Goal: Task Accomplishment & Management: Use online tool/utility

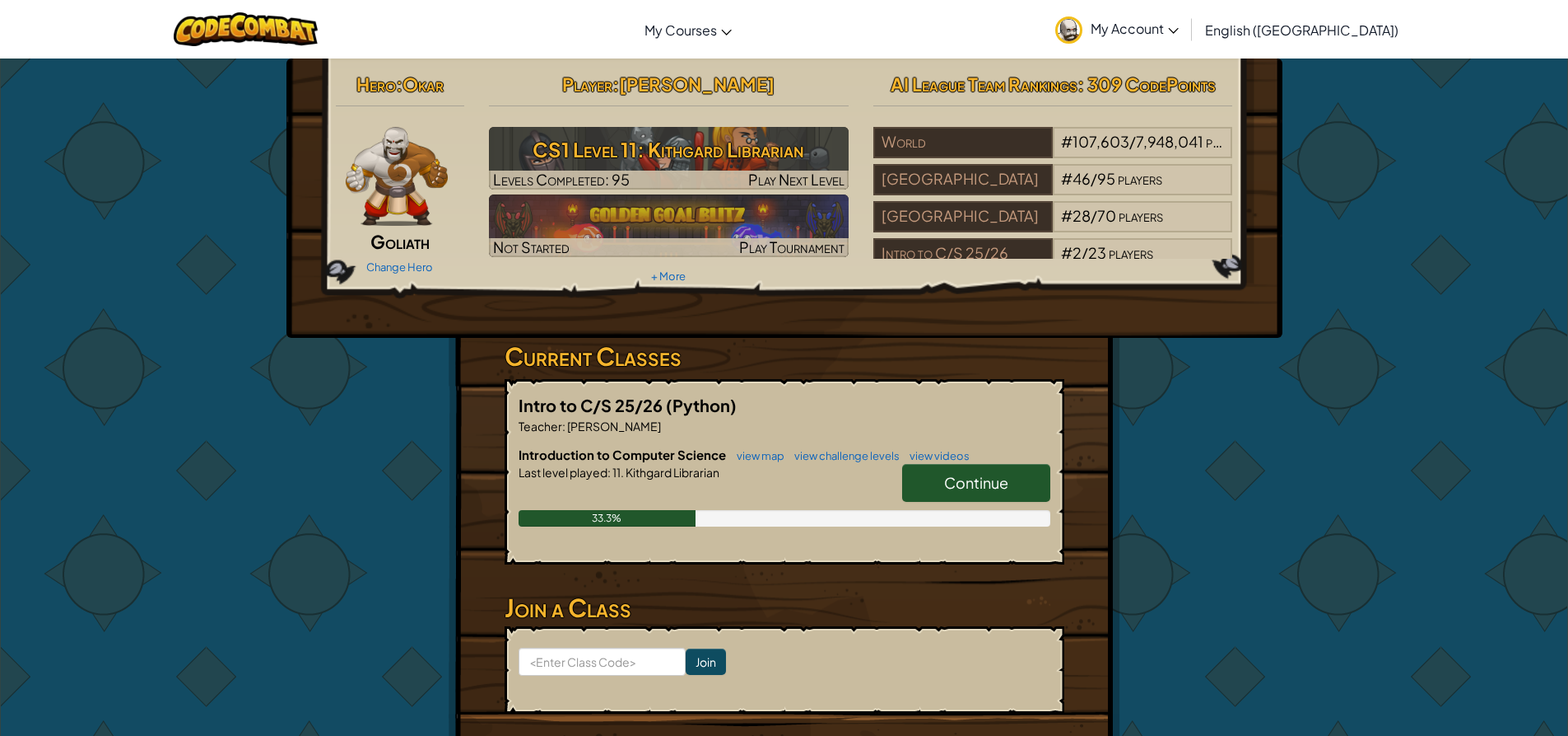
click at [979, 492] on link "Continue" at bounding box center [977, 482] width 148 height 38
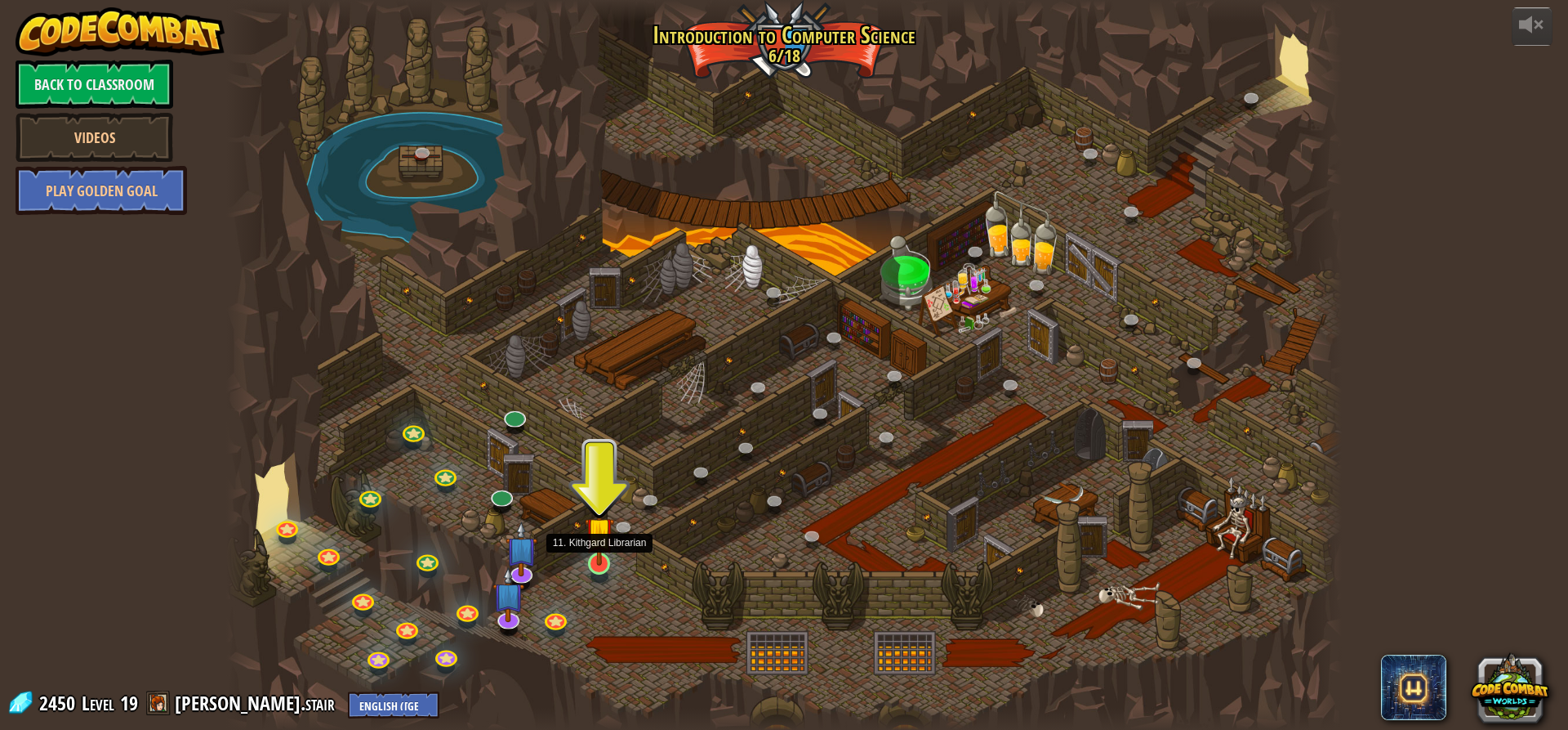
click at [598, 563] on img at bounding box center [599, 531] width 29 height 68
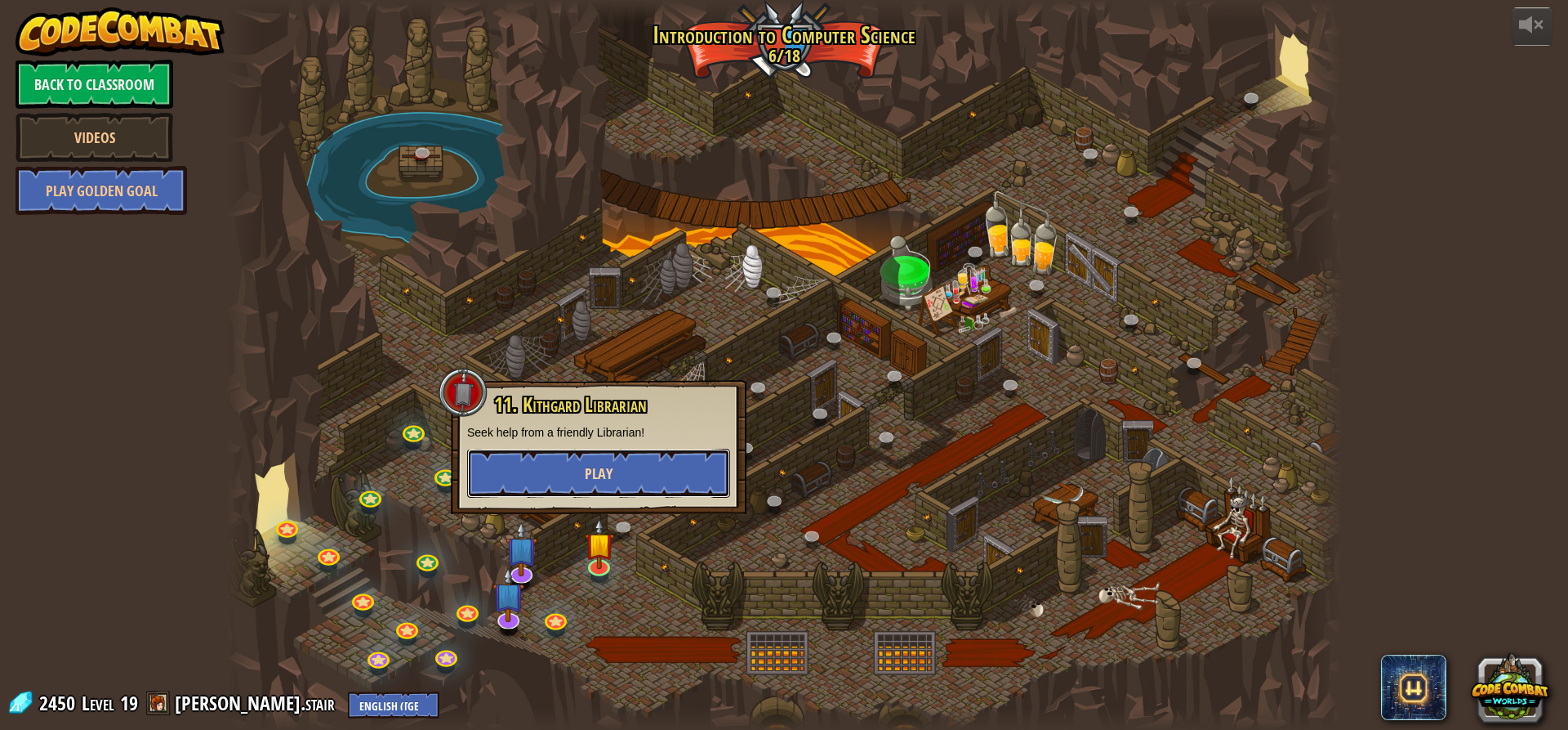
click at [578, 472] on button "Play" at bounding box center [598, 472] width 263 height 49
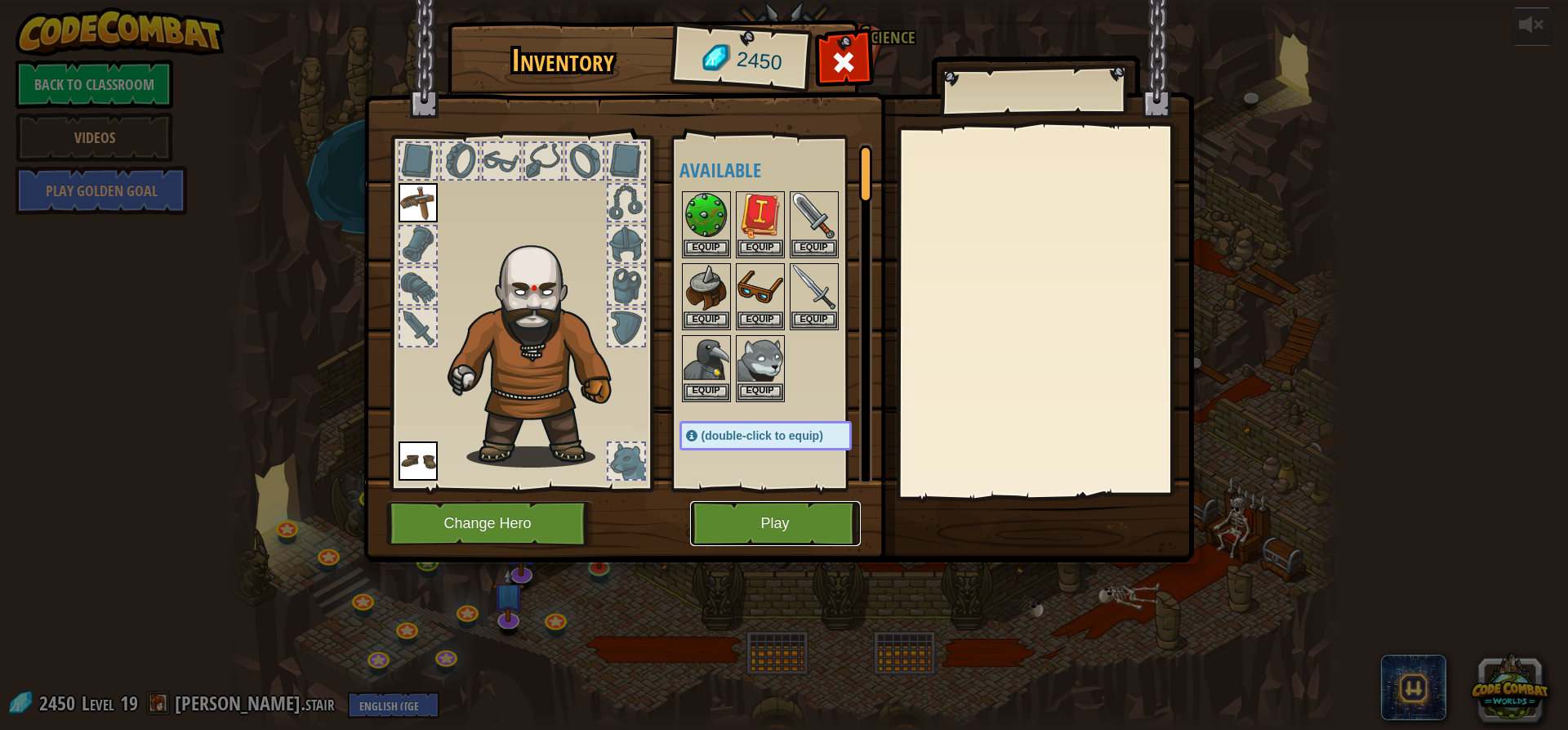
click at [748, 532] on button "Play" at bounding box center [776, 523] width 171 height 45
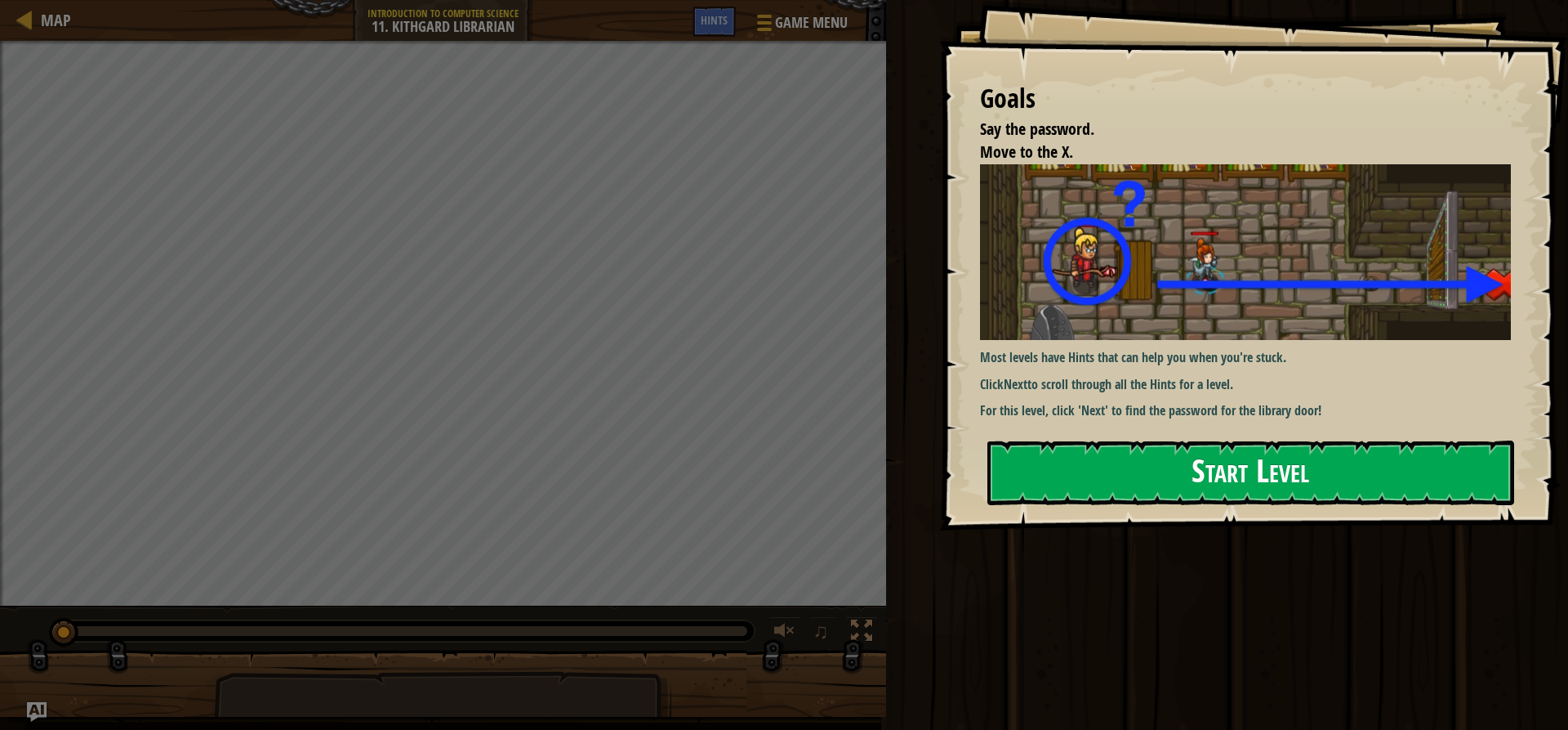
click at [1031, 448] on button "Start Level" at bounding box center [1250, 472] width 527 height 64
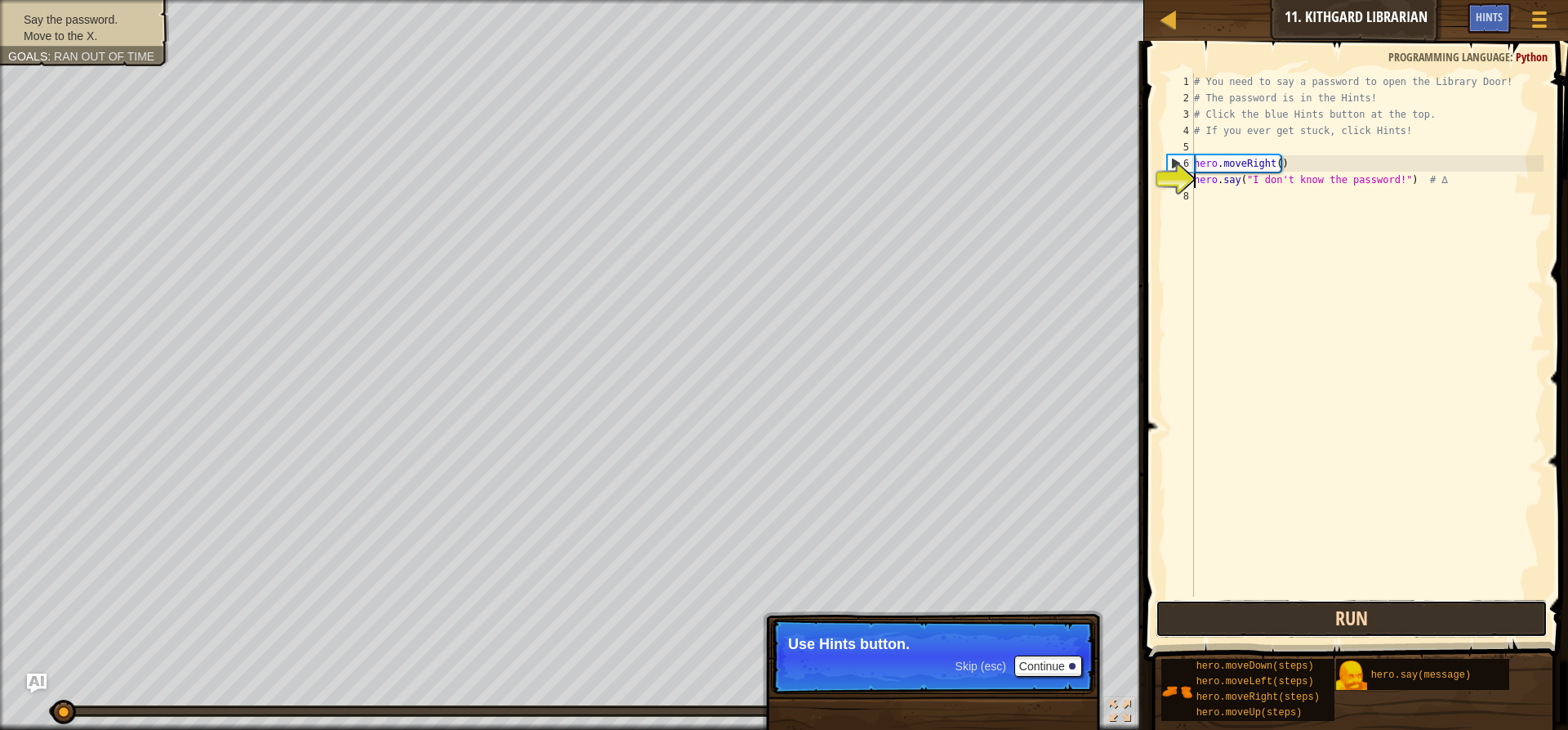
click at [1199, 624] on button "Run" at bounding box center [1352, 618] width 392 height 38
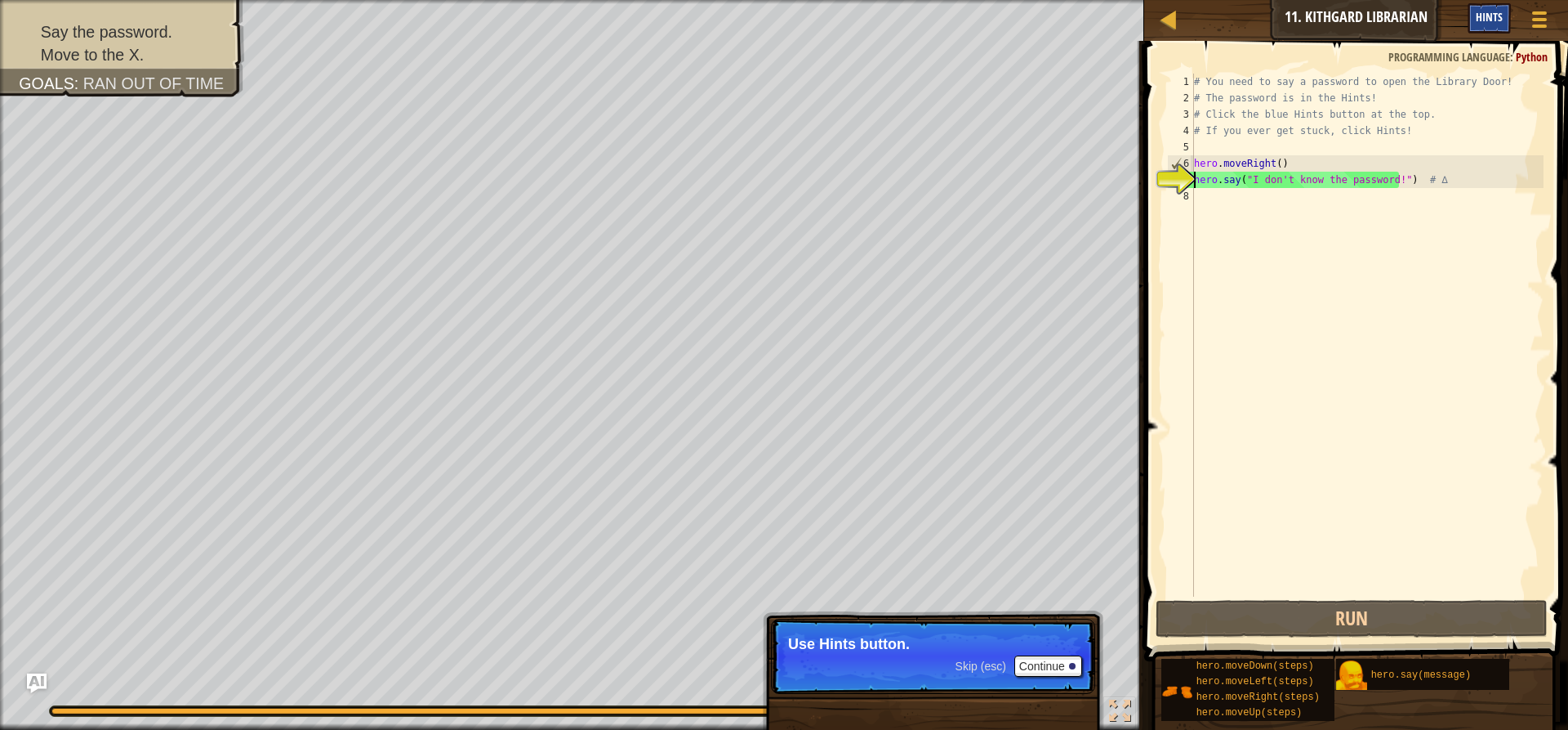
click at [1485, 13] on span "Hints" at bounding box center [1489, 17] width 27 height 16
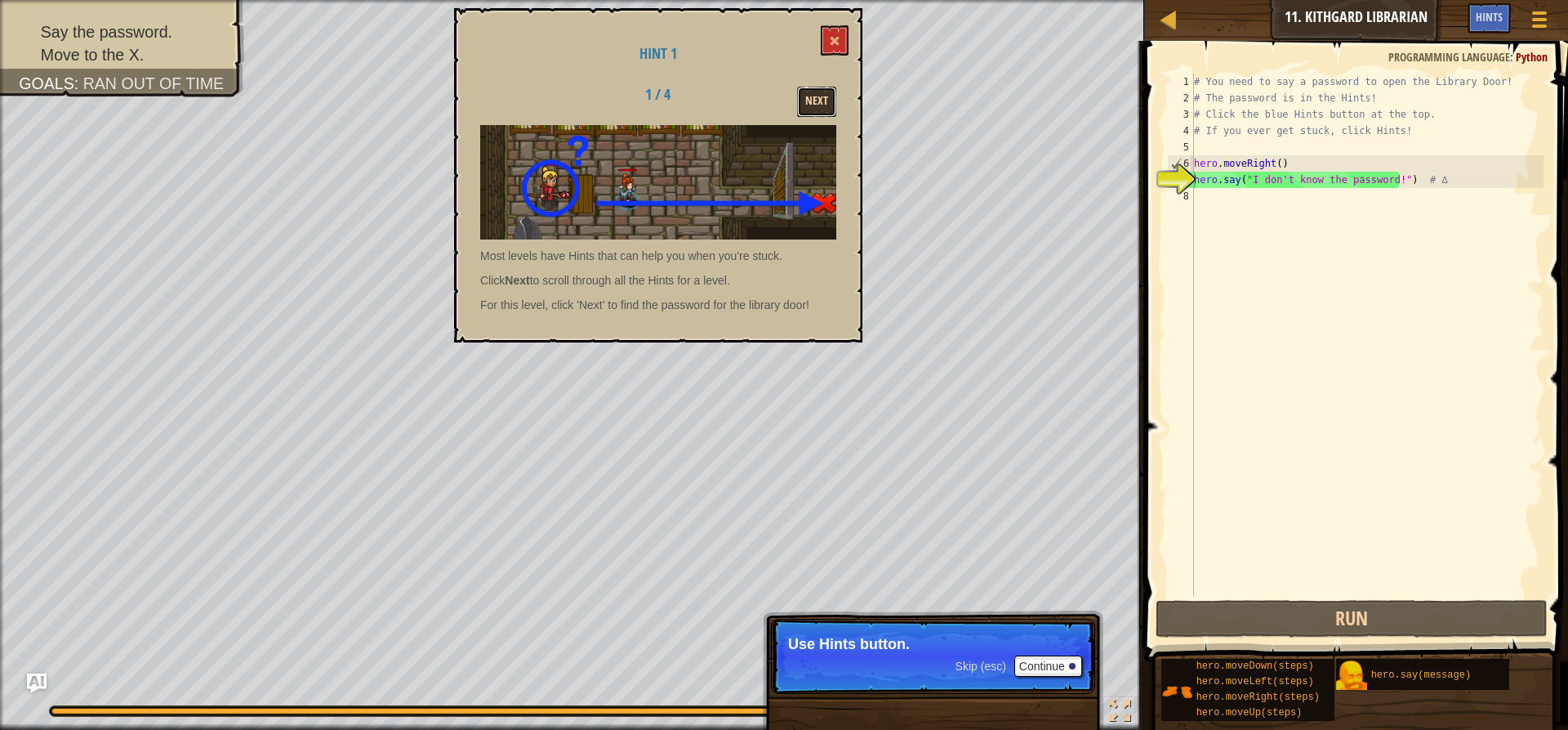
click at [818, 106] on button "Next" at bounding box center [817, 102] width 39 height 30
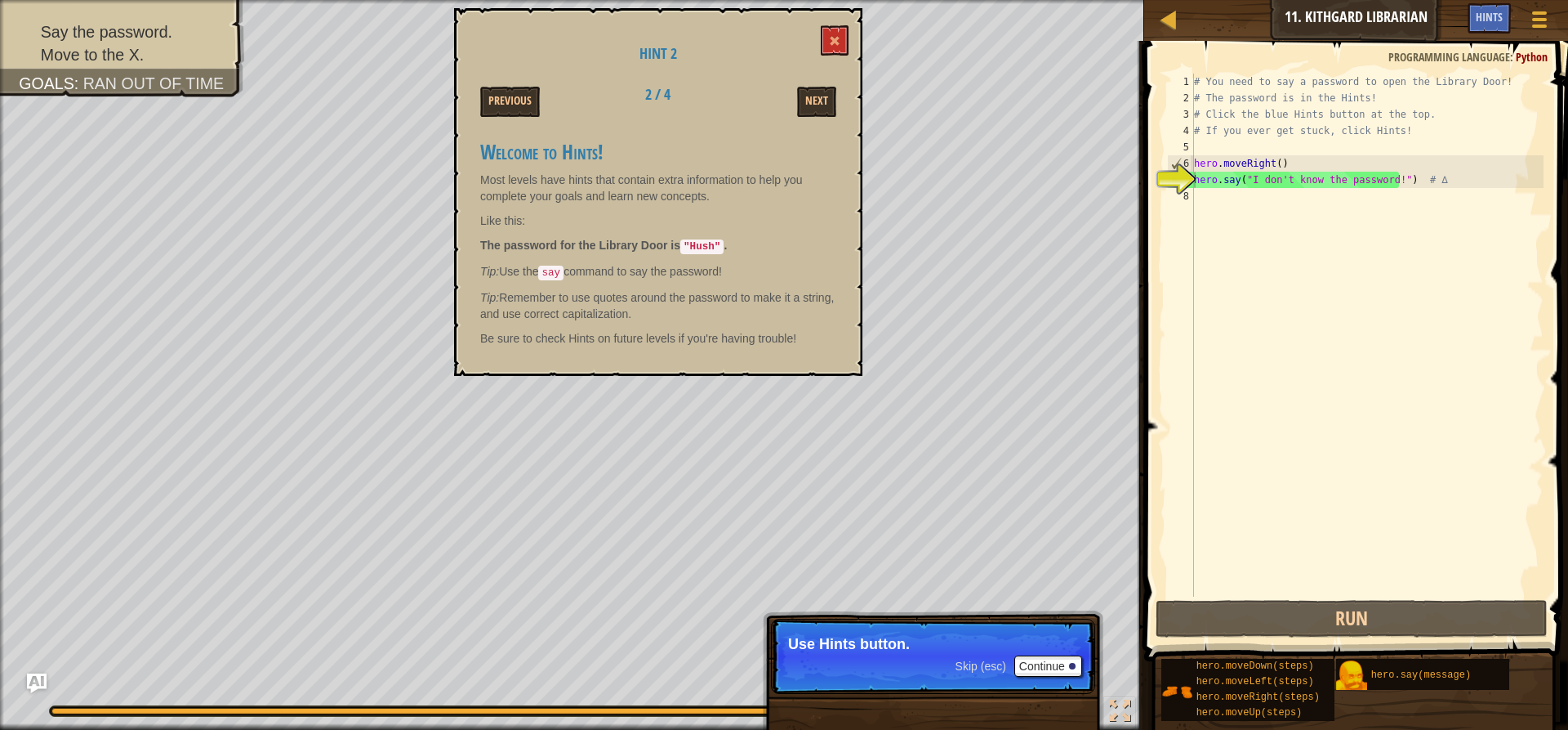
click at [1268, 303] on div "# You need to say a password to open the Library Door! # The password is in the…" at bounding box center [1367, 351] width 353 height 555
click at [1387, 182] on div "# You need to say a password to open the Library Door! # The password is in the…" at bounding box center [1367, 351] width 353 height 555
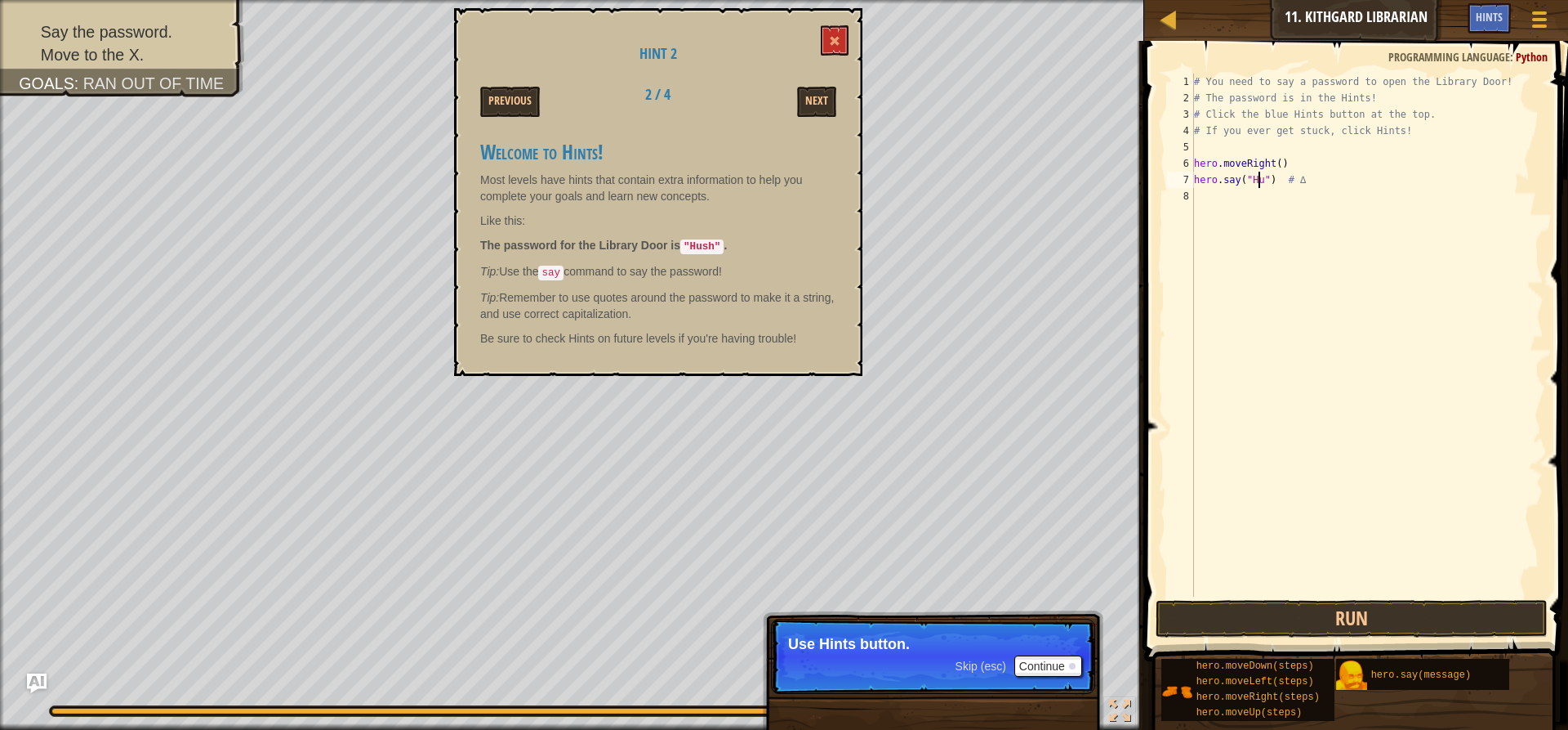
scroll to position [8, 6]
type textarea "hero.say("Hush") # ∆"
click at [1314, 606] on button "Run" at bounding box center [1352, 618] width 392 height 38
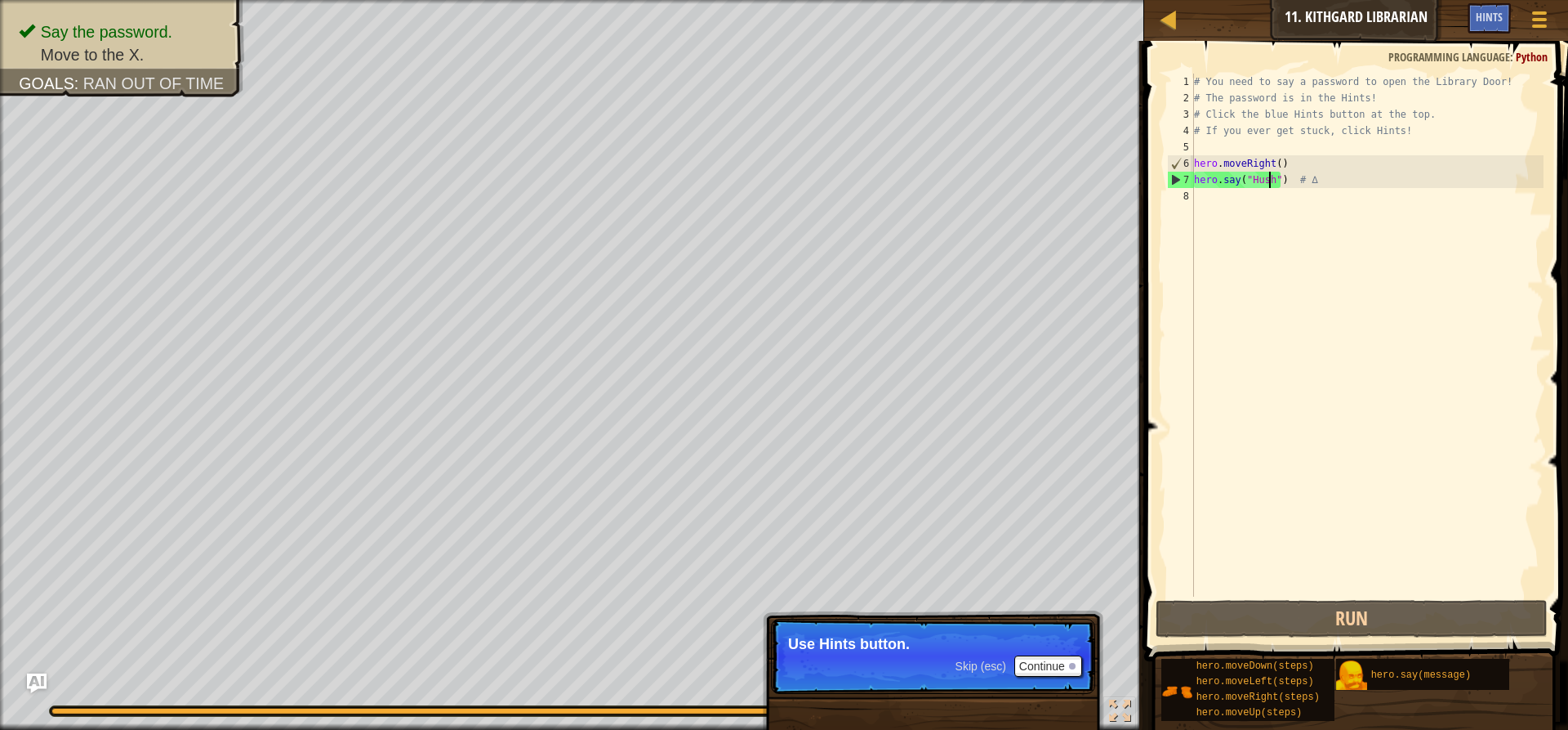
click at [1234, 203] on div "# You need to say a password to open the Library Door! # The password is in the…" at bounding box center [1367, 351] width 353 height 555
type textarea "h"
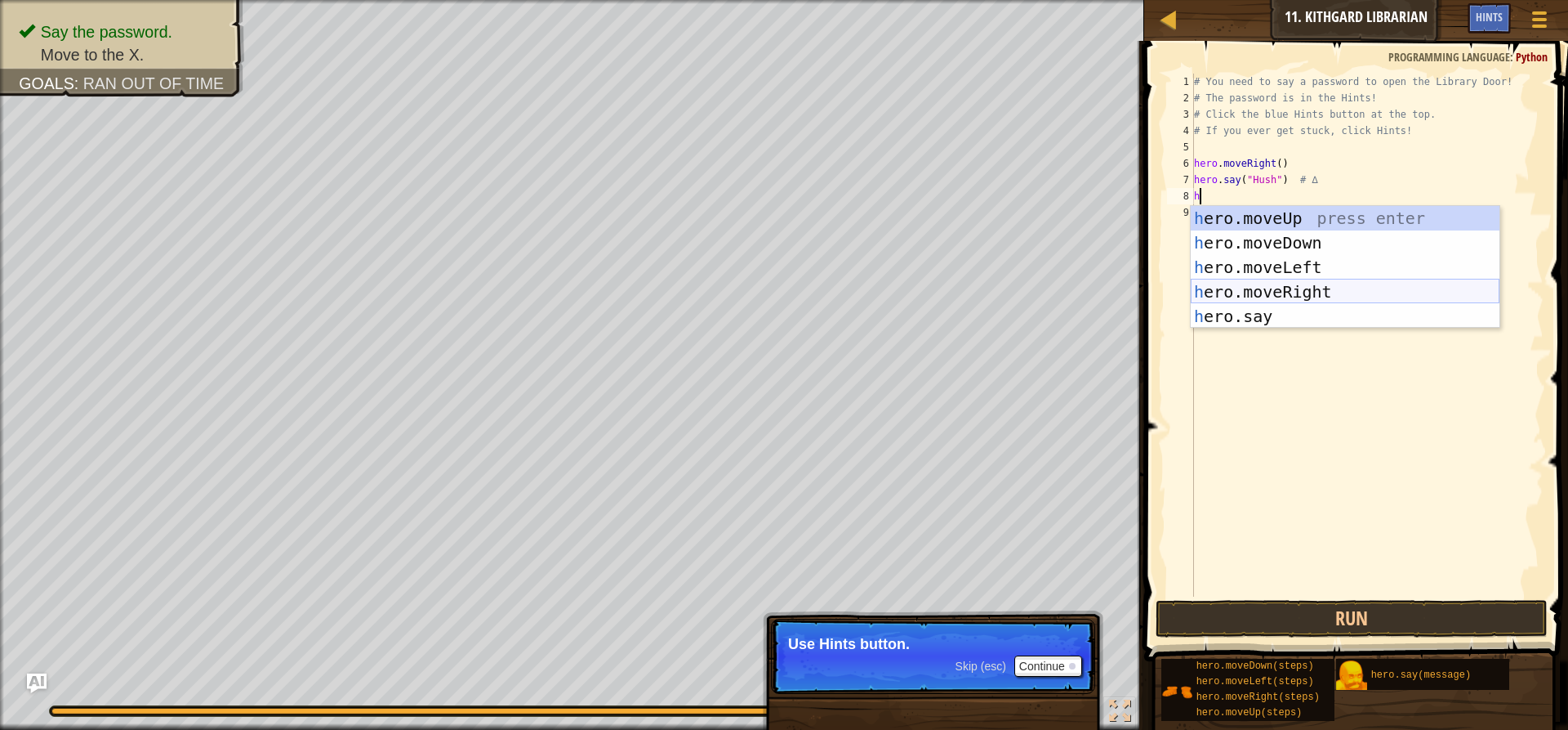
click at [1291, 291] on div "h ero.moveUp press enter h ero.moveDown press enter h ero.moveLeft press enter …" at bounding box center [1345, 291] width 308 height 171
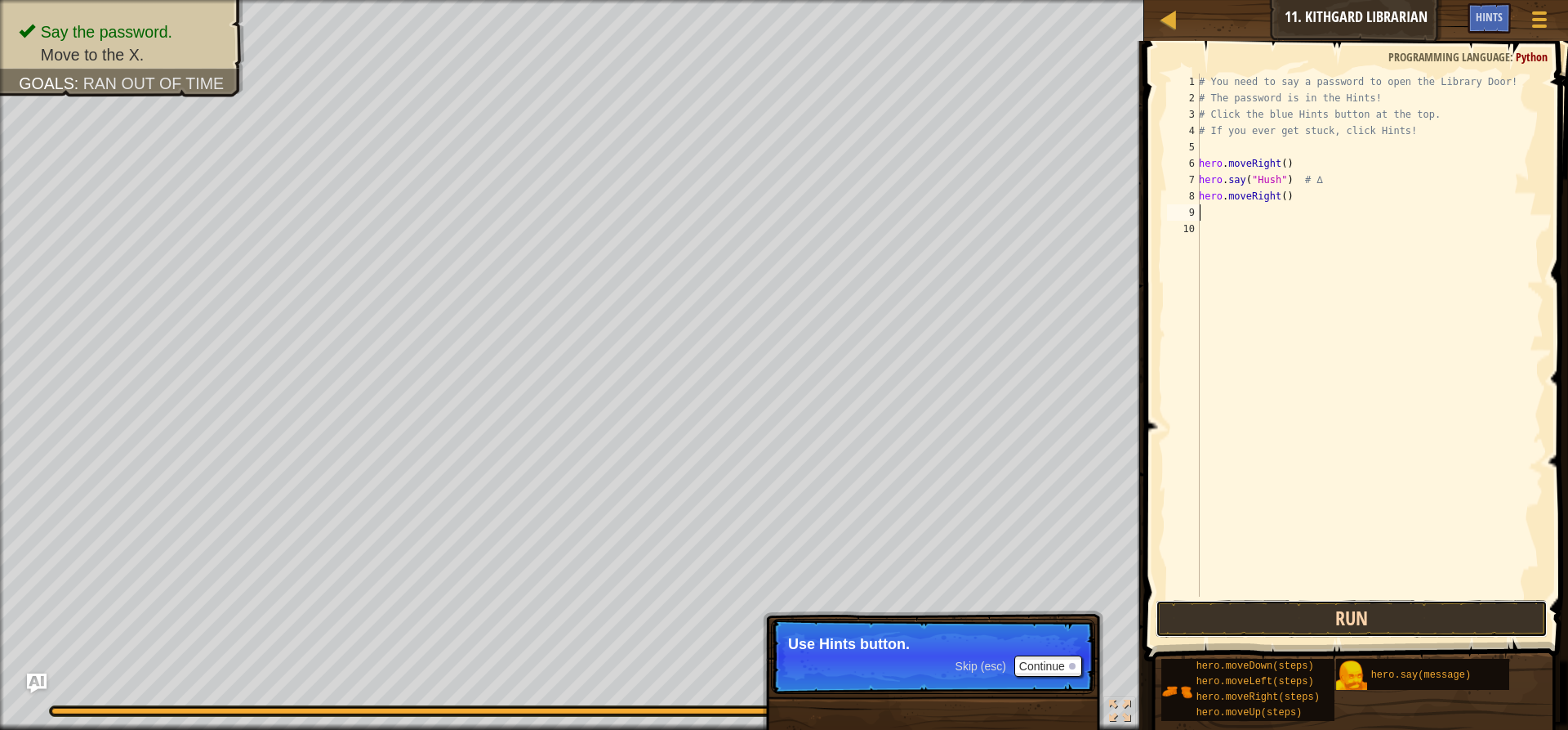
click at [1283, 620] on button "Run" at bounding box center [1352, 618] width 392 height 38
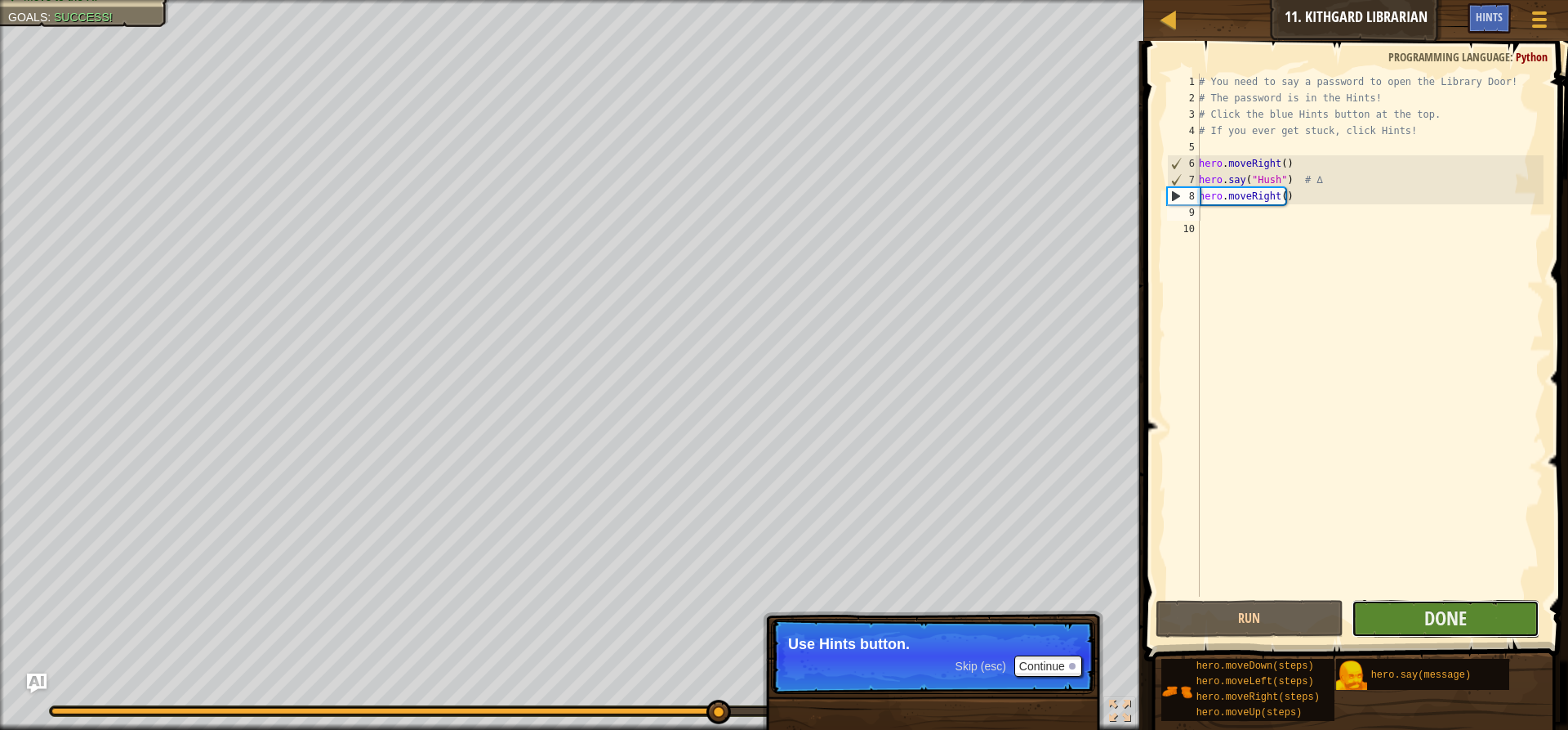
click at [1393, 612] on button "Done" at bounding box center [1445, 618] width 188 height 38
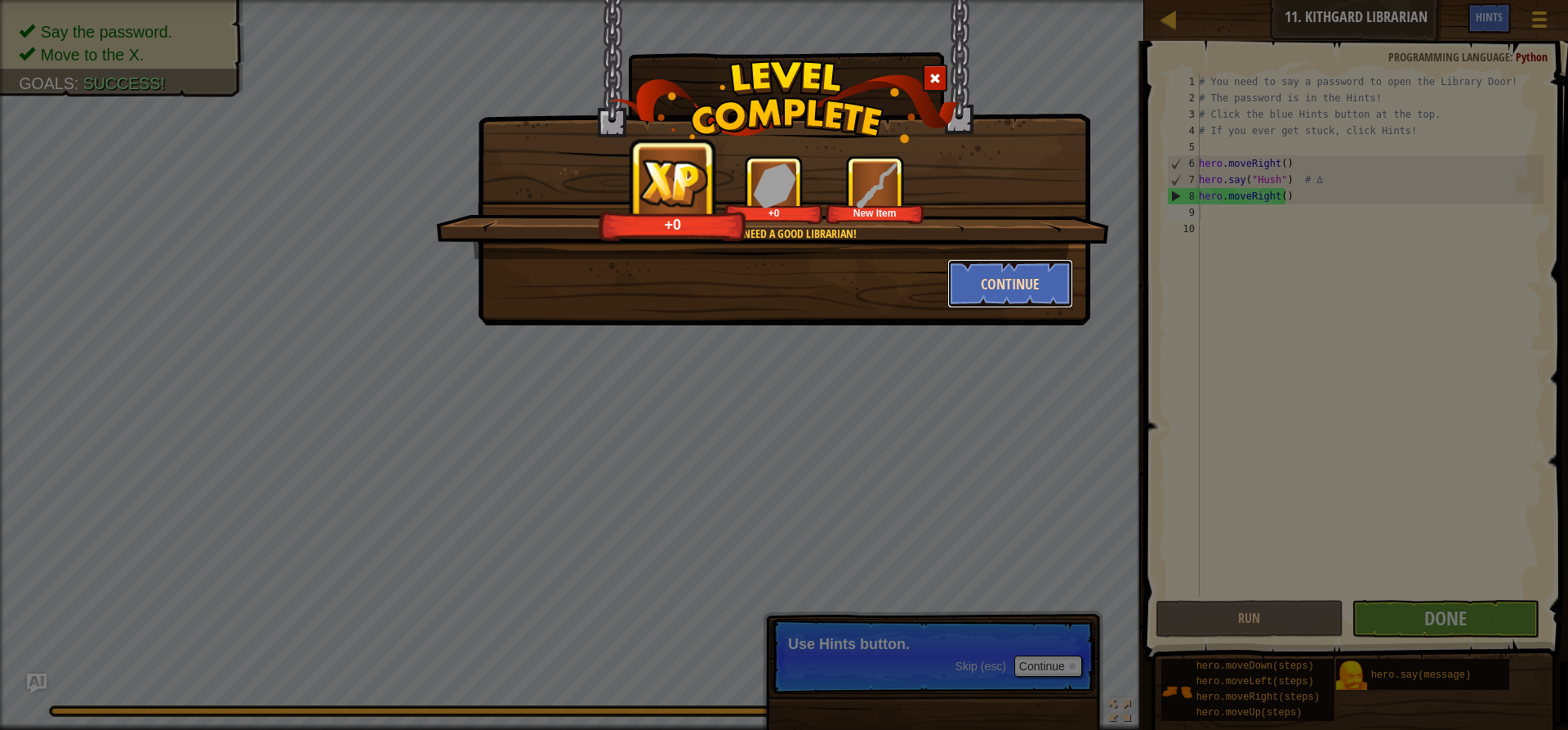
click at [1037, 290] on button "Continue" at bounding box center [1011, 283] width 126 height 49
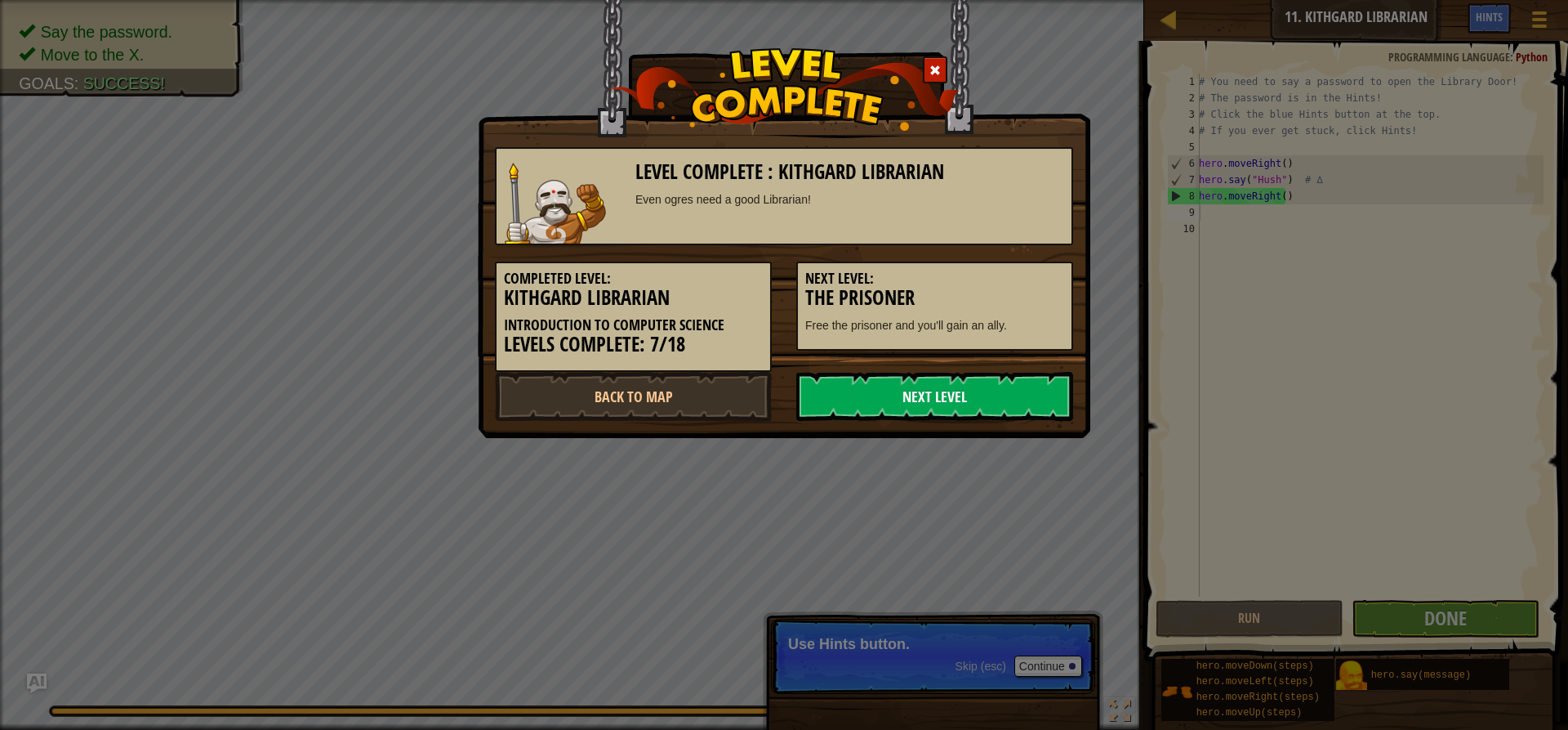
click at [992, 387] on link "Next Level" at bounding box center [934, 396] width 277 height 49
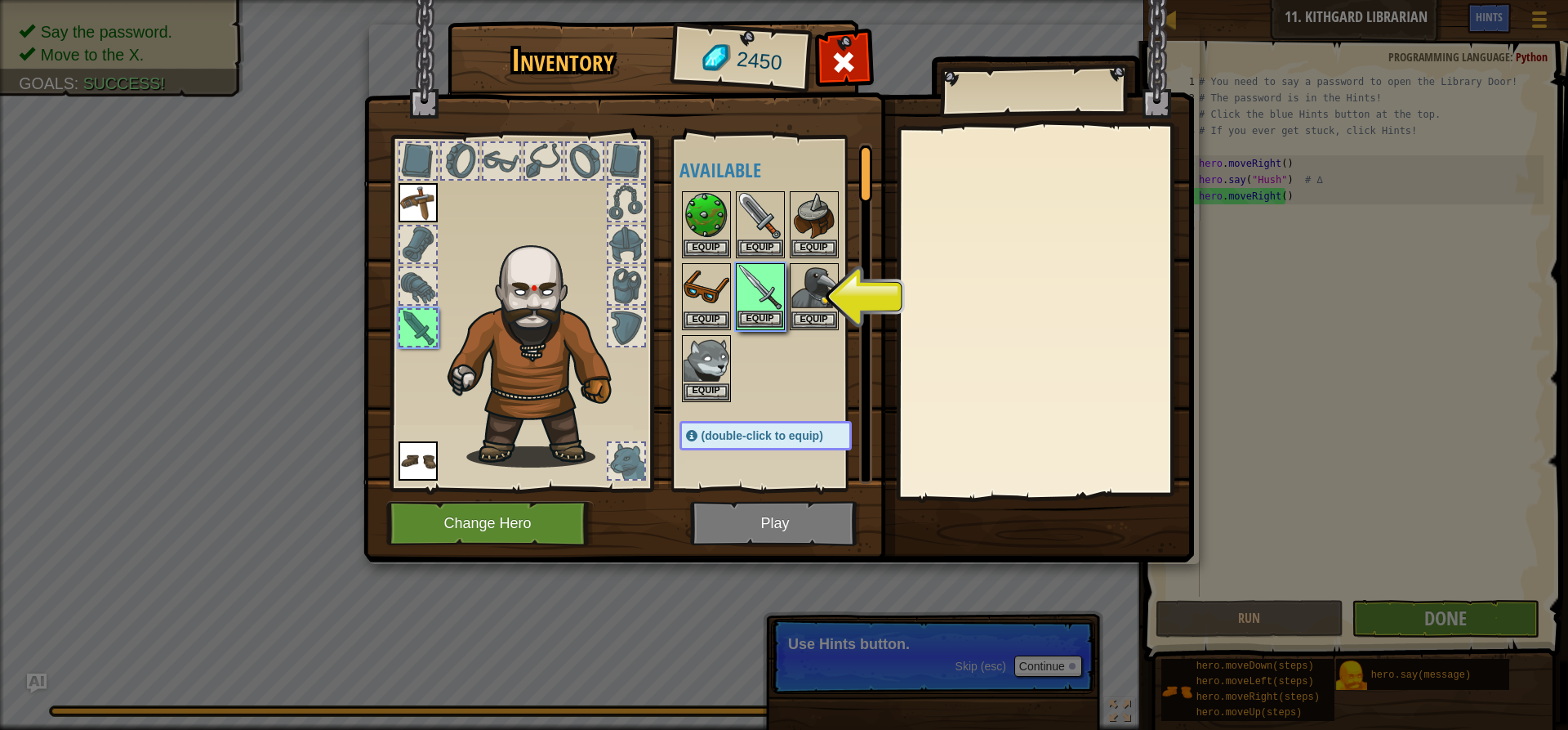
click at [779, 291] on img at bounding box center [760, 288] width 46 height 46
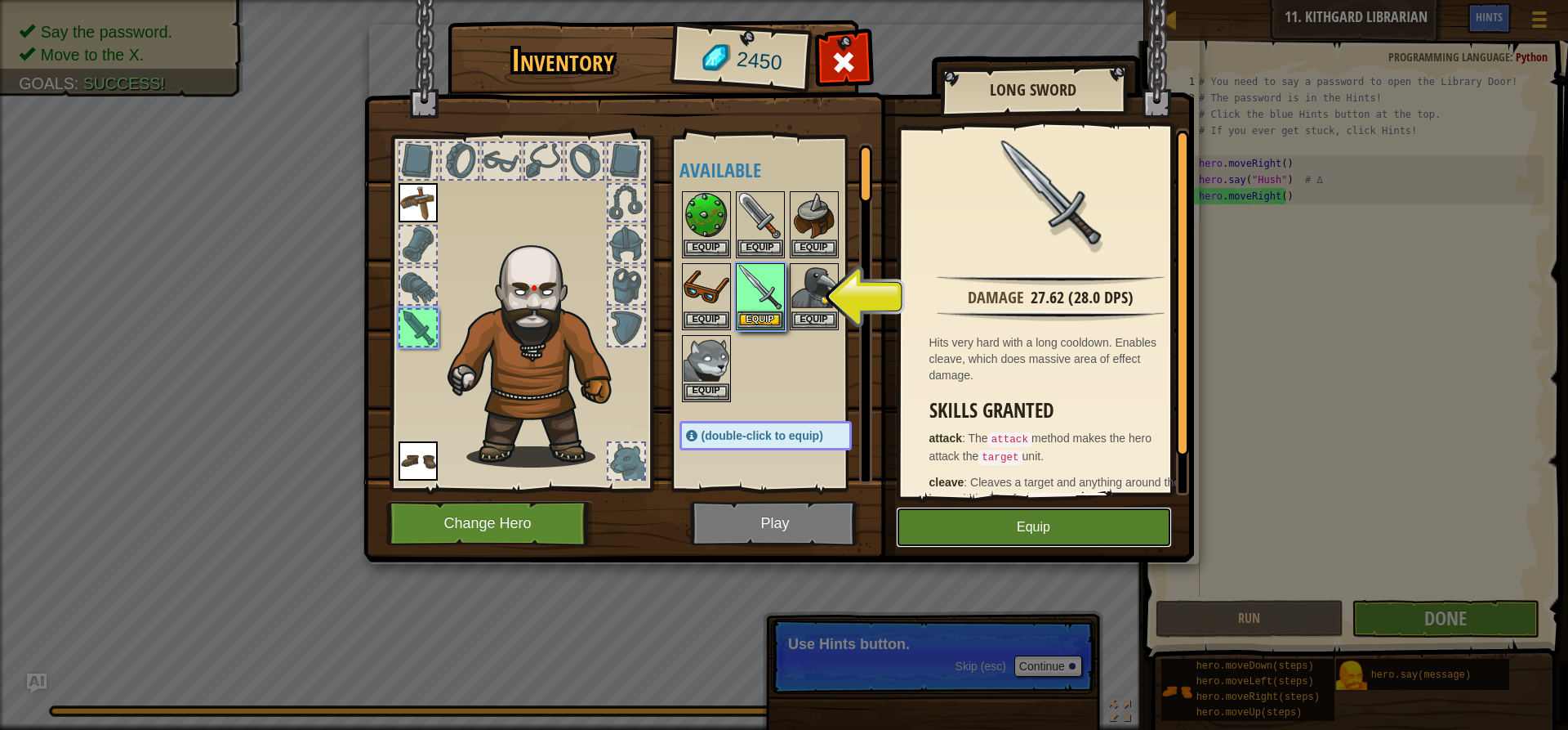
click at [934, 530] on button "Equip" at bounding box center [1034, 527] width 276 height 41
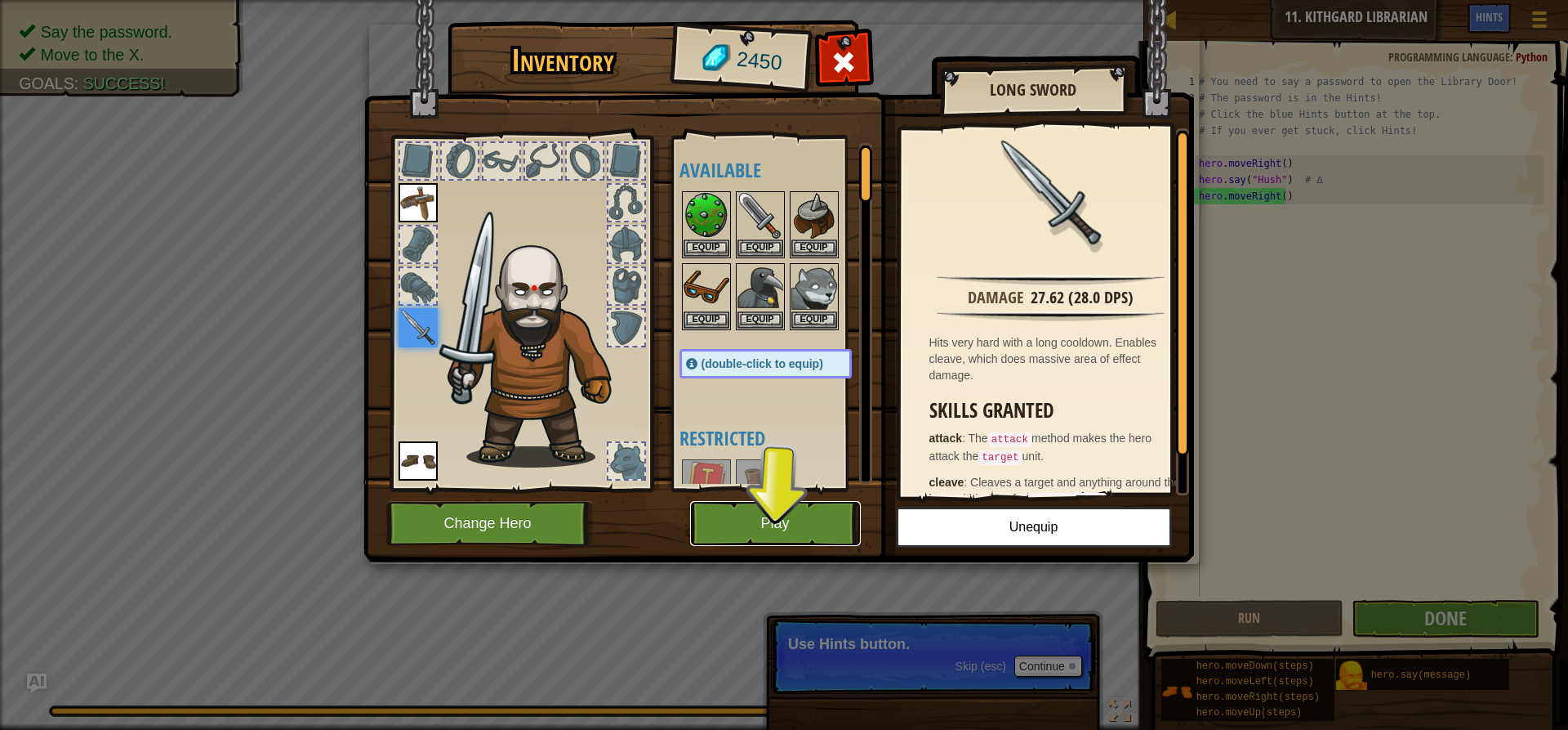
click at [846, 512] on button "Play" at bounding box center [776, 523] width 171 height 45
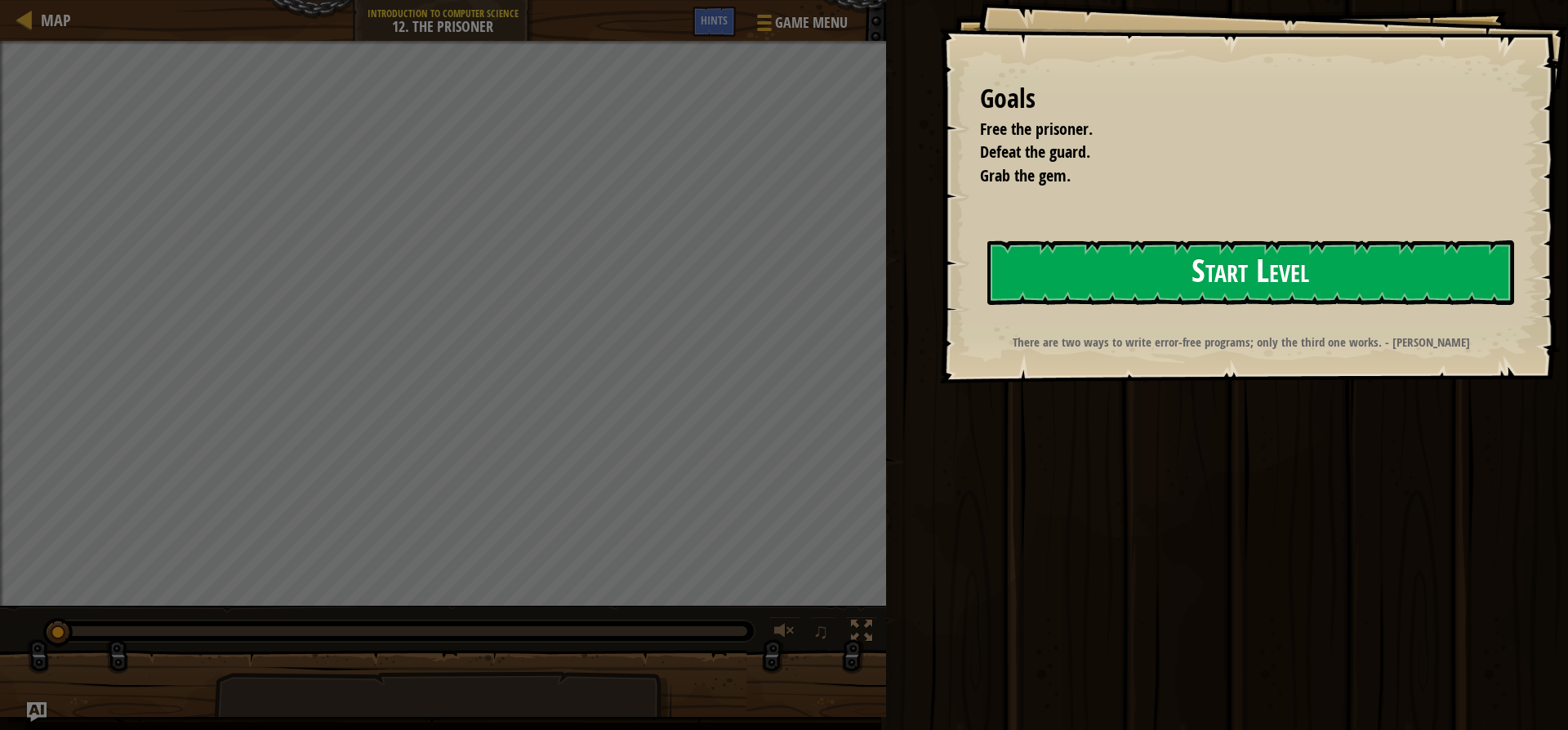
click at [1199, 278] on button "Start Level" at bounding box center [1250, 272] width 527 height 64
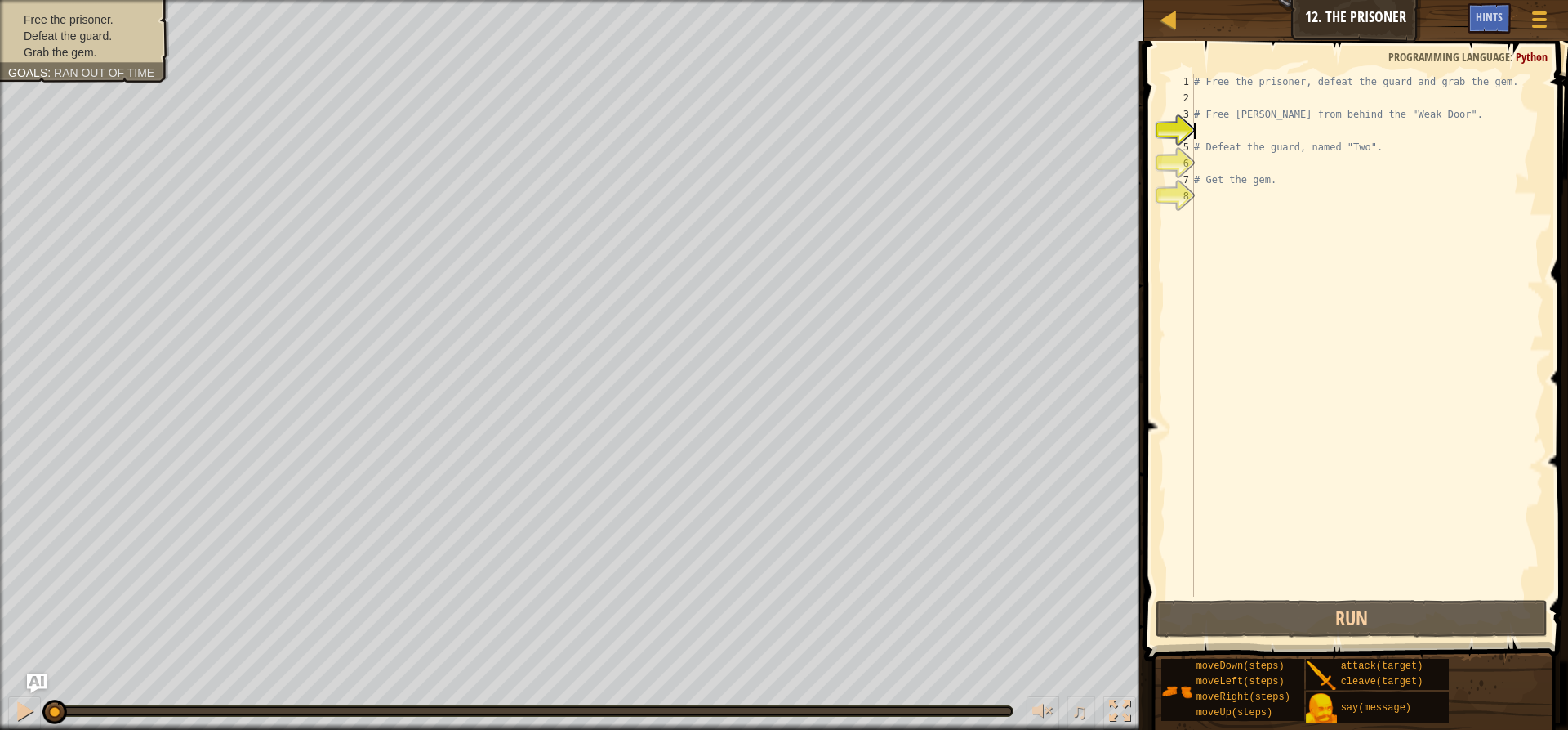
type textarea "h"
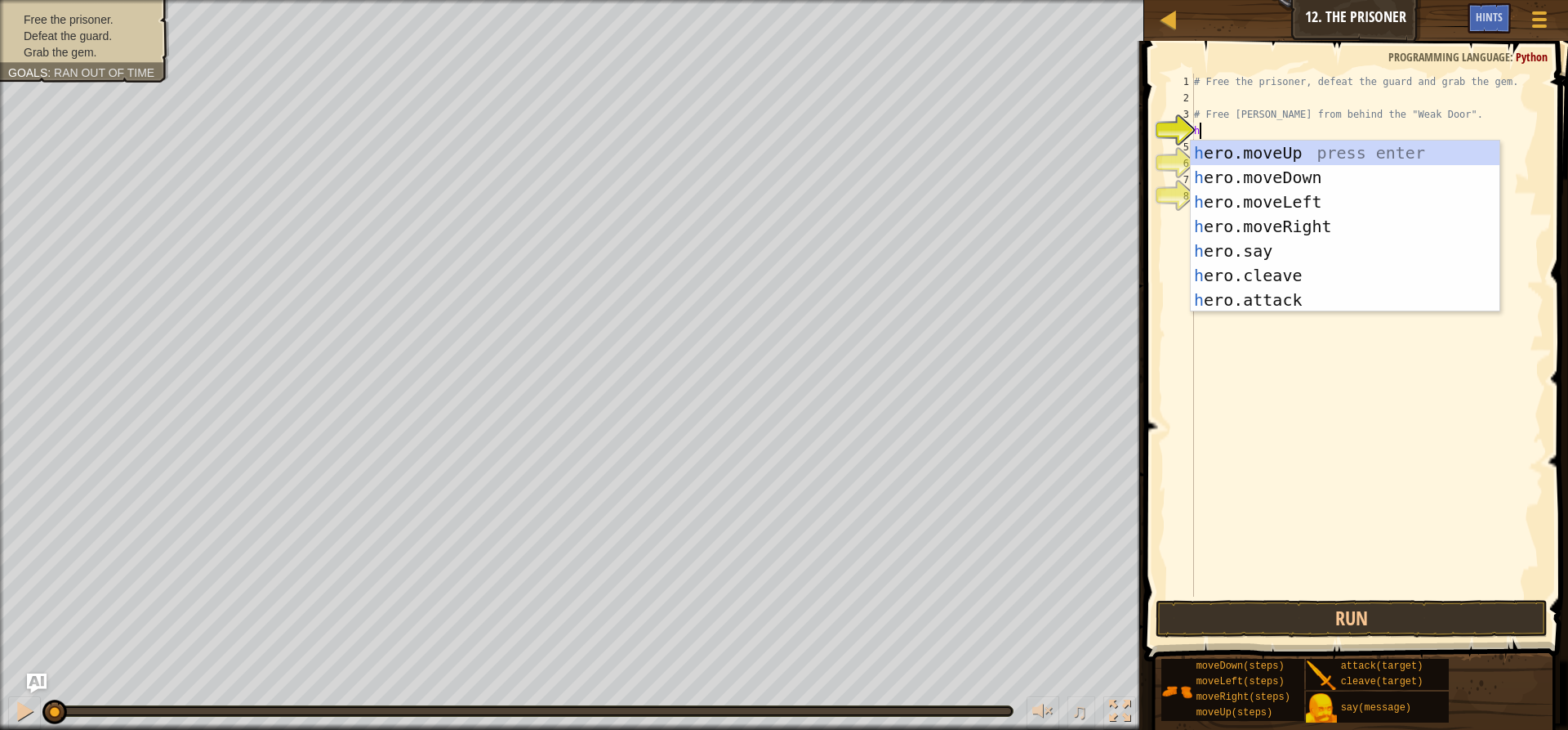
scroll to position [8, 0]
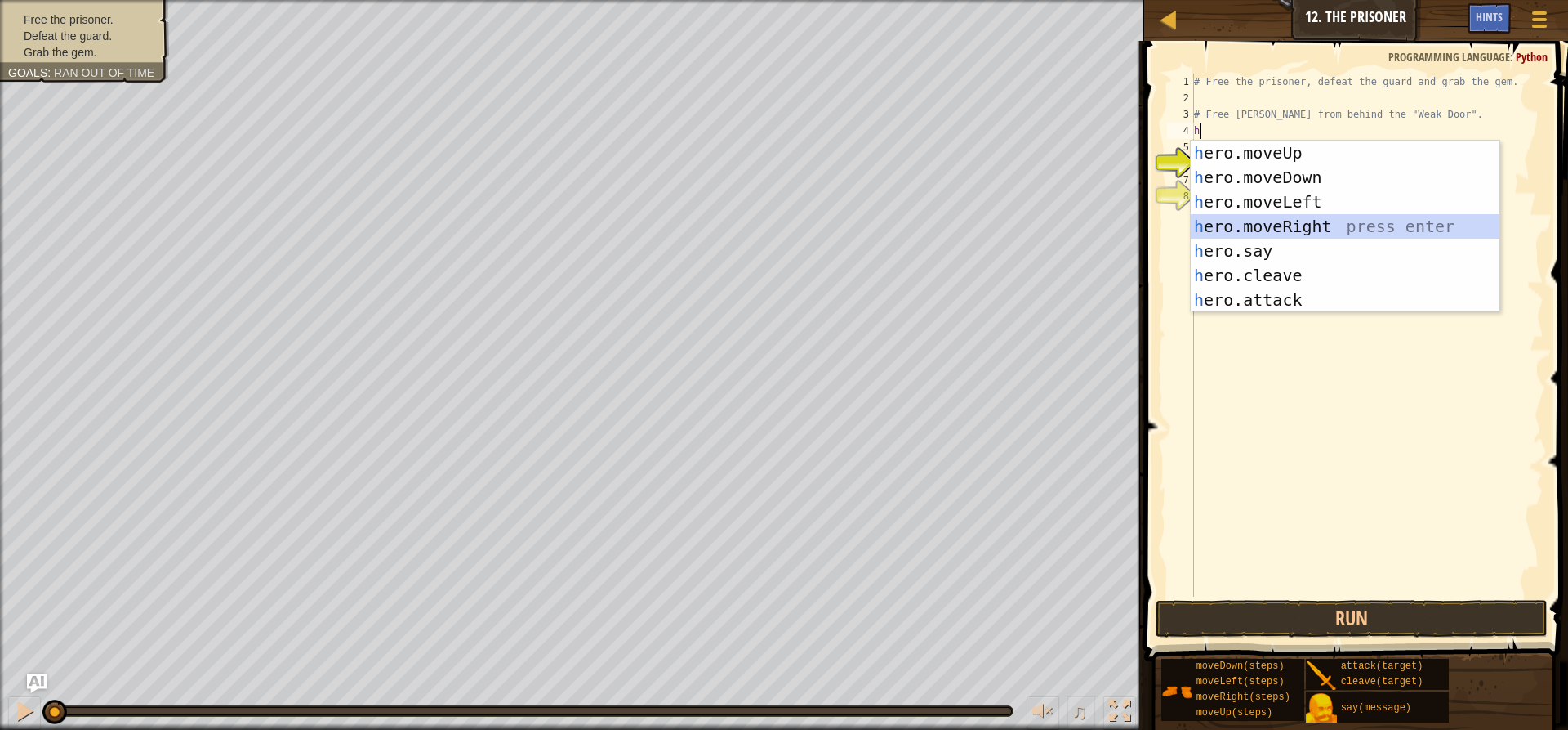
click at [1294, 217] on div "h ero.moveUp press enter h ero.moveDown press enter h ero.moveLeft press enter …" at bounding box center [1345, 251] width 308 height 221
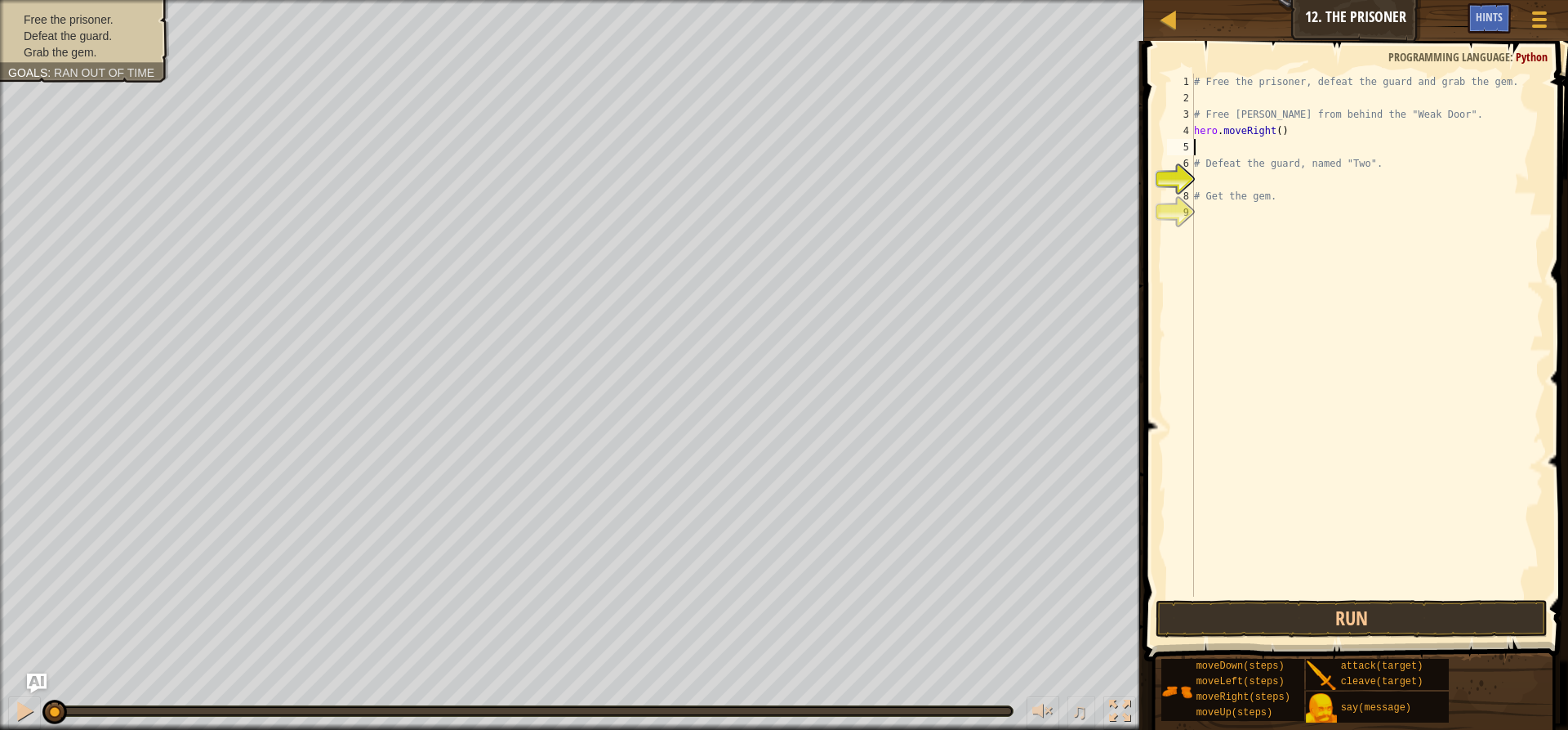
type textarea "h"
click at [1303, 383] on div "# Free the prisoner, defeat the guard and grab the gem. # Free [PERSON_NAME] fr…" at bounding box center [1367, 351] width 353 height 555
click at [1354, 601] on button "Run" at bounding box center [1352, 618] width 392 height 38
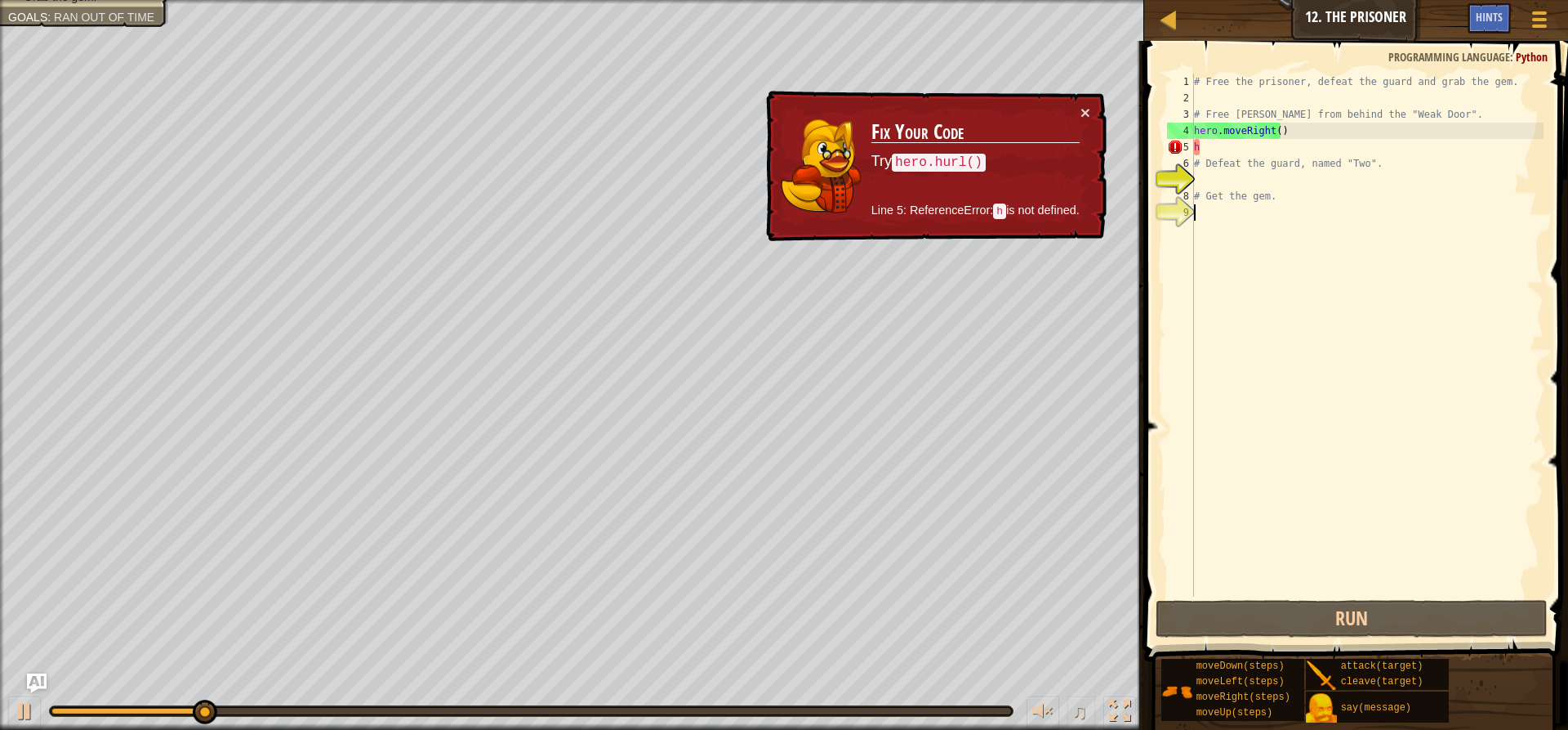
click at [1218, 148] on div "# Free the prisoner, defeat the guard and grab the gem. # Free [PERSON_NAME] fr…" at bounding box center [1367, 351] width 353 height 555
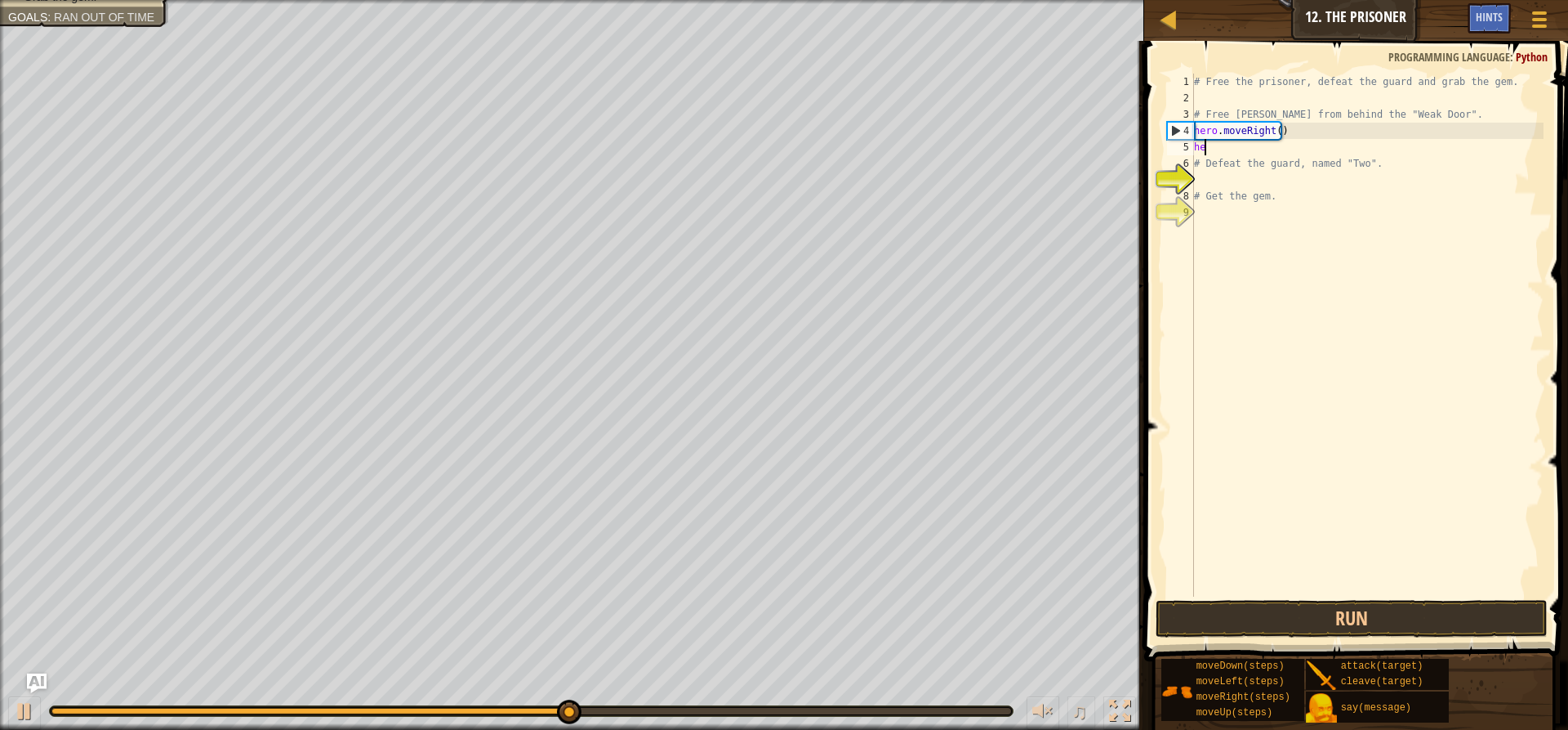
type textarea "h"
click at [1372, 601] on button "Run" at bounding box center [1352, 618] width 392 height 38
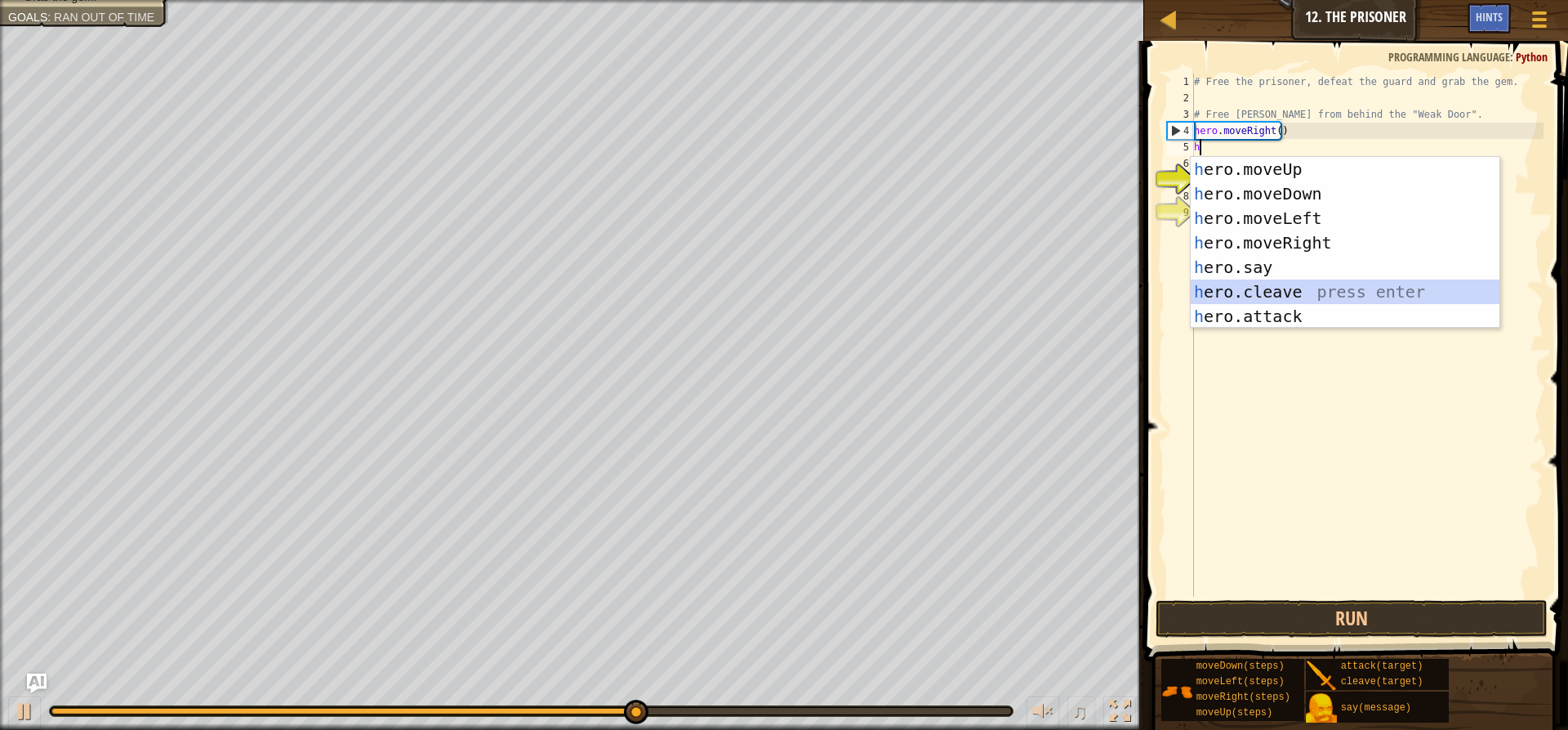
click at [1263, 295] on div "h ero.moveUp press enter h ero.moveDown press enter h ero.moveLeft press enter …" at bounding box center [1345, 268] width 308 height 221
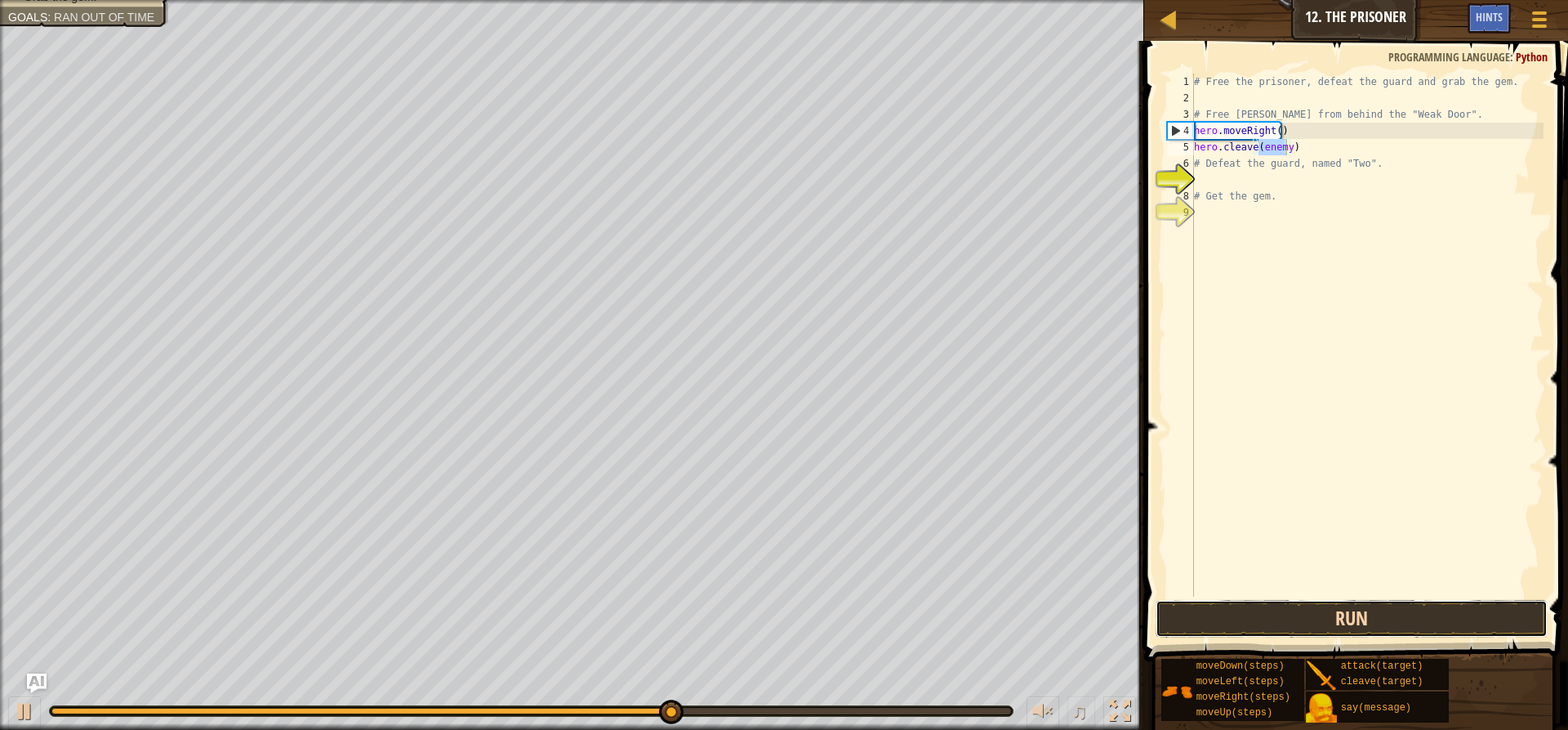
click at [1290, 625] on button "Run" at bounding box center [1352, 618] width 392 height 38
click at [1266, 607] on button "Run" at bounding box center [1352, 618] width 392 height 38
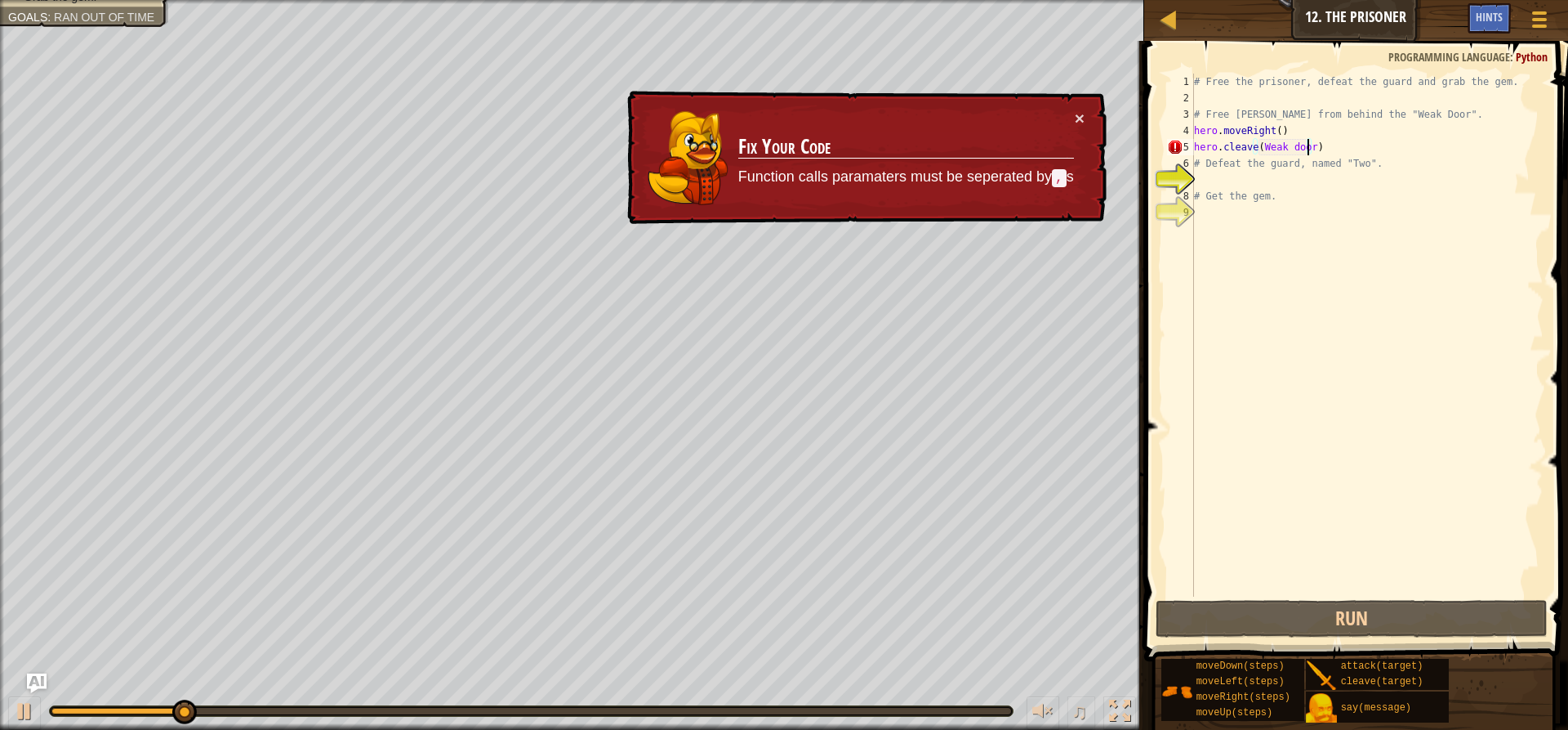
click at [1286, 152] on div "# Free the prisoner, defeat the guard and grab the gem. # Free [PERSON_NAME] fr…" at bounding box center [1367, 351] width 353 height 555
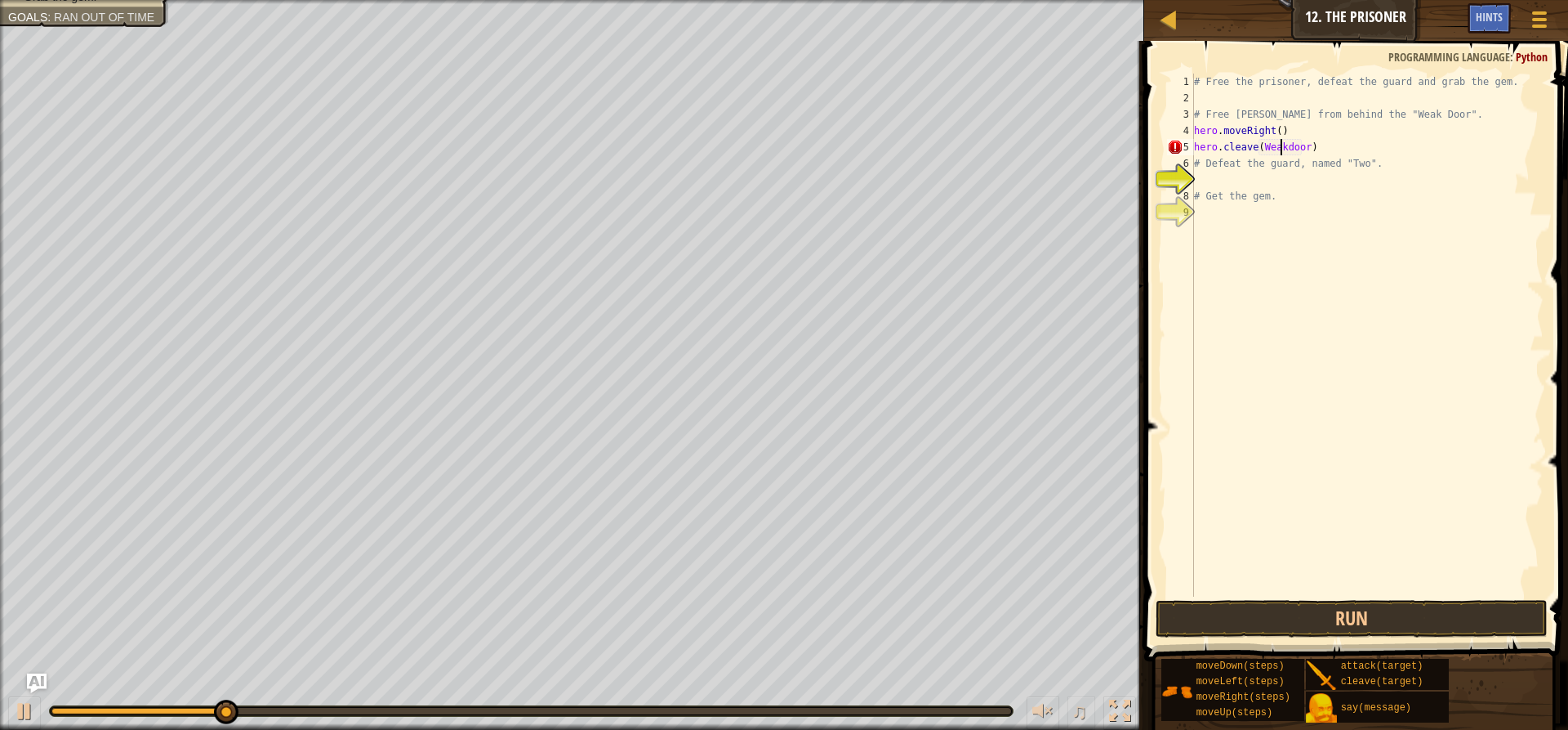
scroll to position [8, 8]
click at [1291, 625] on button "Run" at bounding box center [1352, 618] width 392 height 38
click at [1290, 151] on div "# Free the prisoner, defeat the guard and grab the gem. # Free [PERSON_NAME] fr…" at bounding box center [1367, 351] width 353 height 555
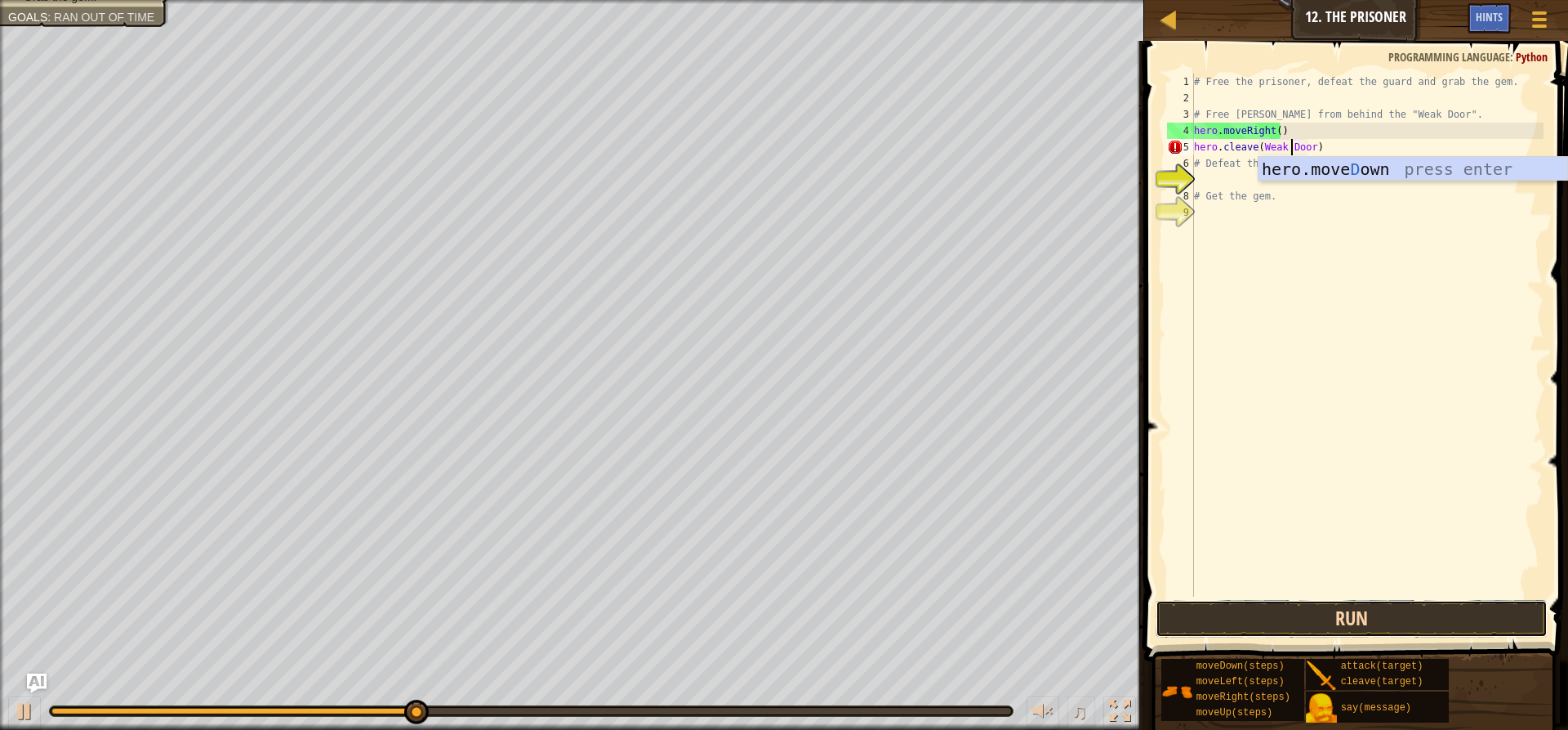
click at [1290, 607] on button "Run" at bounding box center [1352, 618] width 392 height 38
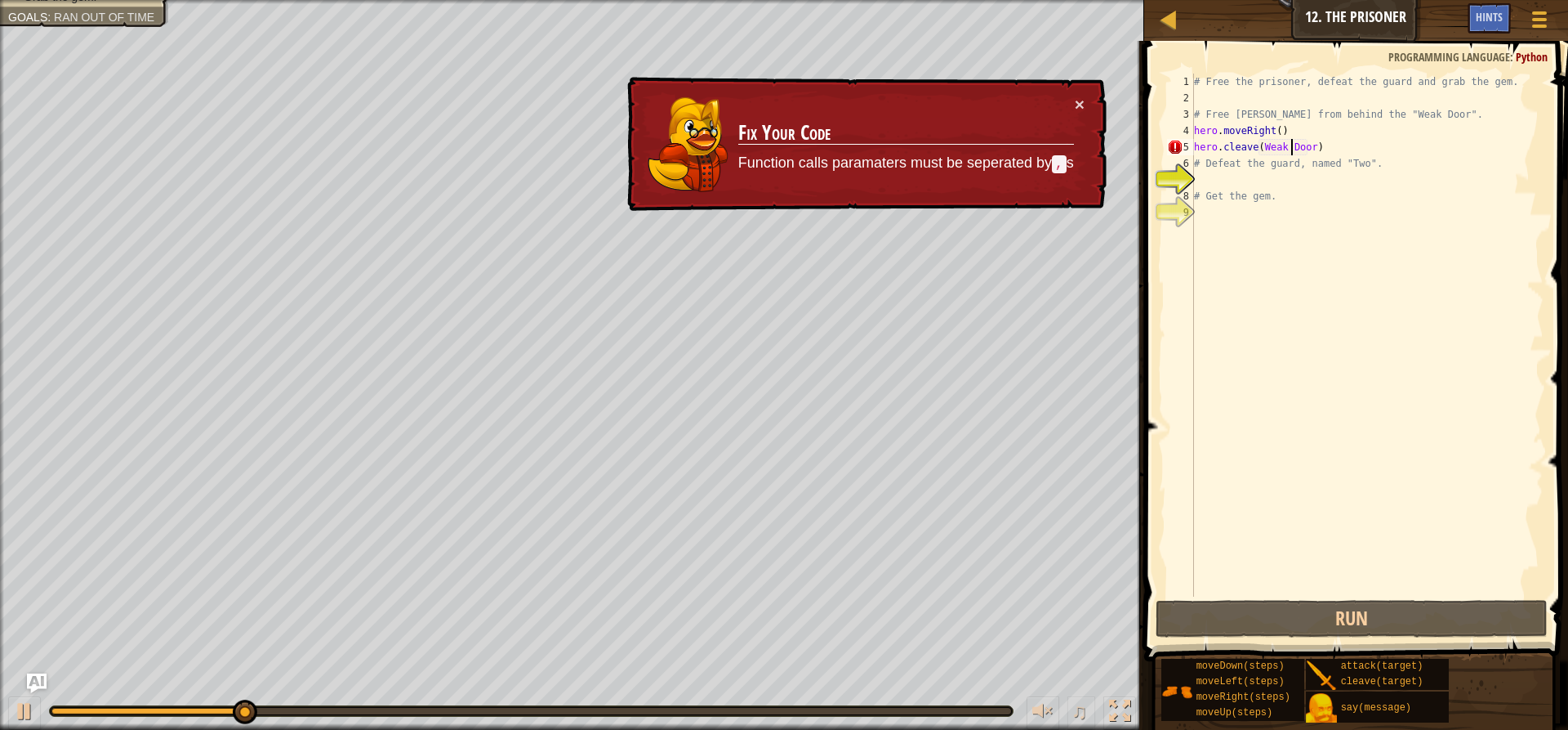
click at [1306, 147] on div "# Free the prisoner, defeat the guard and grab the gem. # Free [PERSON_NAME] fr…" at bounding box center [1367, 351] width 353 height 555
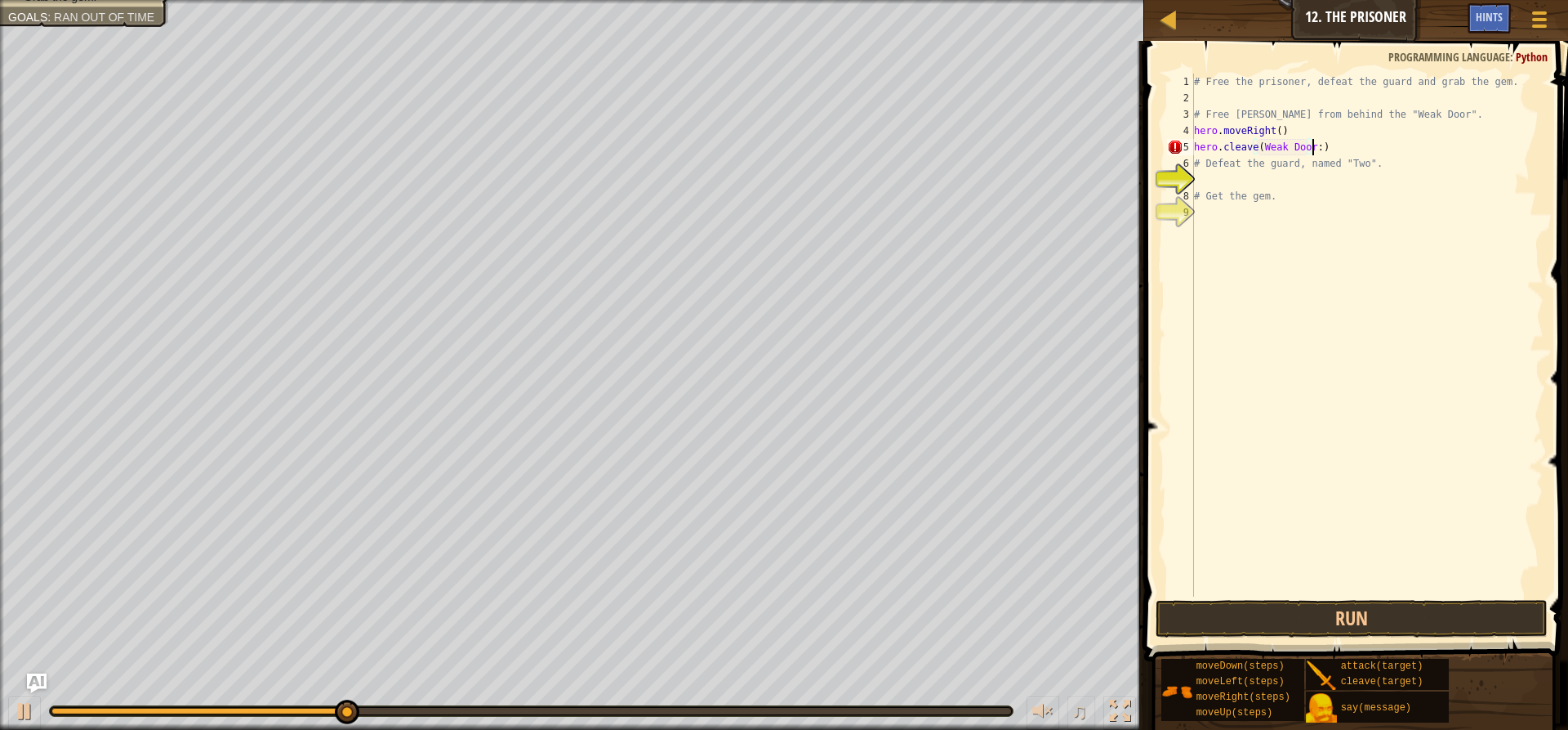
scroll to position [8, 9]
click at [1255, 149] on div "# Free the prisoner, defeat the guard and grab the gem. # Free [PERSON_NAME] fr…" at bounding box center [1367, 351] width 353 height 555
click at [1257, 145] on div "# Free the prisoner, defeat the guard and grab the gem. # Free [PERSON_NAME] fr…" at bounding box center [1367, 351] width 353 height 555
click at [1233, 620] on button "Run" at bounding box center [1352, 618] width 392 height 38
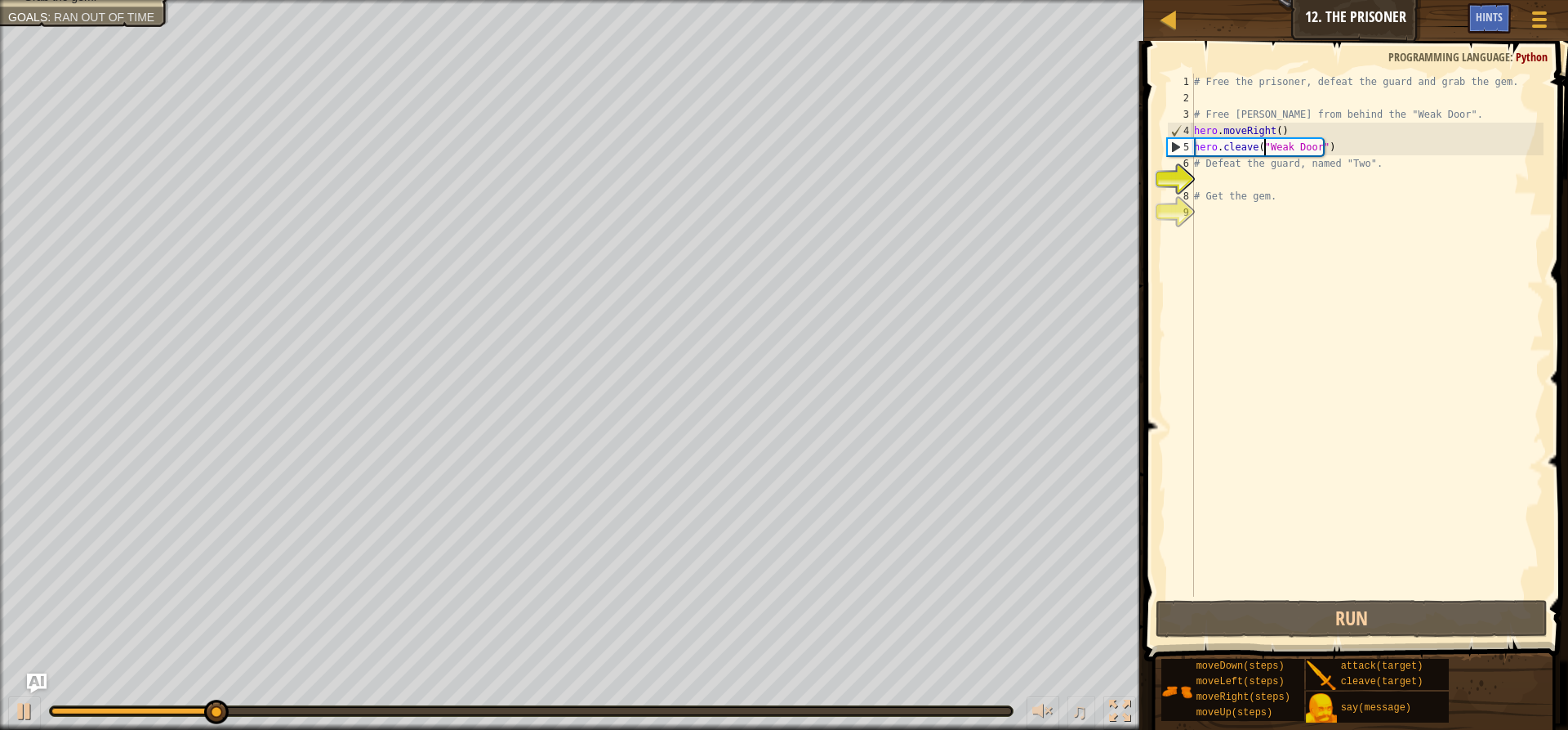
click at [1326, 148] on div "# Free the prisoner, defeat the guard and grab the gem. # Free [PERSON_NAME] fr…" at bounding box center [1367, 351] width 353 height 555
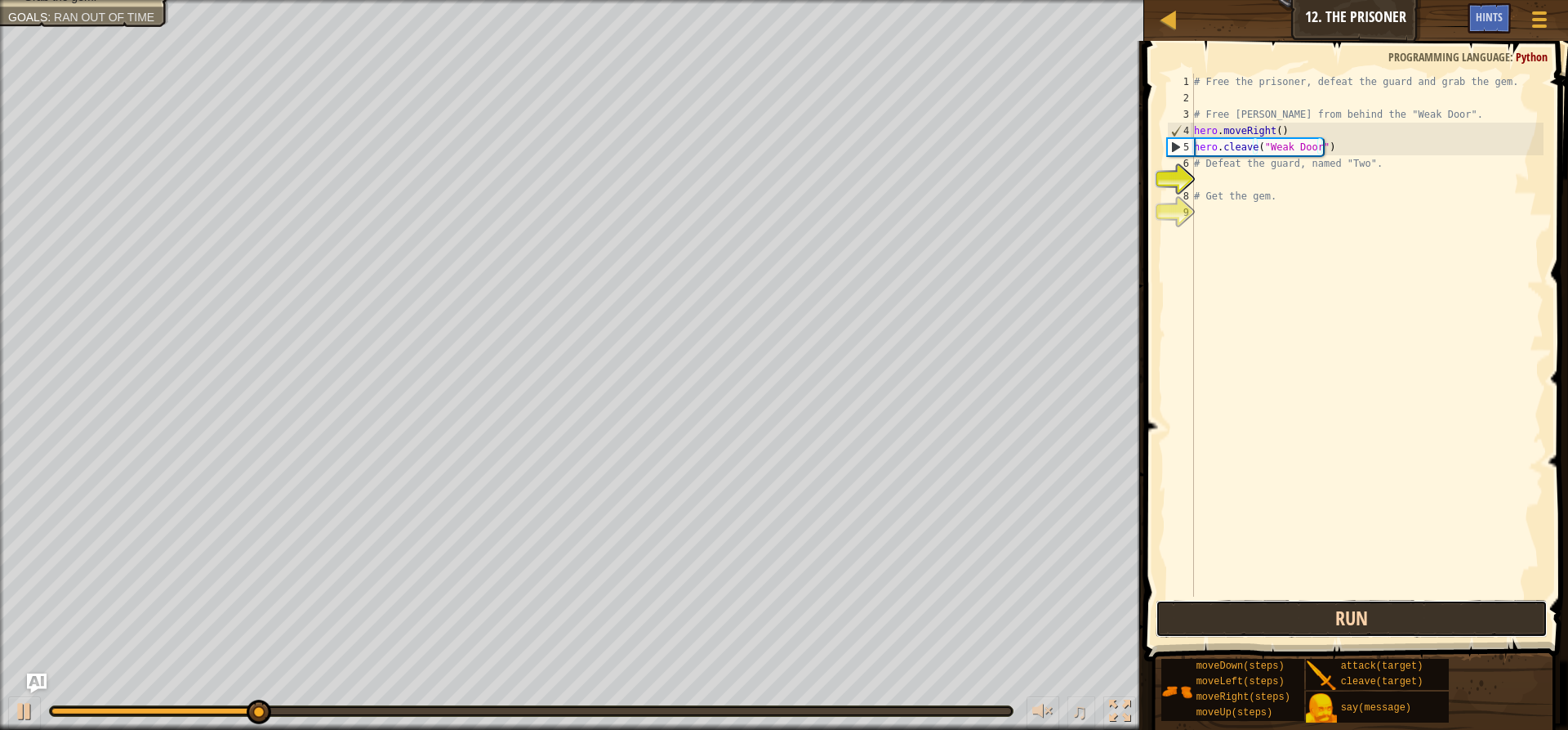
click at [1265, 622] on button "Run" at bounding box center [1352, 618] width 392 height 38
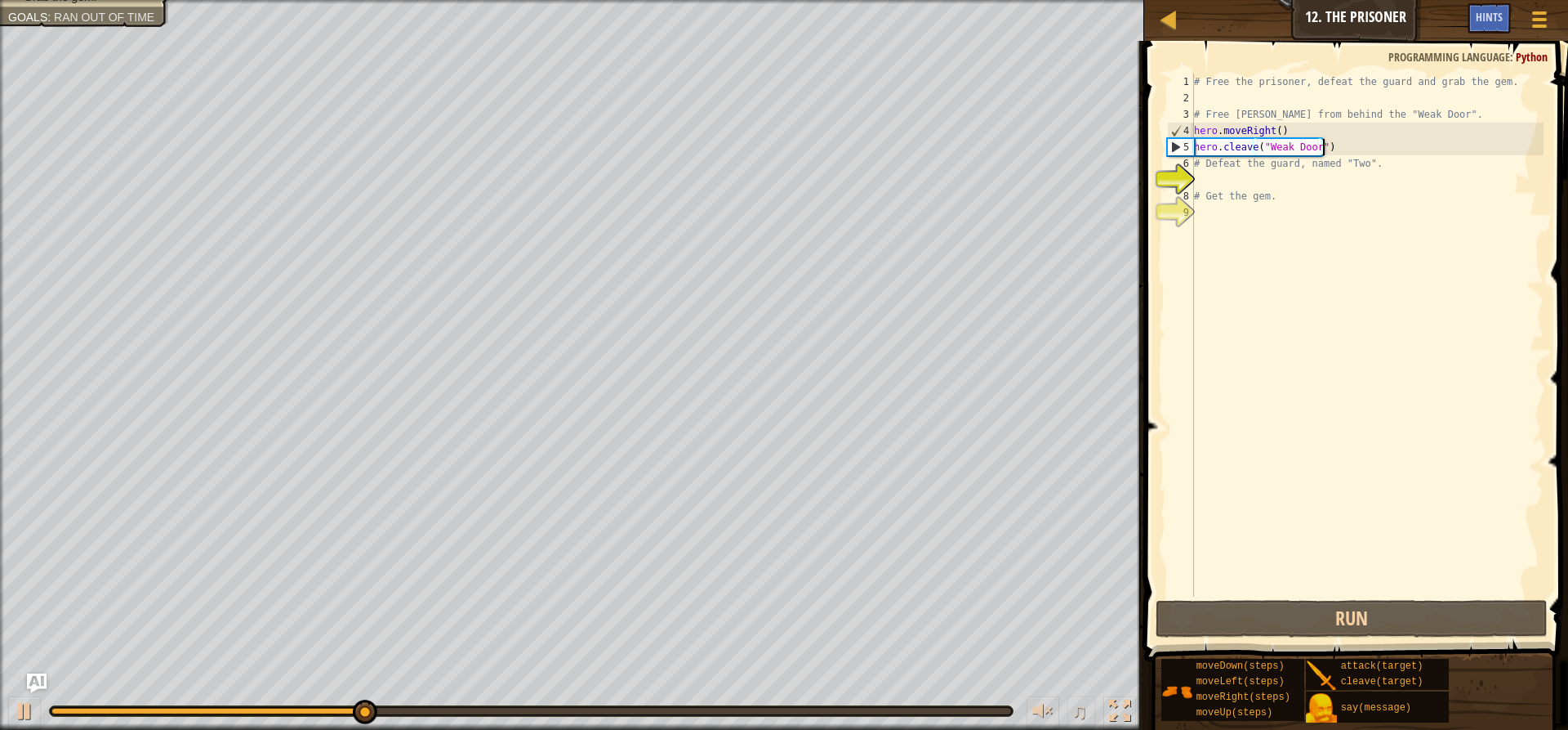
click at [1356, 152] on div "# Free the prisoner, defeat the guard and grab the gem. # Free [PERSON_NAME] fr…" at bounding box center [1367, 351] width 353 height 555
click at [1175, 145] on div "5" at bounding box center [1180, 147] width 26 height 17
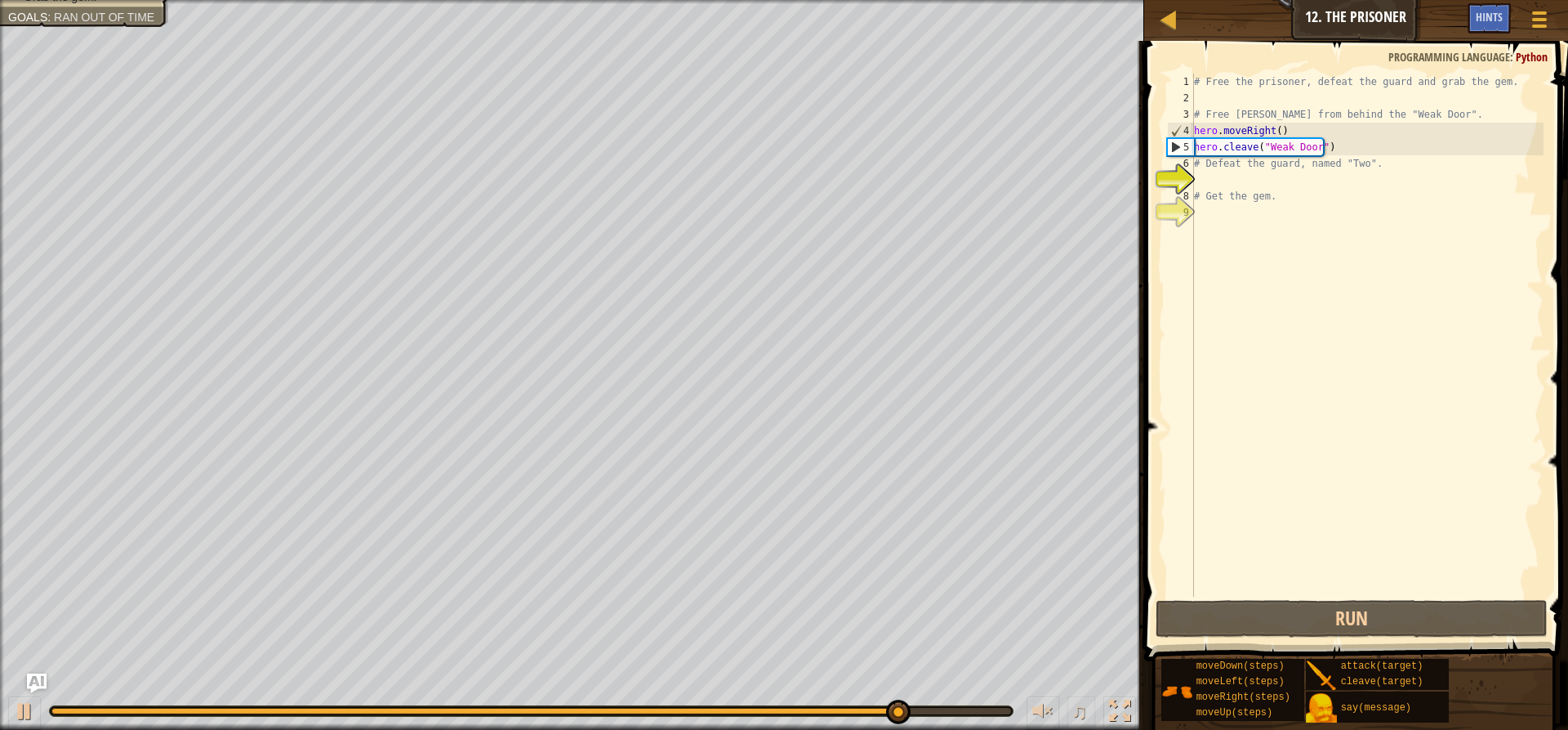
click at [1328, 146] on div "# Free the prisoner, defeat the guard and grab the gem. # Free [PERSON_NAME] fr…" at bounding box center [1367, 351] width 353 height 555
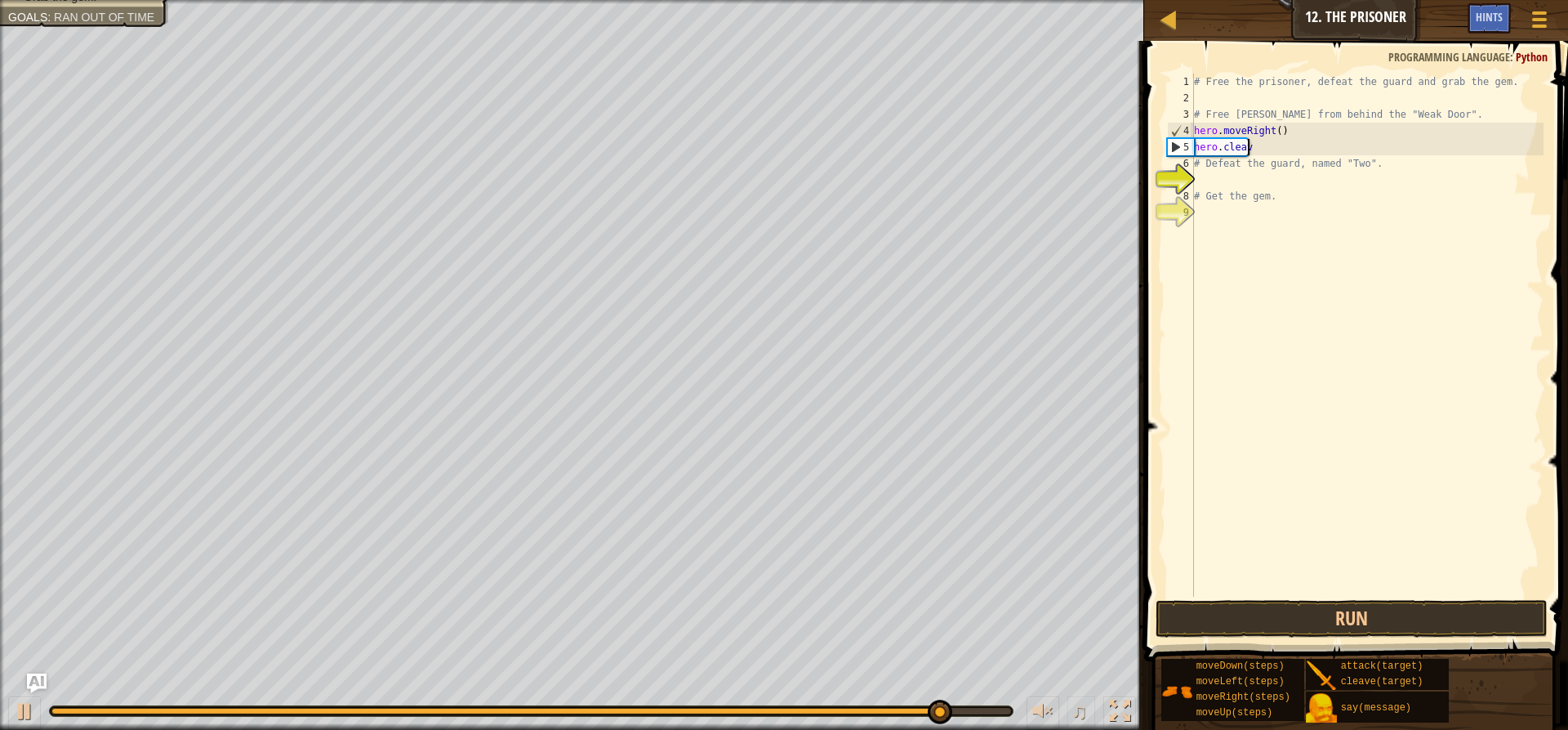
scroll to position [8, 2]
type textarea "hero.m"
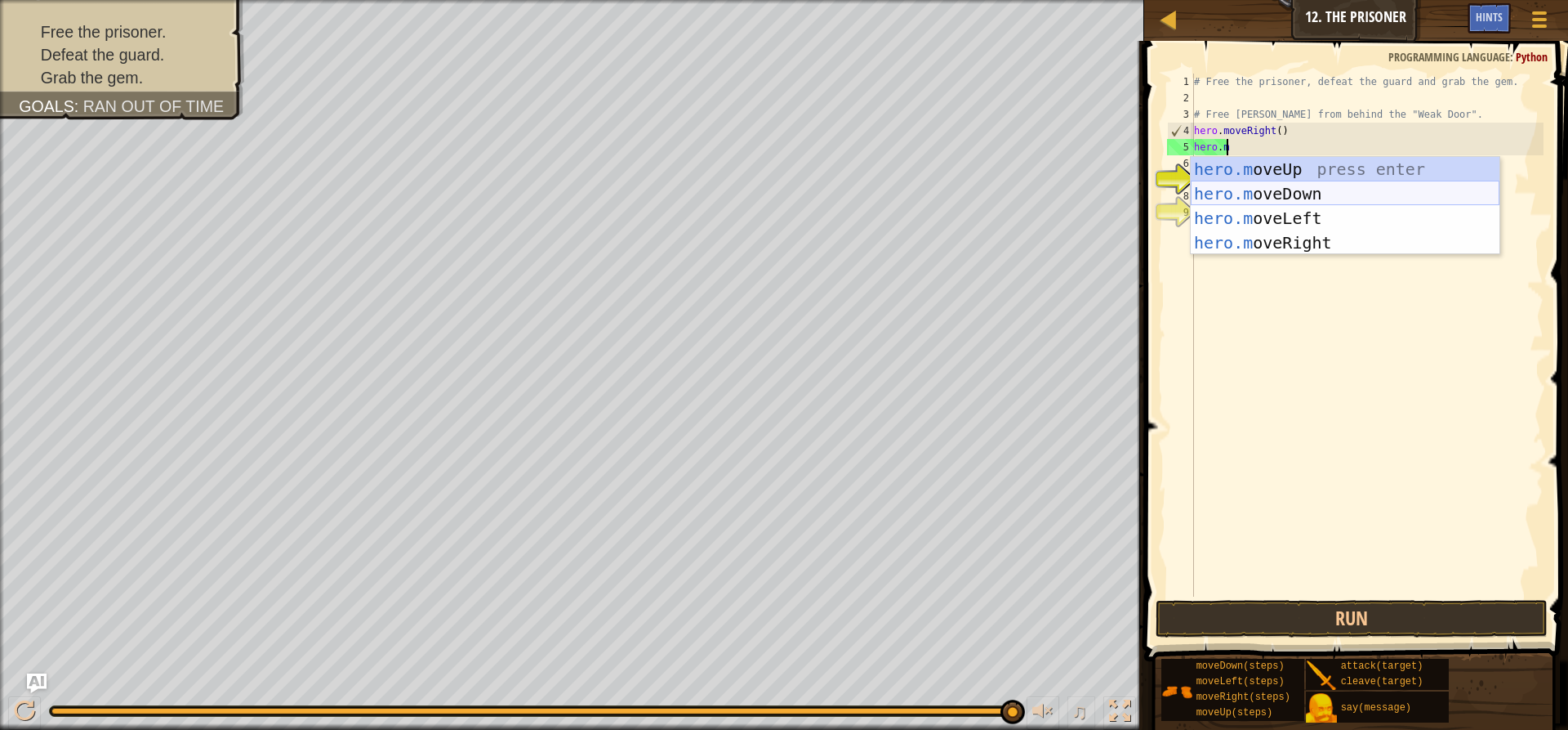
click at [1295, 191] on div "hero.m oveUp press enter hero.m oveDown press enter hero.m oveLeft press enter …" at bounding box center [1345, 231] width 308 height 147
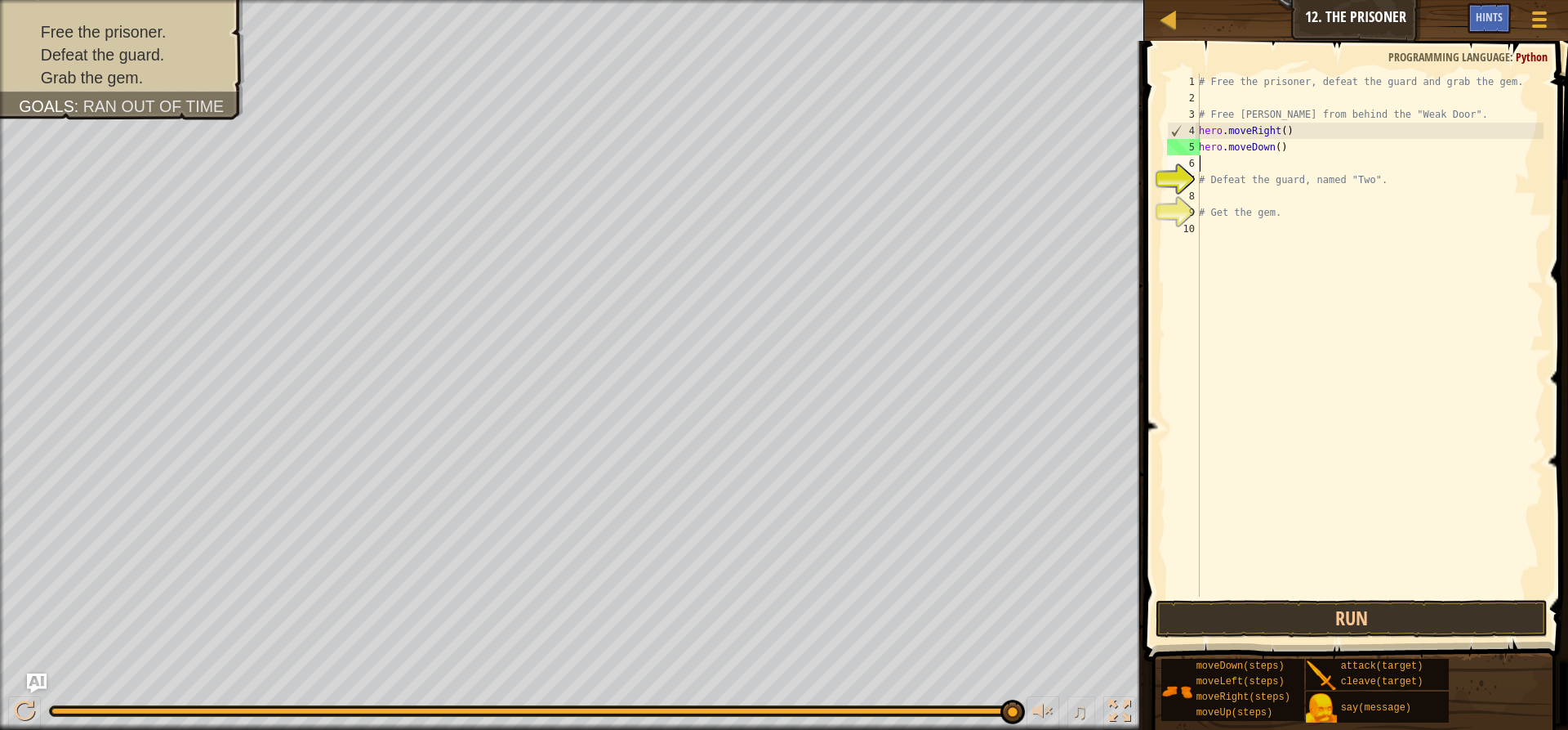
scroll to position [8, 0]
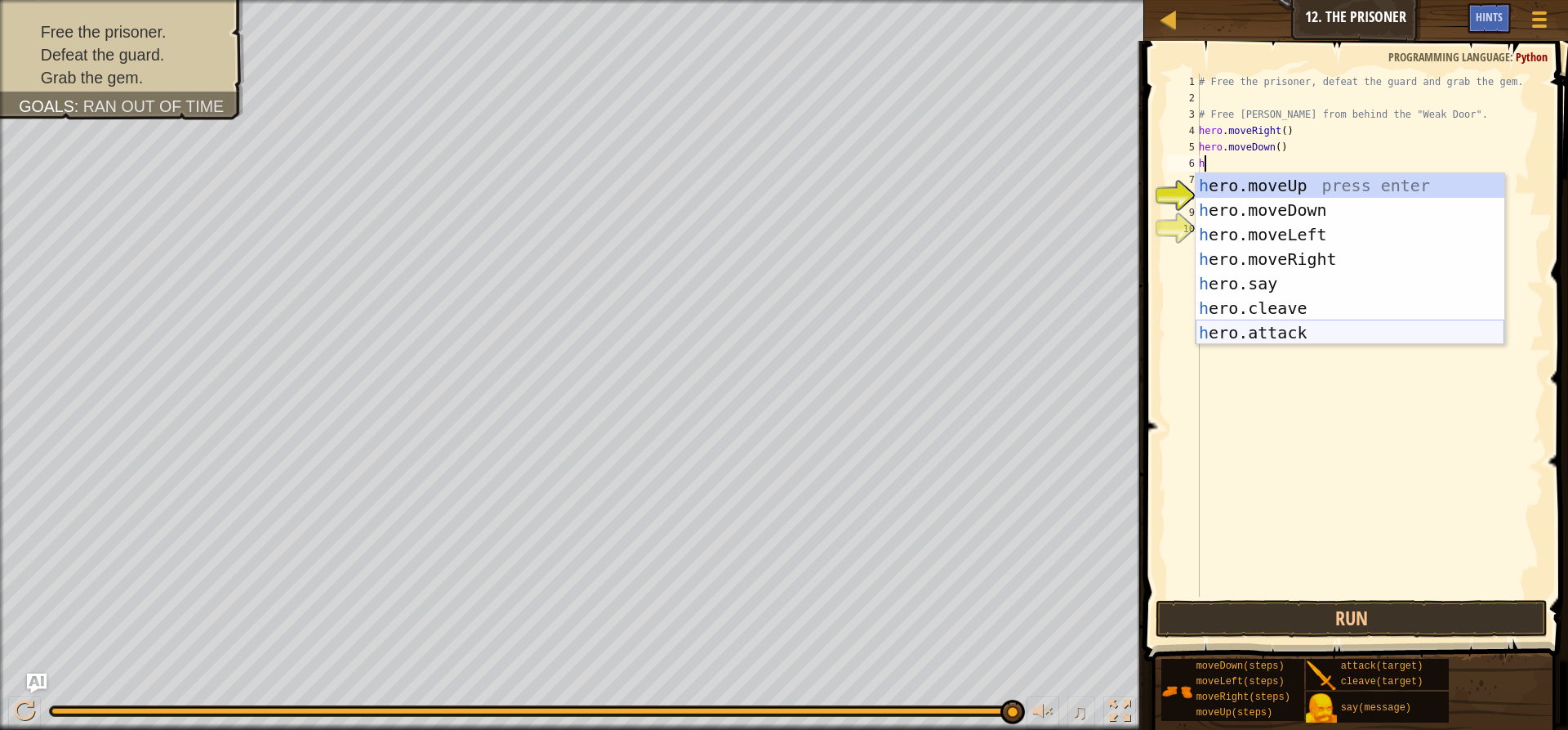
click at [1241, 320] on div "h ero.moveUp press enter h ero.moveDown press enter h ero.moveLeft press enter …" at bounding box center [1350, 283] width 308 height 221
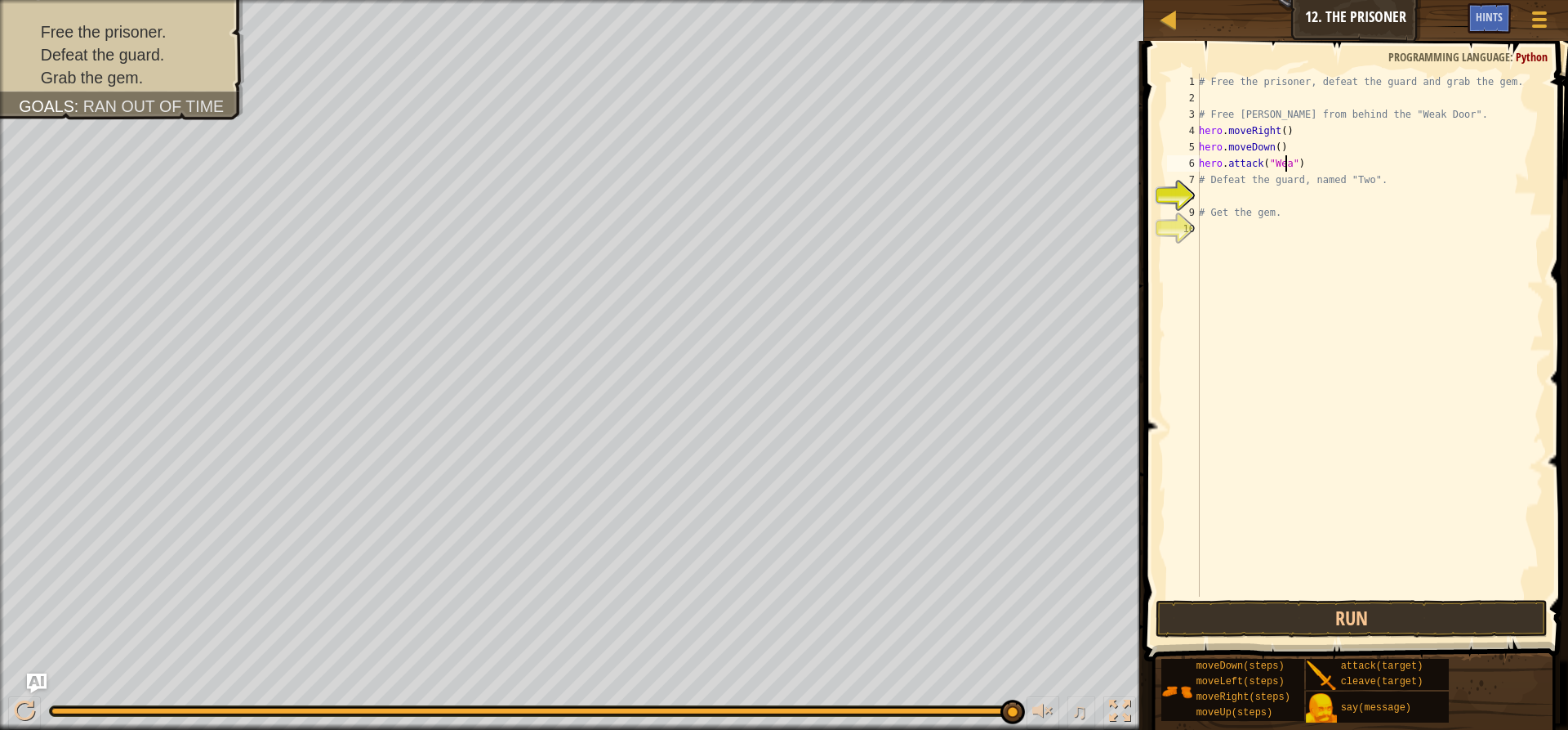
scroll to position [8, 8]
type textarea "hero.attack("Weak Door")"
click at [1256, 197] on div "# Free the prisoner, defeat the guard and grab the gem. # Free [PERSON_NAME] fr…" at bounding box center [1370, 351] width 348 height 555
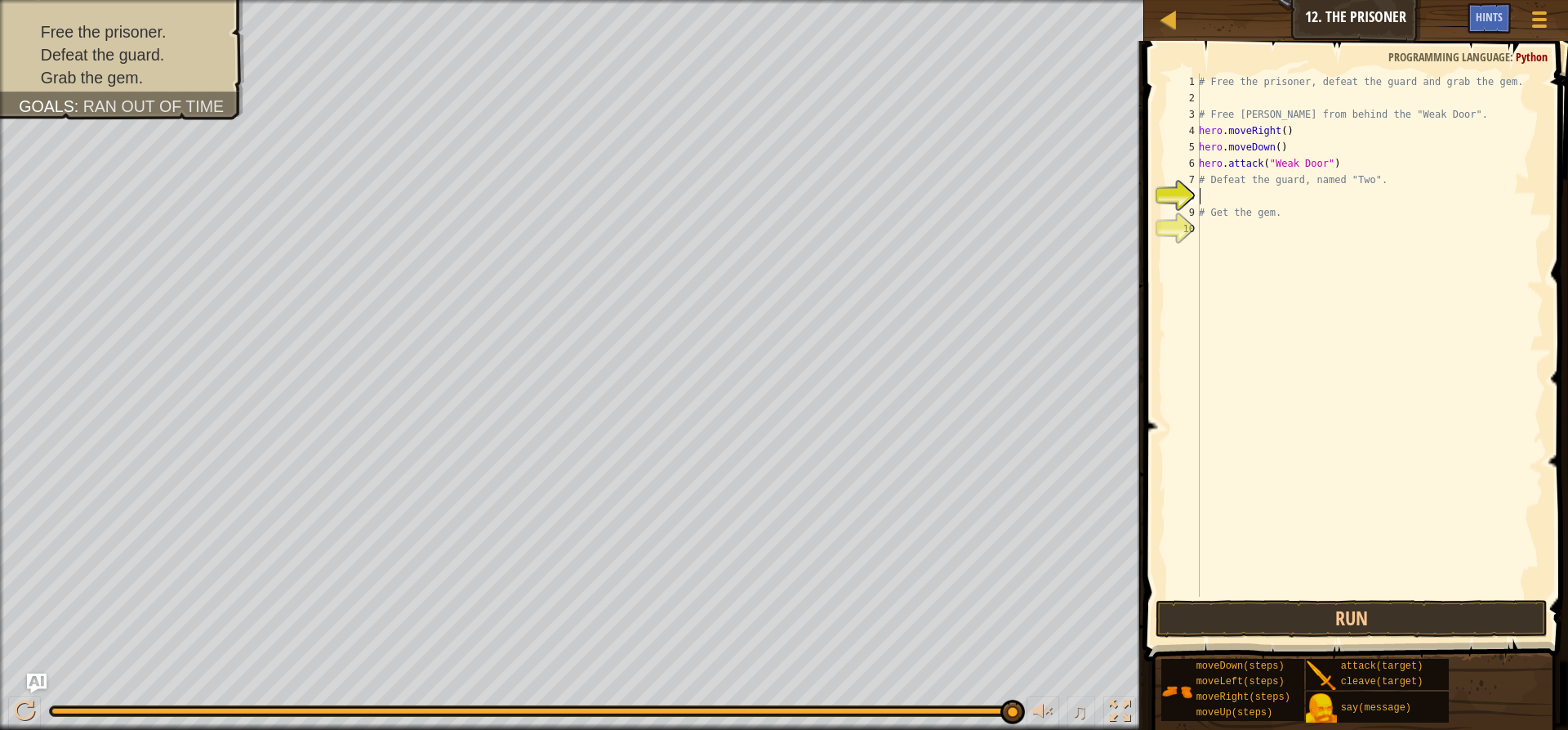
type textarea "h"
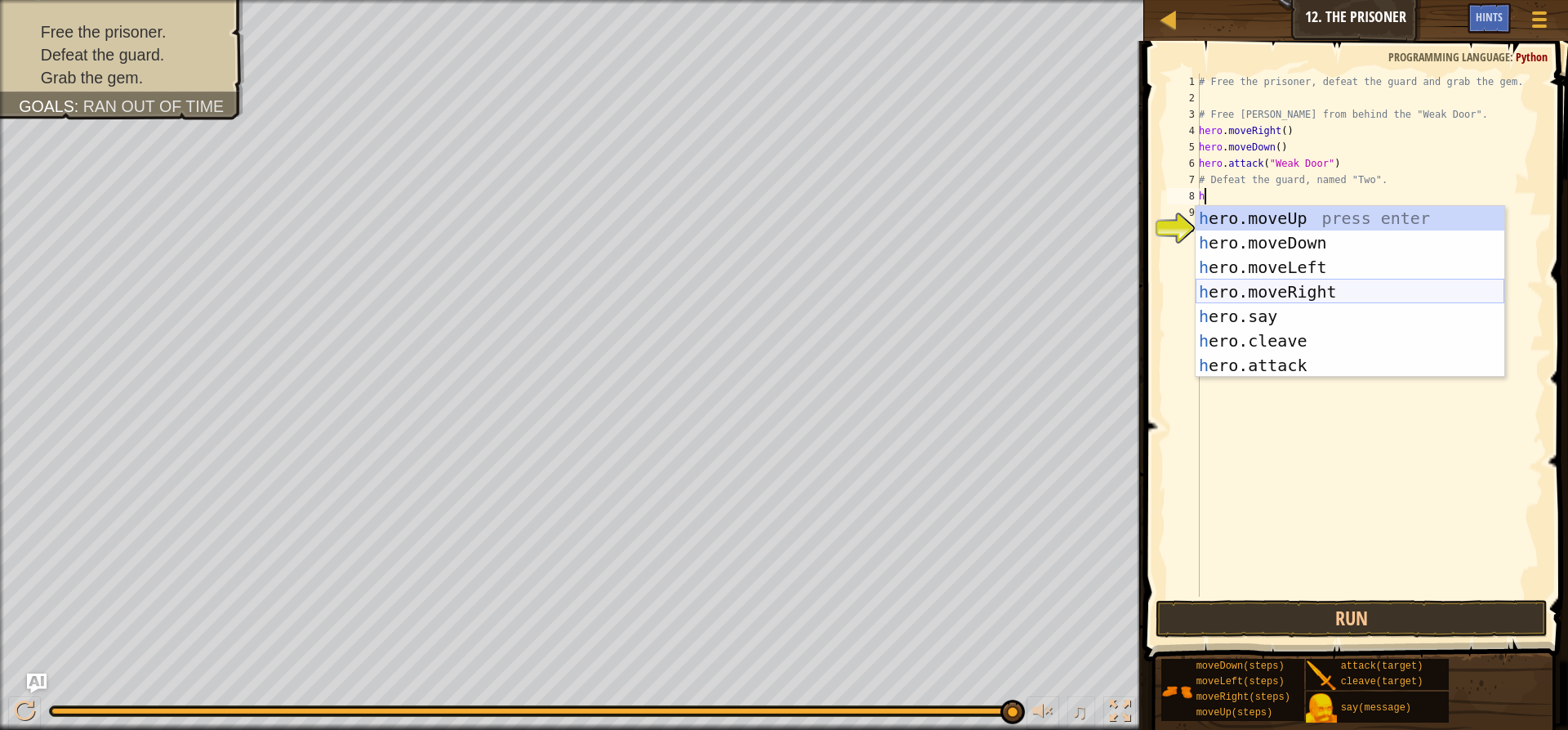
click at [1276, 281] on div "h ero.moveUp press enter h ero.moveDown press enter h ero.moveLeft press enter …" at bounding box center [1350, 316] width 308 height 221
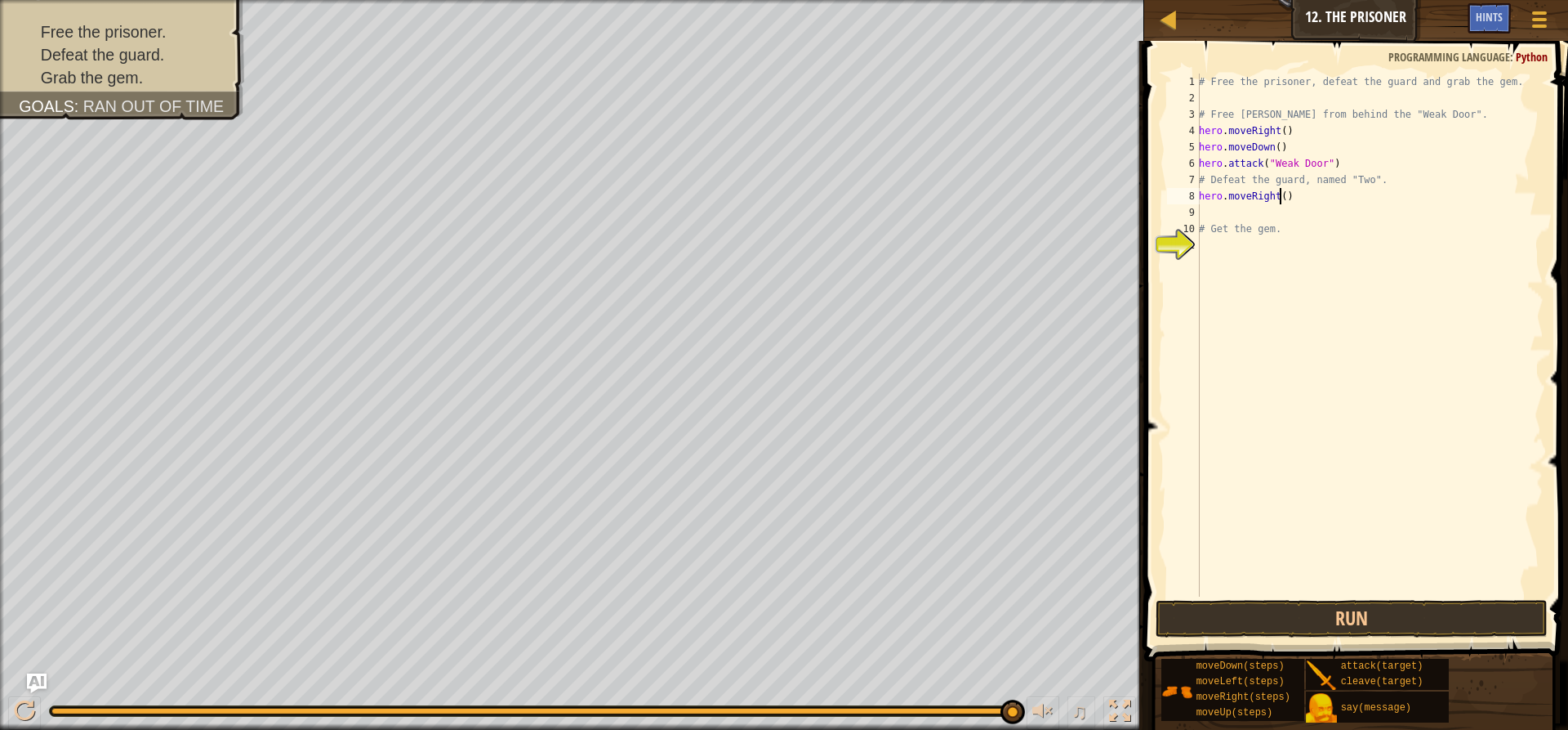
click at [1279, 201] on div "# Free the prisoner, defeat the guard and grab the gem. # Free [PERSON_NAME] fr…" at bounding box center [1370, 351] width 348 height 555
type textarea "hero.moveRight(2)"
click at [1269, 216] on div "# Free the prisoner, defeat the guard and grab the gem. # Free [PERSON_NAME] fr…" at bounding box center [1370, 351] width 348 height 555
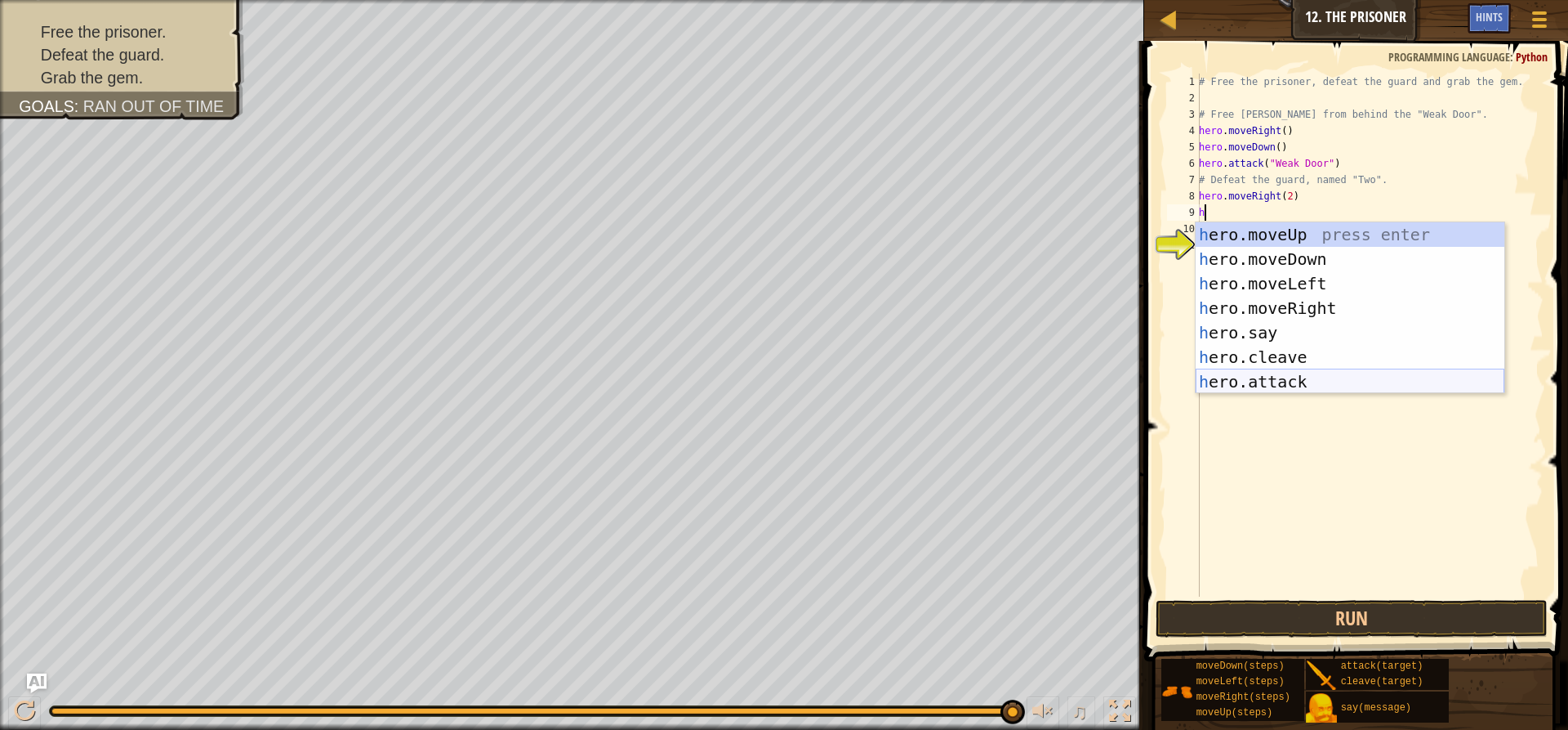
click at [1288, 370] on div "h ero.moveUp press enter h ero.moveDown press enter h ero.moveLeft press enter …" at bounding box center [1350, 333] width 308 height 221
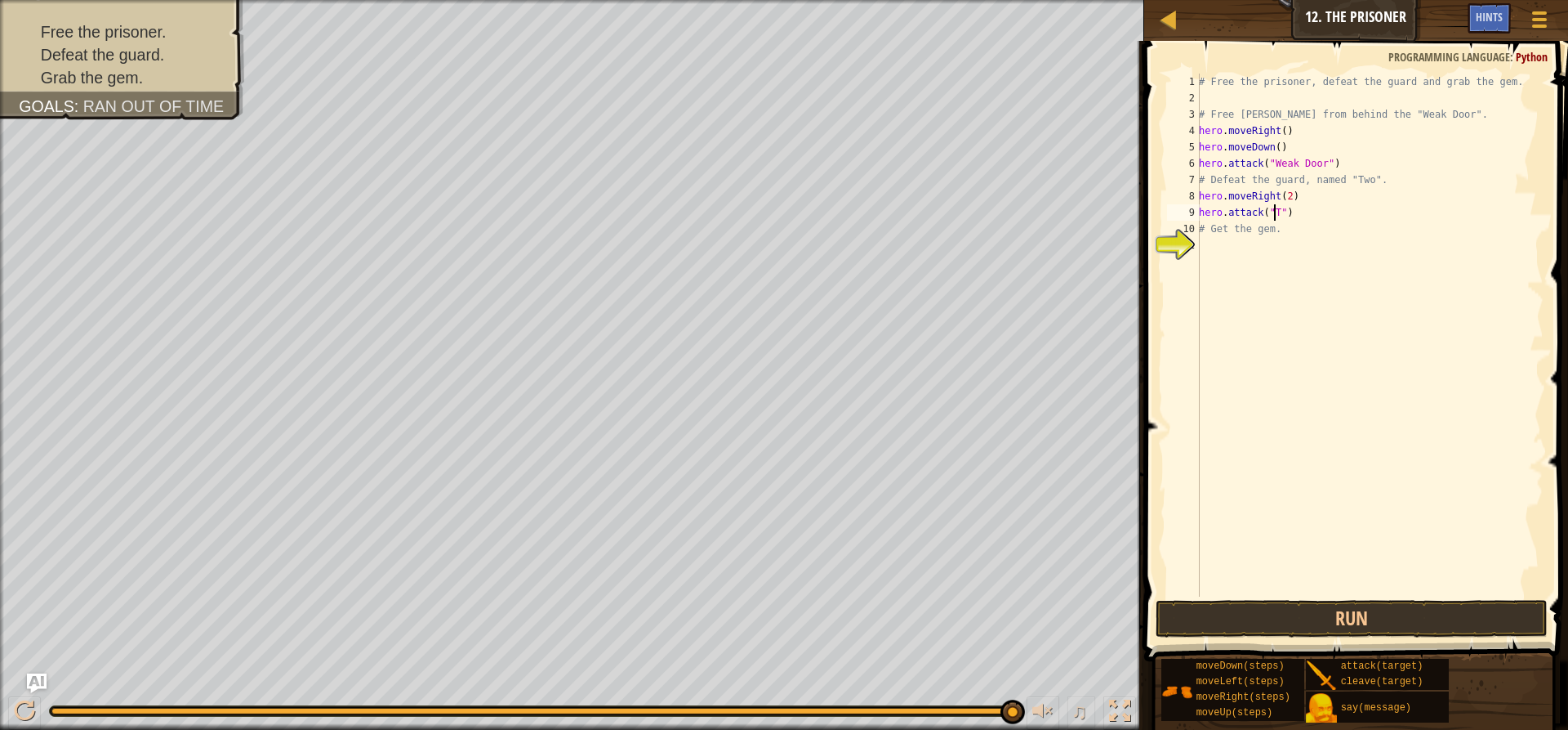
scroll to position [8, 7]
click at [1344, 606] on button "Run" at bounding box center [1352, 618] width 392 height 38
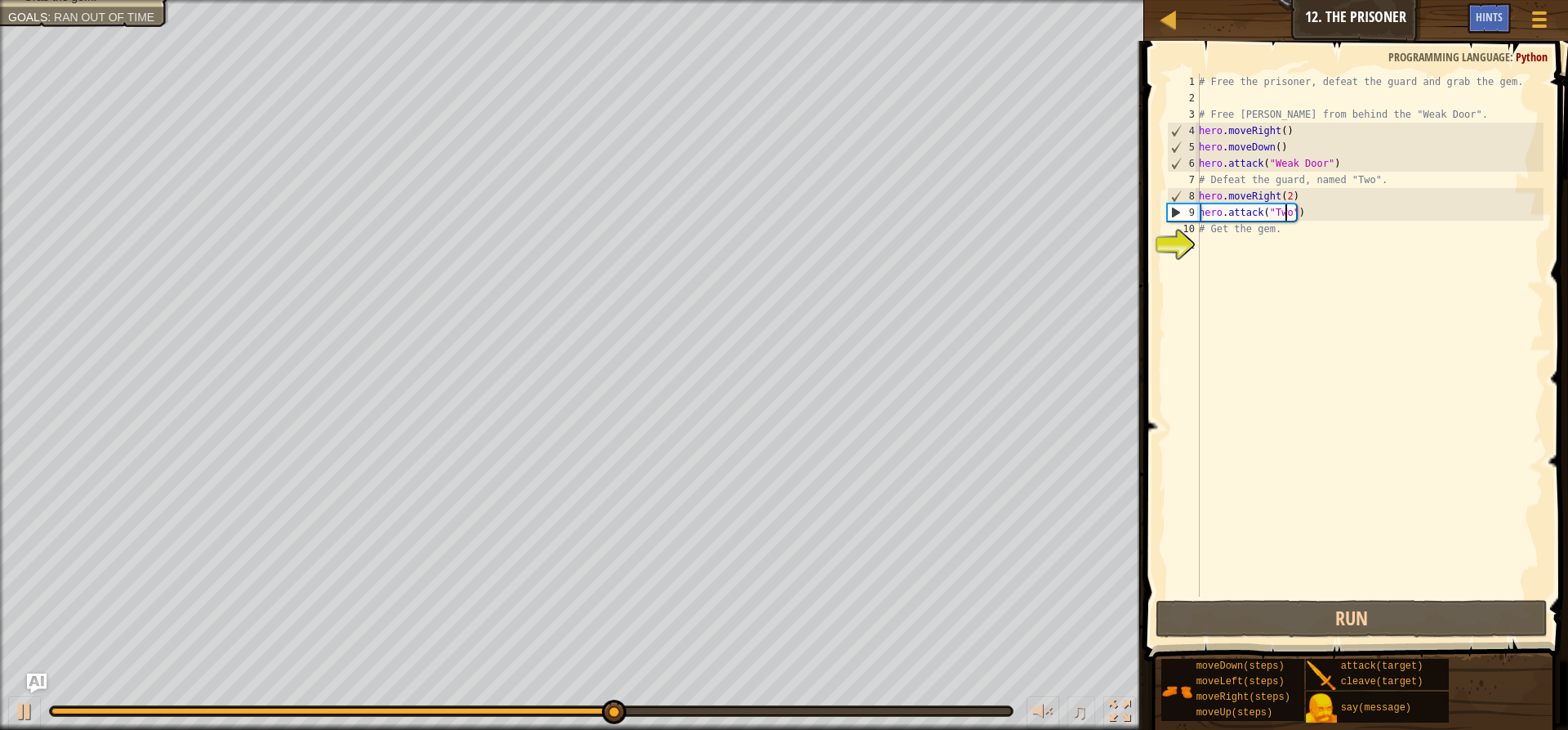
click at [1199, 166] on div "# Free the prisoner, defeat the guard and grab the gem. # Free [PERSON_NAME] fr…" at bounding box center [1370, 351] width 348 height 555
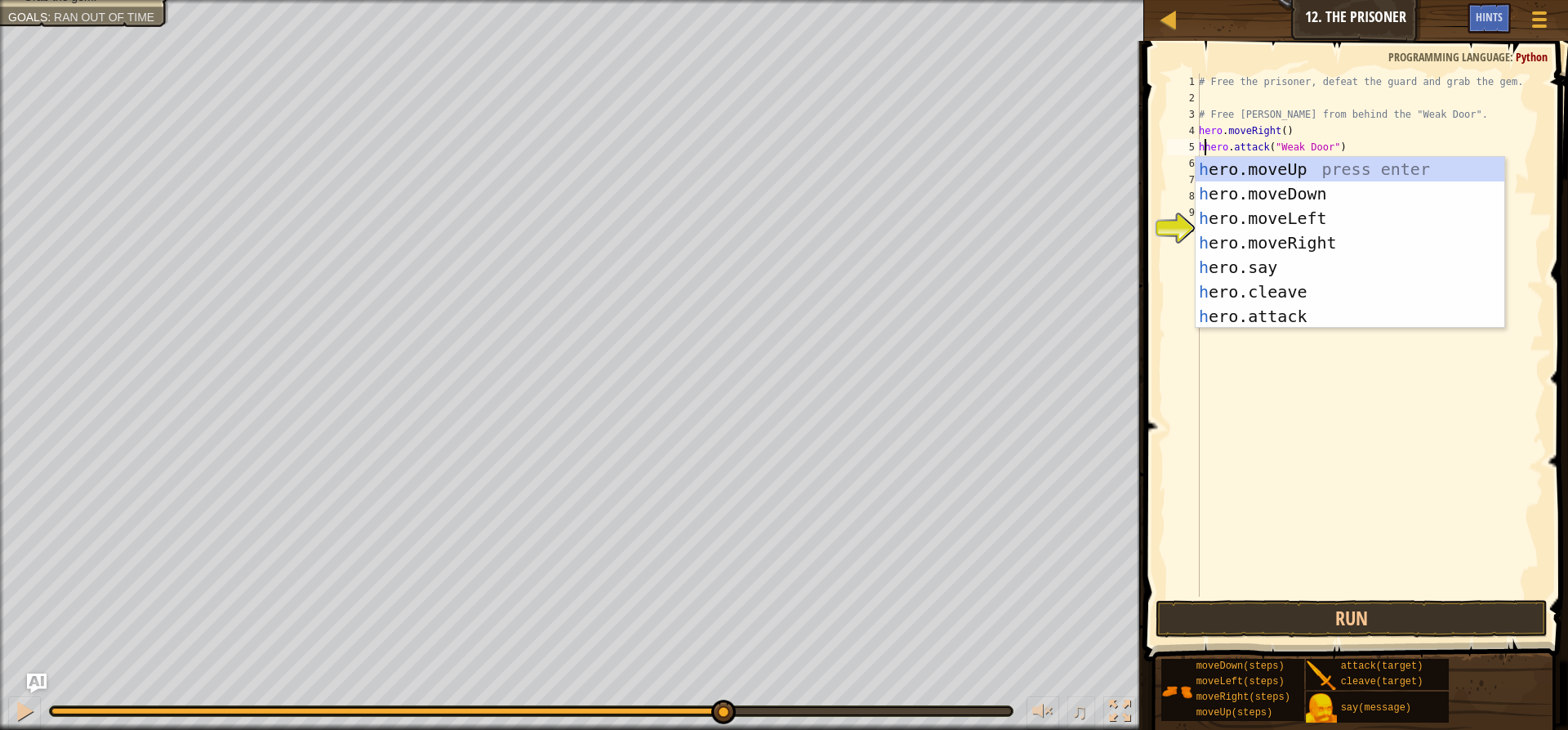
scroll to position [8, 0]
click at [1229, 191] on div "h ero.moveUp press enter h ero.moveDown press enter h ero.moveLeft press enter …" at bounding box center [1350, 268] width 308 height 221
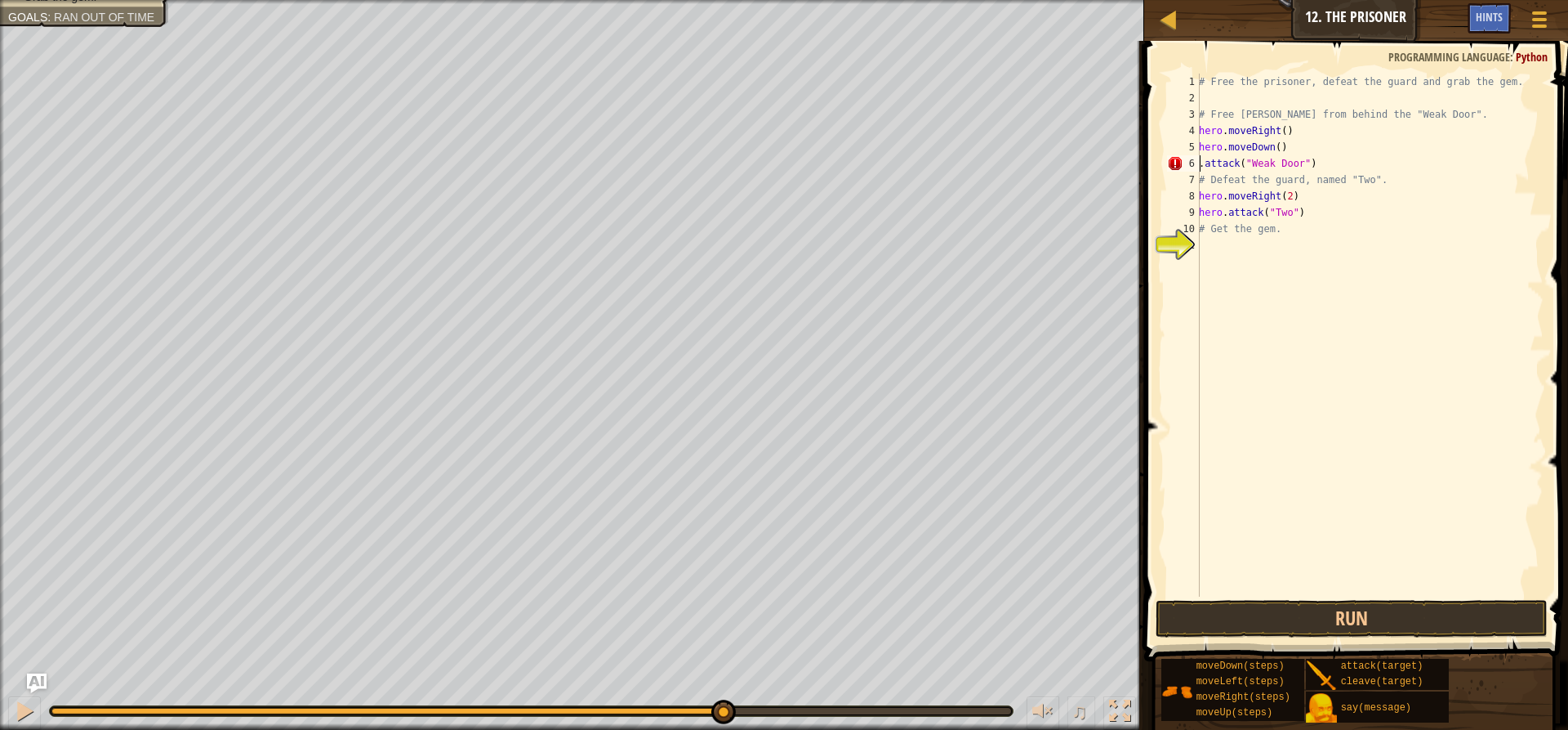
click at [1203, 162] on div "# Free the prisoner, defeat the guard and grab the gem. # Free [PERSON_NAME] fr…" at bounding box center [1370, 351] width 348 height 555
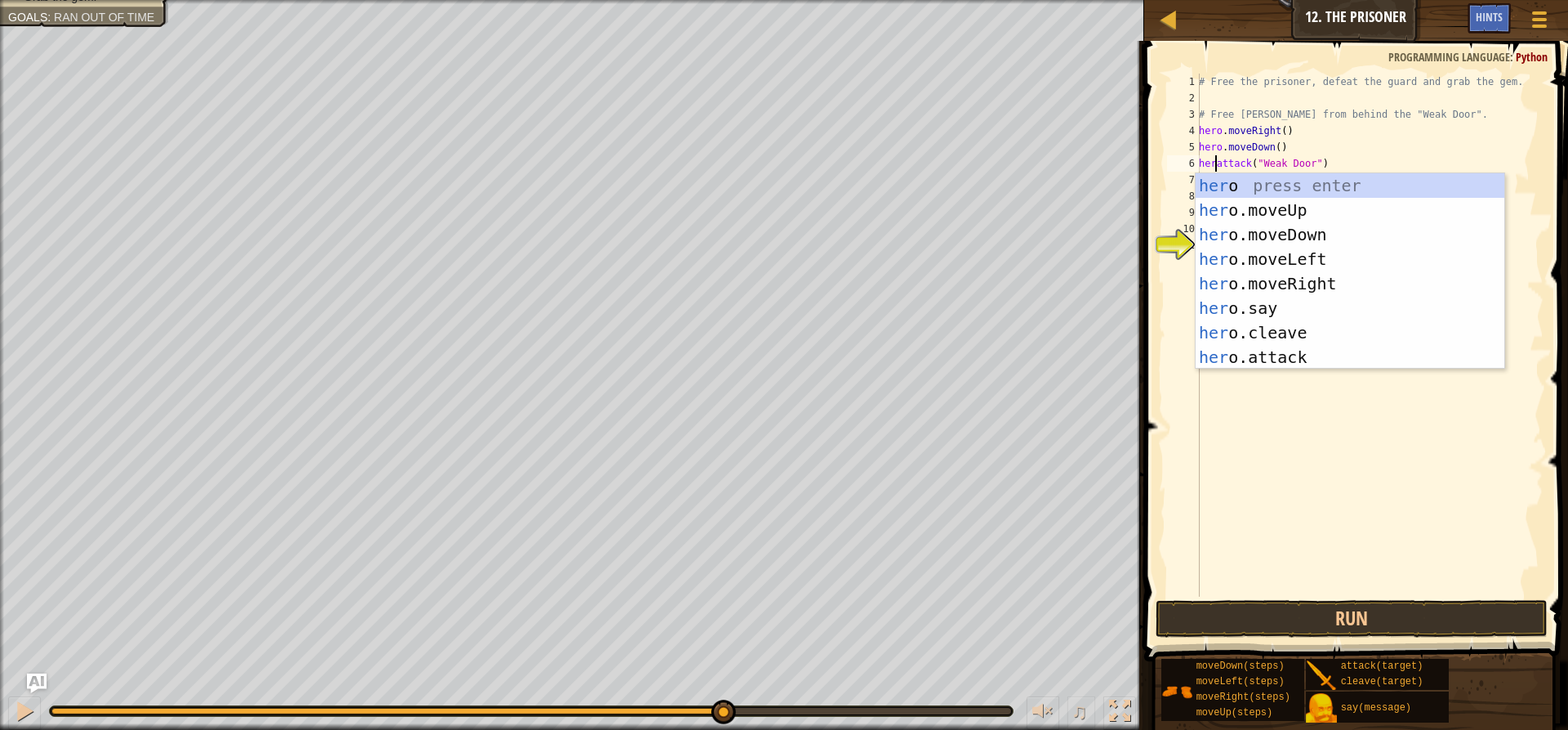
scroll to position [8, 2]
type textarea "hero.attack("Weak Door")"
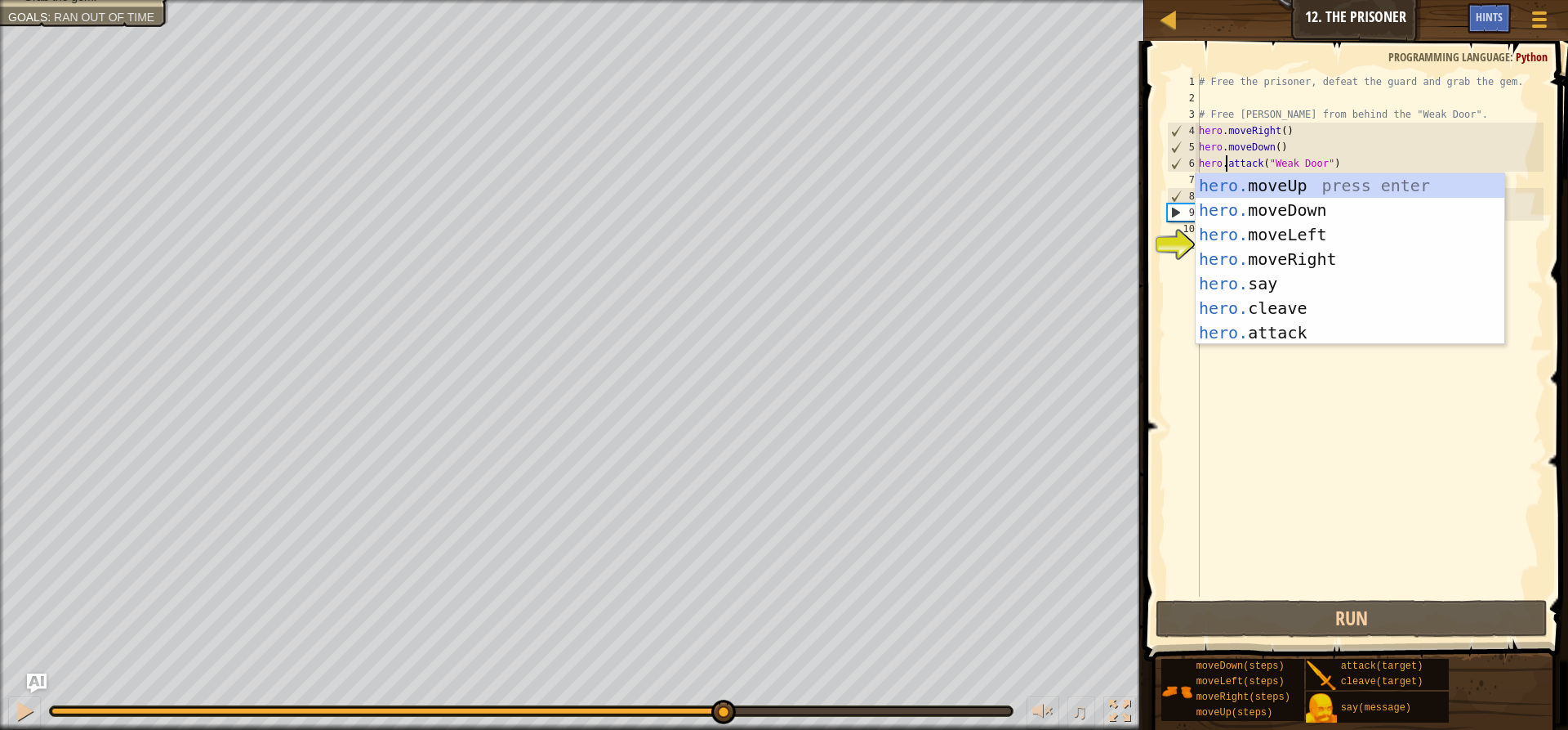
click at [1305, 441] on div "# Free the prisoner, defeat the guard and grab the gem. # Free [PERSON_NAME] fr…" at bounding box center [1370, 351] width 348 height 555
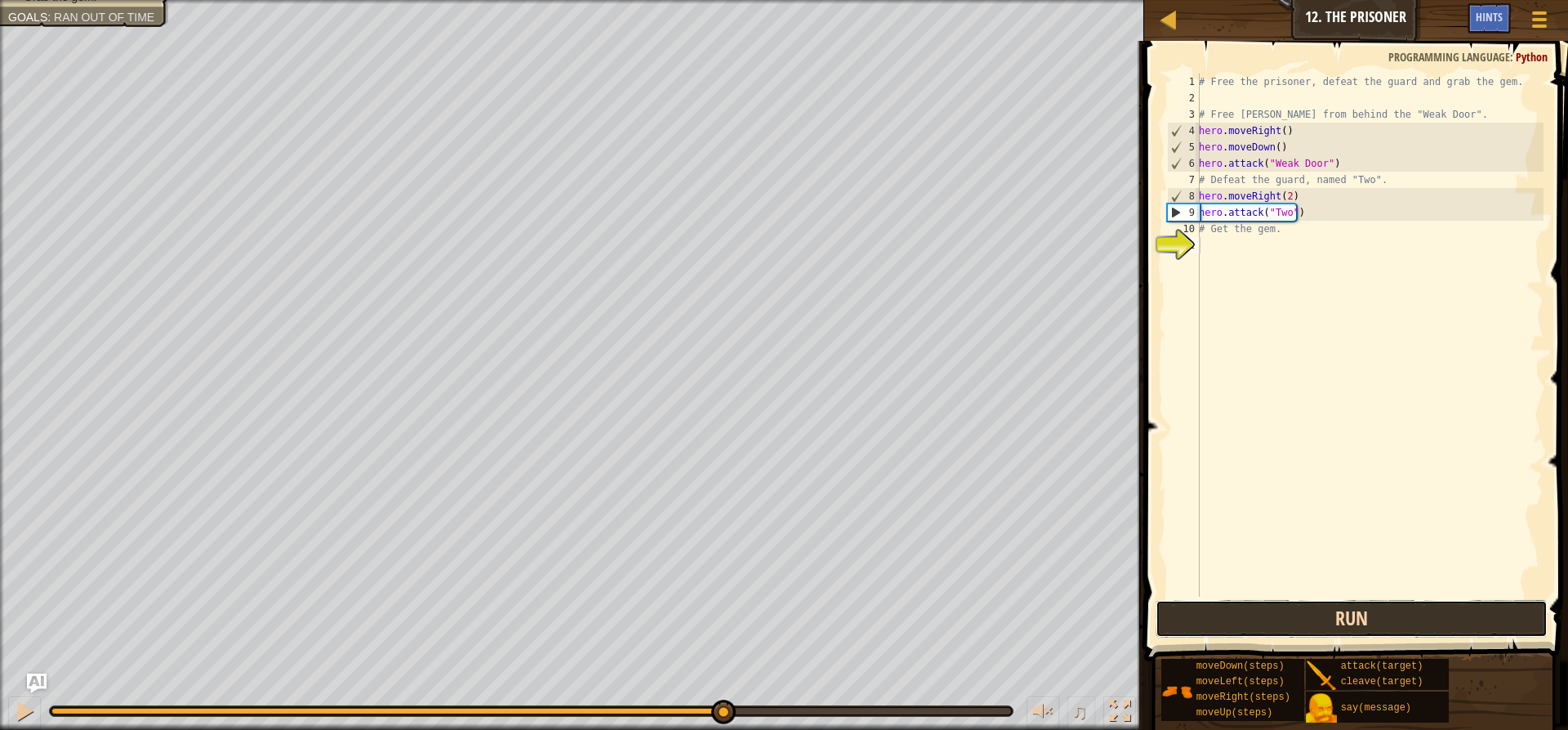
click at [1333, 601] on button "Run" at bounding box center [1352, 618] width 392 height 38
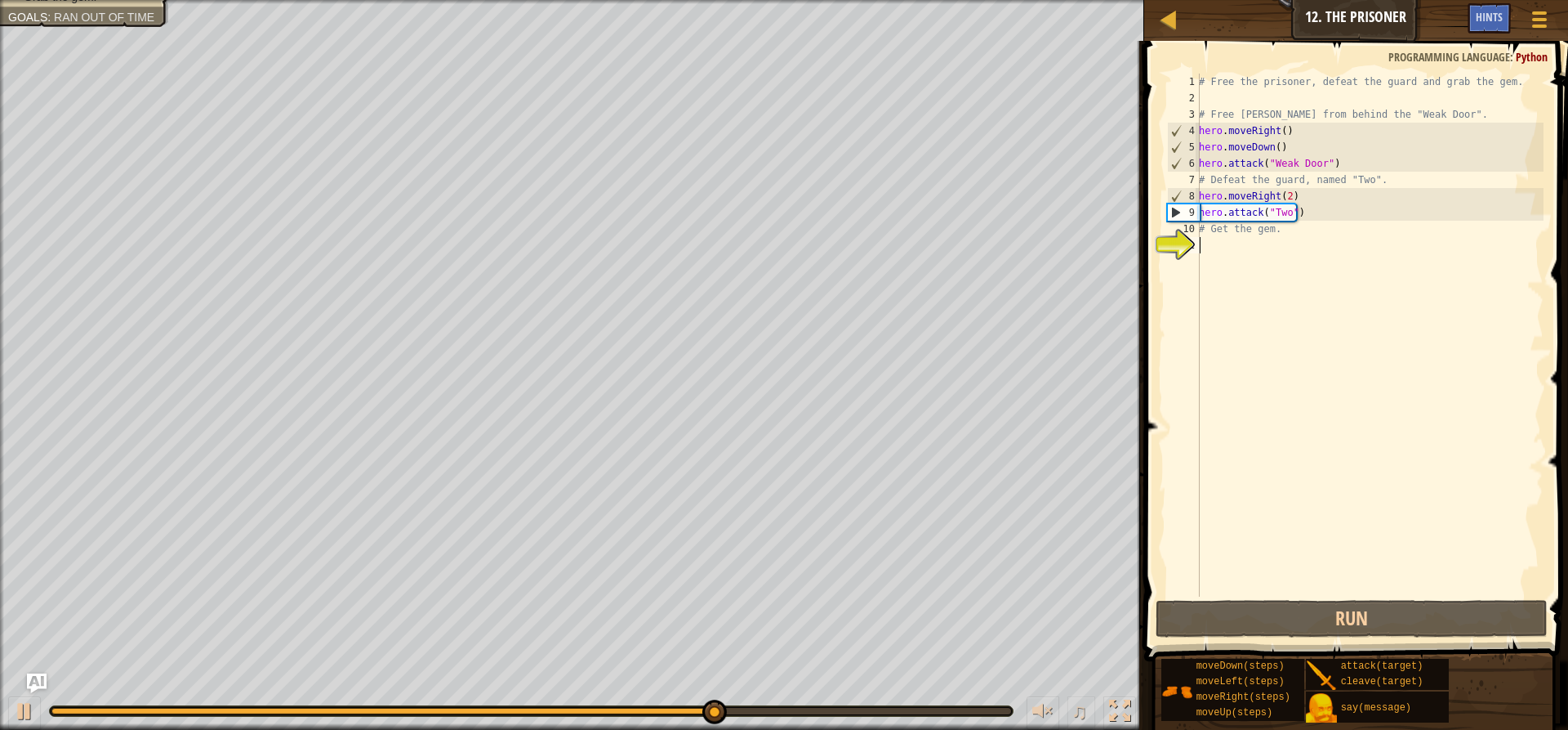
type textarea "h"
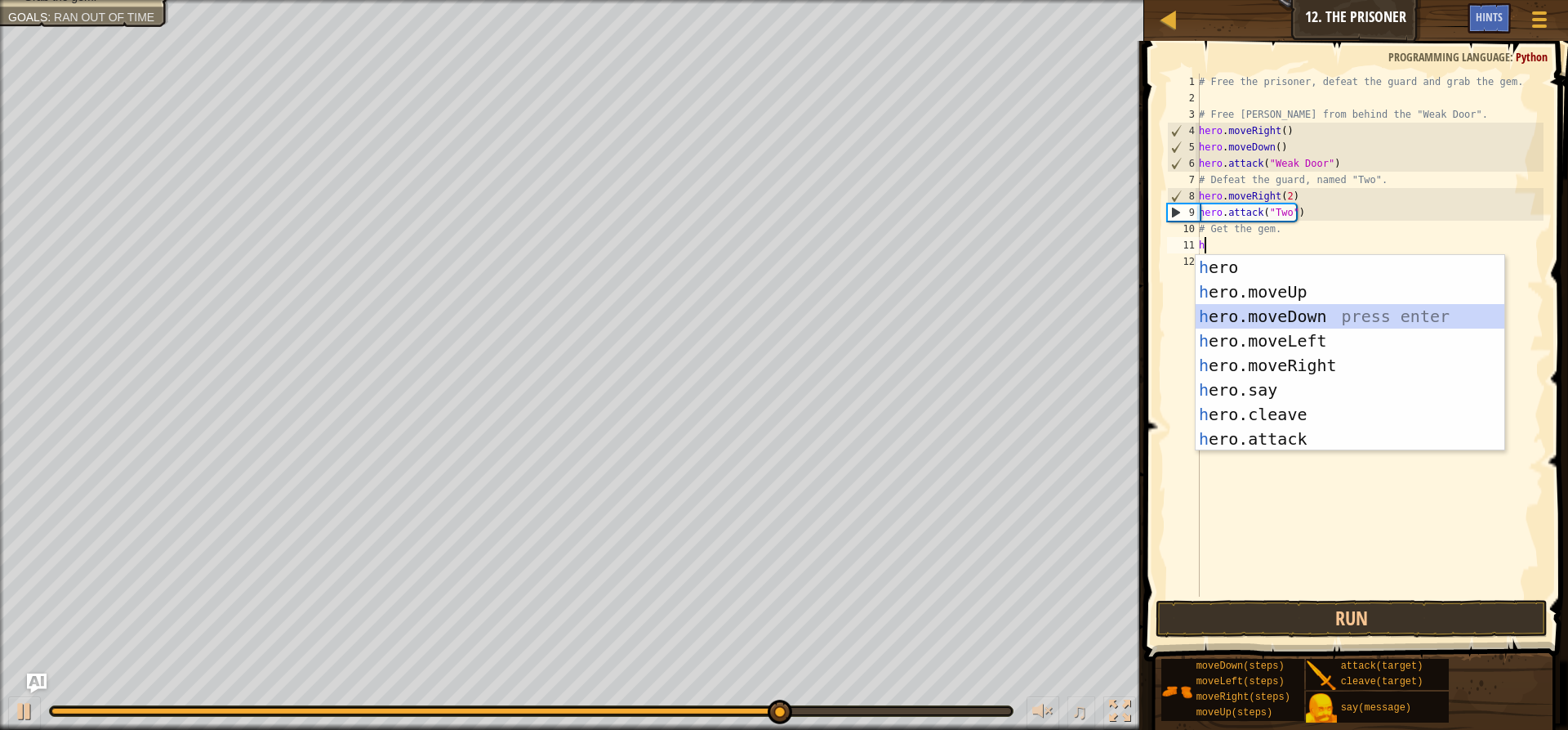
click at [1295, 318] on div "h ero press enter h ero.moveUp press enter h ero.moveDown press enter h ero.mov…" at bounding box center [1350, 377] width 308 height 245
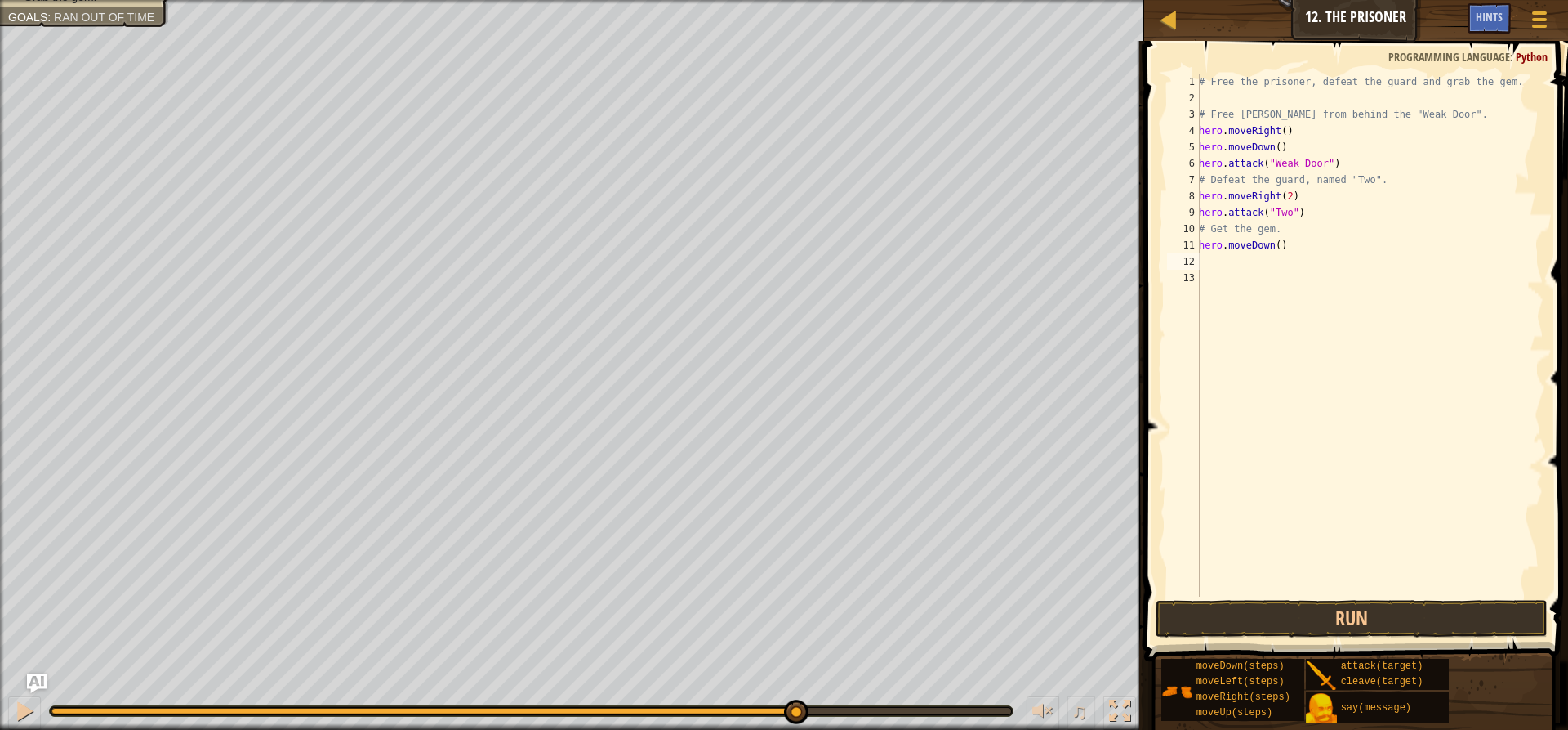
type textarea "2"
click at [1273, 245] on div "# Free the prisoner, defeat the guard and grab the gem. # Free [PERSON_NAME] fr…" at bounding box center [1370, 351] width 348 height 555
type textarea "hero.moveDown(2)"
click at [1256, 262] on div "# Free the prisoner, defeat the guard and grab the gem. # Free [PERSON_NAME] fr…" at bounding box center [1370, 351] width 348 height 555
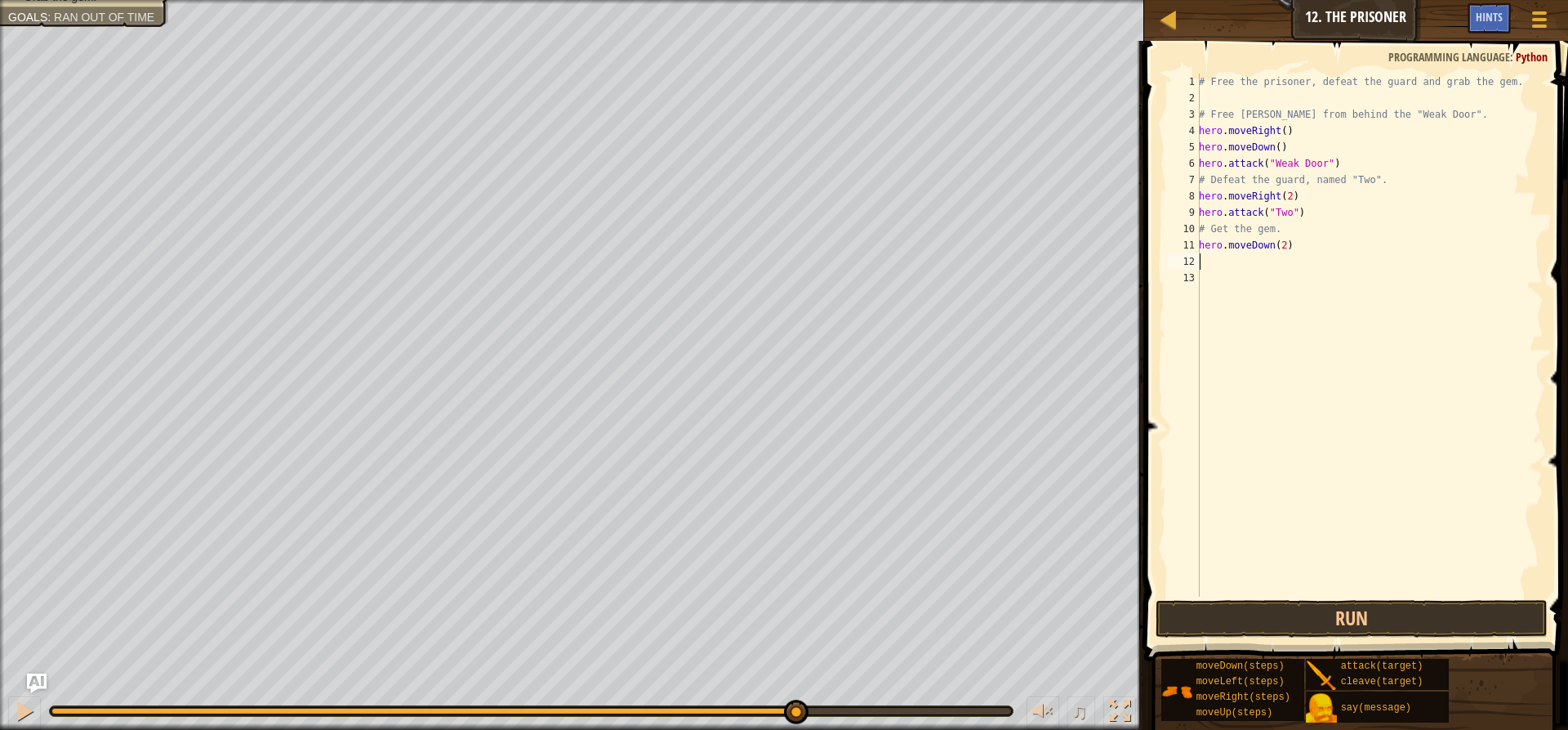
scroll to position [8, 0]
type textarea "h"
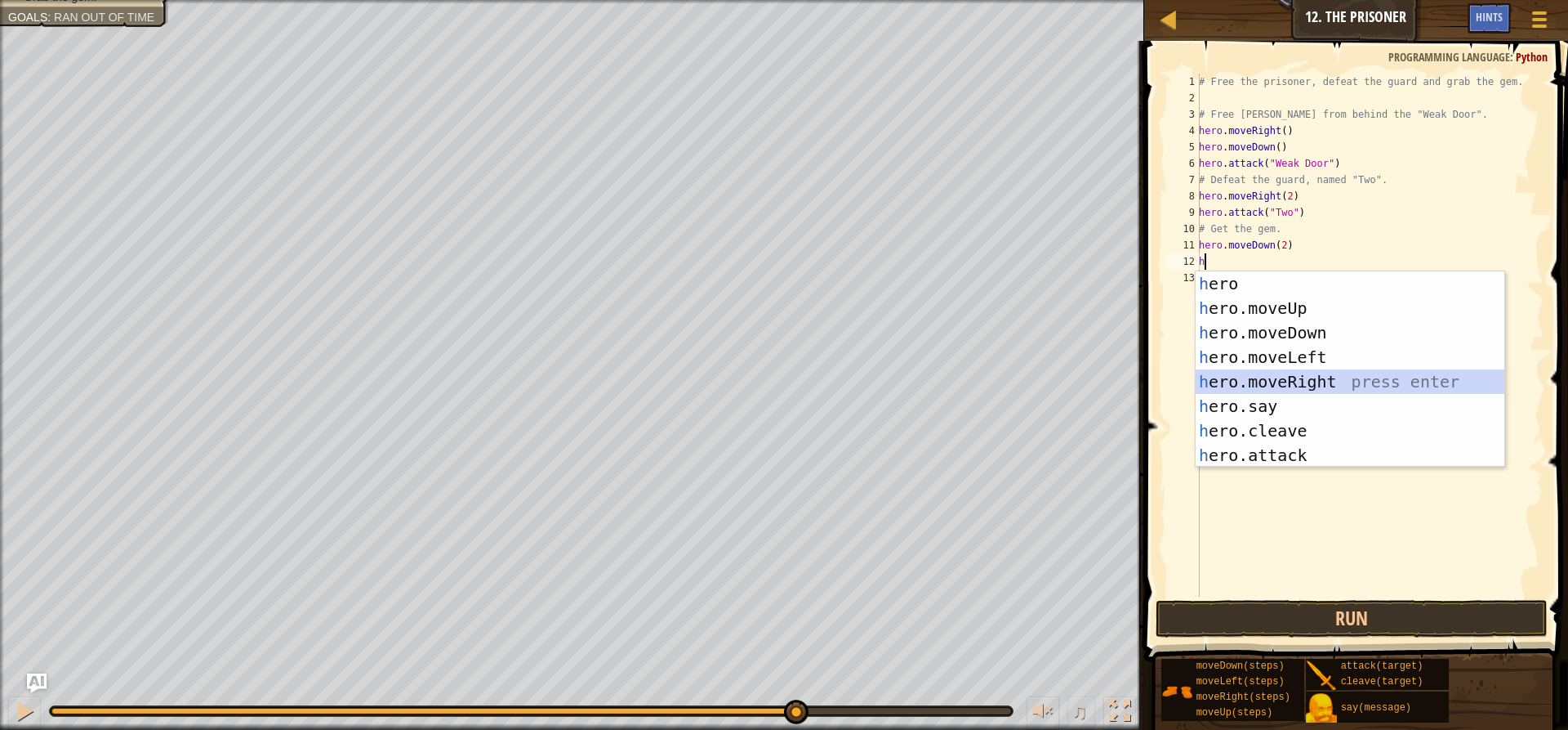
click at [1273, 377] on div "h ero press enter h ero.moveUp press enter h ero.moveDown press enter h ero.mov…" at bounding box center [1350, 393] width 308 height 245
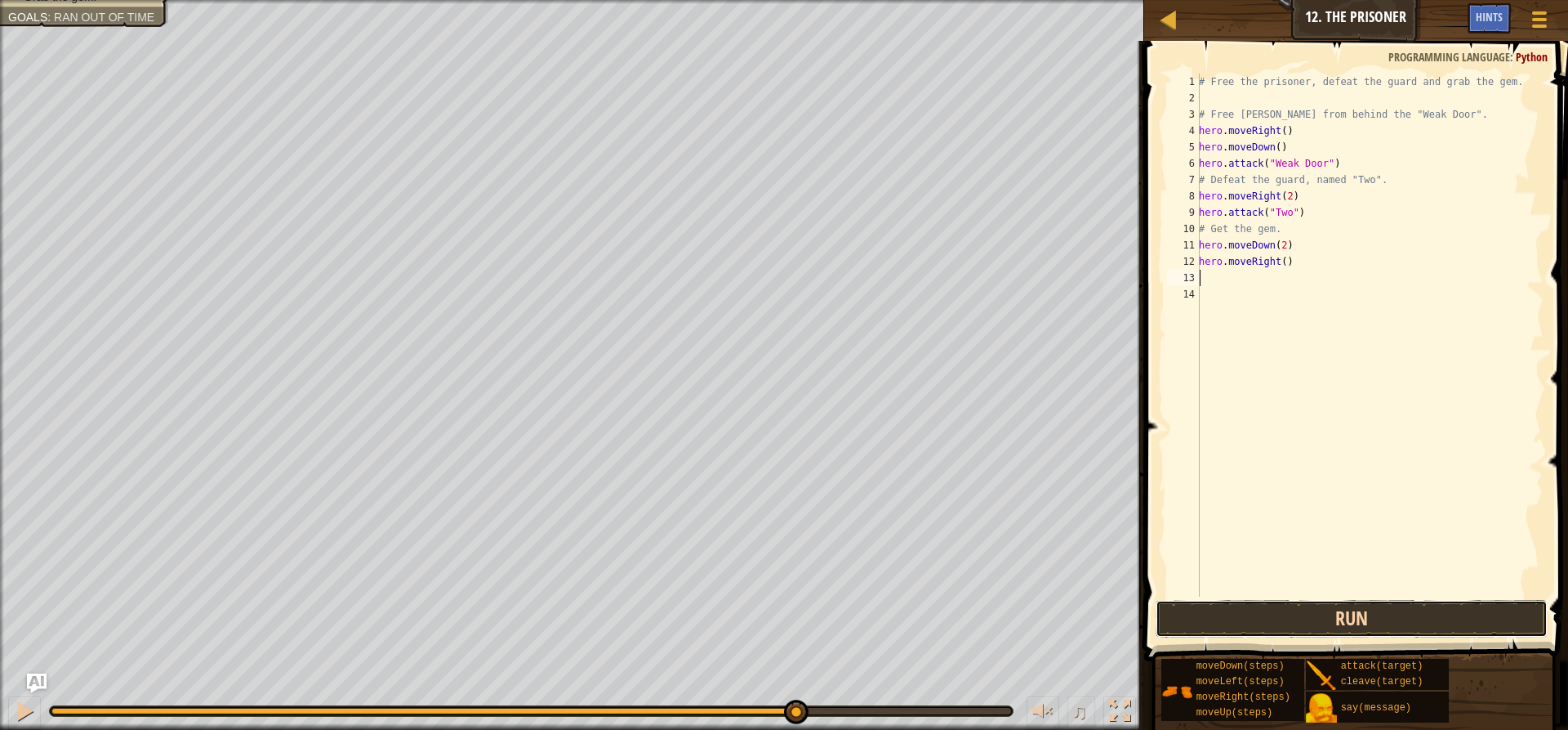
click at [1322, 614] on button "Run" at bounding box center [1352, 618] width 392 height 38
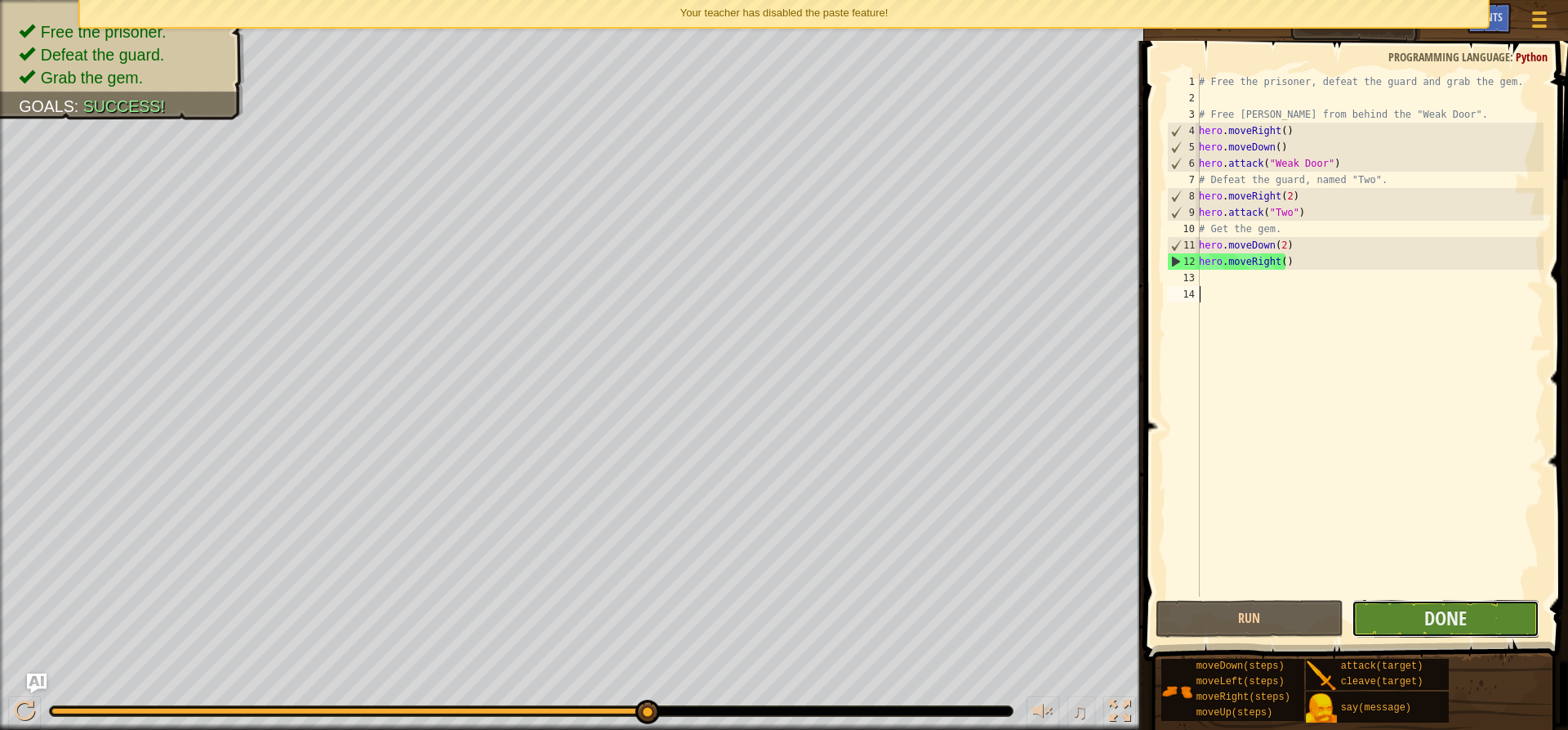
click at [1396, 603] on button "Done" at bounding box center [1445, 618] width 188 height 38
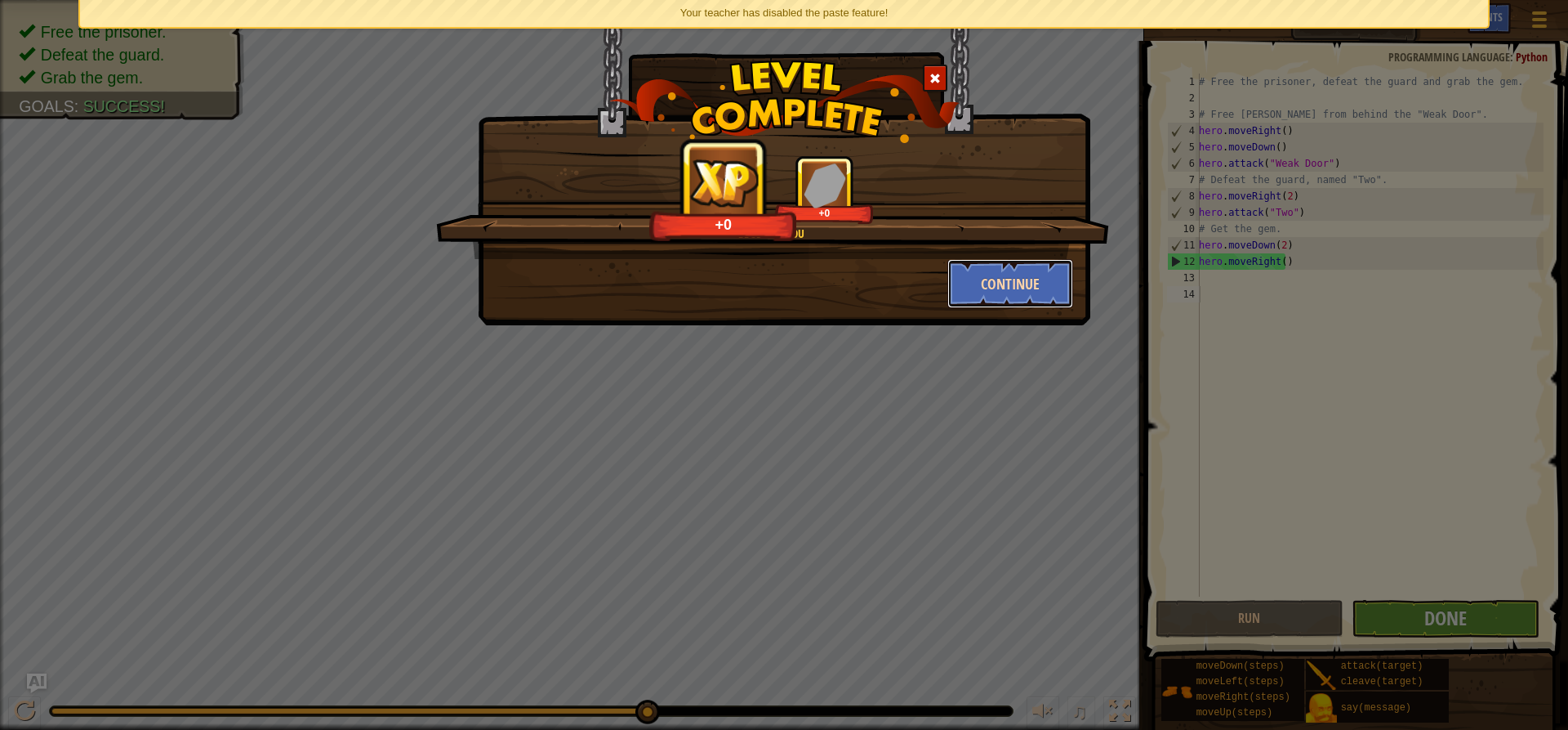
click at [1029, 280] on button "Continue" at bounding box center [1011, 283] width 126 height 49
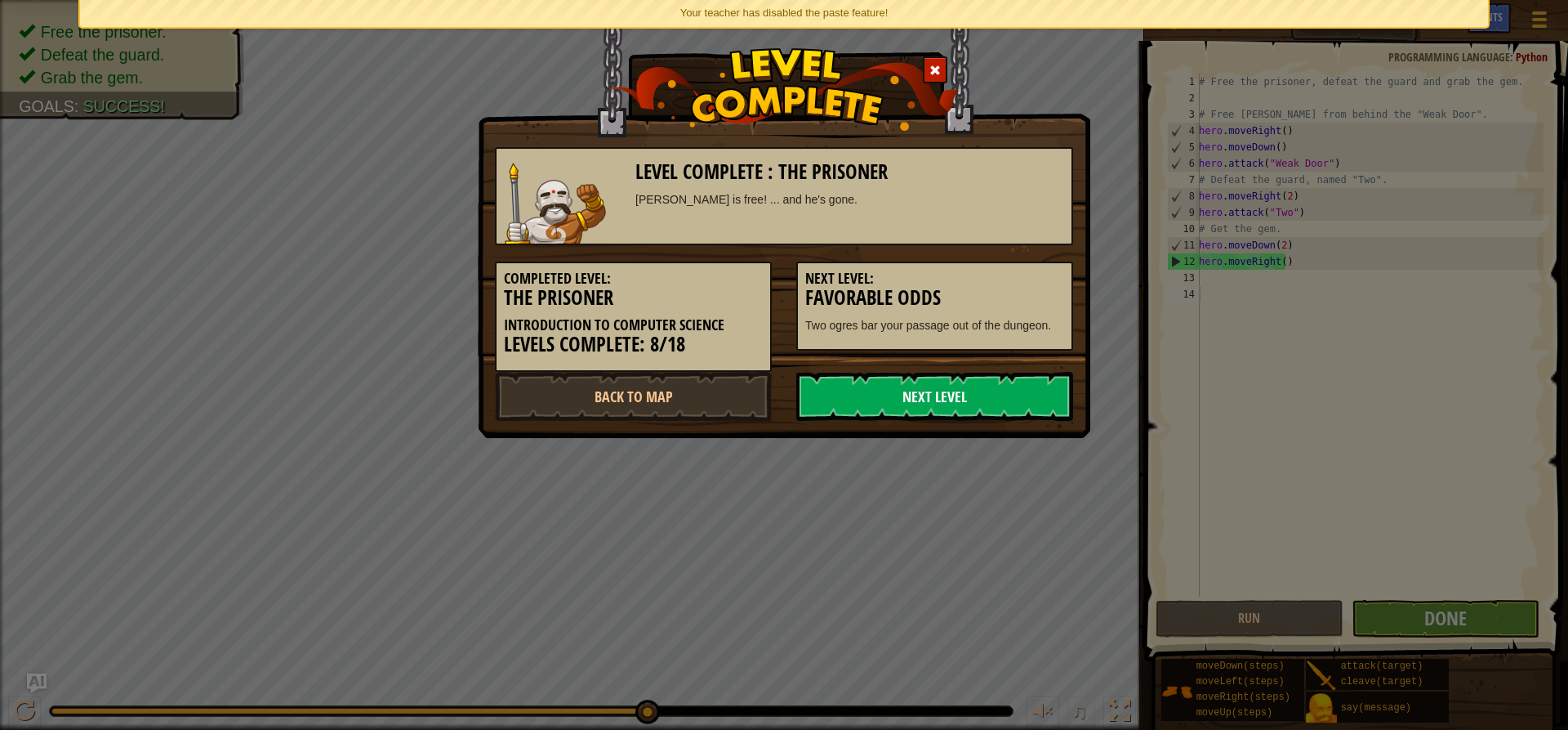
click at [917, 387] on link "Next Level" at bounding box center [934, 396] width 277 height 49
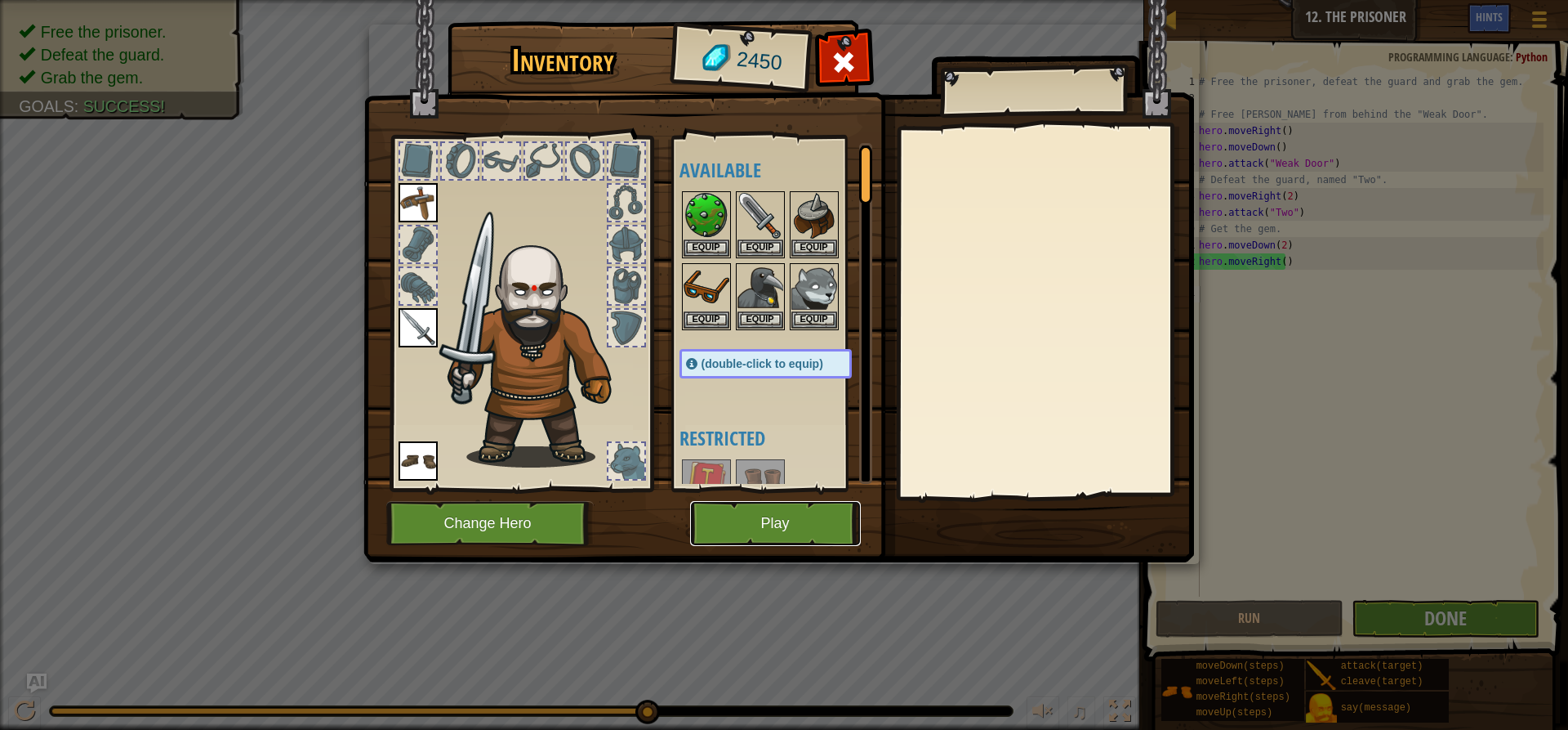
click at [811, 509] on button "Play" at bounding box center [776, 523] width 171 height 45
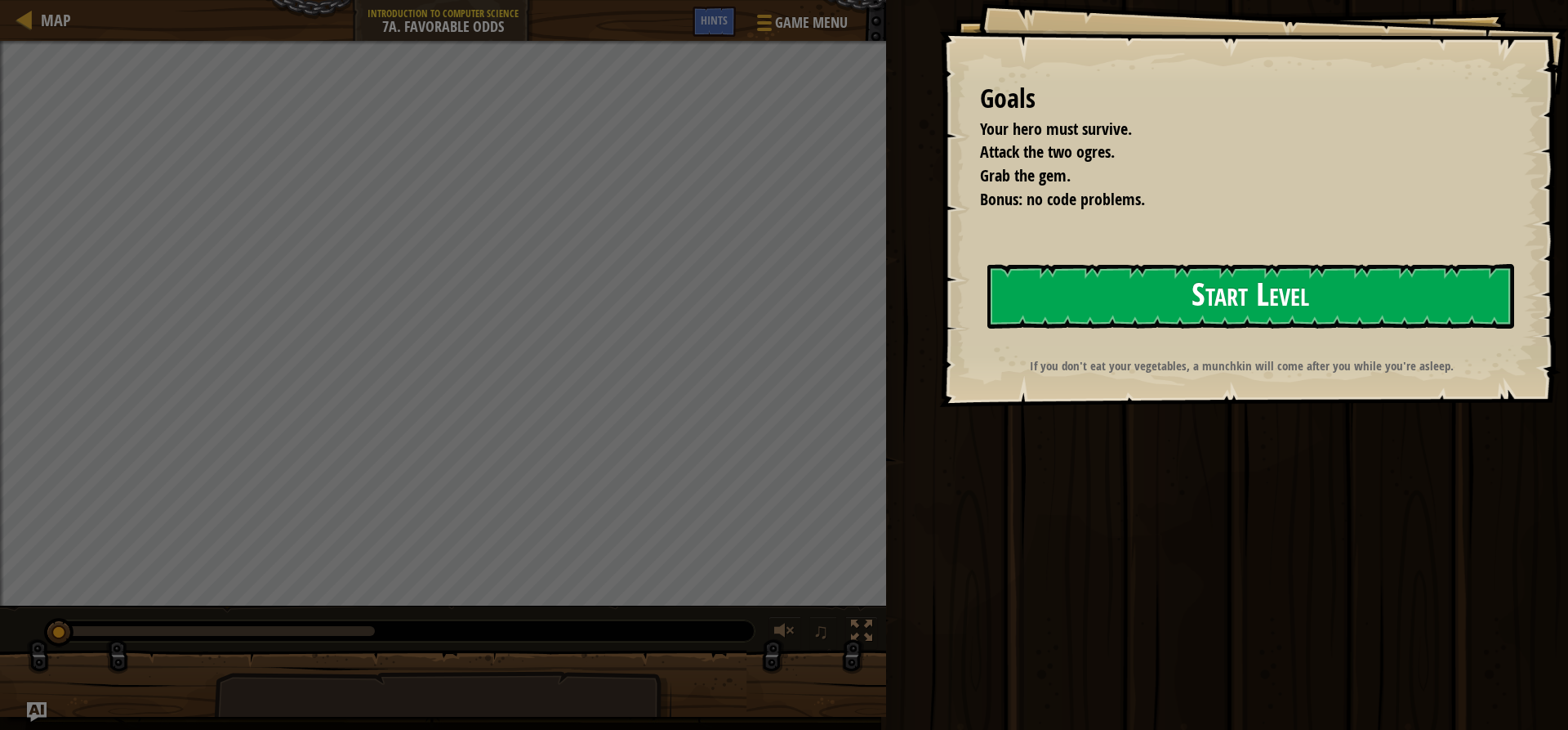
click at [1253, 290] on button "Start Level" at bounding box center [1250, 296] width 527 height 64
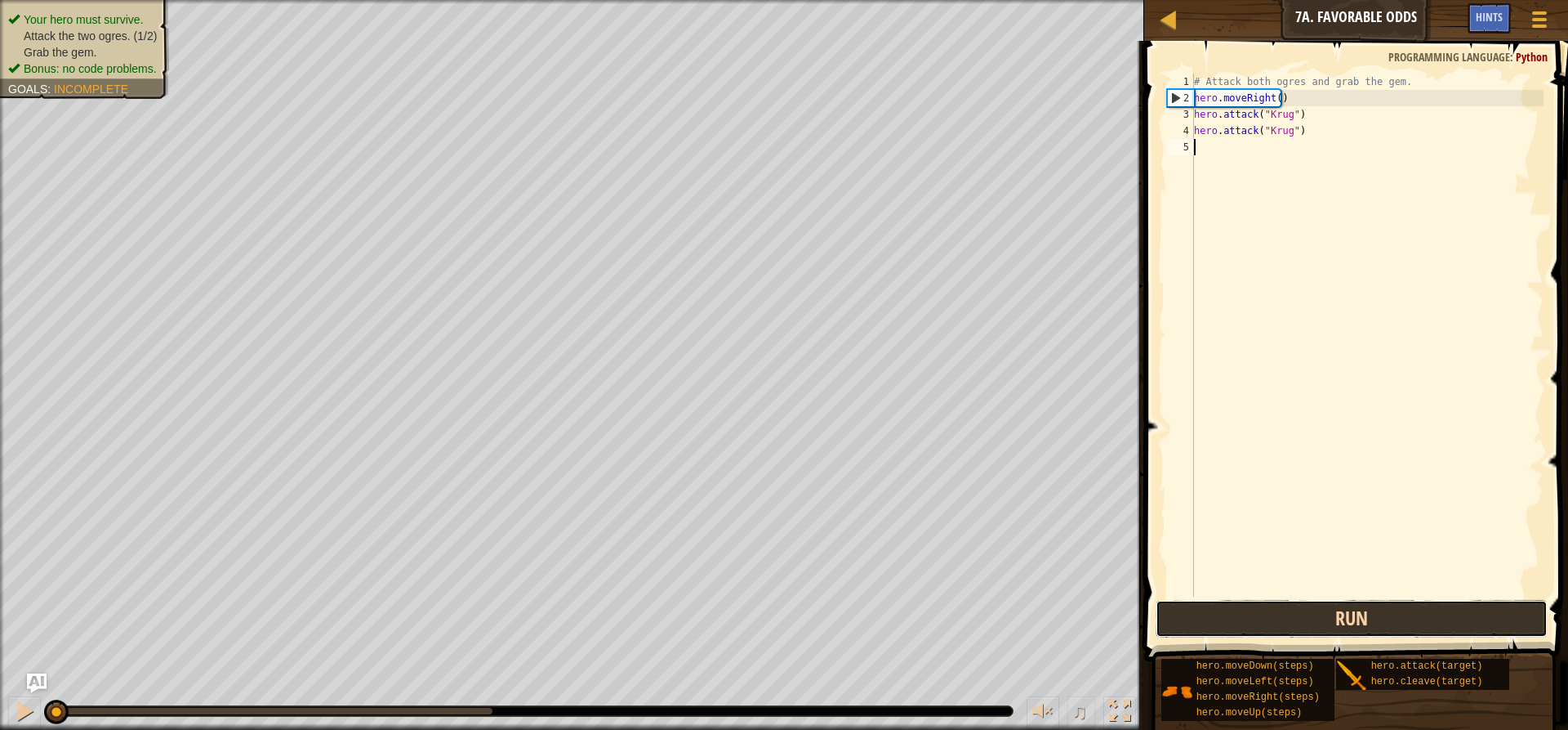
click at [1389, 600] on button "Run" at bounding box center [1352, 618] width 392 height 38
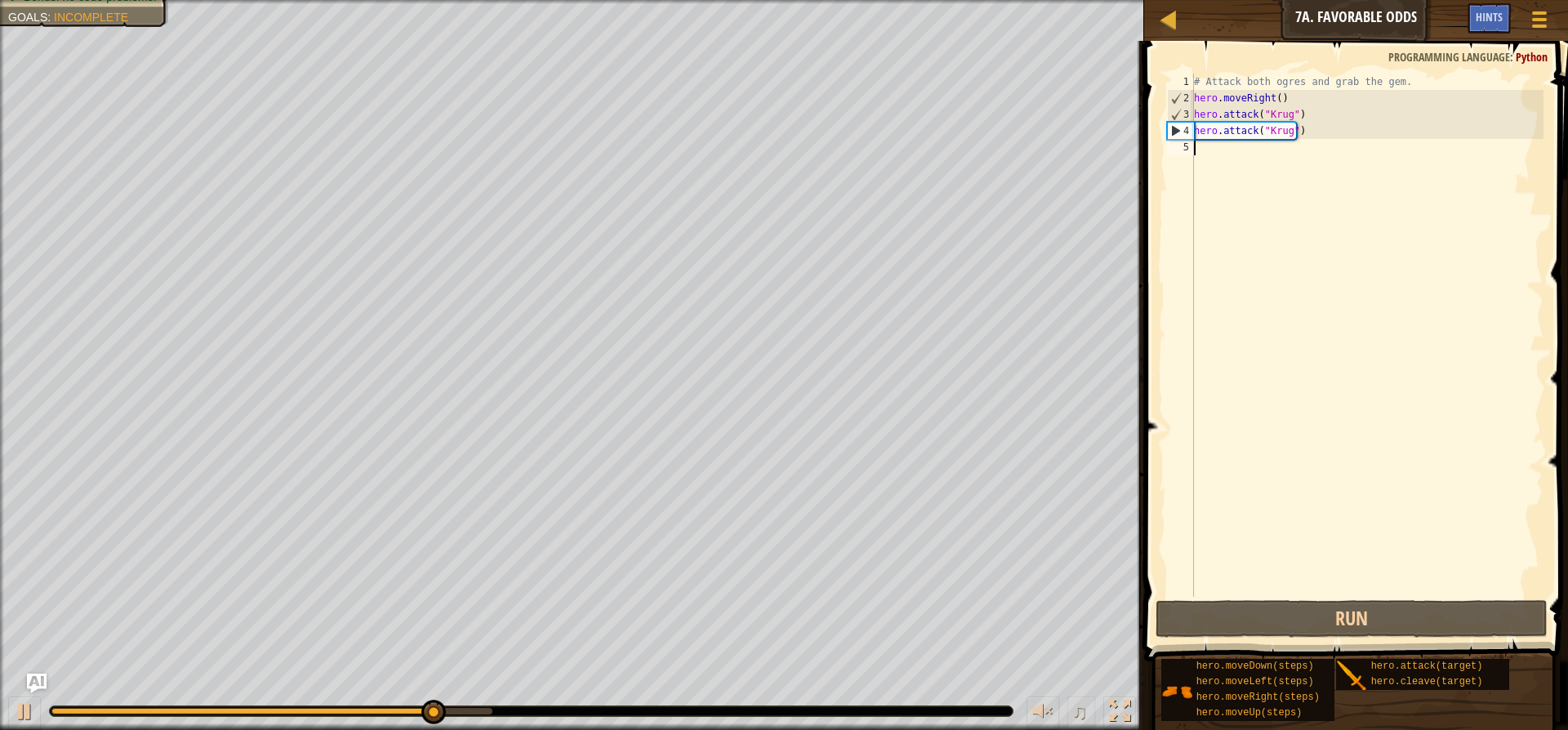
type textarea "h"
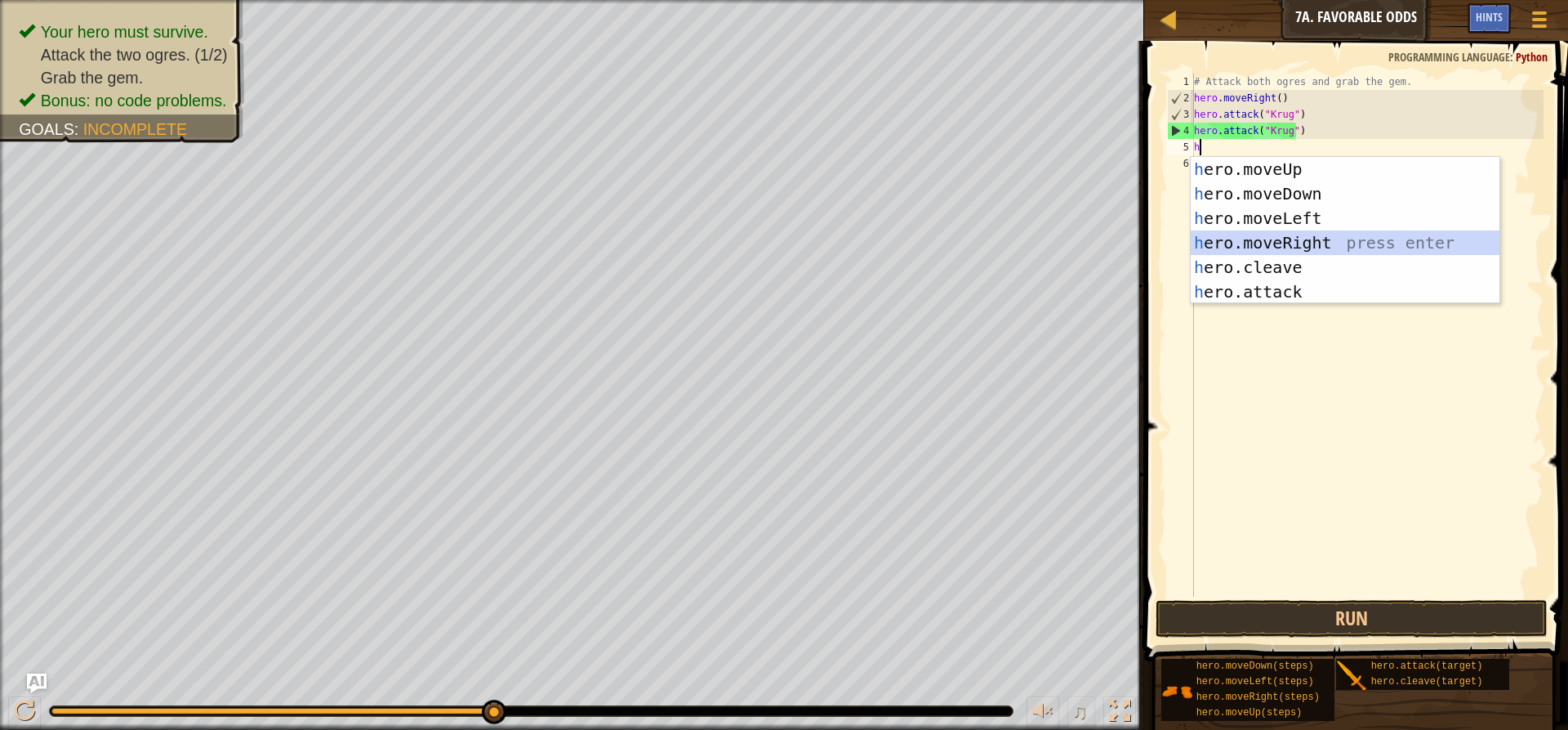
click at [1312, 241] on div "h ero.moveUp press enter h ero.moveDown press enter h ero.moveLeft press enter …" at bounding box center [1345, 255] width 308 height 197
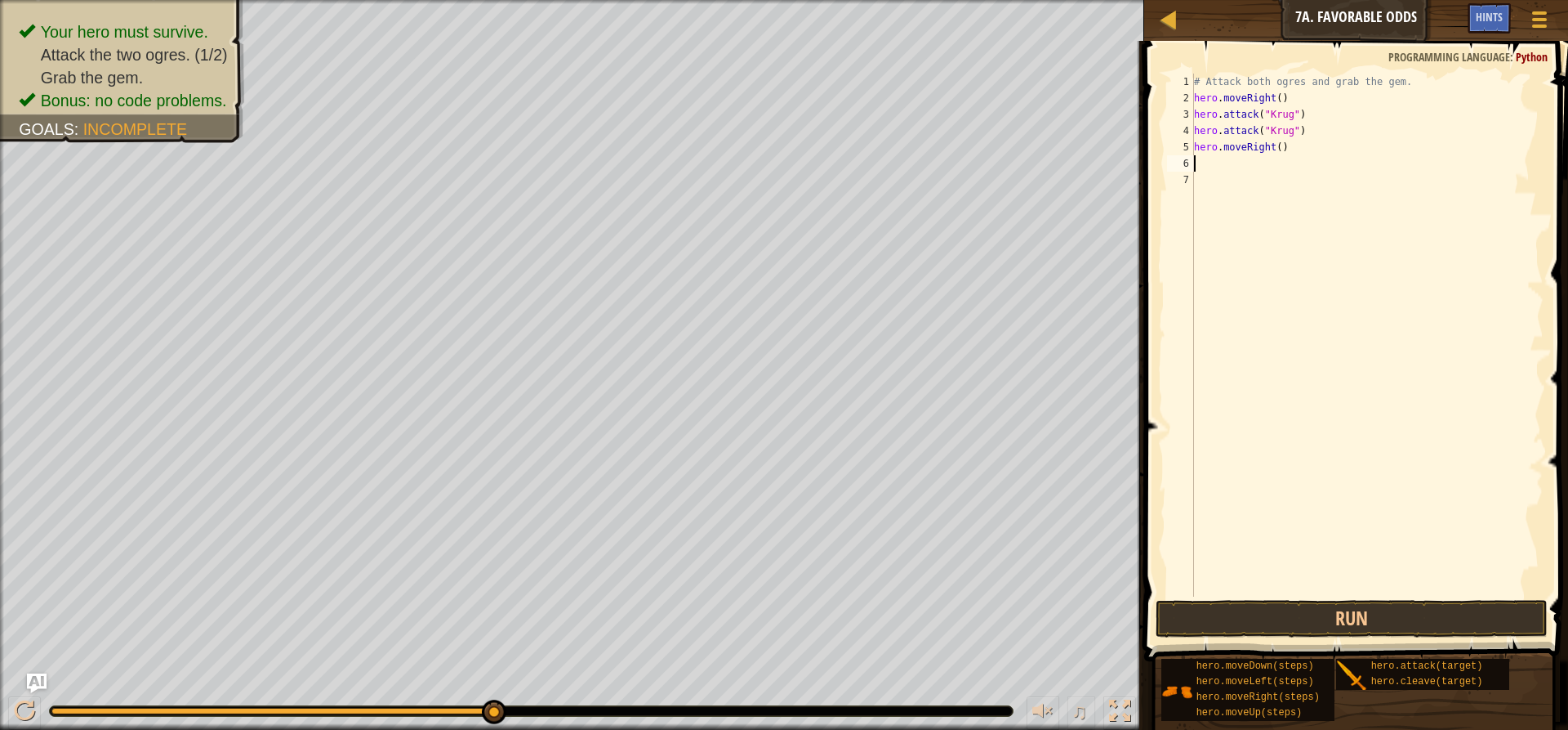
type textarea "h"
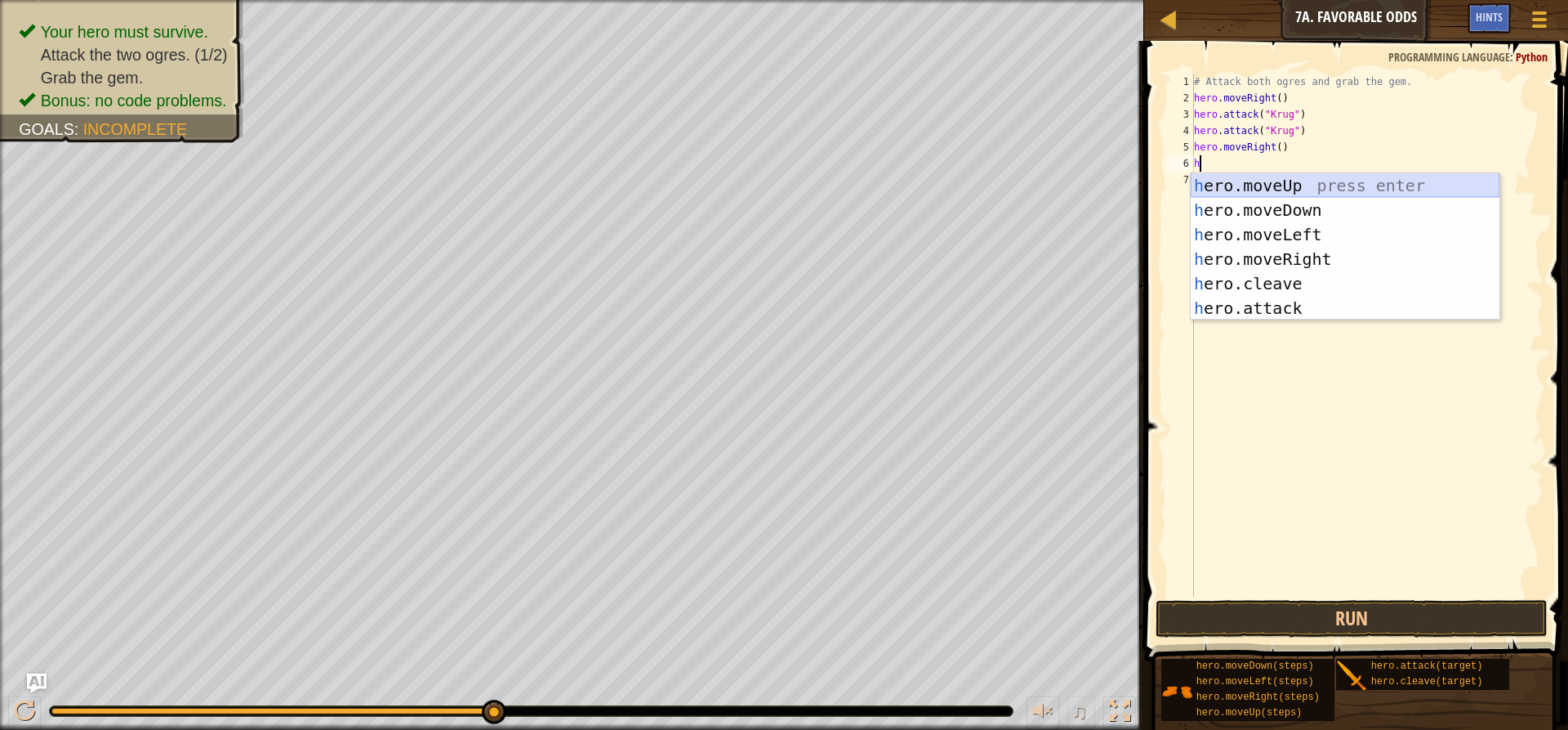
click at [1277, 182] on div "h ero.moveUp press enter h ero.moveDown press enter h ero.moveLeft press enter …" at bounding box center [1345, 271] width 308 height 197
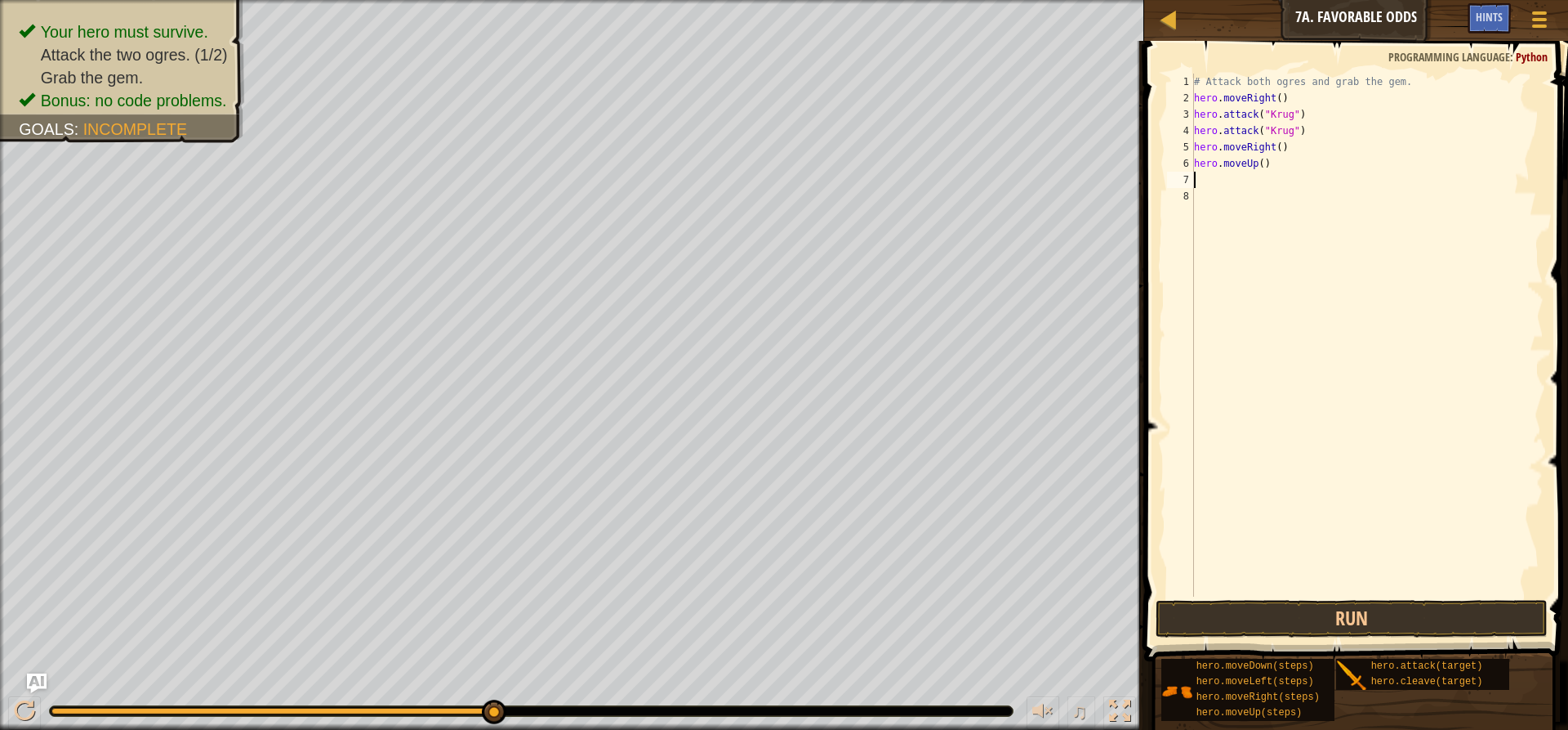
type textarea "h"
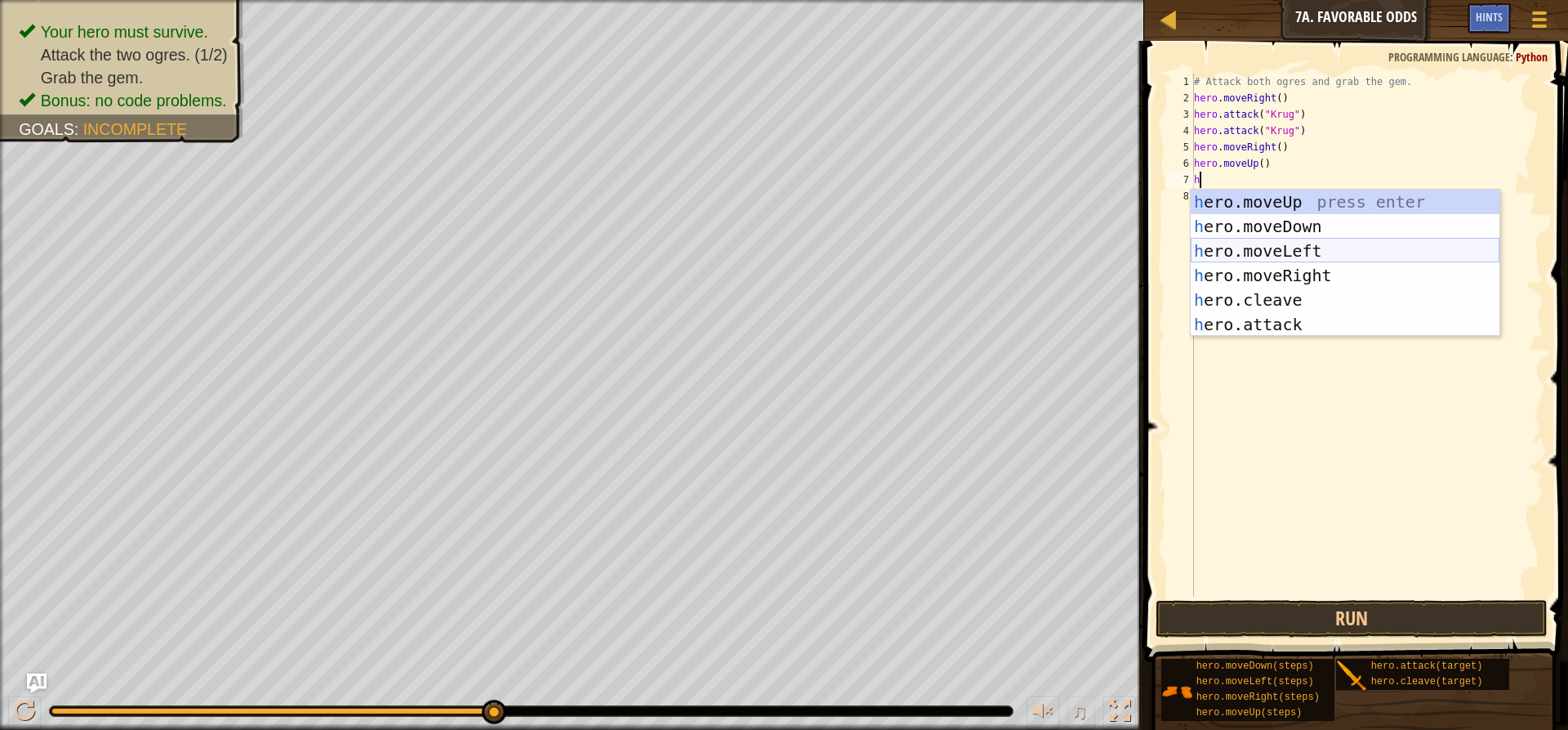
click at [1324, 248] on div "h ero.moveUp press enter h ero.moveDown press enter h ero.moveLeft press enter …" at bounding box center [1345, 288] width 308 height 197
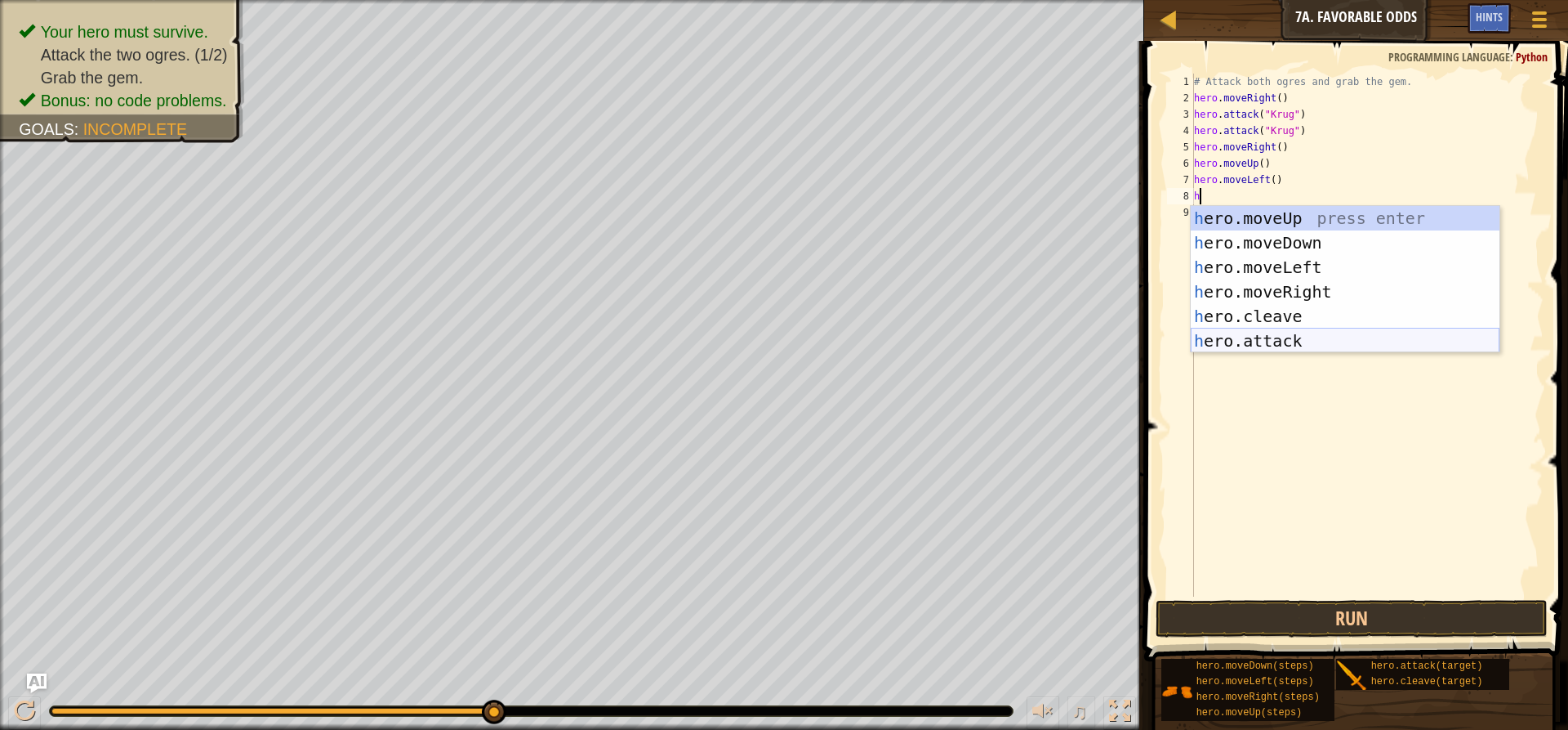
click at [1279, 337] on div "h ero.moveUp press enter h ero.moveDown press enter h ero.moveLeft press enter …" at bounding box center [1345, 304] width 308 height 197
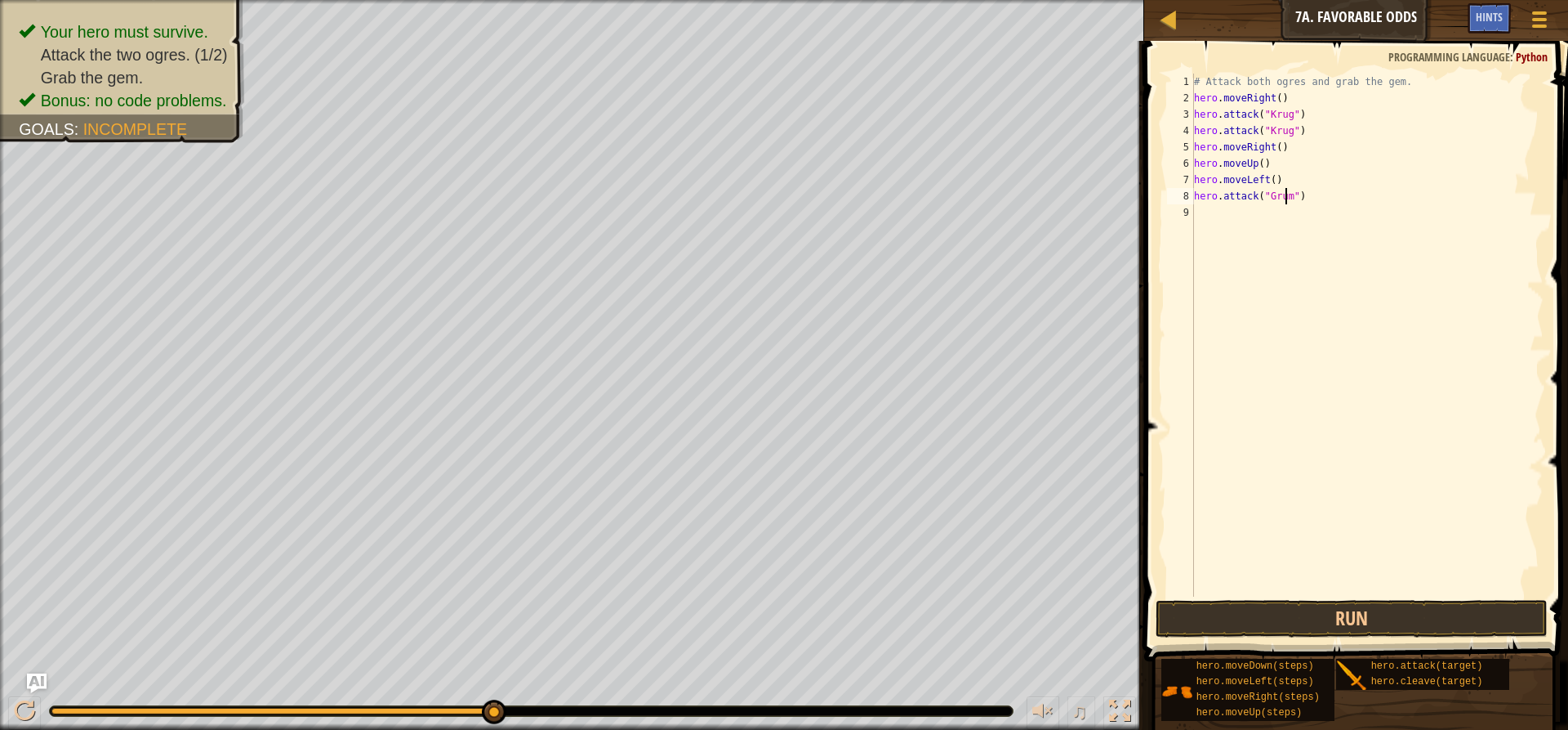
scroll to position [8, 8]
type textarea "hero.attack("Grump")"
click at [1235, 212] on div "# Attack both ogres and grab the gem. hero . moveRight ( ) hero . attack ( "Kru…" at bounding box center [1367, 351] width 353 height 555
type textarea "h"
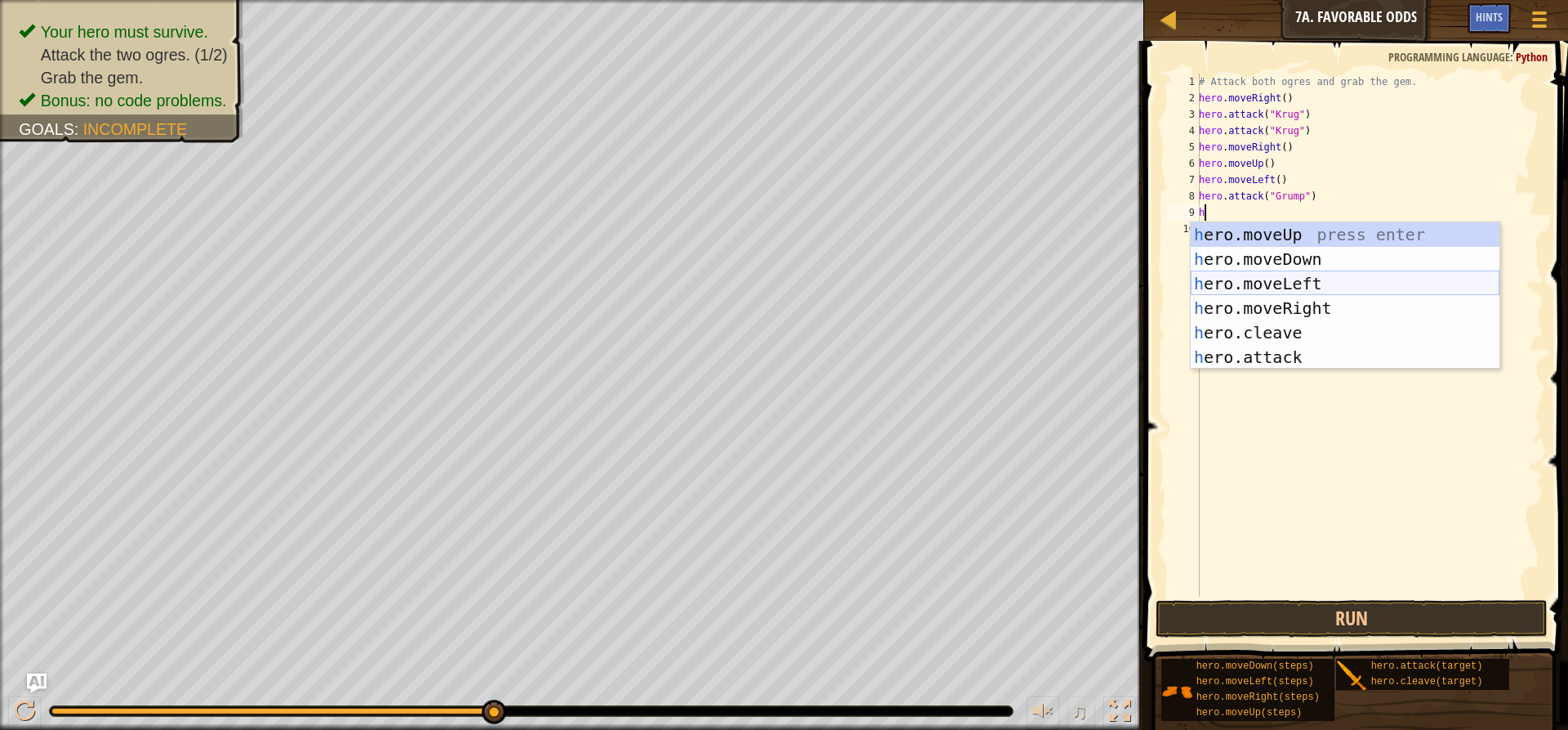
click at [1251, 282] on div "h ero.moveUp press enter h ero.moveDown press enter h ero.moveLeft press enter …" at bounding box center [1345, 320] width 308 height 197
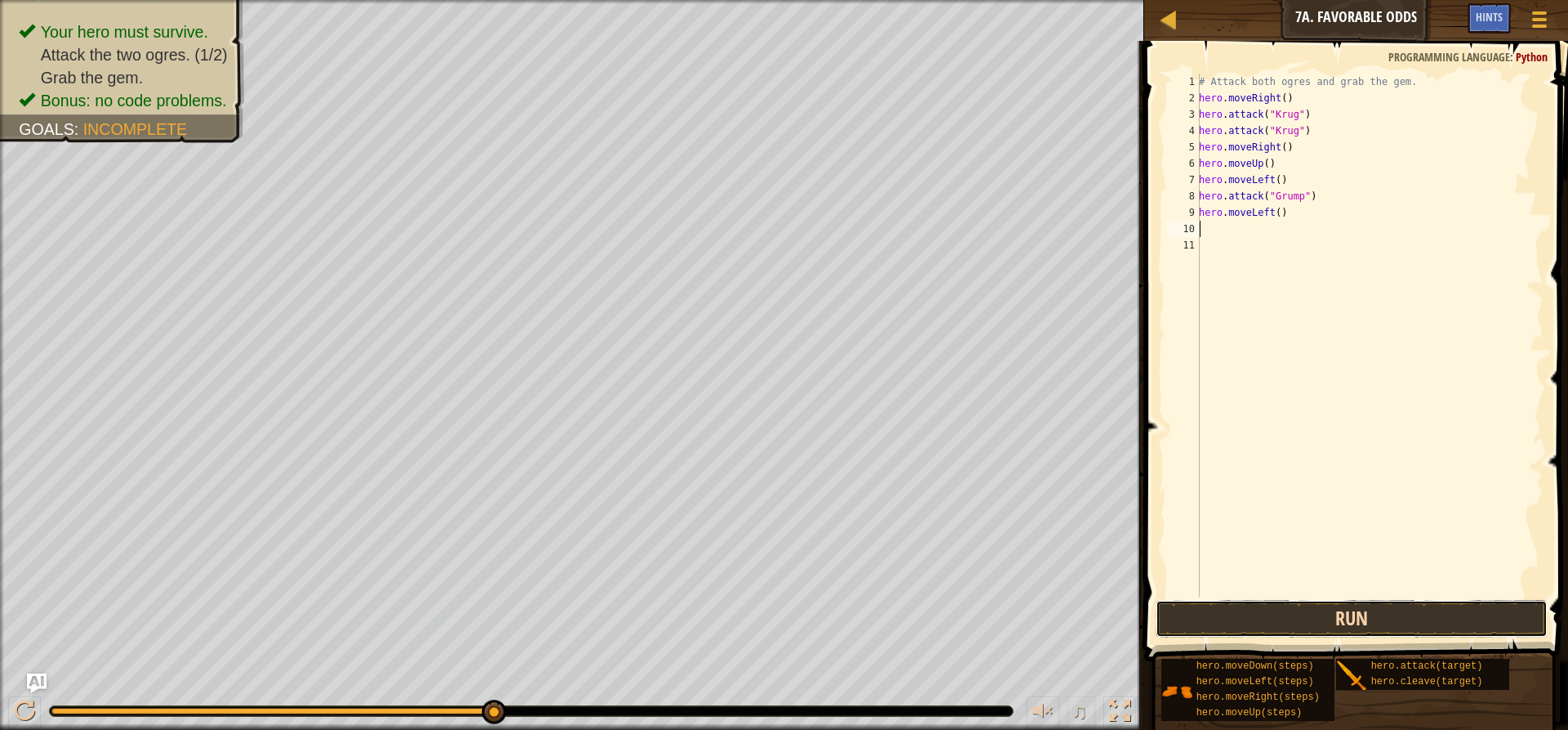
click at [1305, 625] on button "Run" at bounding box center [1352, 618] width 392 height 38
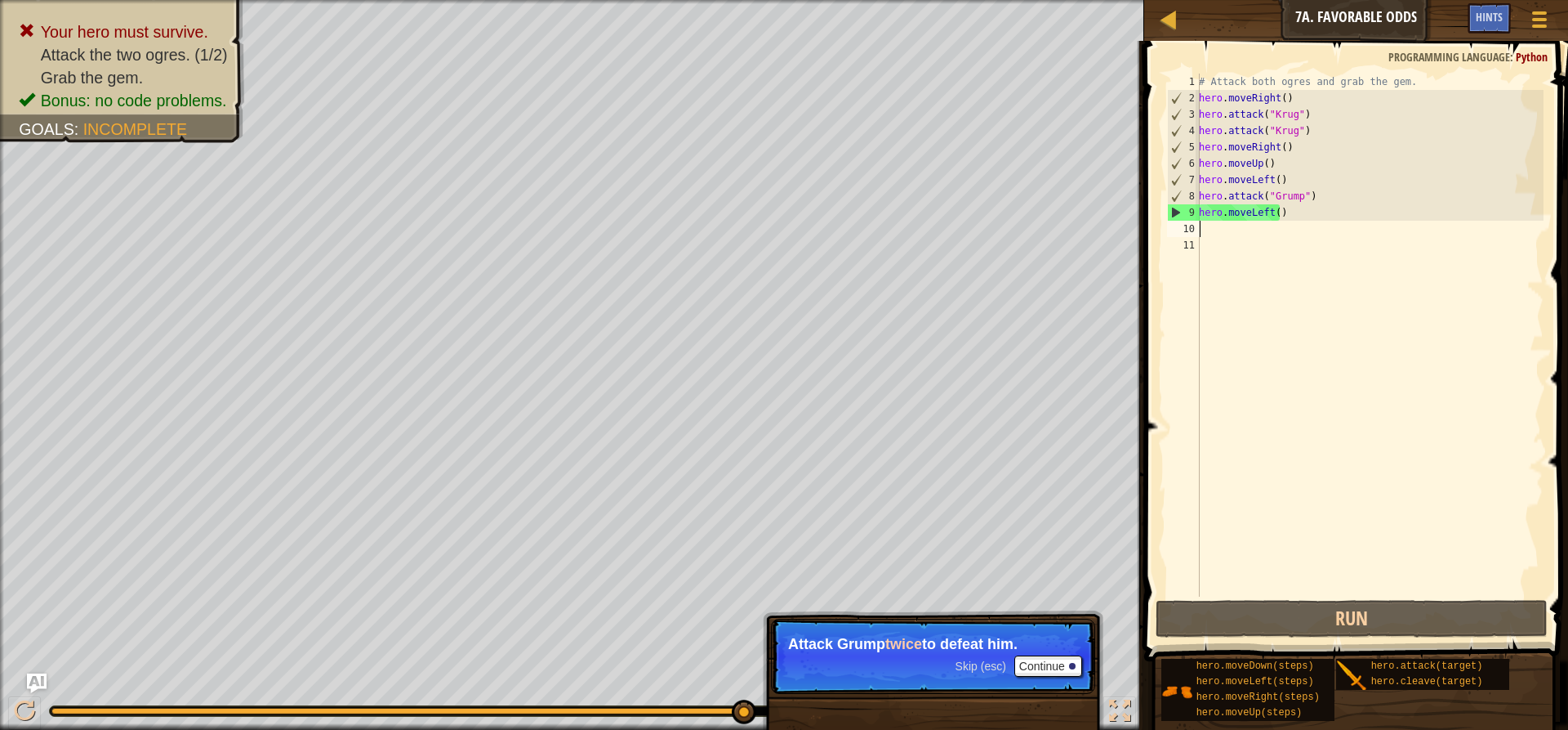
click at [1314, 193] on div "# Attack both ogres and grab the gem. hero . moveRight ( ) hero . attack ( "[PE…" at bounding box center [1370, 351] width 348 height 555
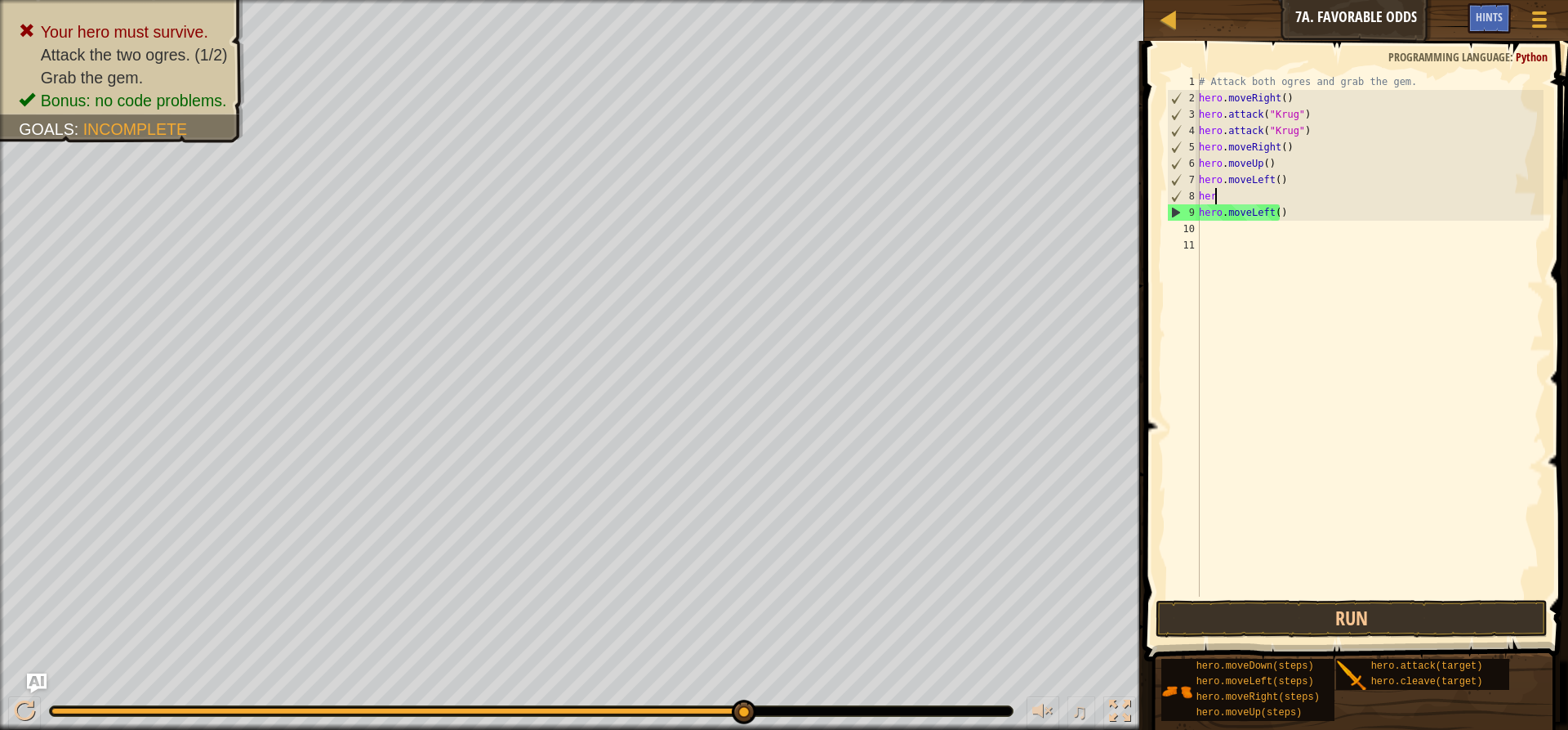
type textarea "h"
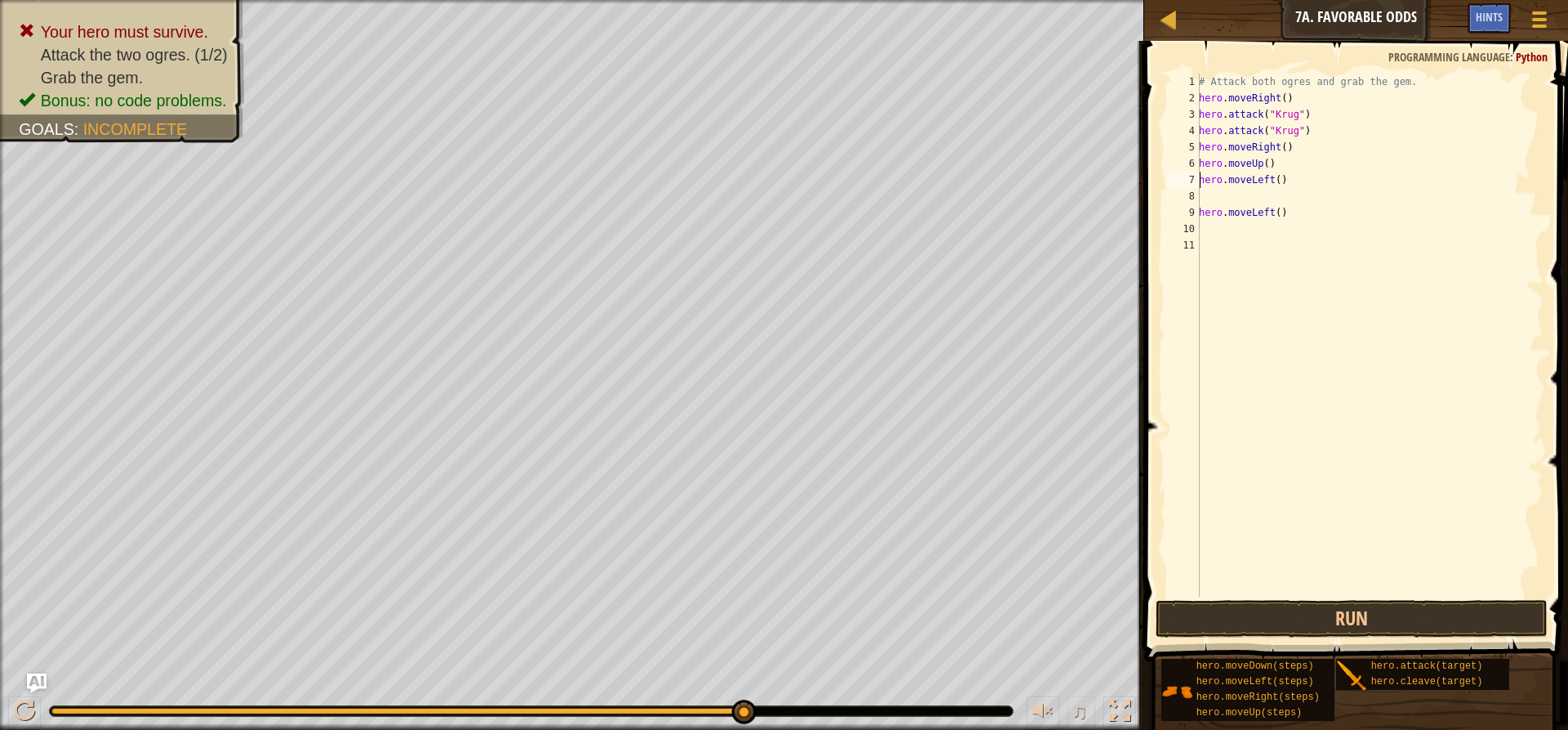
click at [1199, 178] on div "# Attack both ogres and grab the gem. hero . moveRight ( ) hero . attack ( "[PE…" at bounding box center [1370, 351] width 348 height 555
type textarea "hero.moveLeft()"
click at [1209, 177] on div "# Attack both ogres and grab the gem. hero . moveRight ( ) hero . attack ( "[PE…" at bounding box center [1370, 351] width 348 height 555
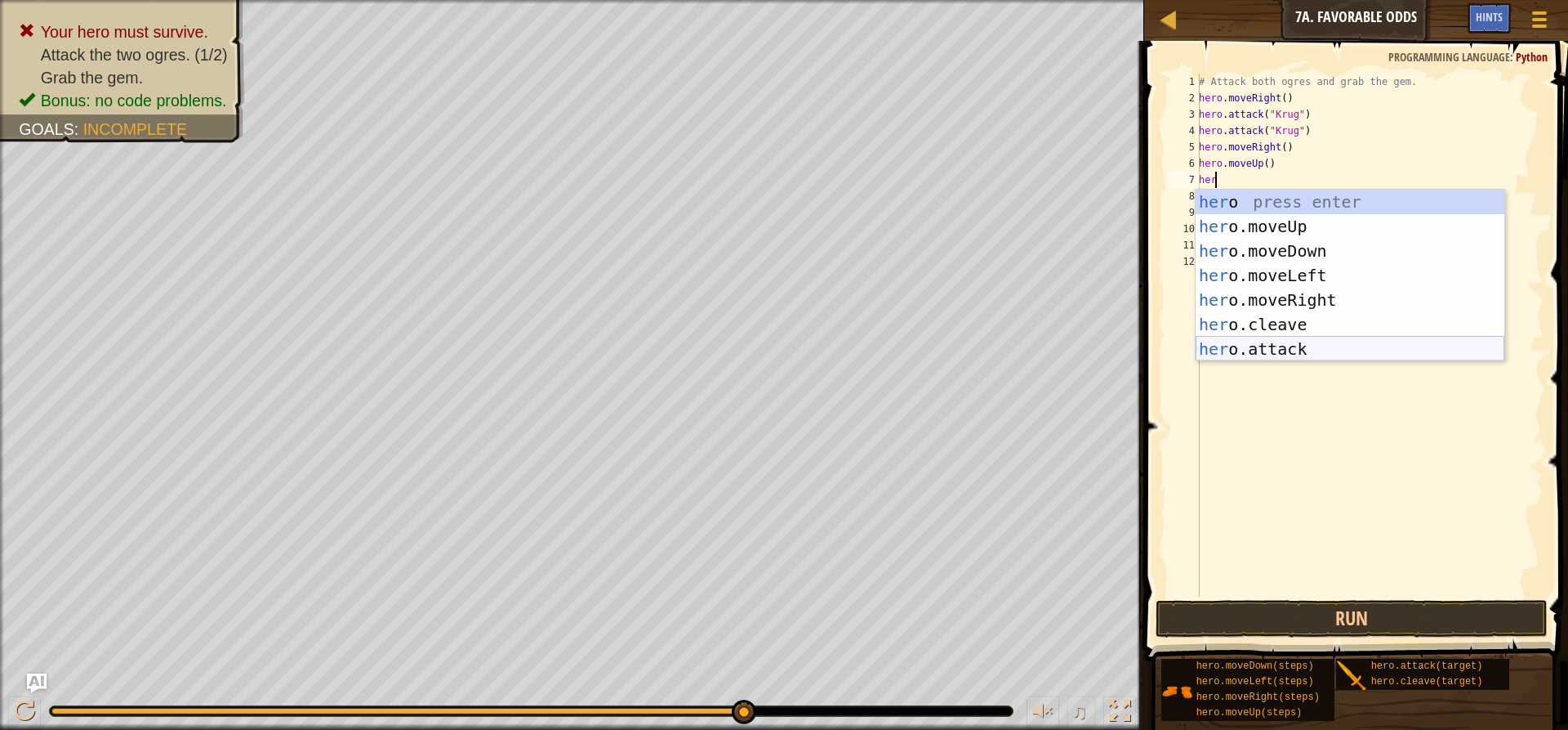
click at [1250, 351] on div "her o press enter her o.moveUp press enter her o.moveDown press enter her o.mov…" at bounding box center [1350, 300] width 308 height 221
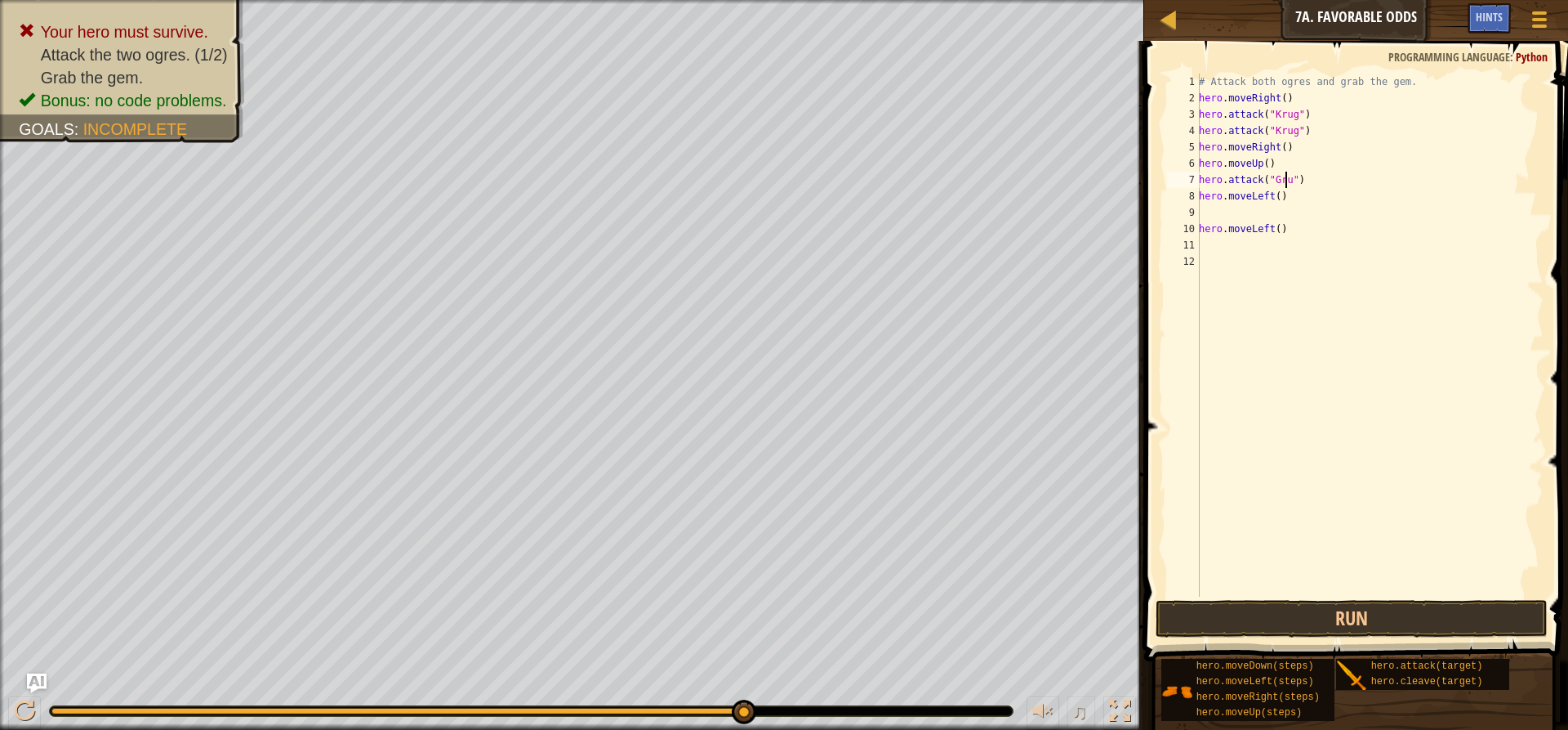
scroll to position [8, 8]
click at [1199, 229] on div "# Attack both ogres and grab the gem. hero . moveRight ( ) hero . attack ( "[PE…" at bounding box center [1370, 351] width 348 height 555
type textarea "hero.moveLeft()"
click at [1344, 617] on button "Run" at bounding box center [1352, 618] width 392 height 38
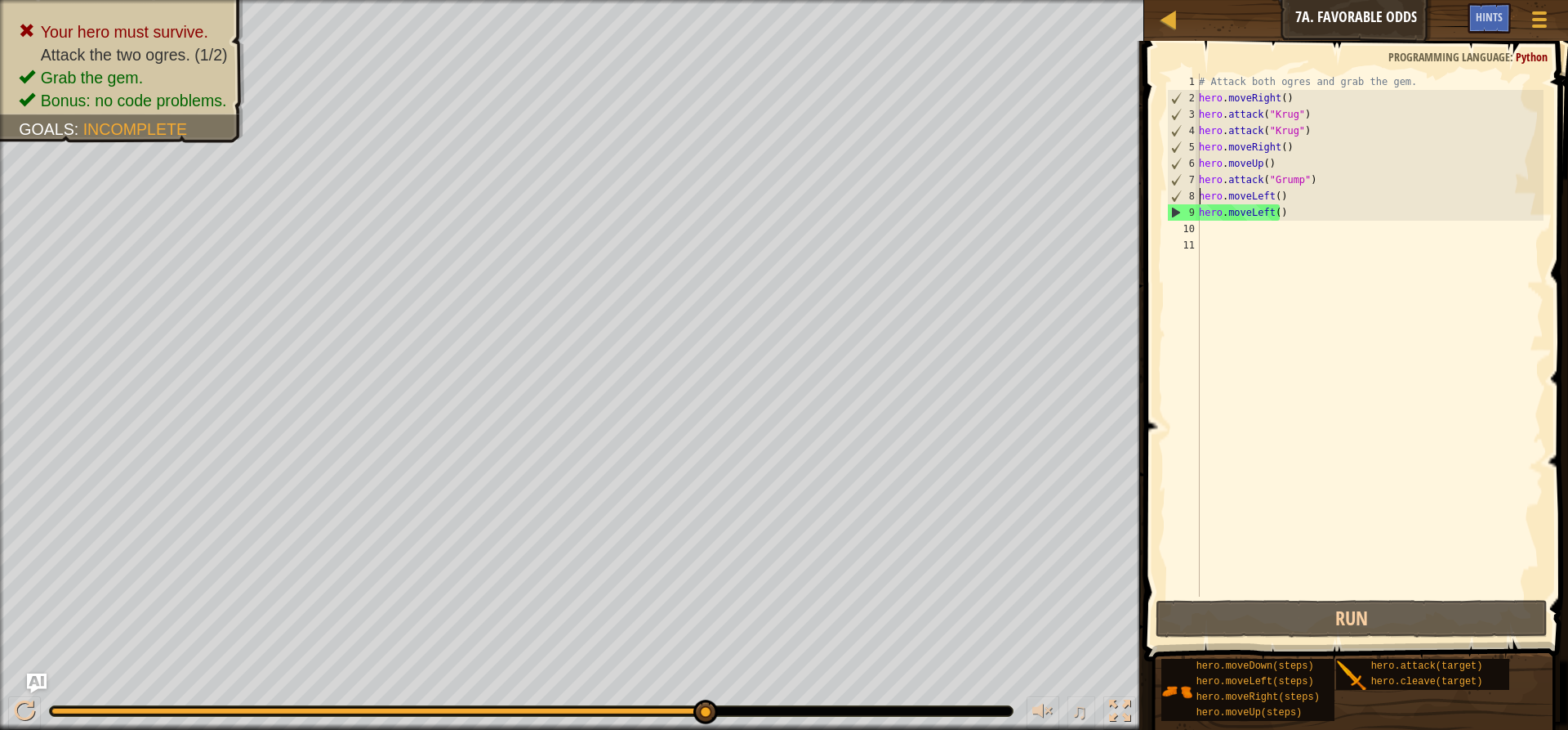
click at [1199, 197] on div "# Attack both ogres and grab the gem. hero . moveRight ( ) hero . attack ( "[PE…" at bounding box center [1370, 351] width 348 height 555
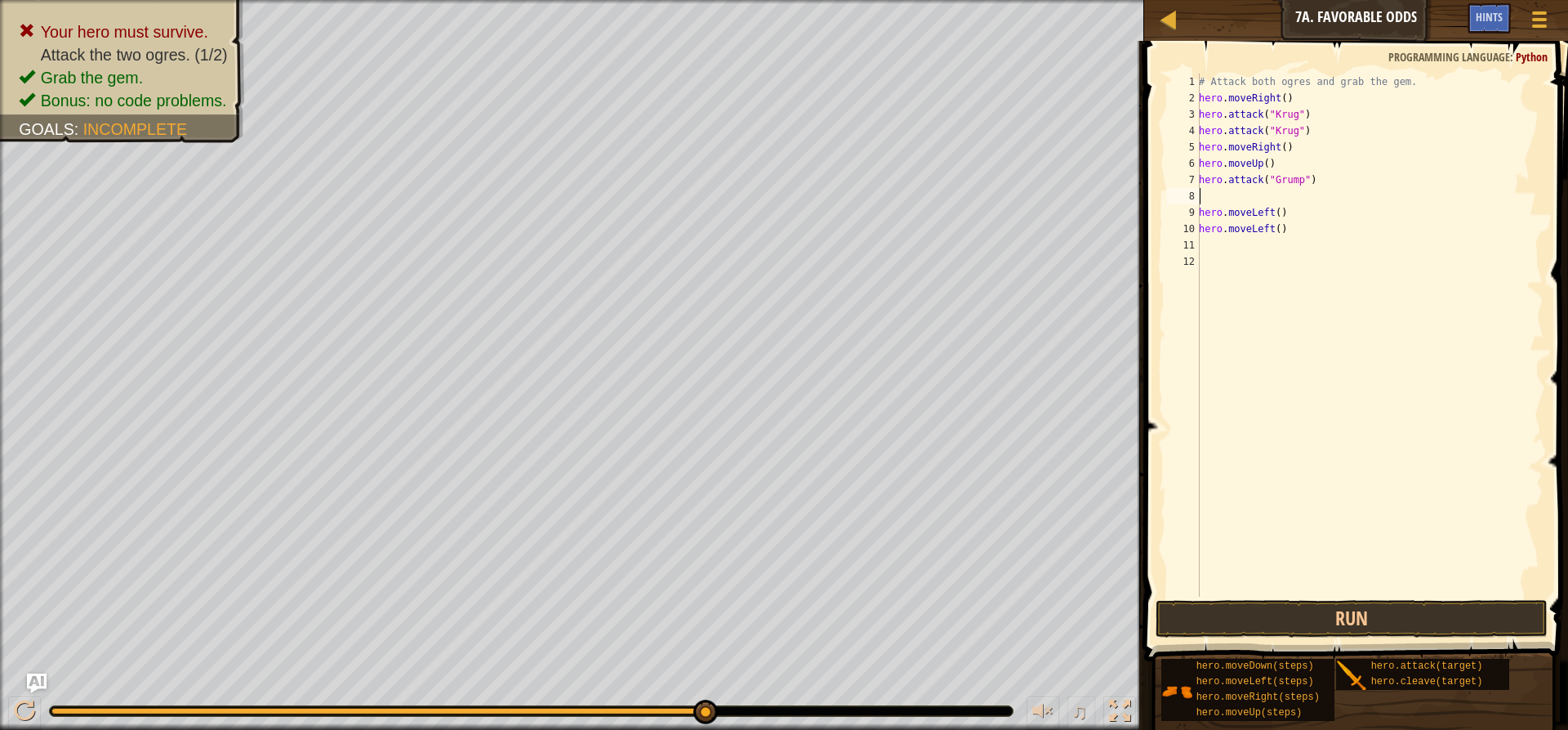
click at [1207, 197] on div "# Attack both ogres and grab the gem. hero . moveRight ( ) hero . attack ( "[PE…" at bounding box center [1370, 351] width 348 height 555
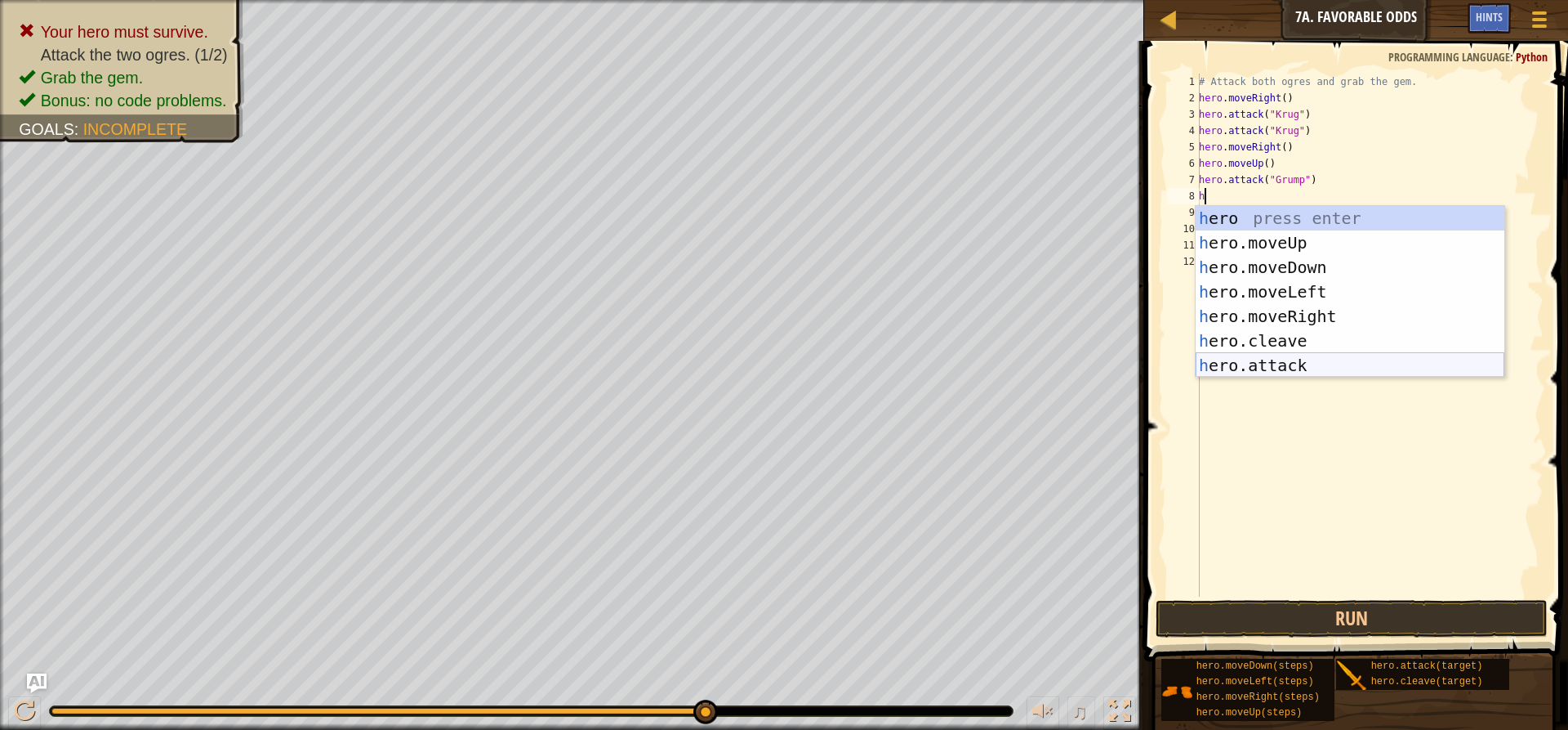
click at [1282, 355] on div "h ero press enter h ero.moveUp press enter h ero.moveDown press enter h ero.mov…" at bounding box center [1350, 316] width 308 height 221
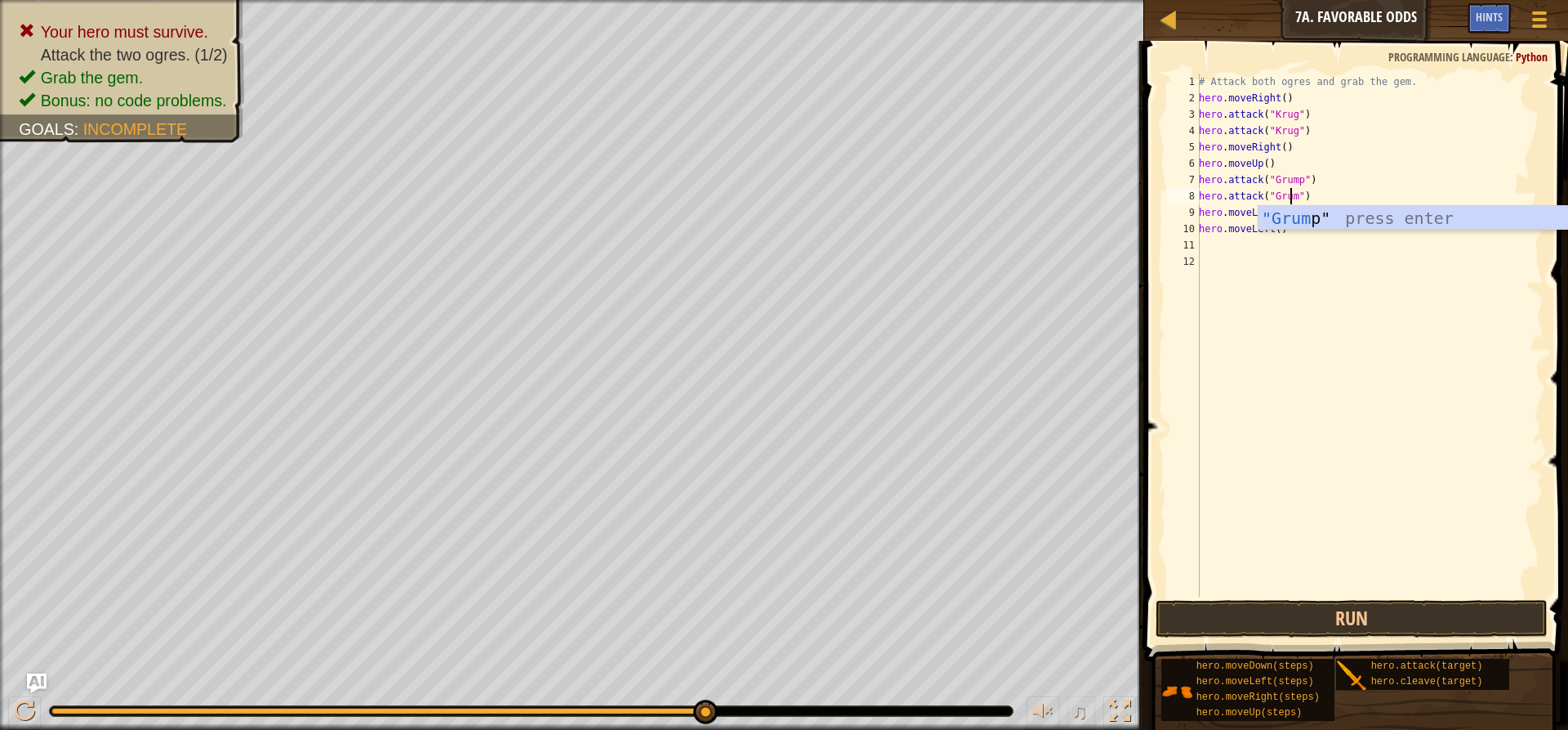
scroll to position [8, 8]
type textarea "hero.attack("Grump")"
click at [1246, 624] on button "Run" at bounding box center [1352, 618] width 392 height 38
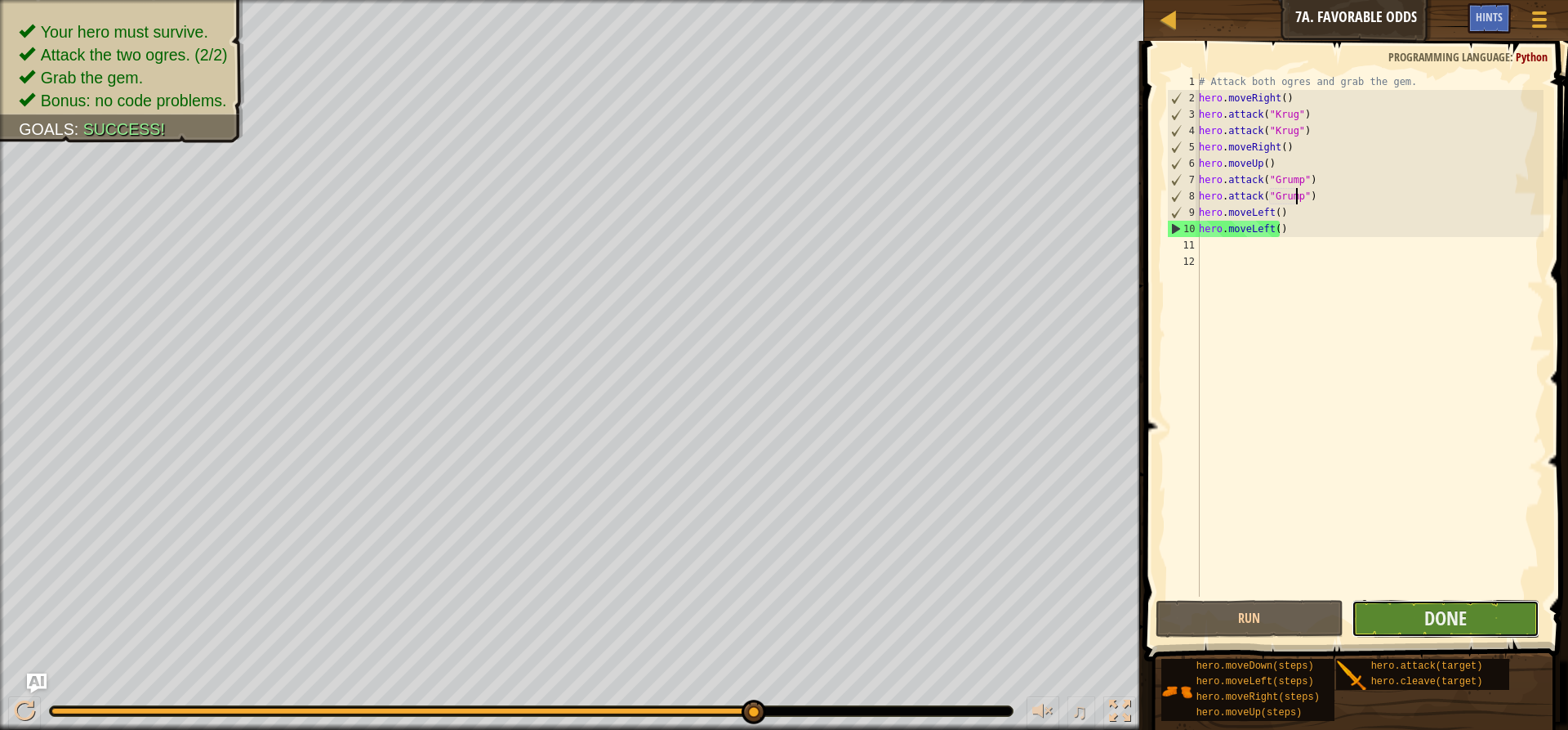
click at [1486, 615] on button "Done" at bounding box center [1445, 618] width 188 height 38
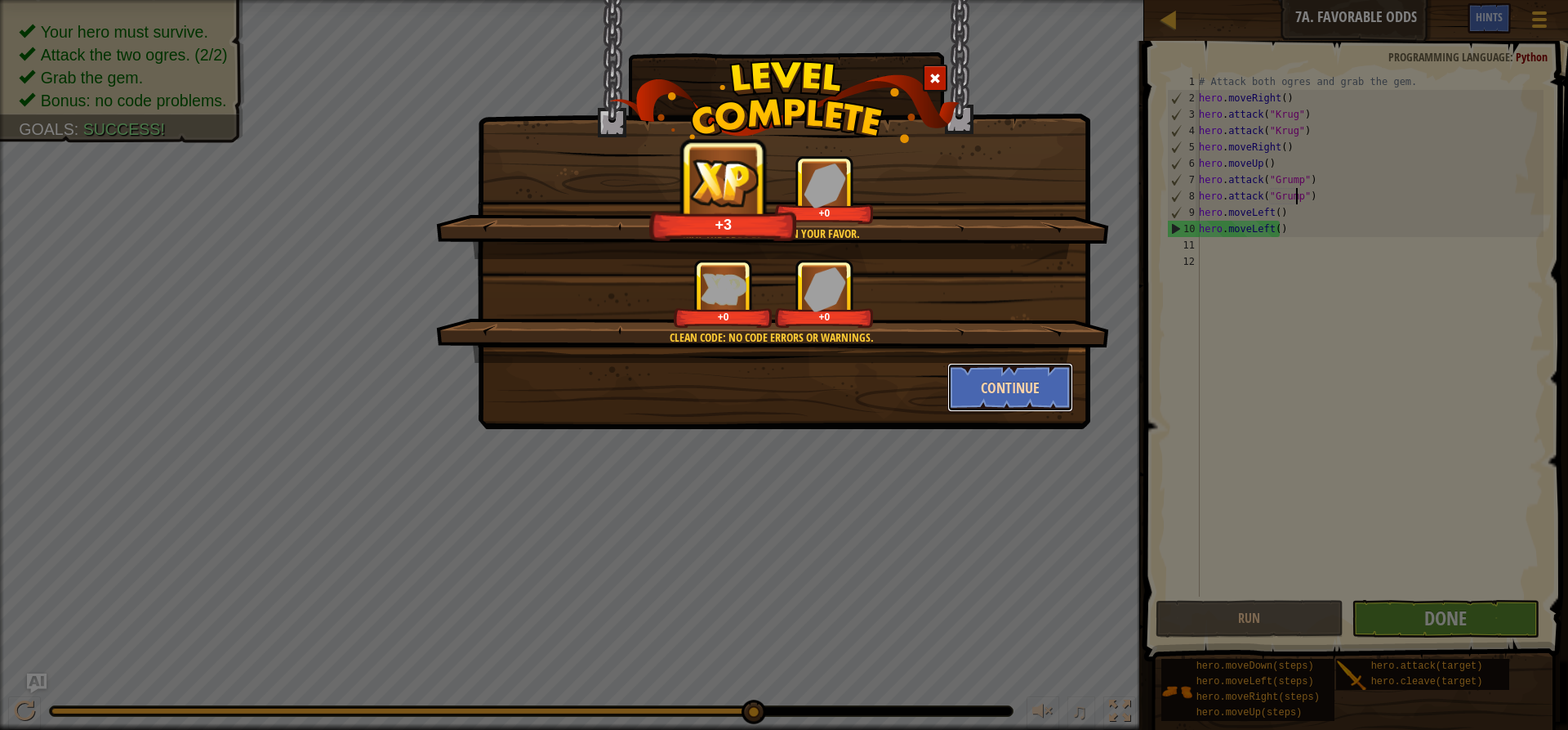
click at [1031, 399] on button "Continue" at bounding box center [1011, 387] width 126 height 49
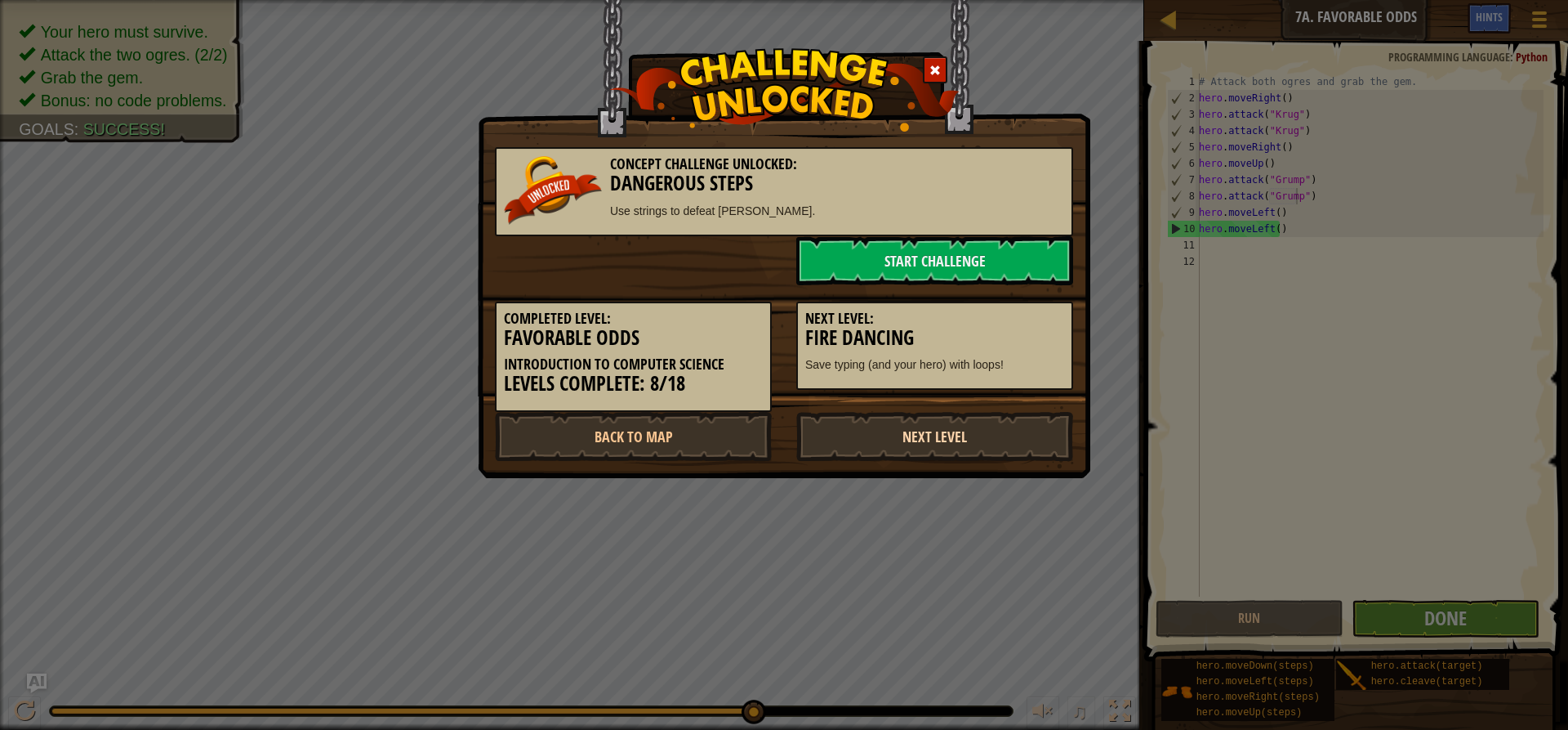
click at [955, 424] on link "Next Level" at bounding box center [934, 436] width 277 height 49
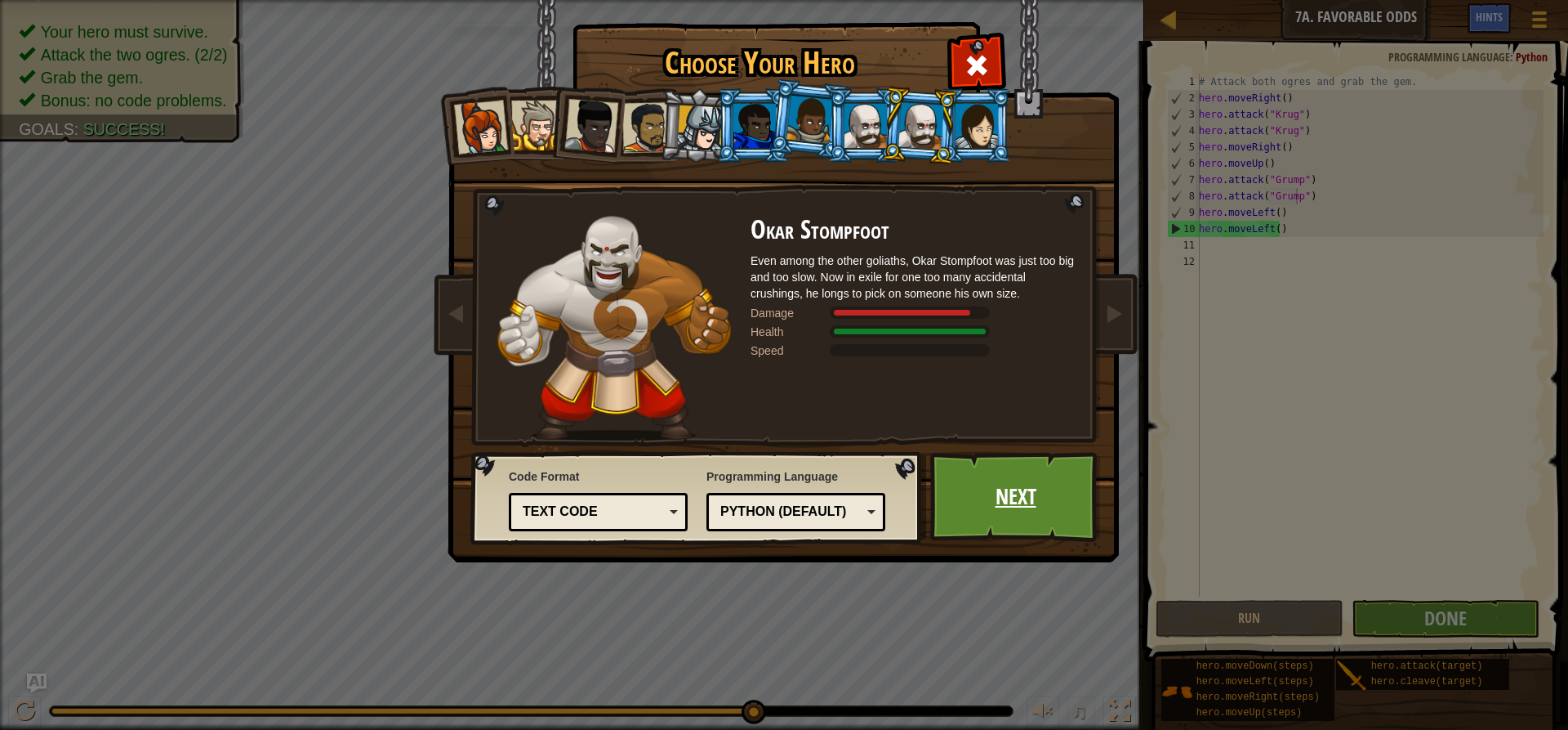
click at [969, 472] on link "Next" at bounding box center [1016, 496] width 171 height 89
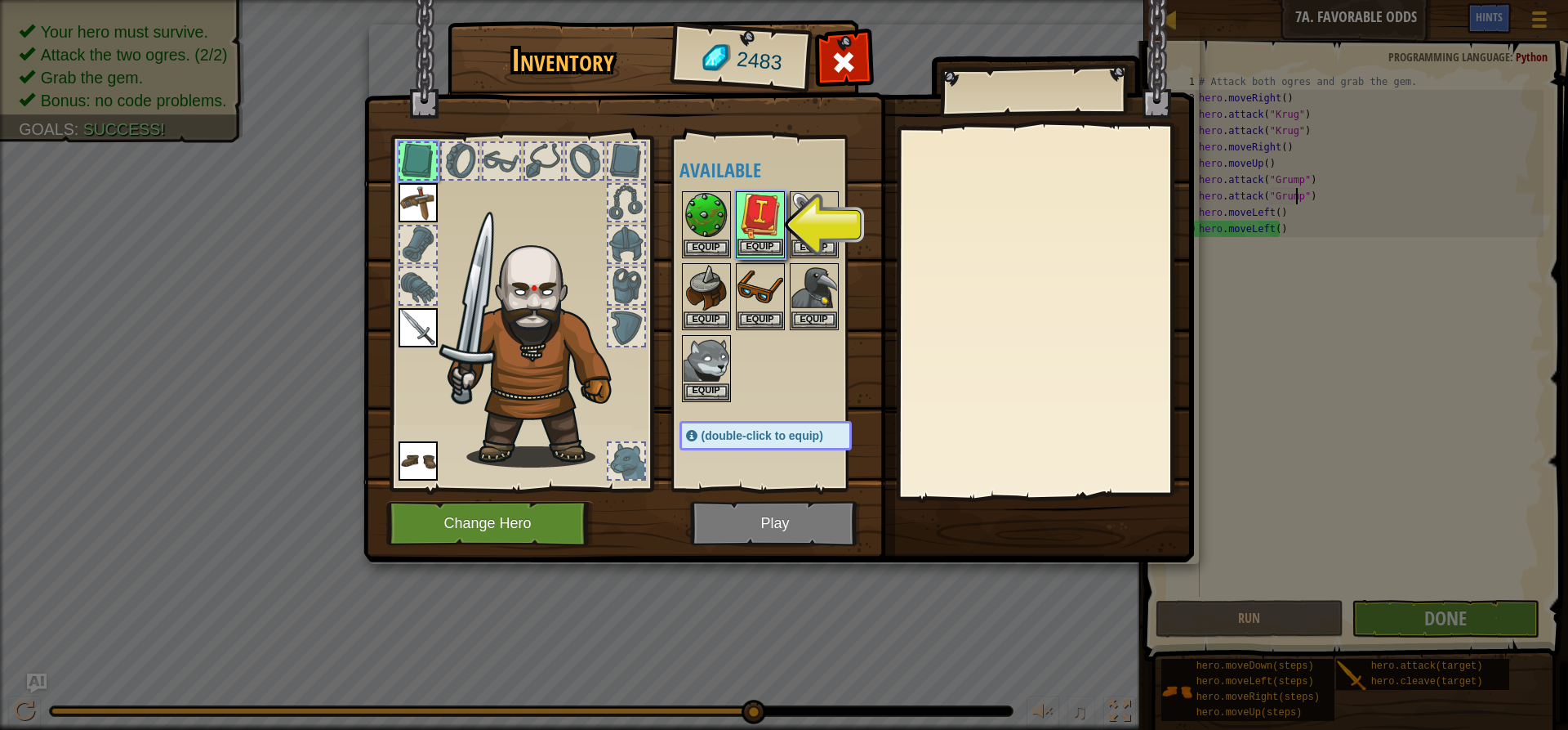
click at [757, 235] on img at bounding box center [760, 216] width 46 height 46
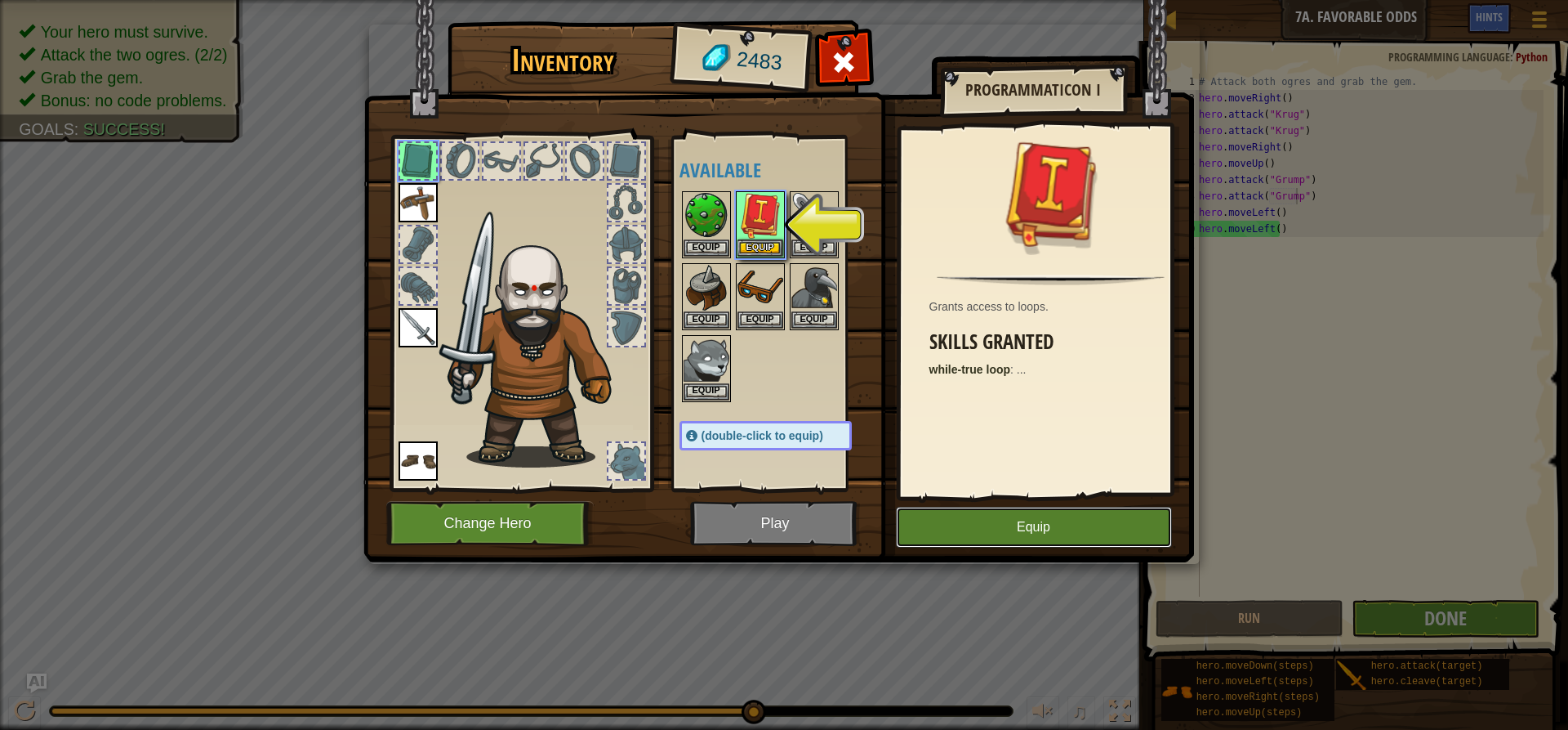
click at [1016, 523] on button "Equip" at bounding box center [1034, 527] width 276 height 41
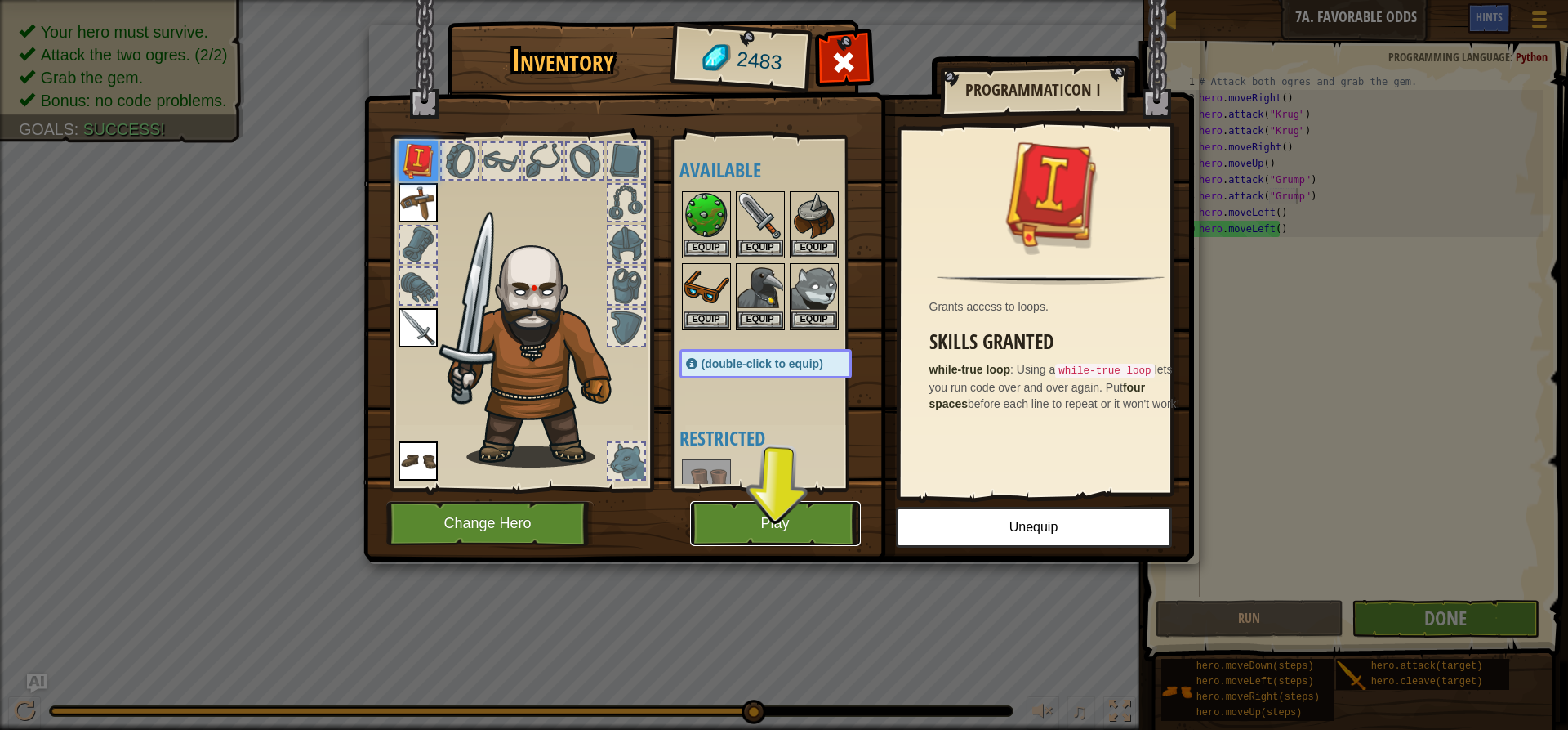
click at [761, 513] on button "Play" at bounding box center [776, 523] width 171 height 45
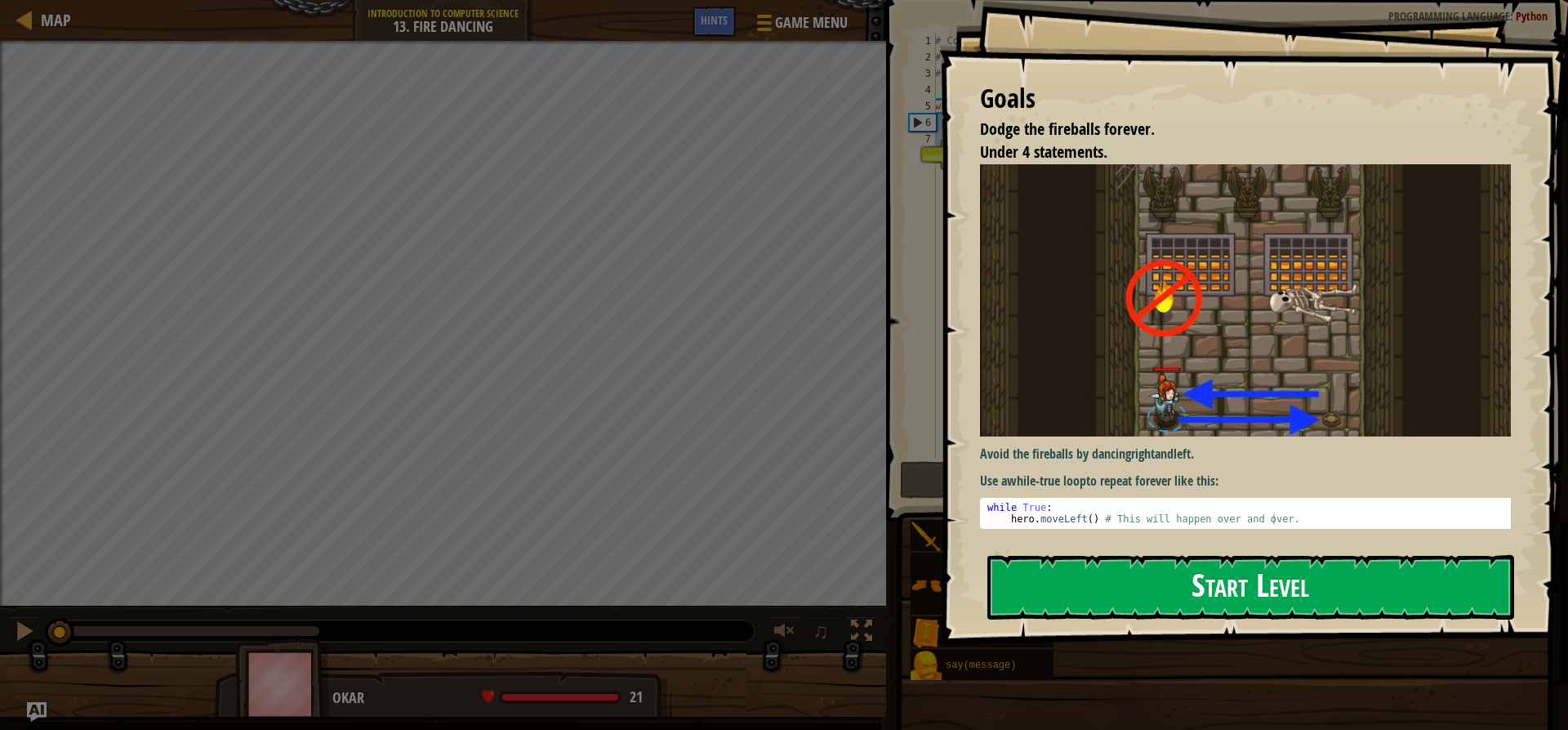
click at [1174, 580] on button "Start Level" at bounding box center [1250, 586] width 527 height 64
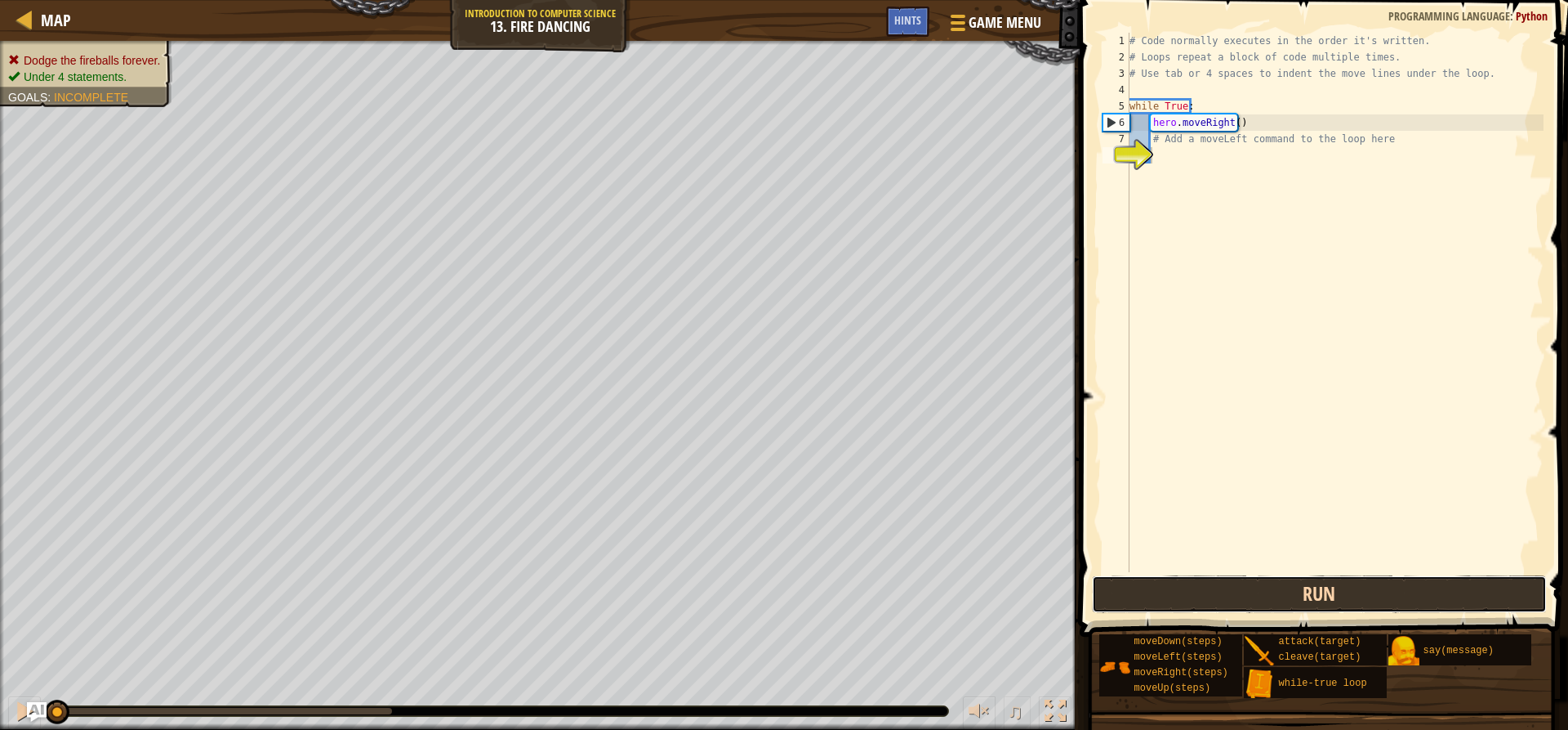
click at [1245, 582] on button "Run" at bounding box center [1318, 594] width 454 height 38
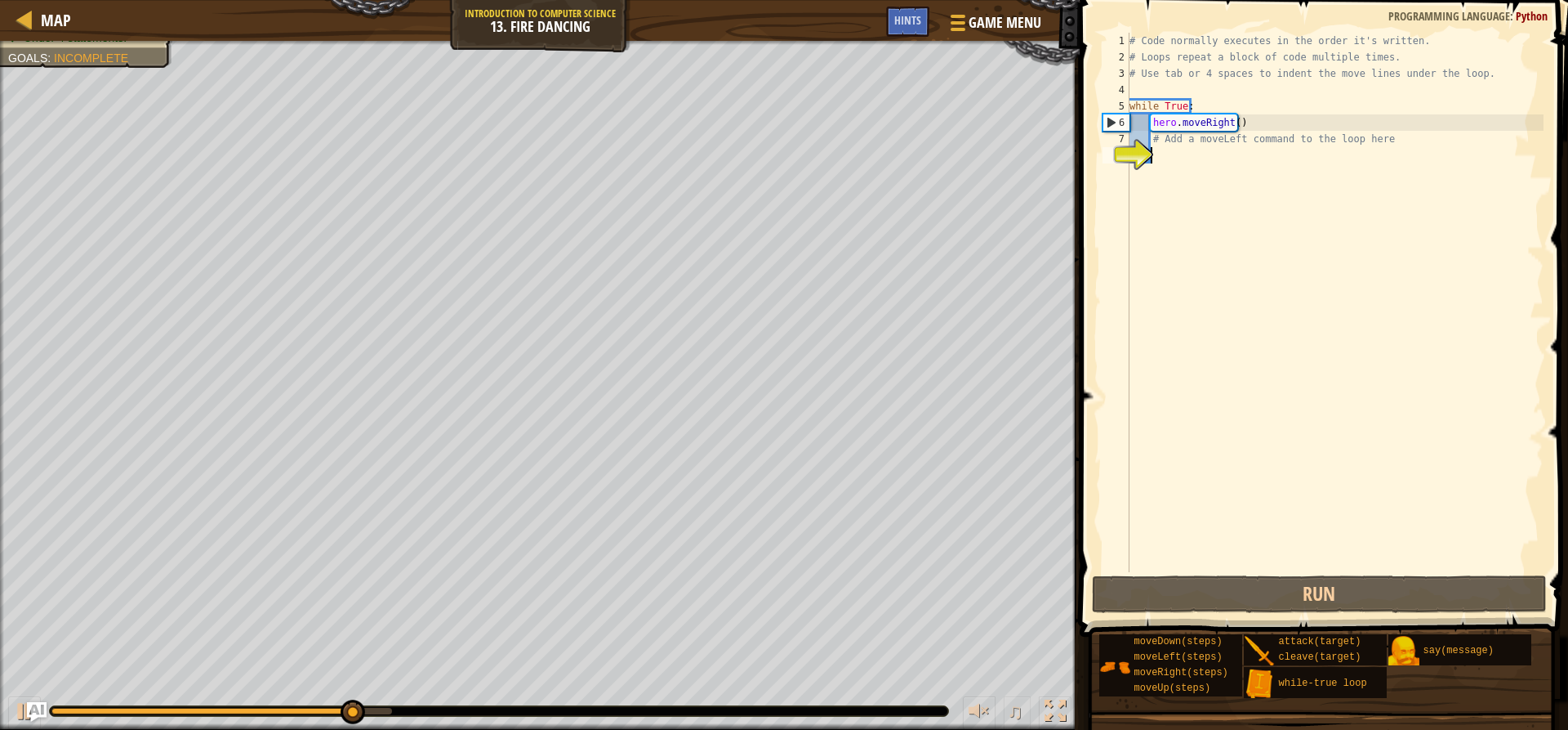
click at [1179, 155] on div "# Code normally executes in the order it's written. # Loops repeat a block of c…" at bounding box center [1335, 319] width 417 height 572
type textarea "h"
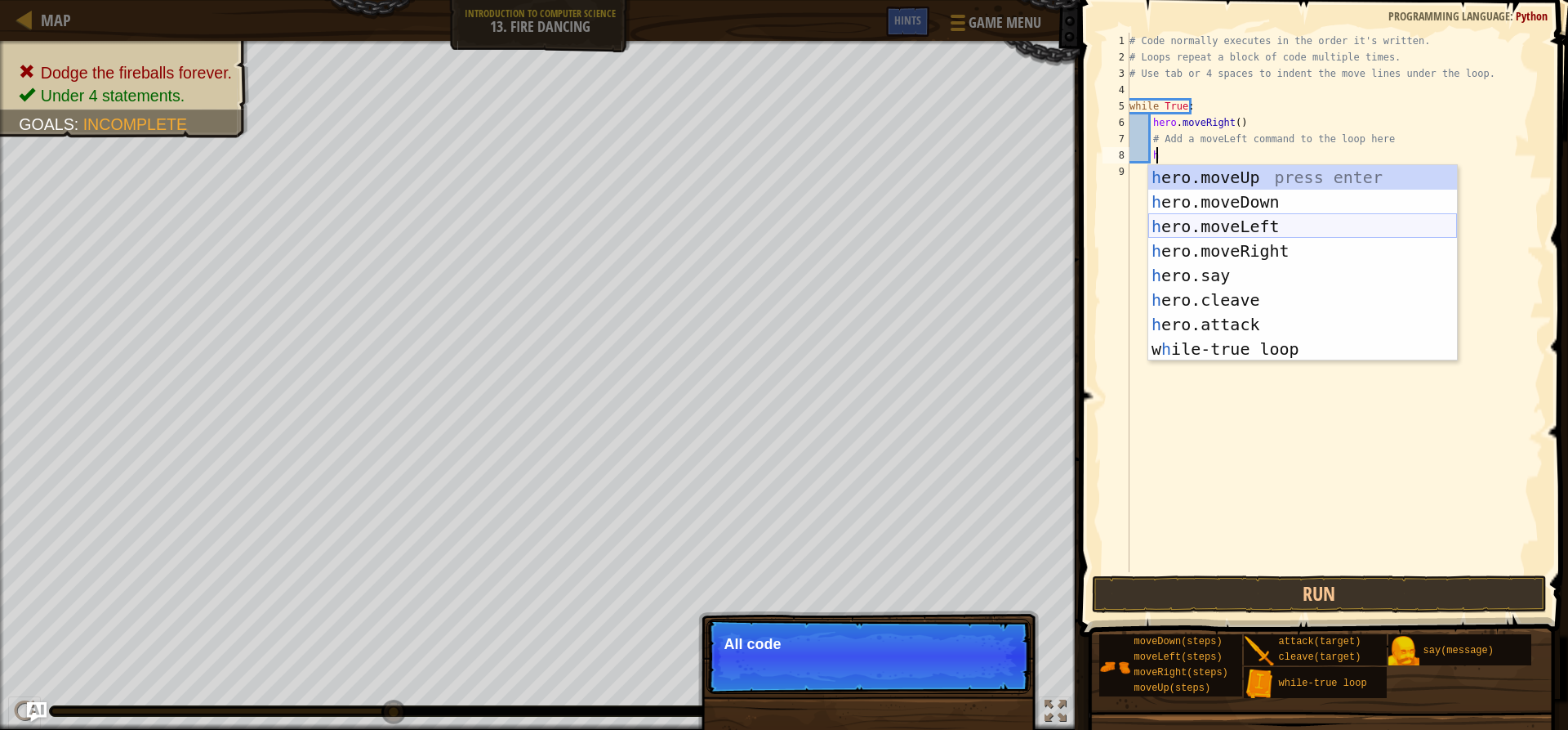
click at [1244, 220] on div "h ero.moveUp press enter h ero.moveDown press enter h ero.moveLeft press enter …" at bounding box center [1302, 287] width 308 height 245
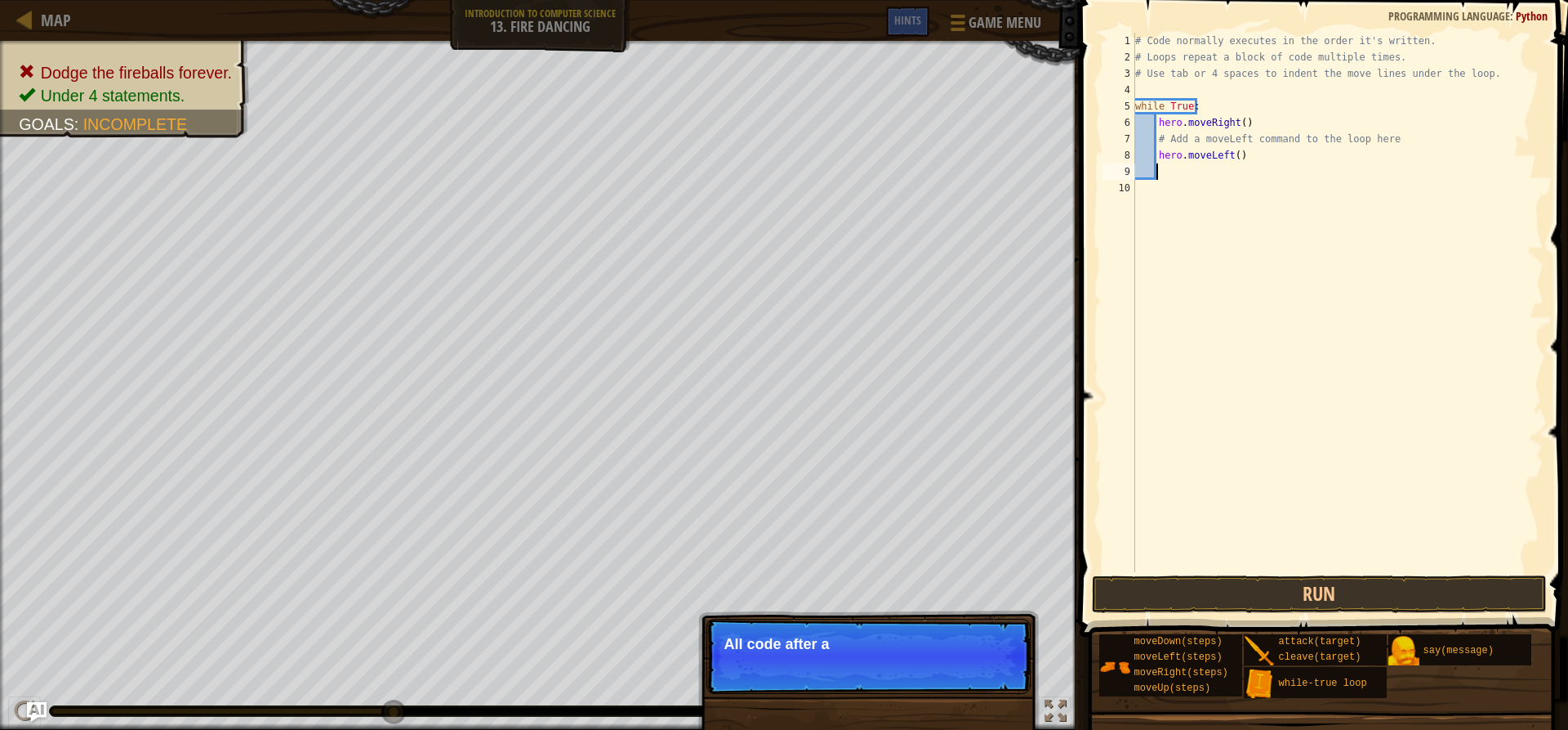
scroll to position [8, 1]
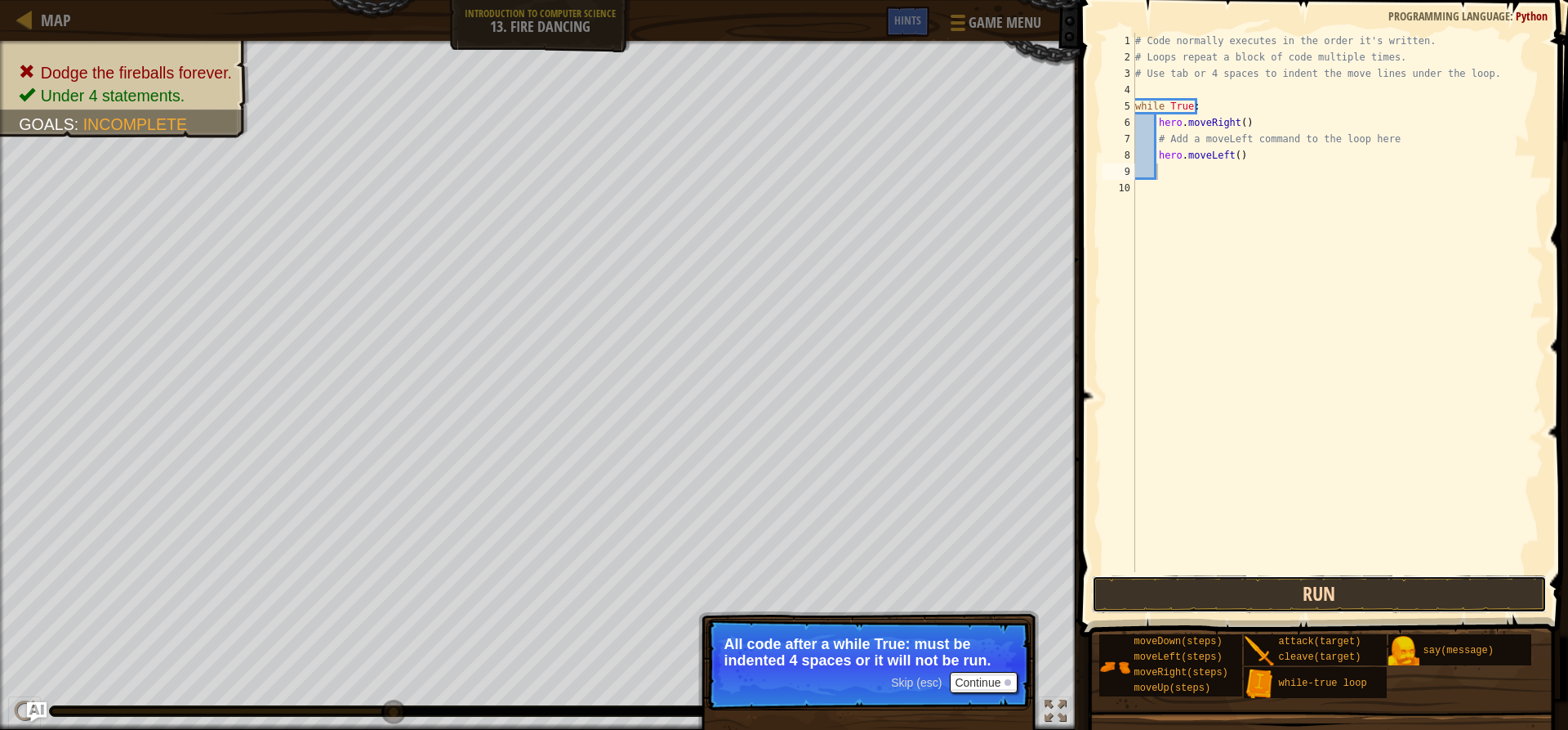
click at [1258, 584] on button "Run" at bounding box center [1318, 594] width 454 height 38
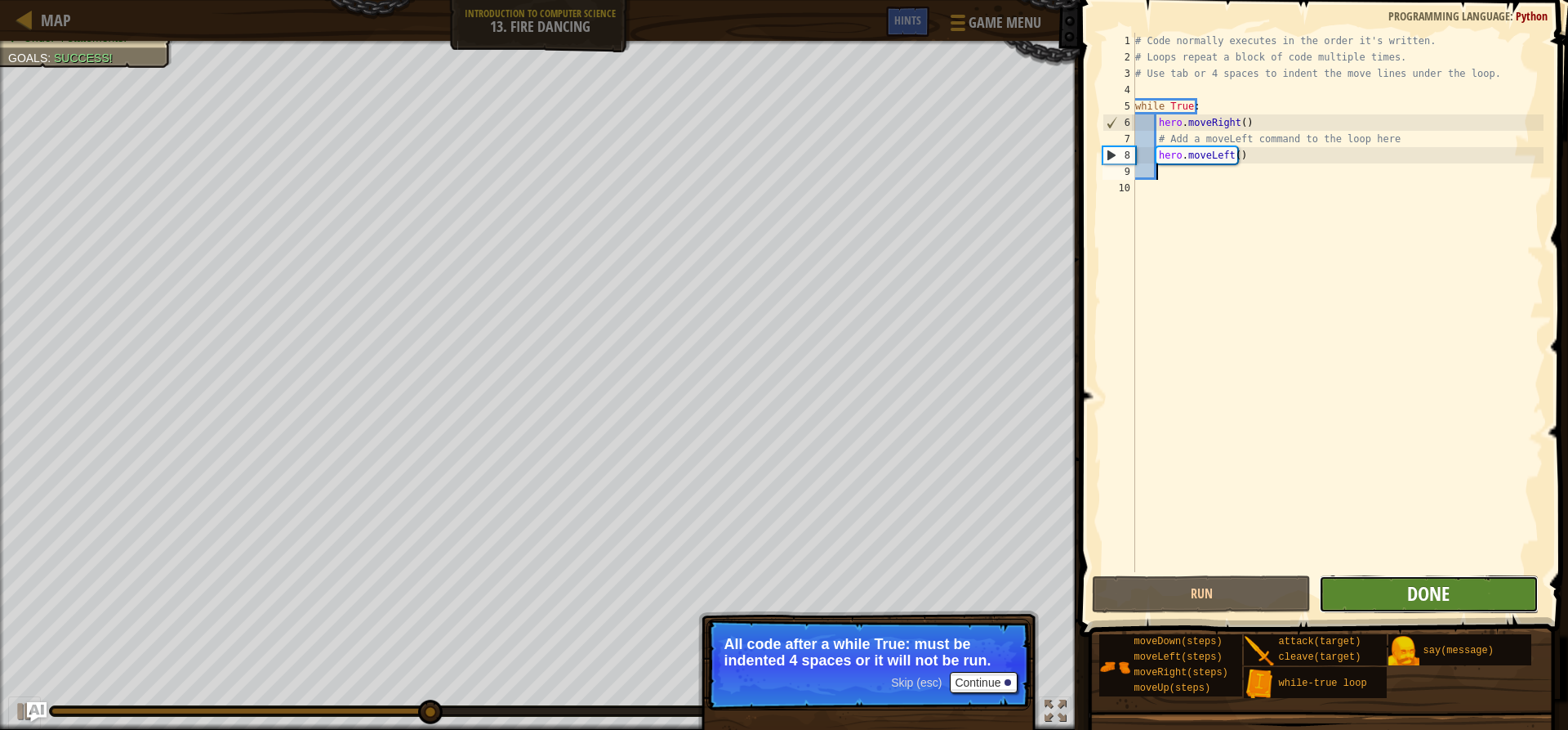
click at [1413, 605] on span "Done" at bounding box center [1428, 593] width 43 height 26
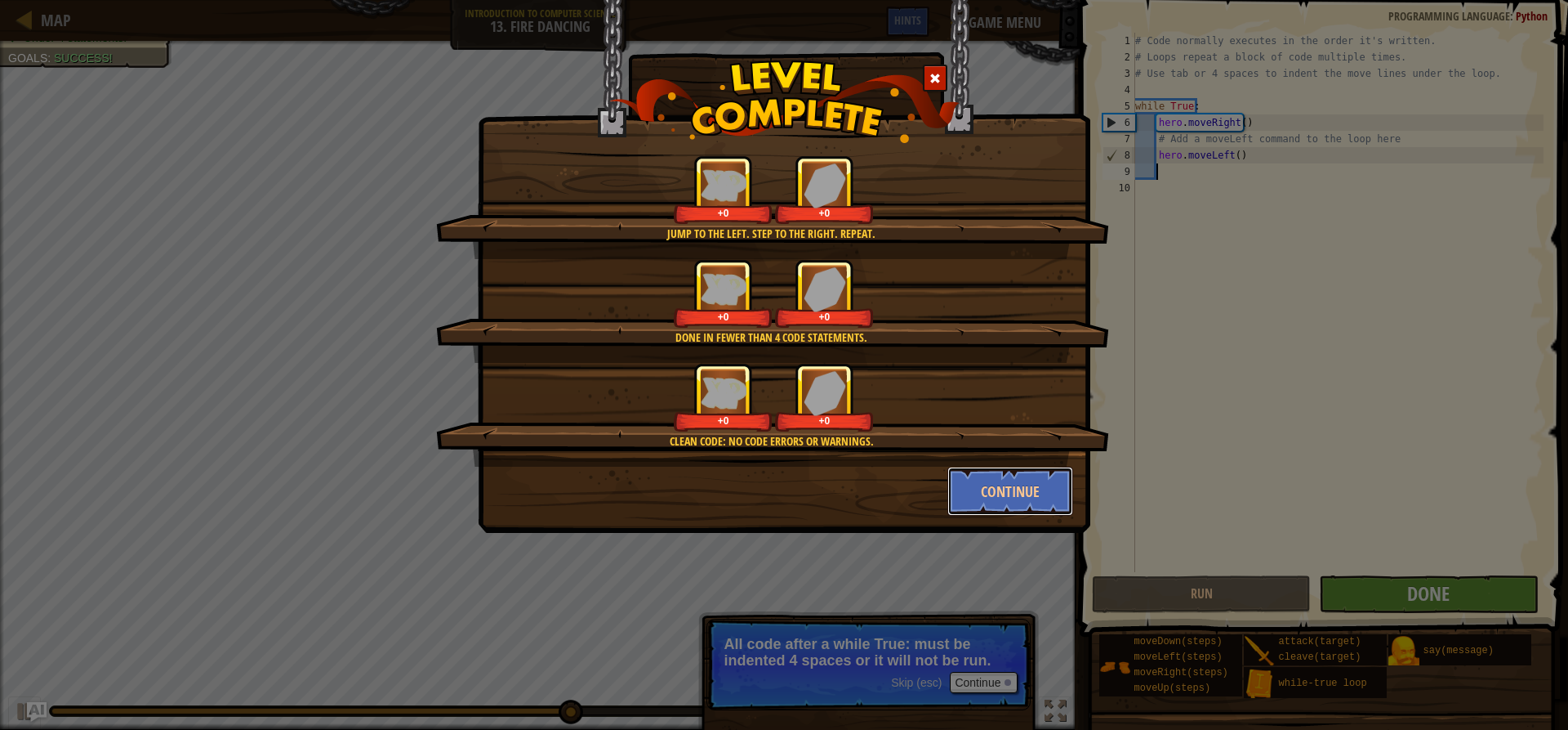
click at [999, 480] on button "Continue" at bounding box center [1011, 491] width 126 height 49
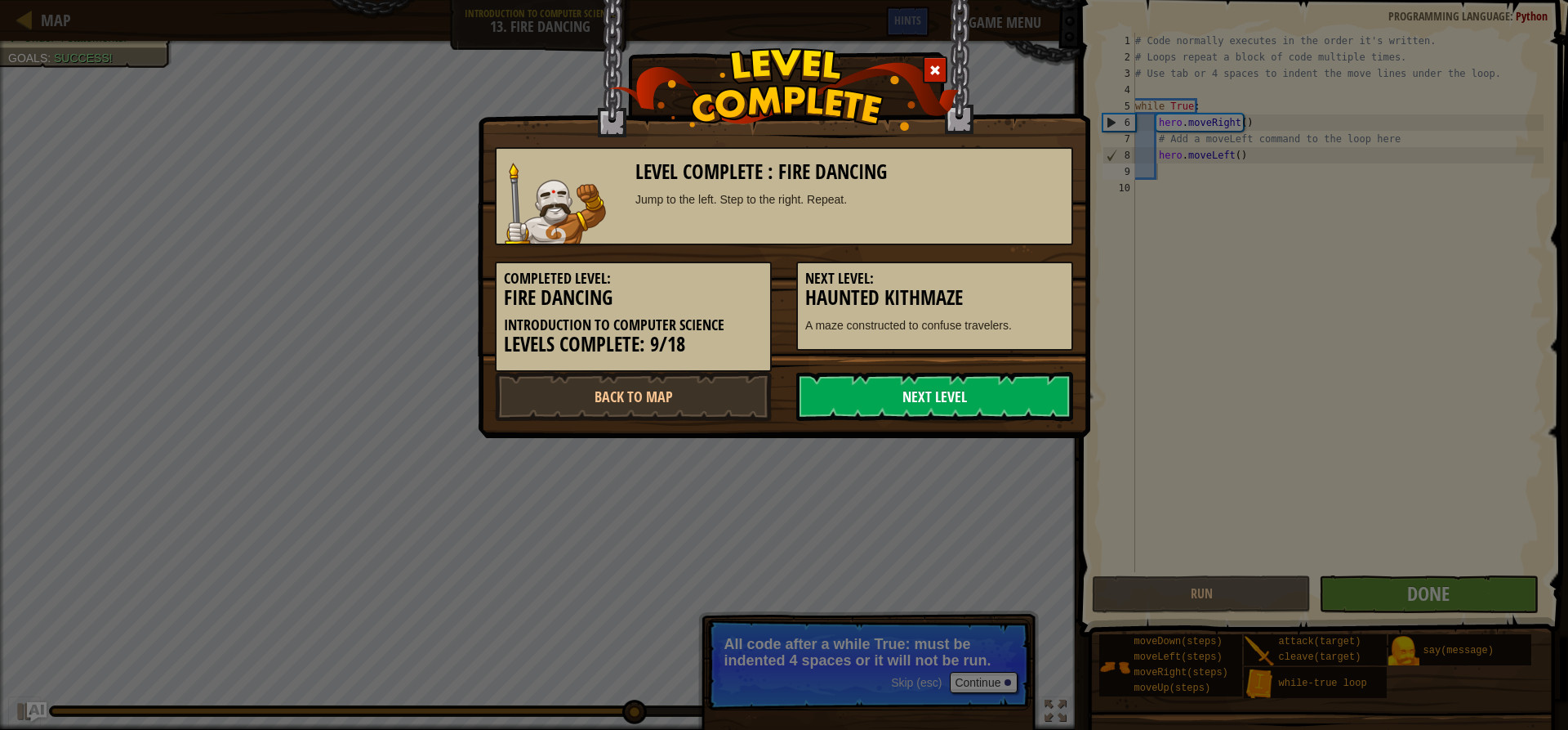
click at [921, 384] on link "Next Level" at bounding box center [934, 396] width 277 height 49
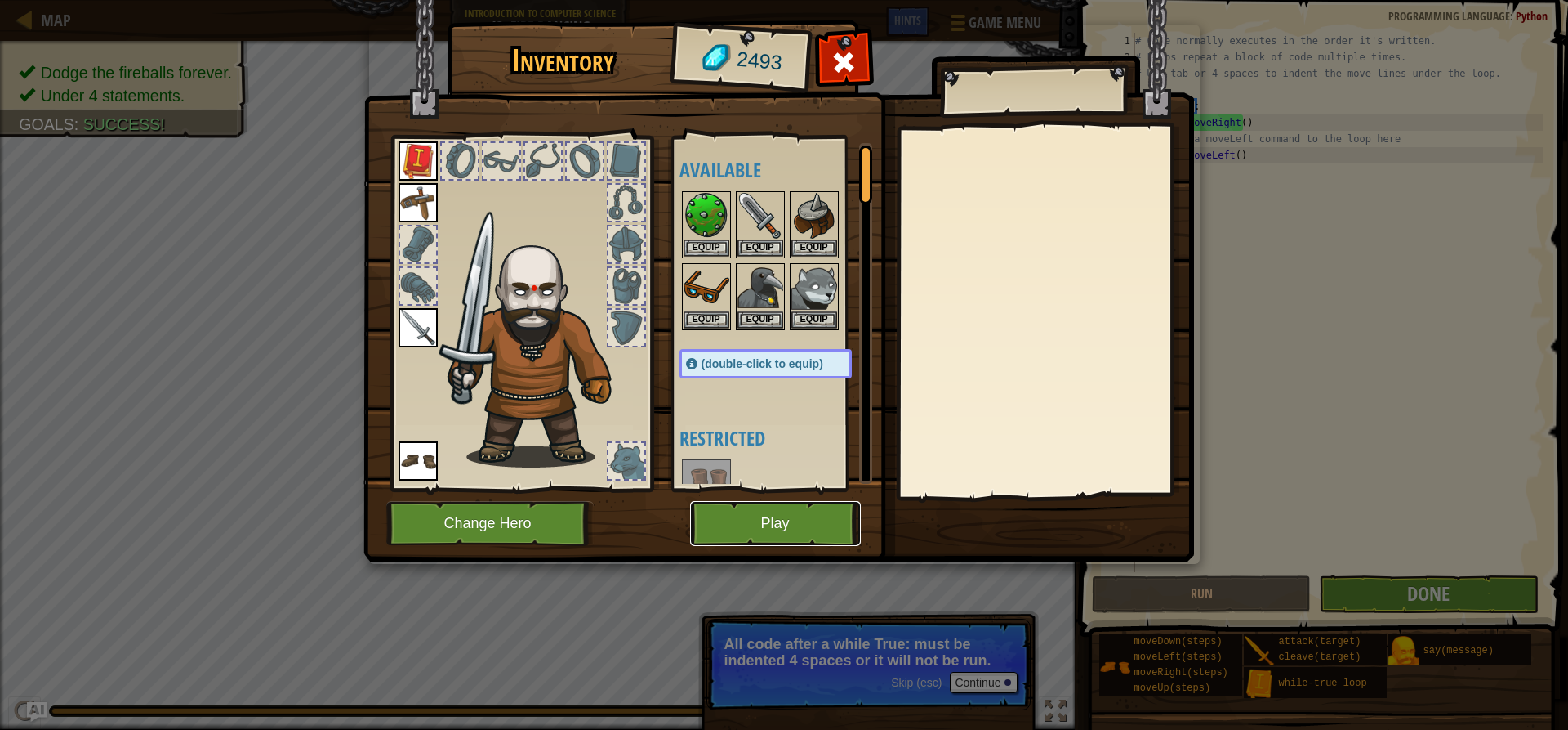
click at [807, 518] on button "Play" at bounding box center [776, 523] width 171 height 45
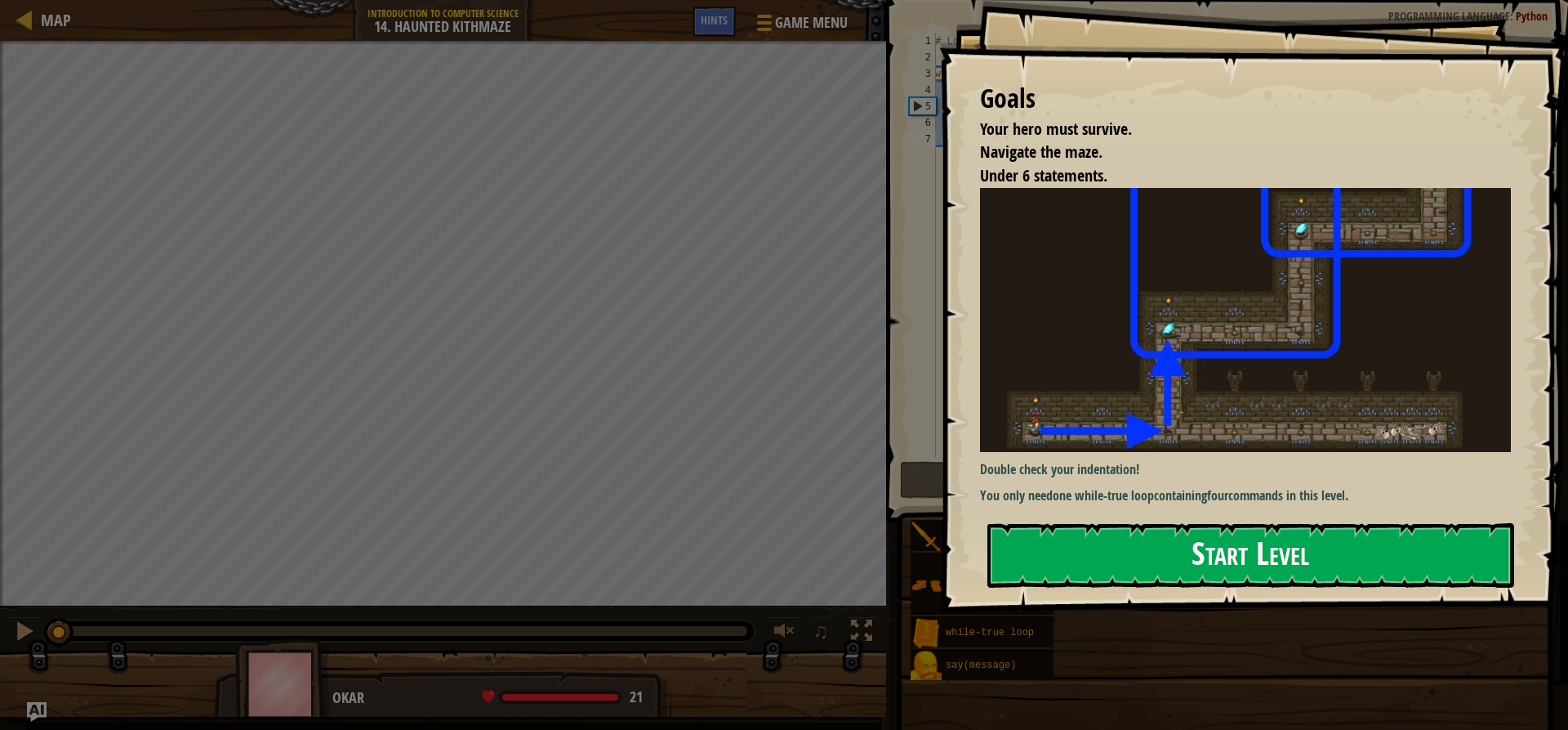
click at [1116, 554] on button "Start Level" at bounding box center [1250, 554] width 527 height 64
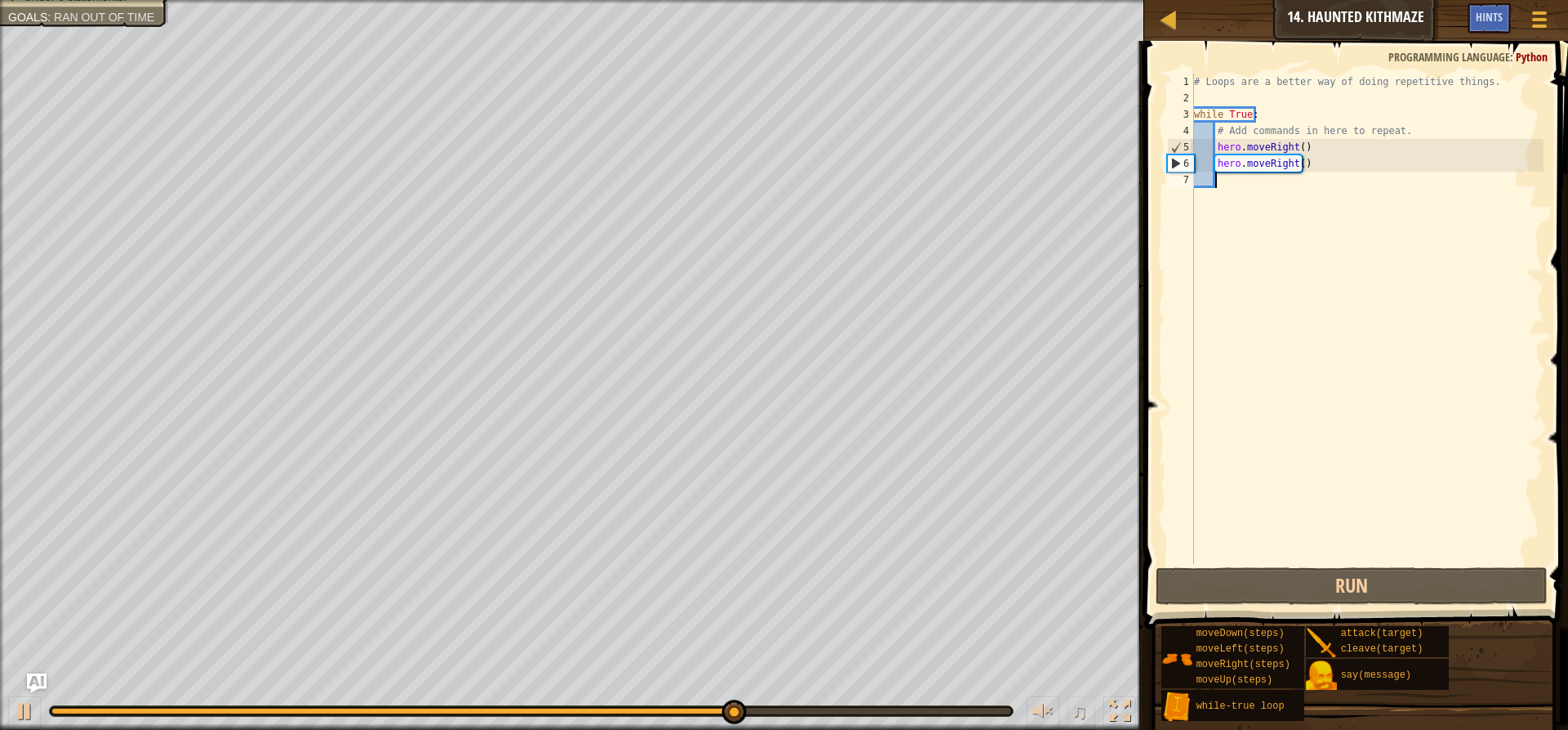
type textarea "h"
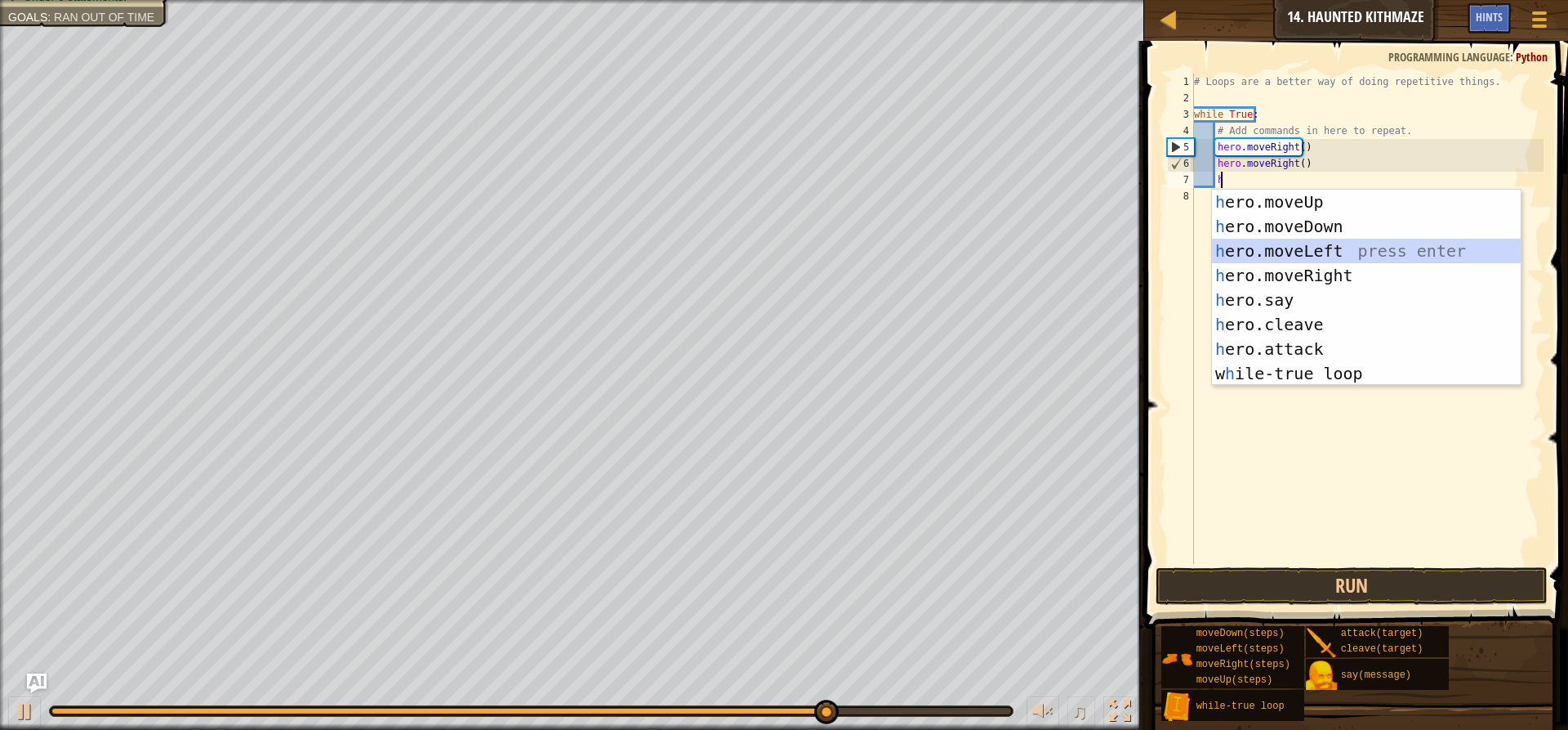
click at [1310, 253] on div "h ero.moveUp press enter h ero.moveDown press enter h ero.moveLeft press enter …" at bounding box center [1366, 312] width 308 height 245
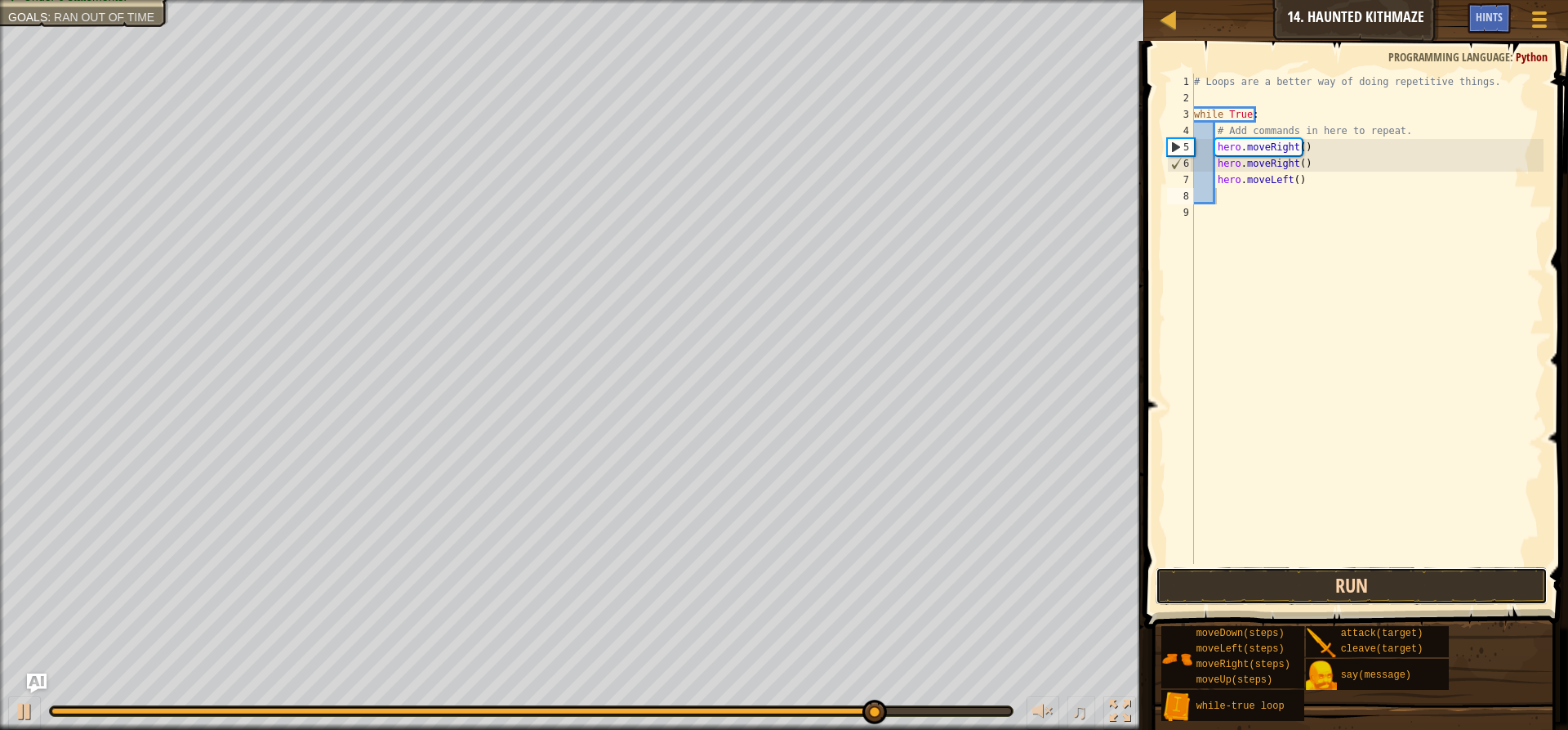
click at [1321, 582] on button "Run" at bounding box center [1352, 585] width 392 height 38
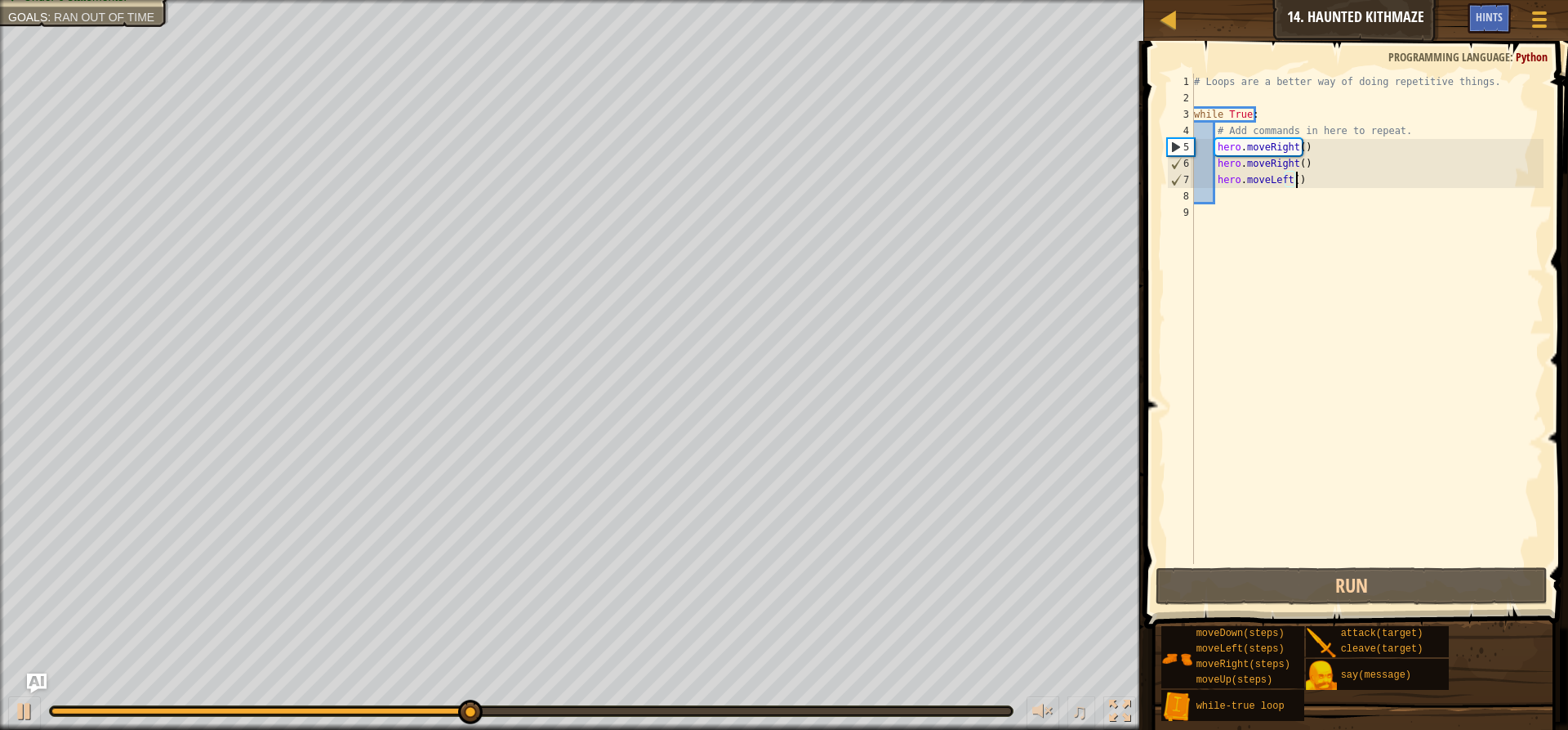
click at [1301, 180] on div "# Loops are a better way of doing repetitive things. while True : # Add command…" at bounding box center [1367, 334] width 353 height 523
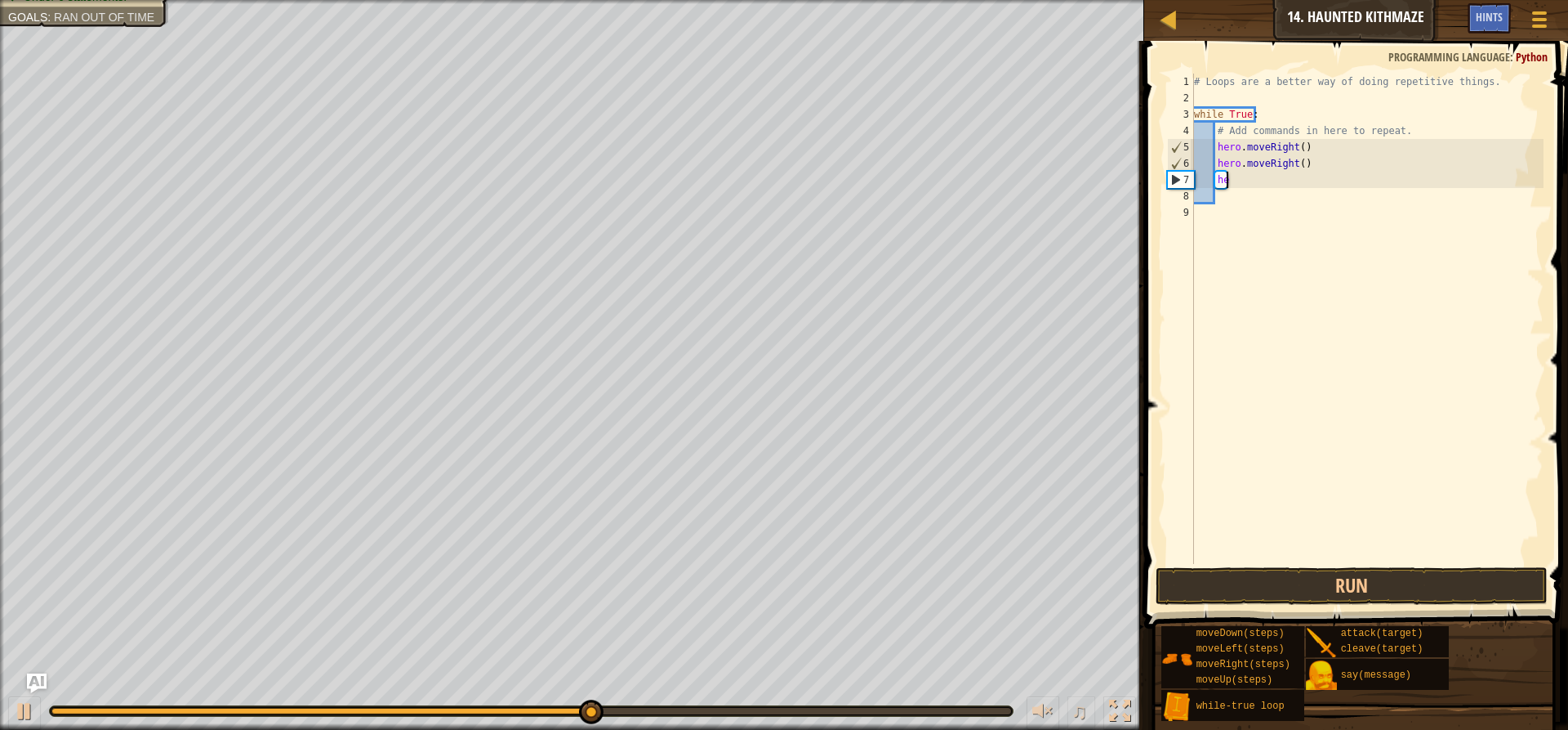
type textarea "h"
click at [1309, 170] on div "# Loops are a better way of doing repetitive things. while True : # Add command…" at bounding box center [1367, 334] width 353 height 523
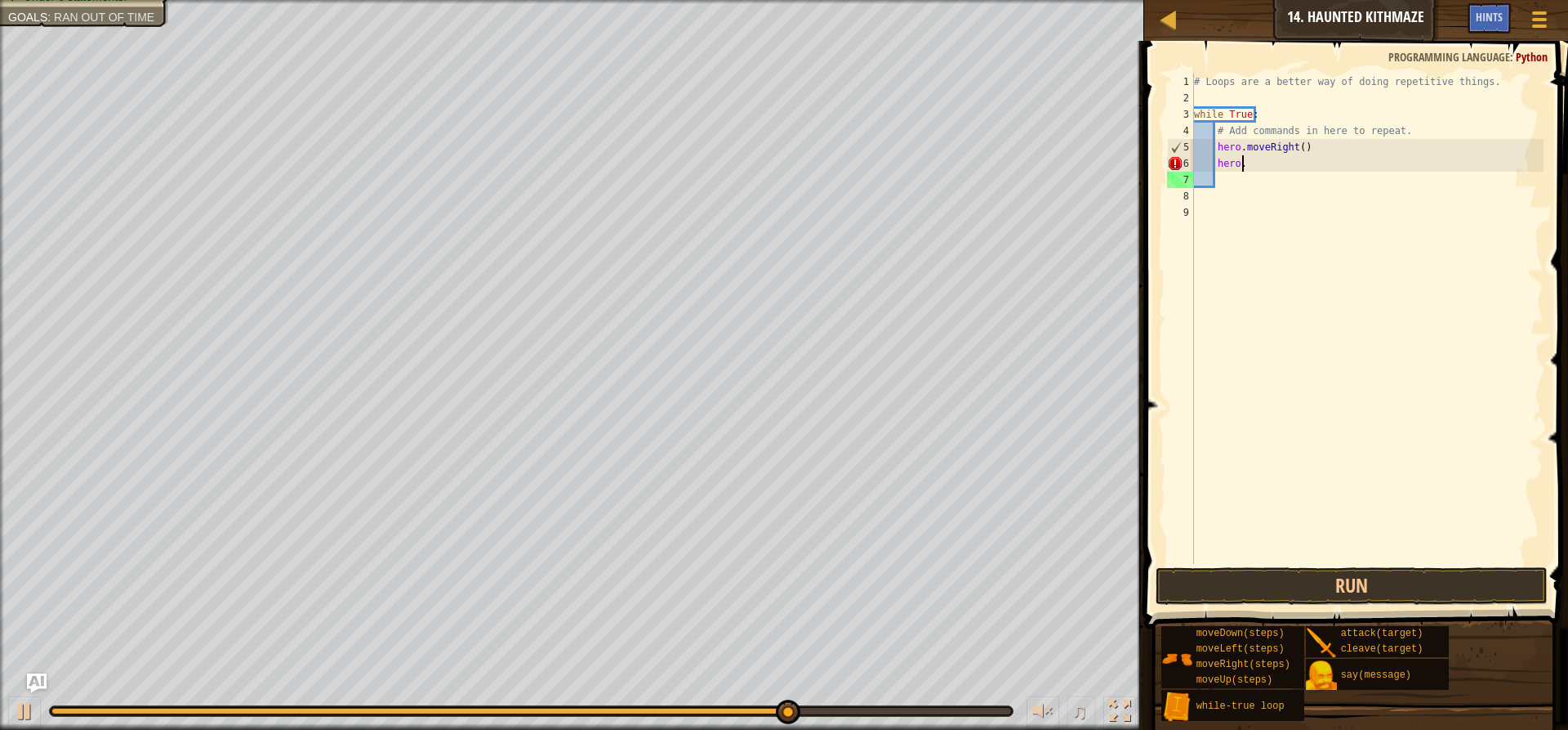
click at [1293, 147] on div "# Loops are a better way of doing repetitive things. while True : # Add command…" at bounding box center [1367, 334] width 353 height 523
click at [1296, 148] on div "# Loops are a better way of doing repetitive things. while True : # Add command…" at bounding box center [1367, 334] width 353 height 523
click at [1265, 163] on div "# Loops are a better way of doing repetitive things. while True : # Add command…" at bounding box center [1367, 334] width 353 height 523
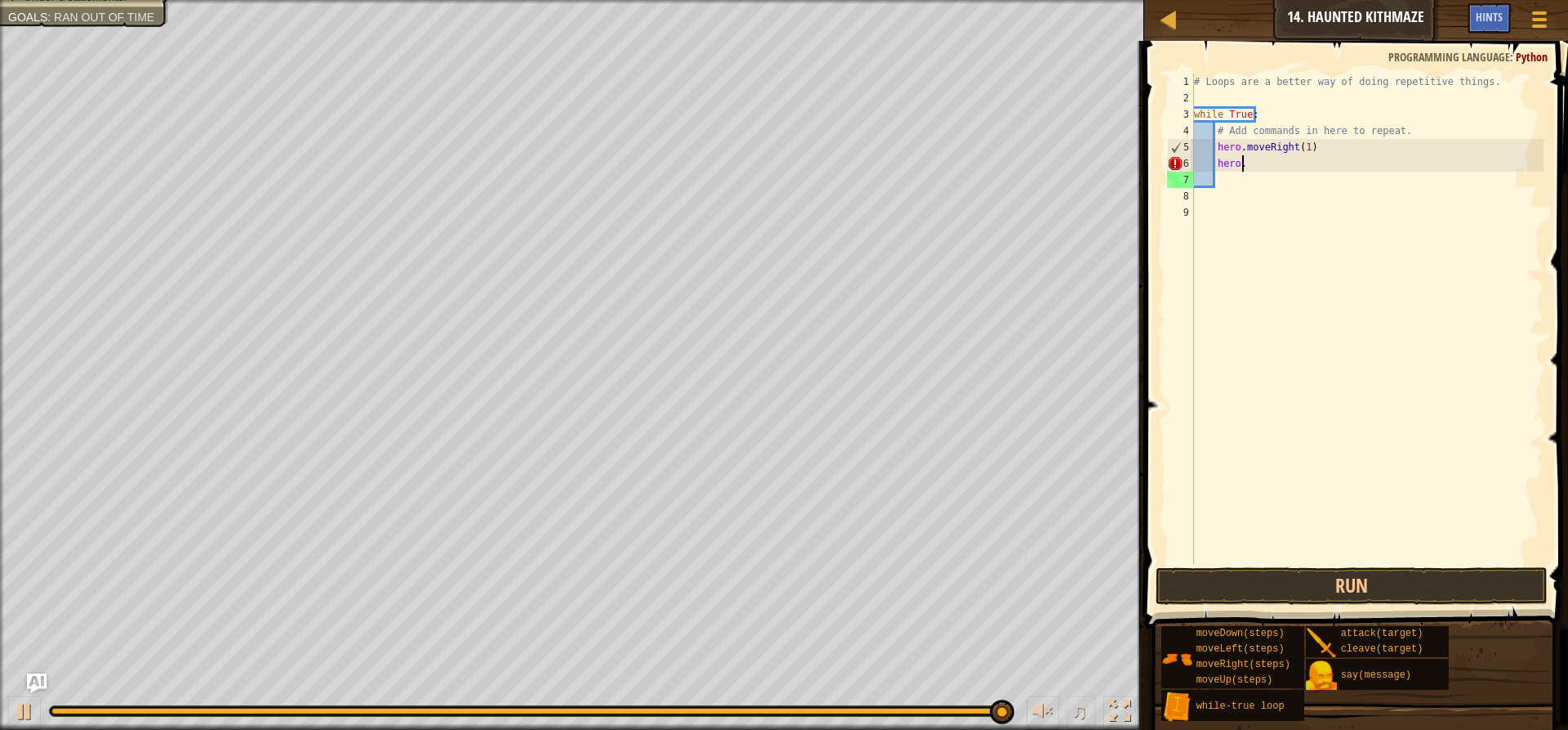
type textarea "hero.m"
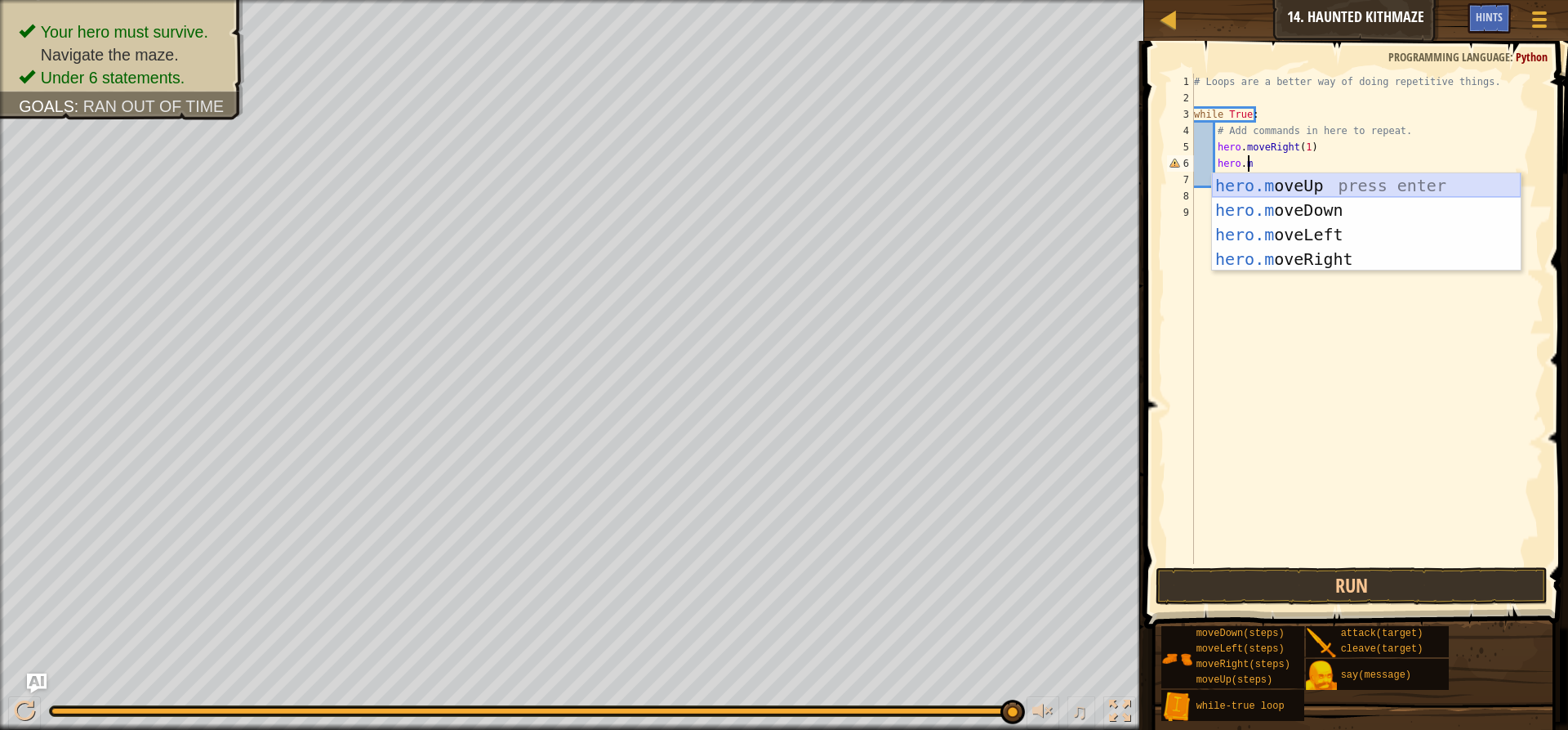
click at [1291, 186] on div "hero.m oveUp press enter hero.m oveDown press enter hero.m oveLeft press enter …" at bounding box center [1366, 247] width 308 height 147
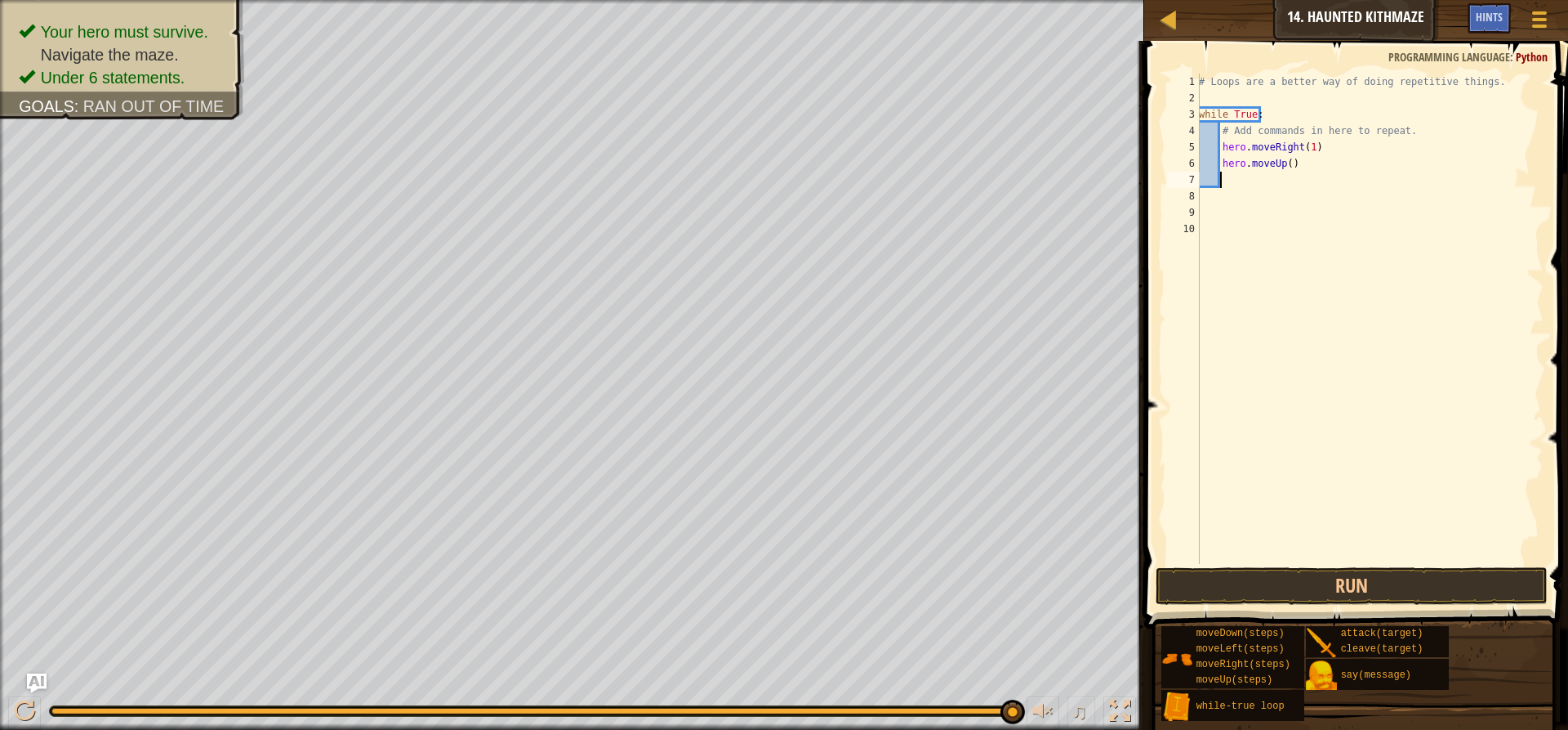
scroll to position [8, 1]
click at [1286, 166] on div "# Loops are a better way of doing repetitive things. while True : # Add command…" at bounding box center [1370, 334] width 348 height 523
click at [1336, 592] on button "Run" at bounding box center [1352, 585] width 392 height 38
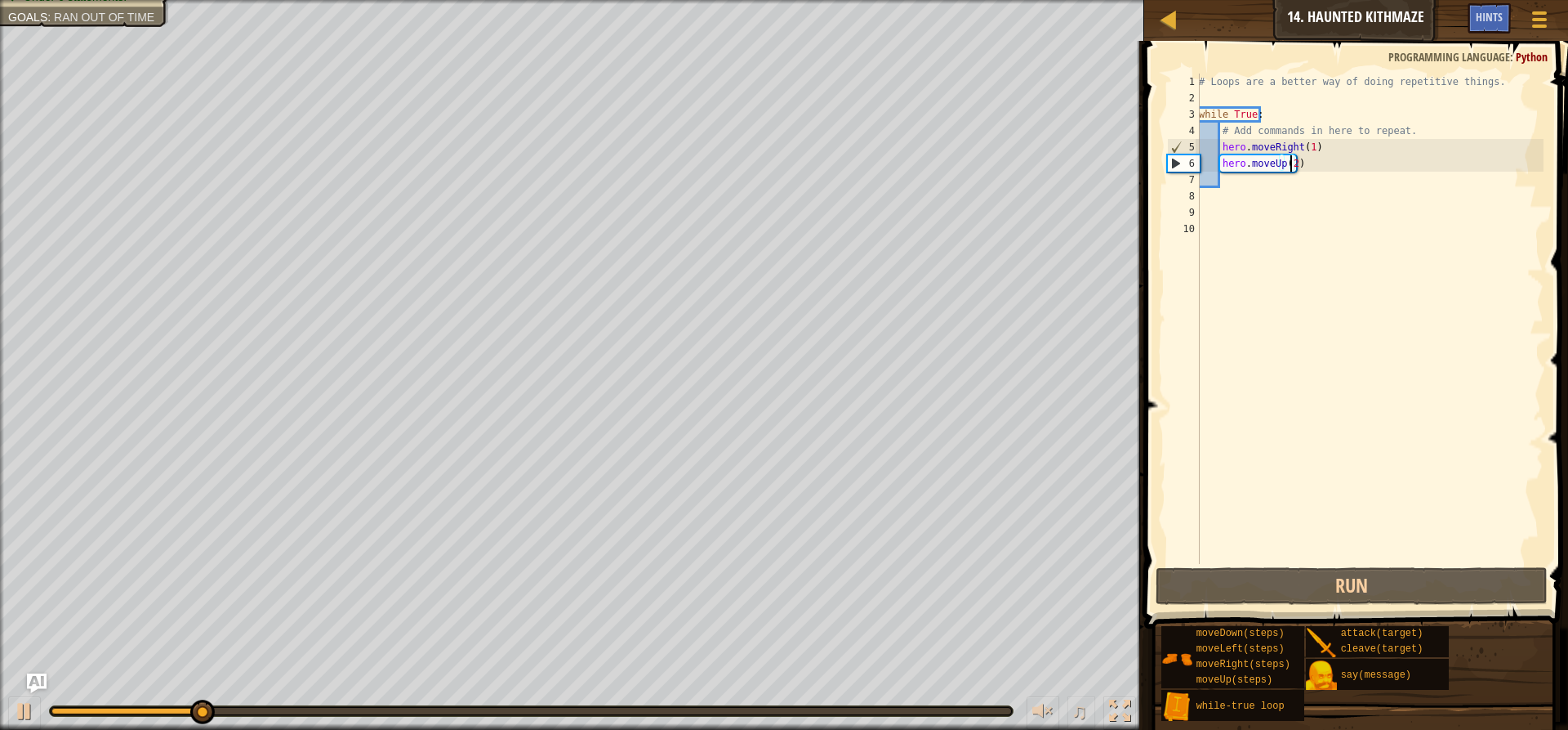
click at [1306, 147] on div "# Loops are a better way of doing repetitive things. while True : # Add command…" at bounding box center [1370, 334] width 348 height 523
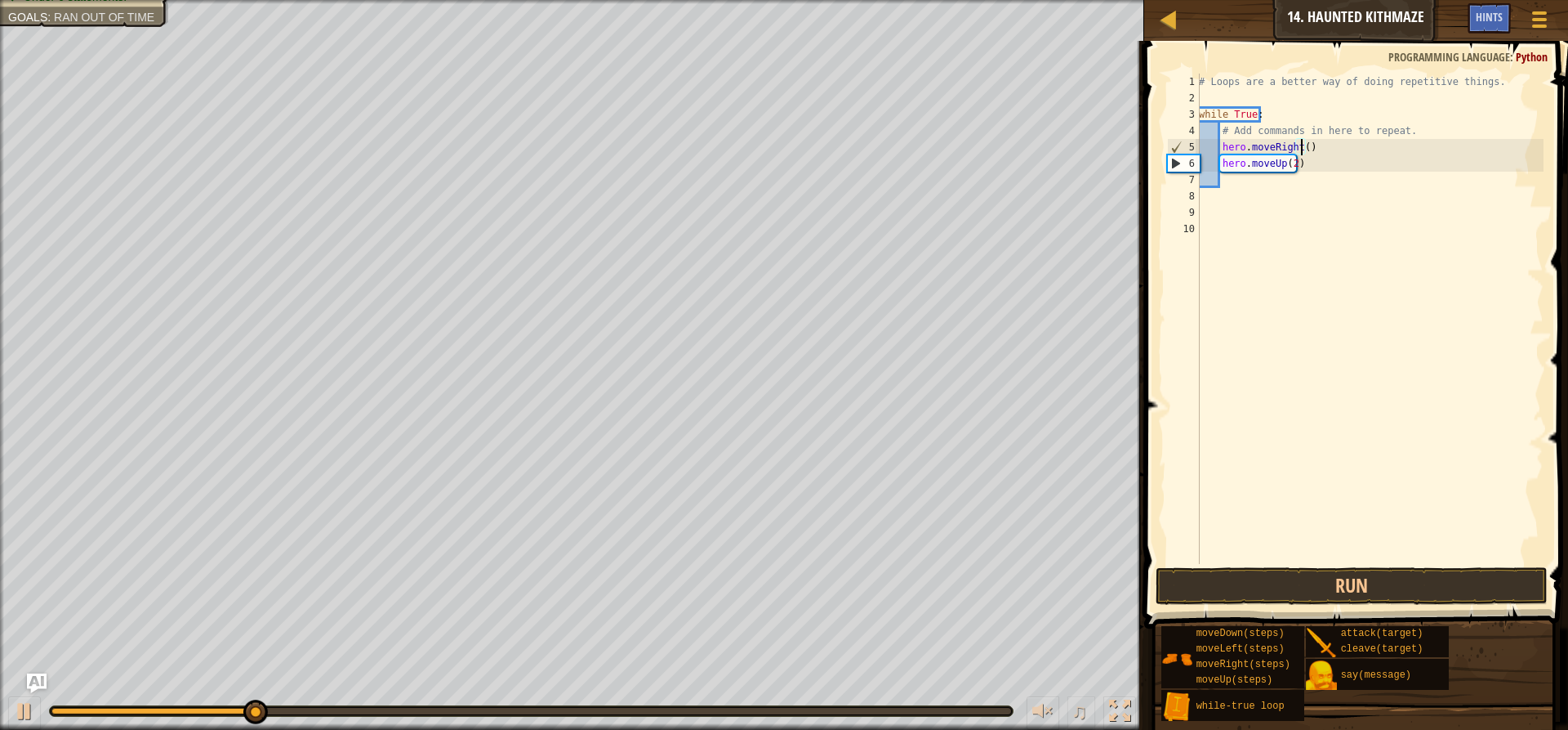
scroll to position [8, 8]
type textarea "hero.moveRight(2)"
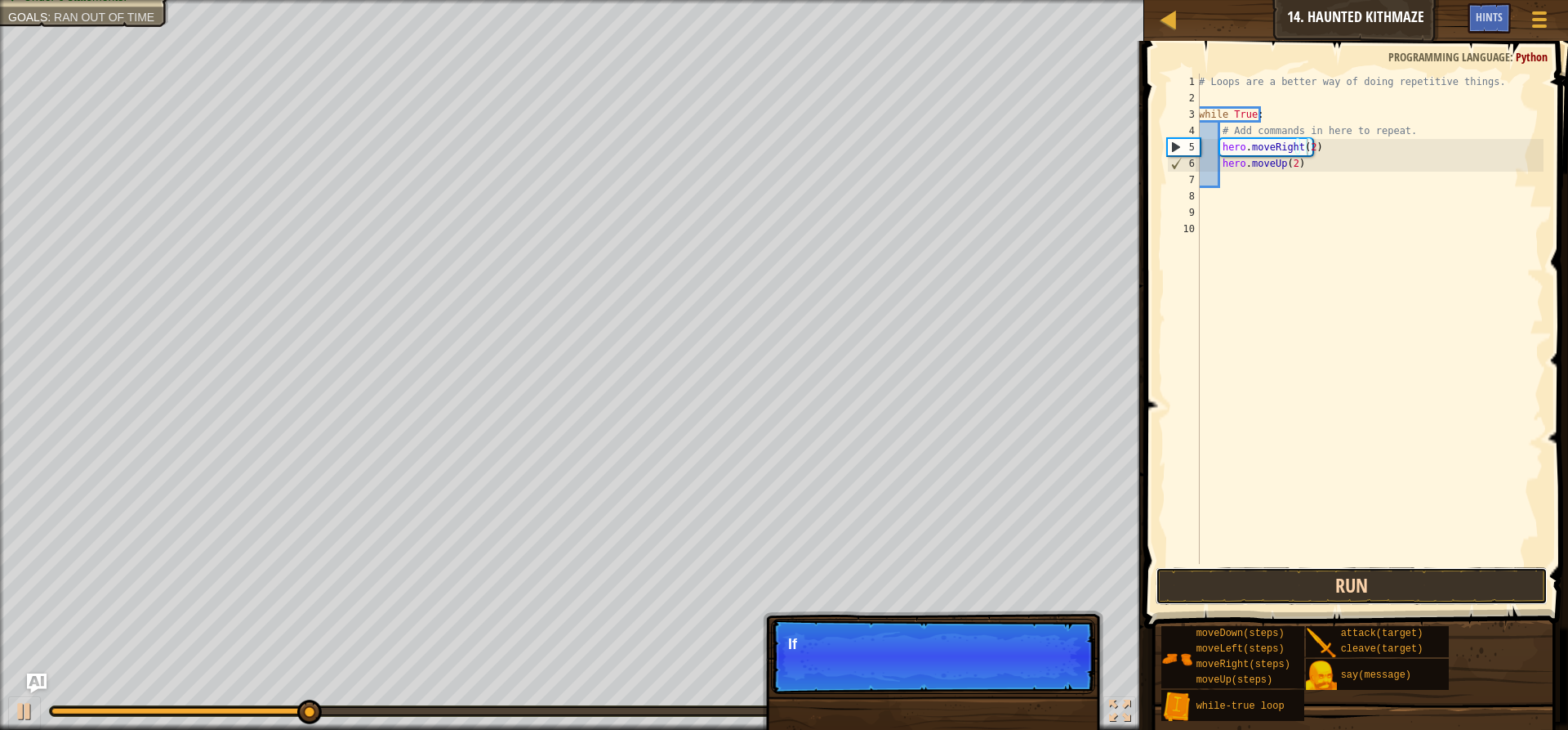
click at [1329, 570] on button "Run" at bounding box center [1352, 585] width 392 height 38
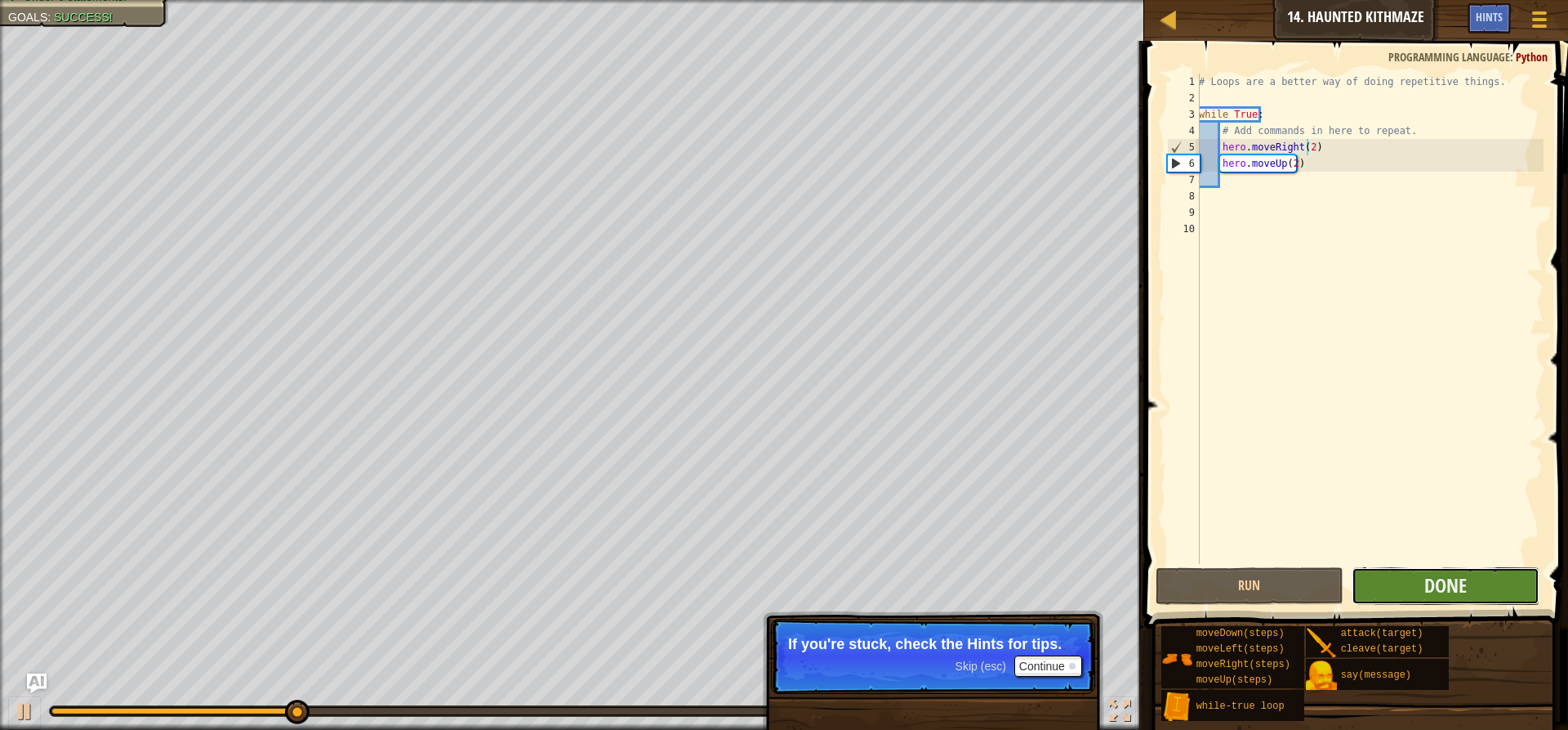
click at [1371, 574] on button "Done" at bounding box center [1445, 585] width 188 height 38
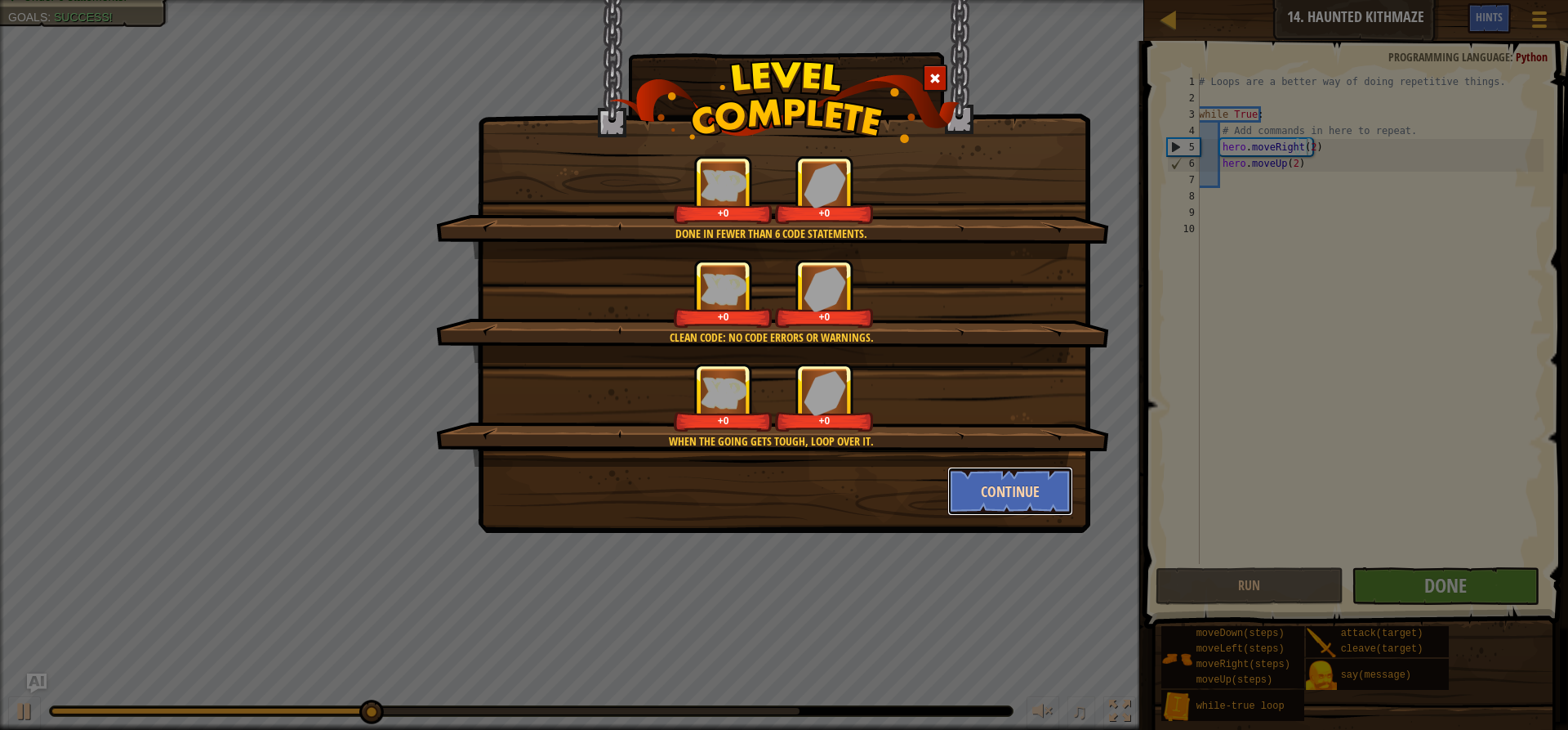
click at [1006, 483] on button "Continue" at bounding box center [1011, 491] width 126 height 49
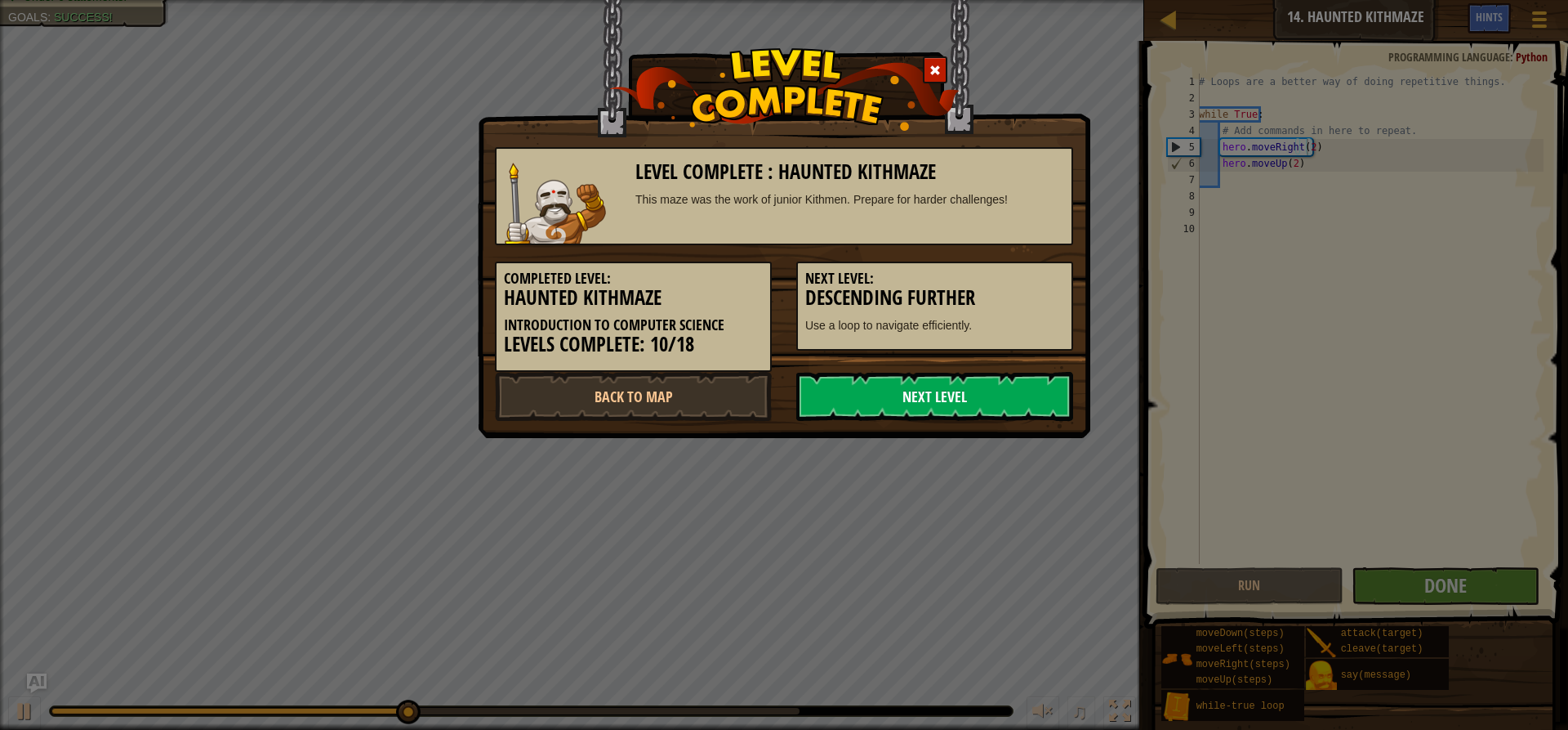
click at [1011, 391] on link "Next Level" at bounding box center [934, 396] width 277 height 49
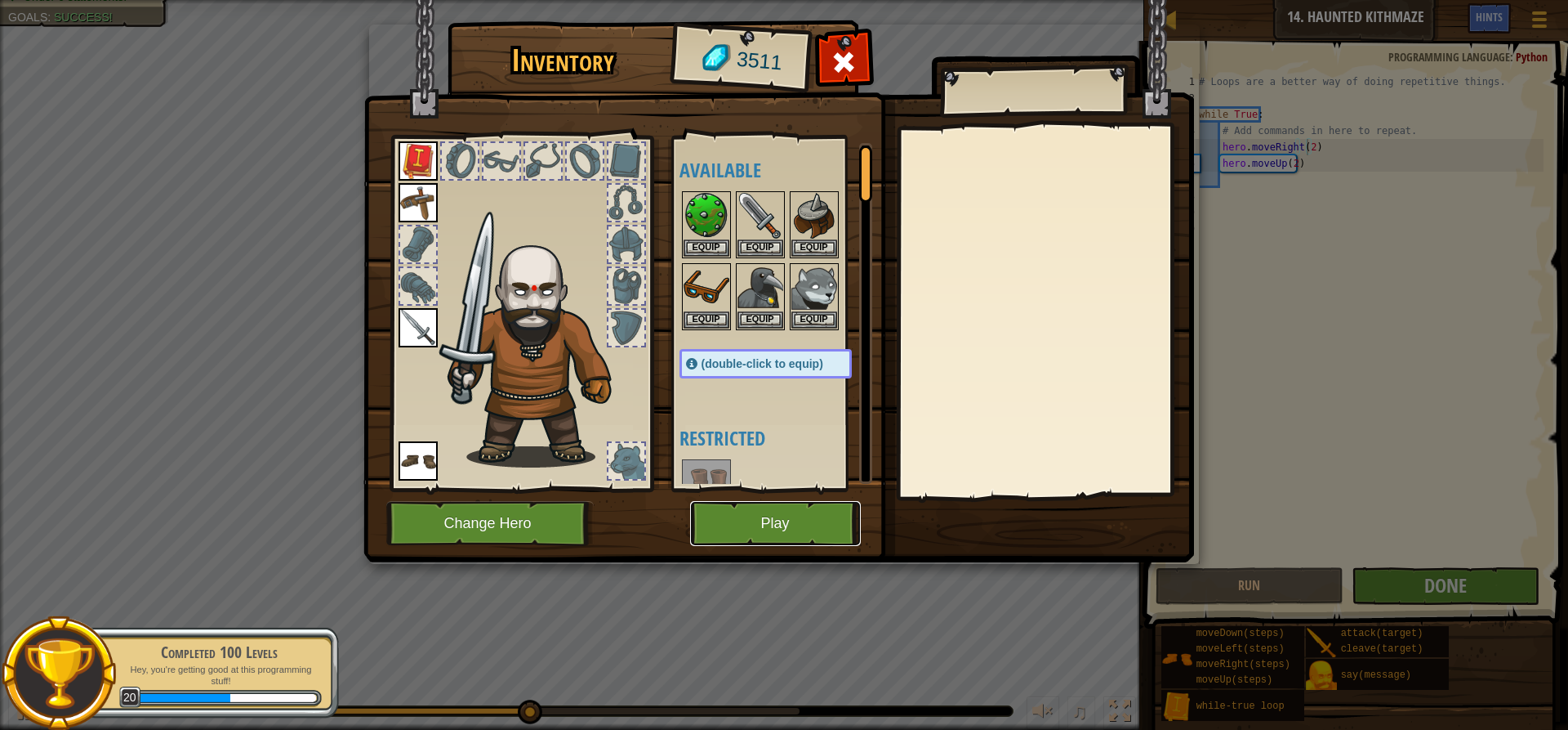
click at [786, 509] on button "Play" at bounding box center [776, 523] width 171 height 45
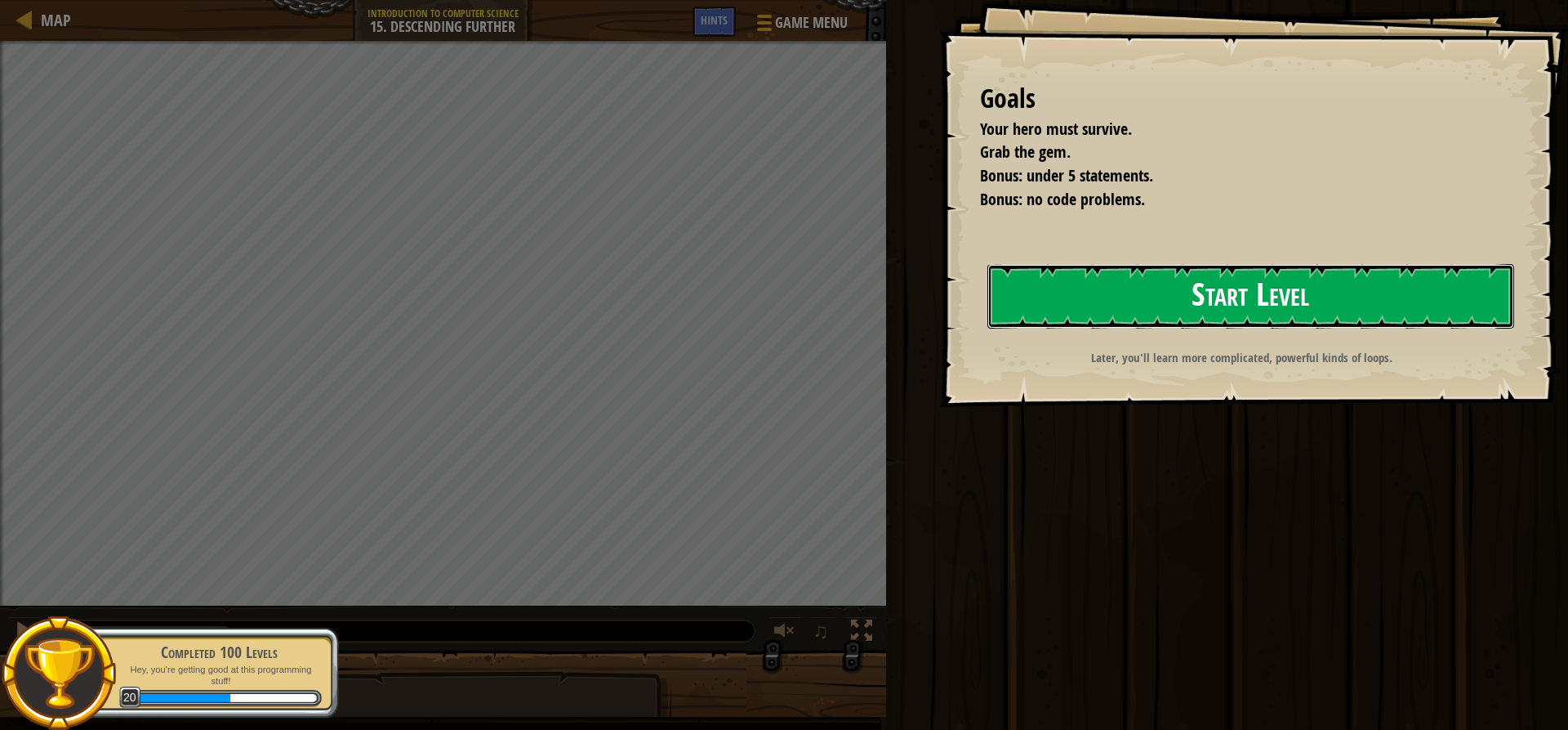
click at [1158, 304] on button "Start Level" at bounding box center [1250, 296] width 527 height 64
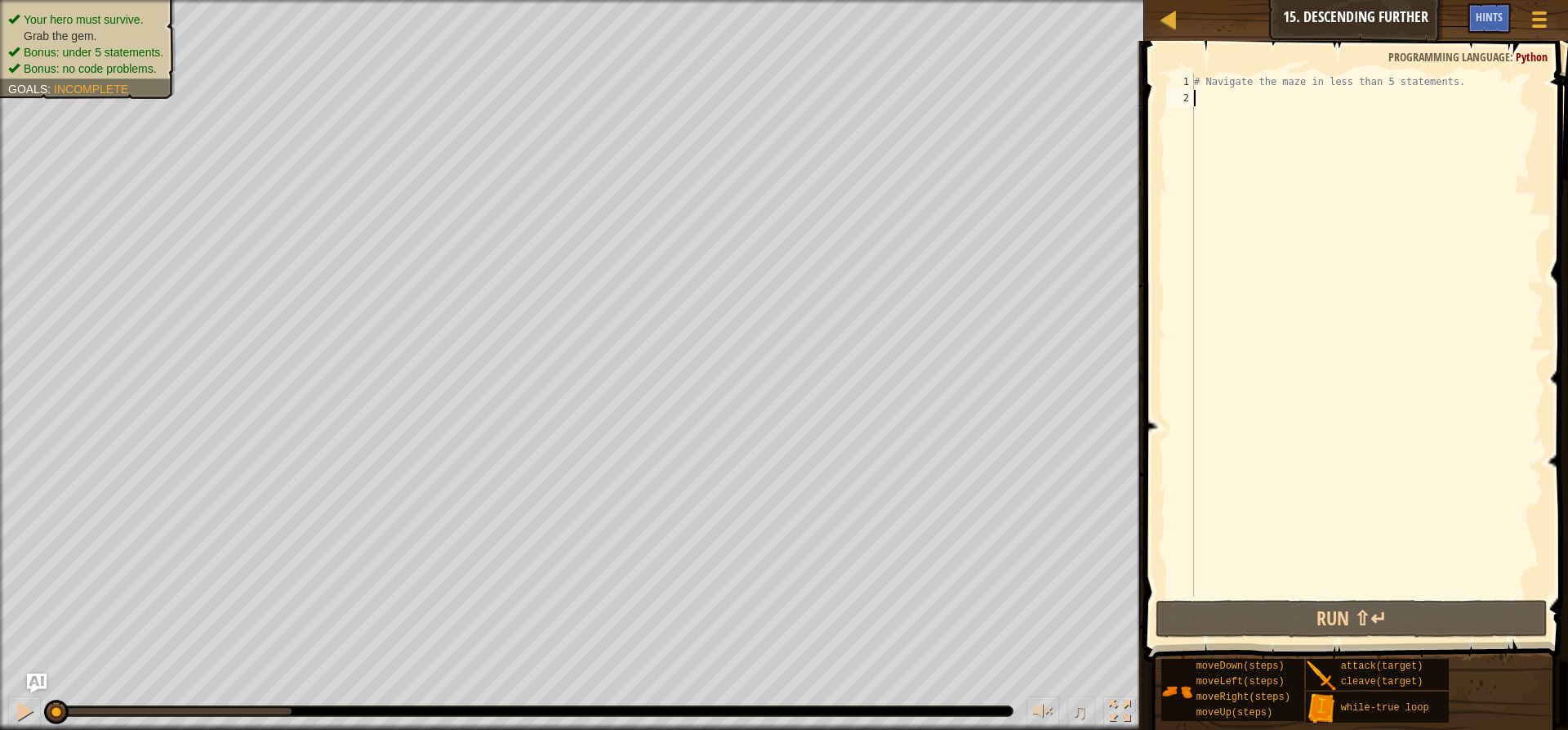
type textarea "h"
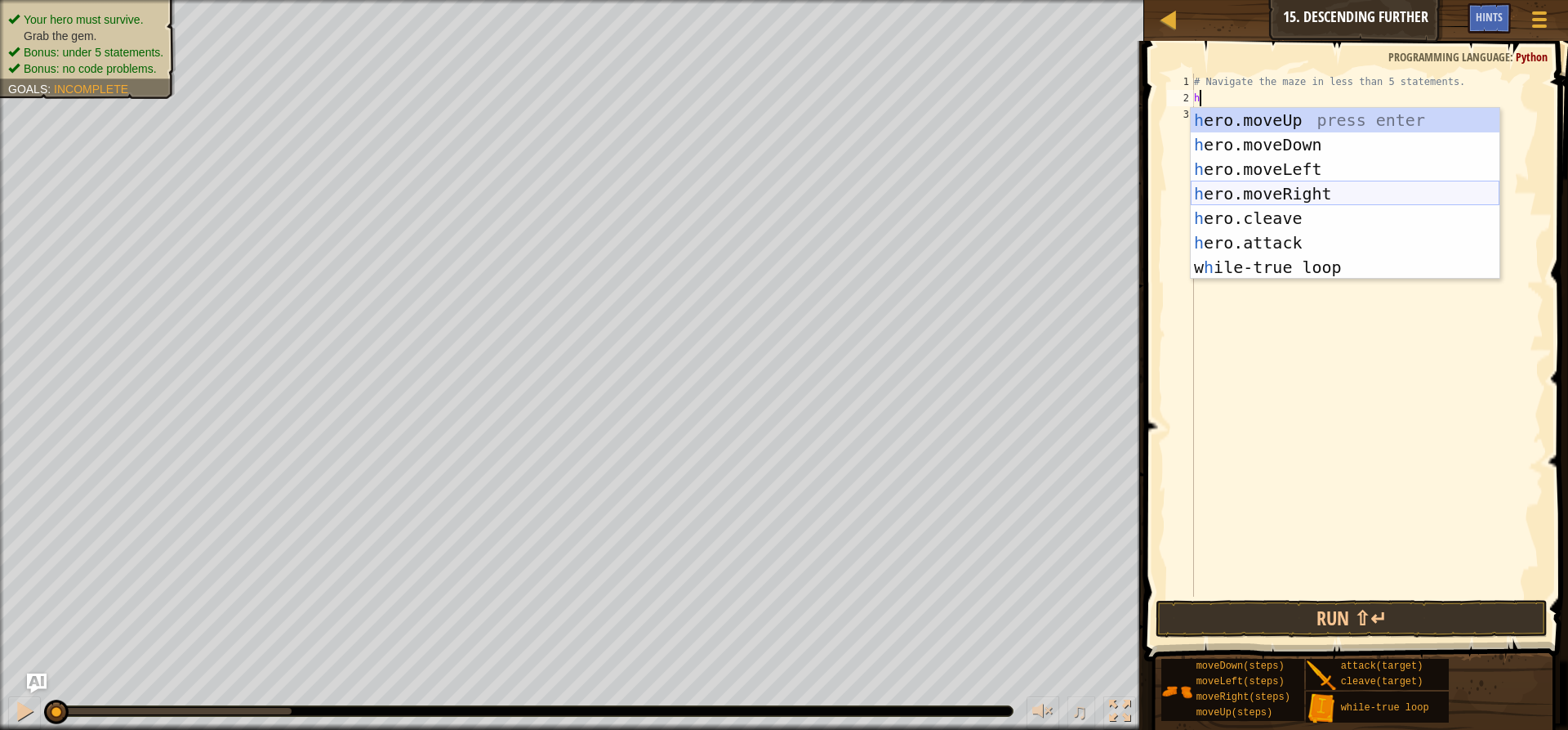
click at [1306, 185] on div "h ero.moveUp press enter h ero.moveDown press enter h ero.moveLeft press enter …" at bounding box center [1345, 218] width 308 height 221
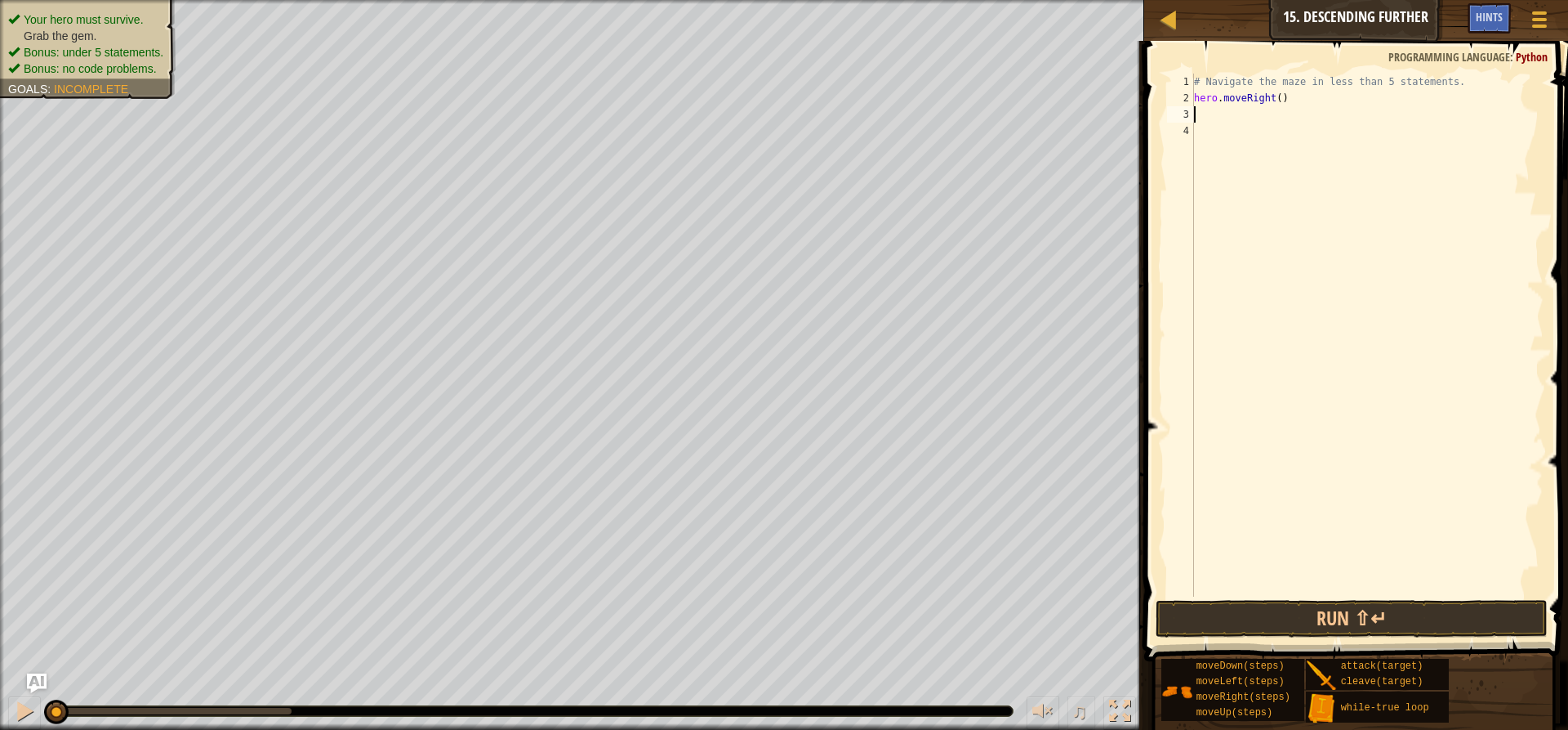
click at [1272, 101] on div "# Navigate the maze in less than 5 statements. hero . moveRight ( )" at bounding box center [1367, 351] width 353 height 555
type textarea "hero.moveRight(2)"
click at [1267, 116] on div "# Navigate the maze in less than 5 statements. hero . moveRight ( 2 )" at bounding box center [1367, 351] width 353 height 555
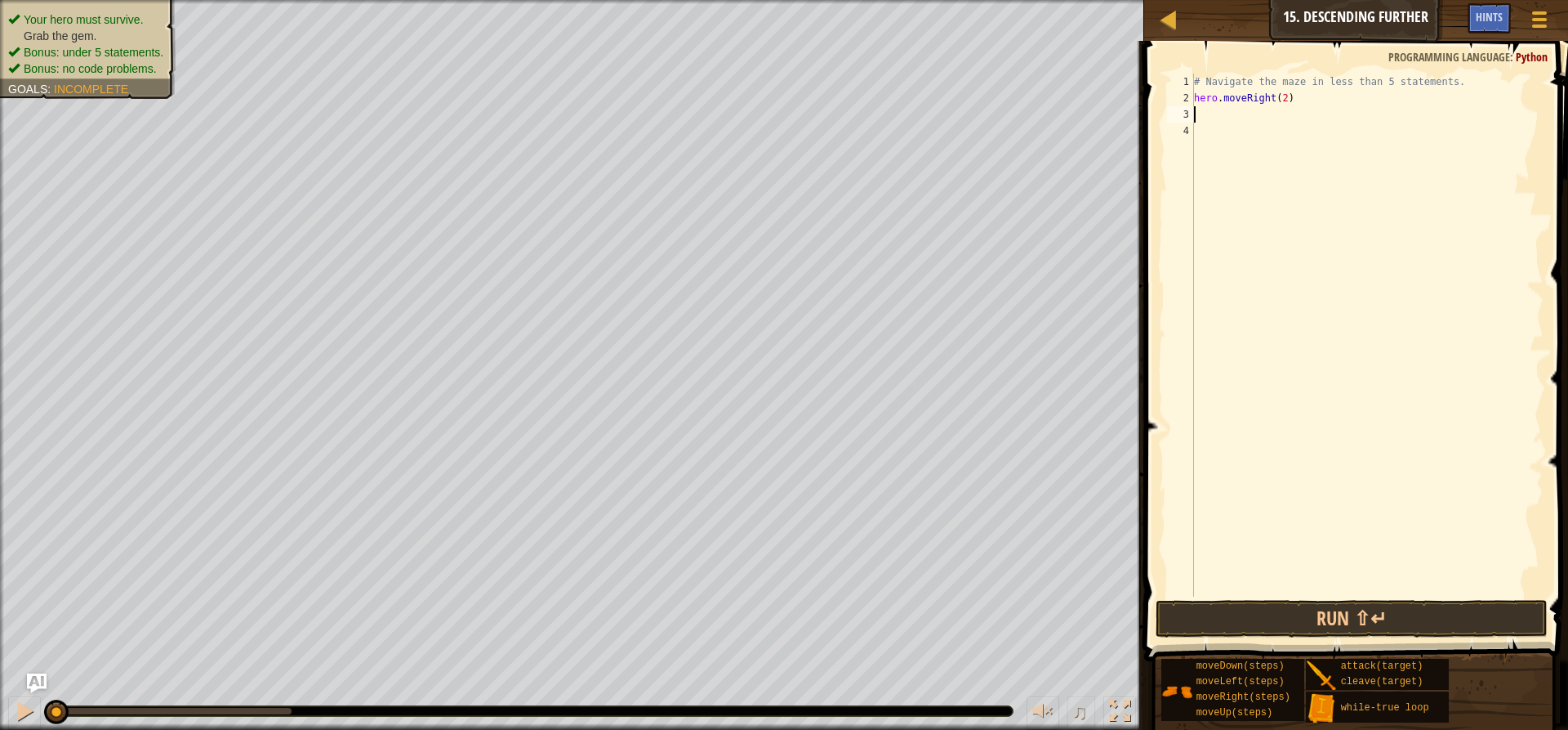
type textarea "h"
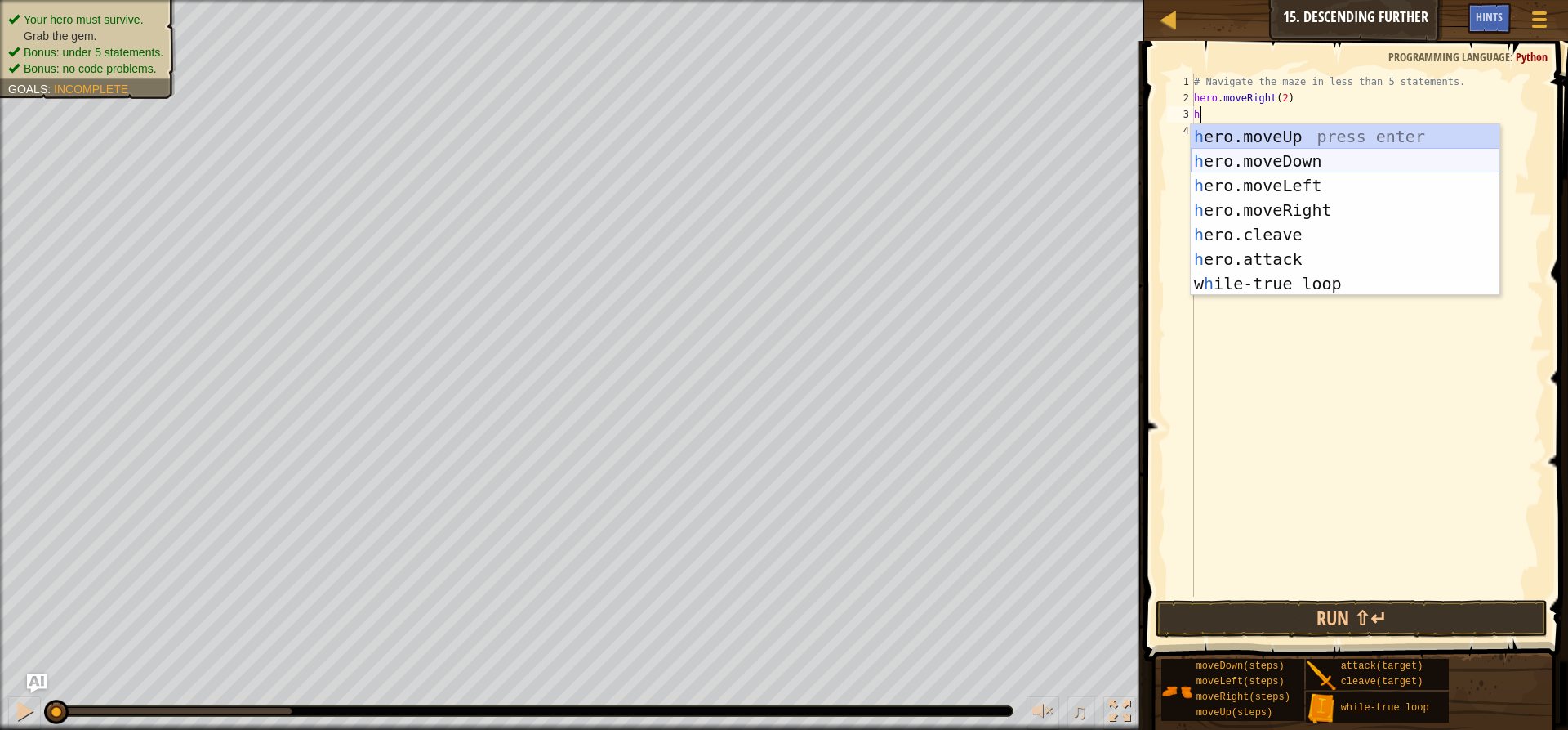
click at [1270, 156] on div "h ero.moveUp press enter h ero.moveDown press enter h ero.moveLeft press enter …" at bounding box center [1345, 235] width 308 height 221
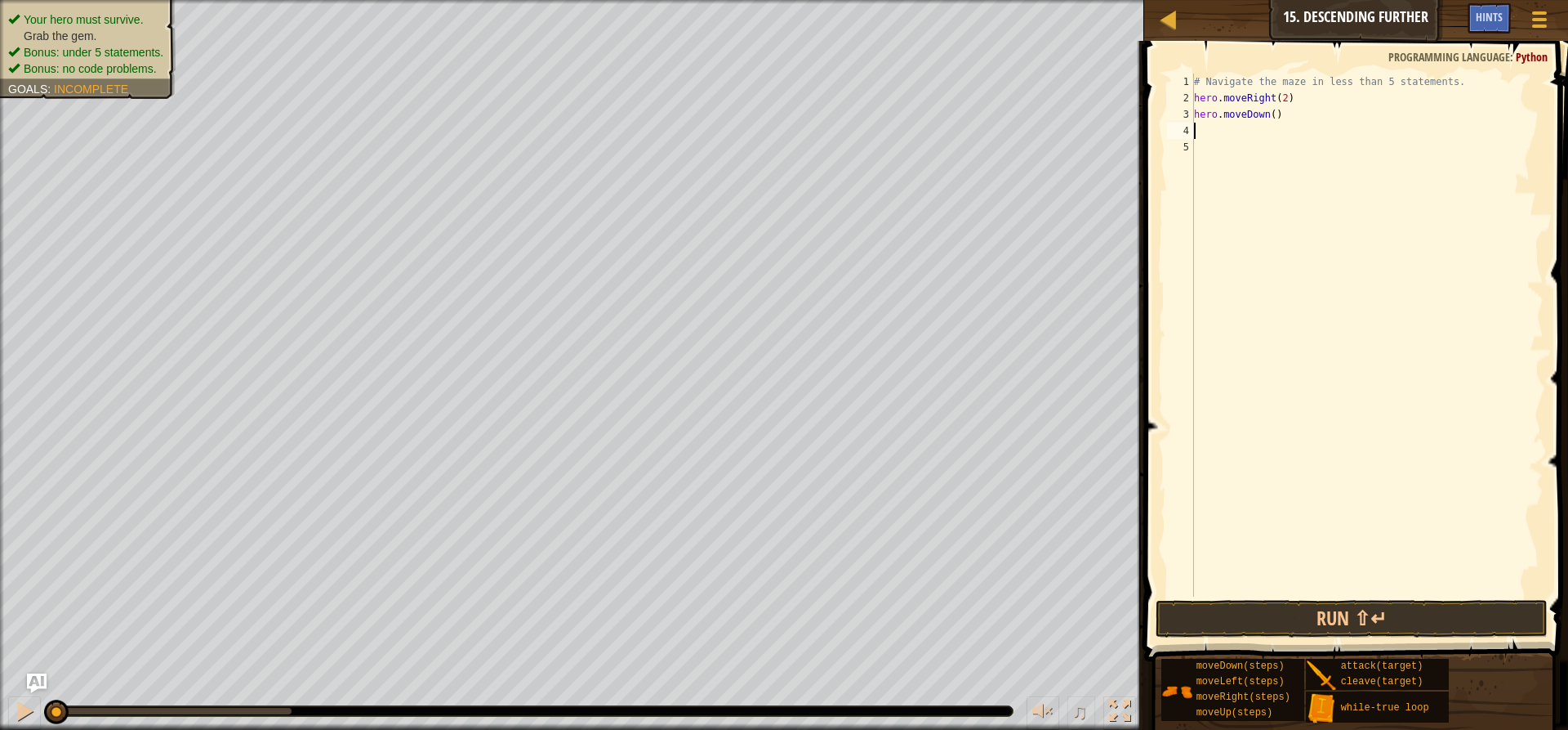
type textarea "1"
click at [1270, 111] on div "# Navigate the maze in less than 5 statements. hero . moveRight ( 2 ) hero . mo…" at bounding box center [1367, 351] width 353 height 555
type textarea "hero.moveDown(1)"
click at [1223, 130] on div "# Navigate the maze in less than 5 statements. hero . moveRight ( 2 ) hero . mo…" at bounding box center [1367, 351] width 353 height 555
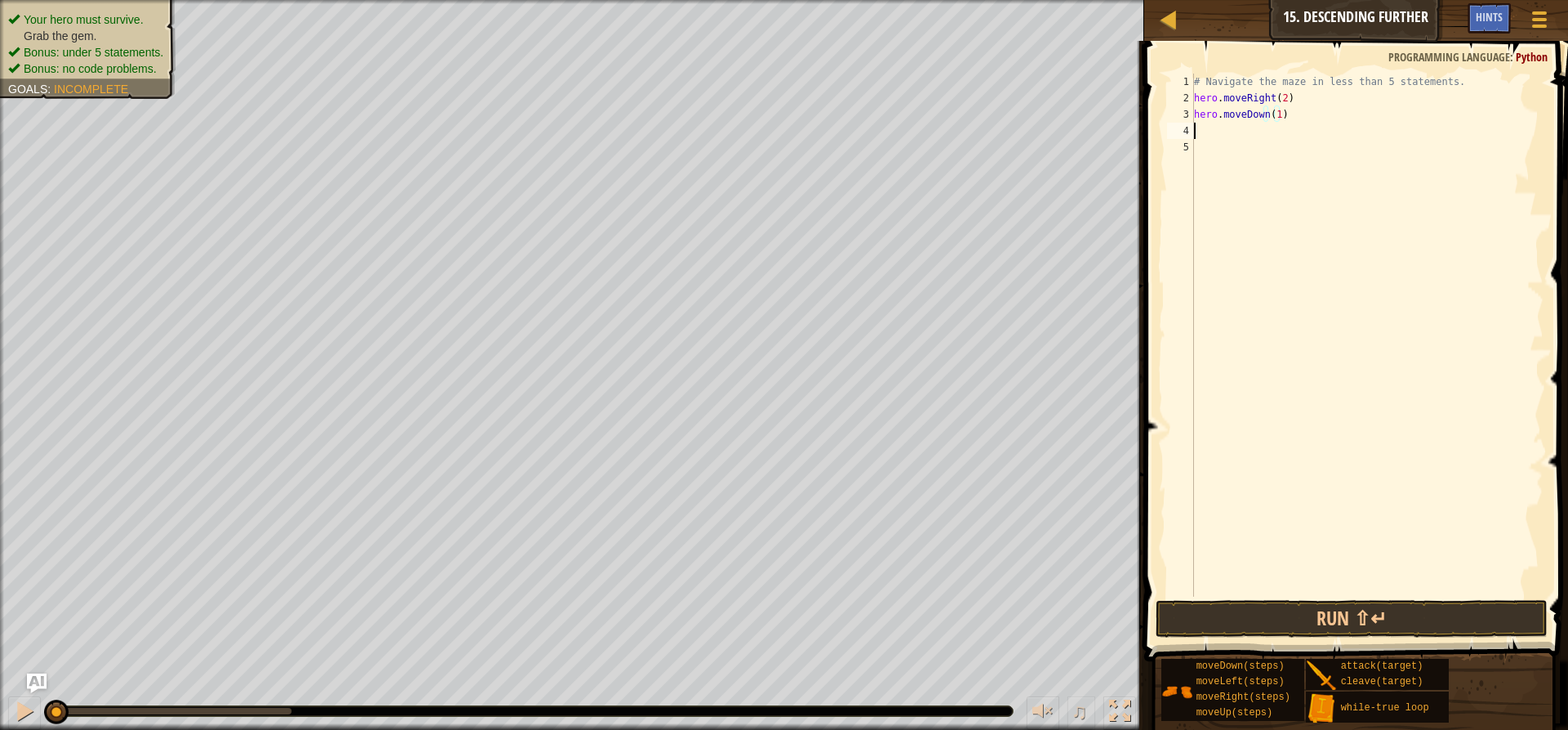
scroll to position [8, 0]
type textarea "h"
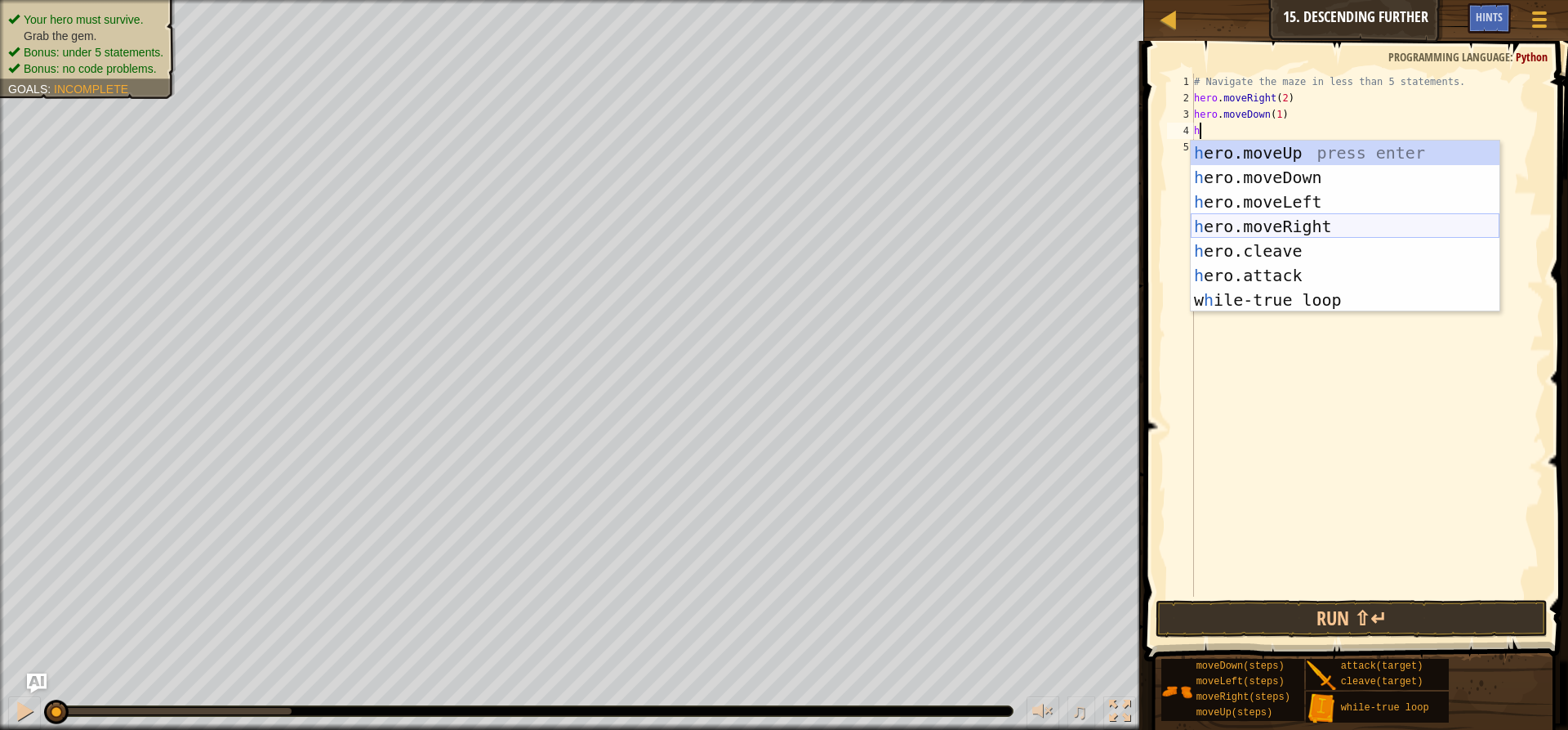
click at [1288, 223] on div "h ero.moveUp press enter h ero.moveDown press enter h ero.moveLeft press enter …" at bounding box center [1345, 251] width 308 height 221
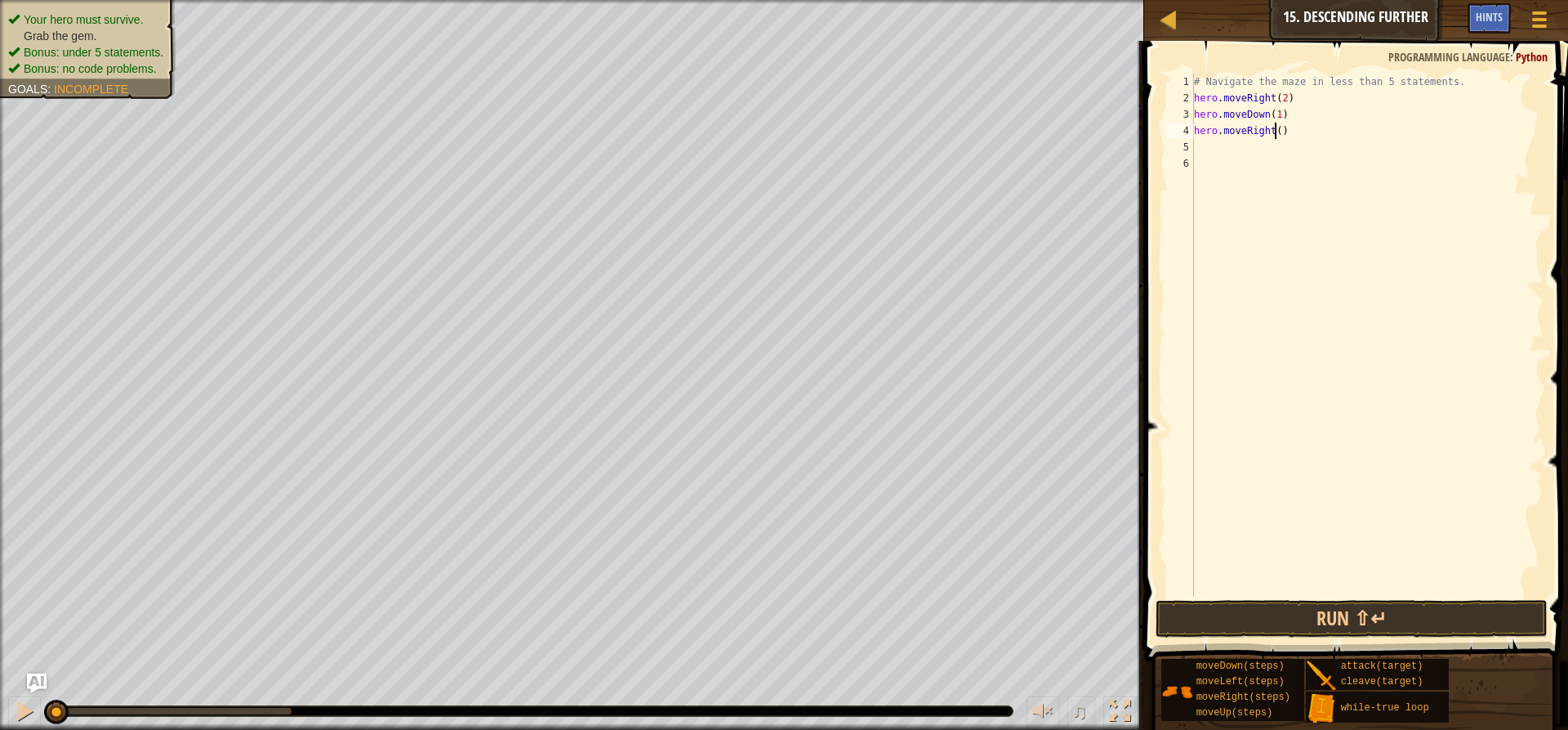
click at [1275, 133] on div "# Navigate the maze in less than 5 statements. hero . moveRight ( 2 ) hero . mo…" at bounding box center [1367, 351] width 353 height 555
type textarea "hero.moveRight(2)"
click at [1264, 145] on div "# Navigate the maze in less than 5 statements. hero . moveRight ( 2 ) hero . mo…" at bounding box center [1367, 351] width 353 height 555
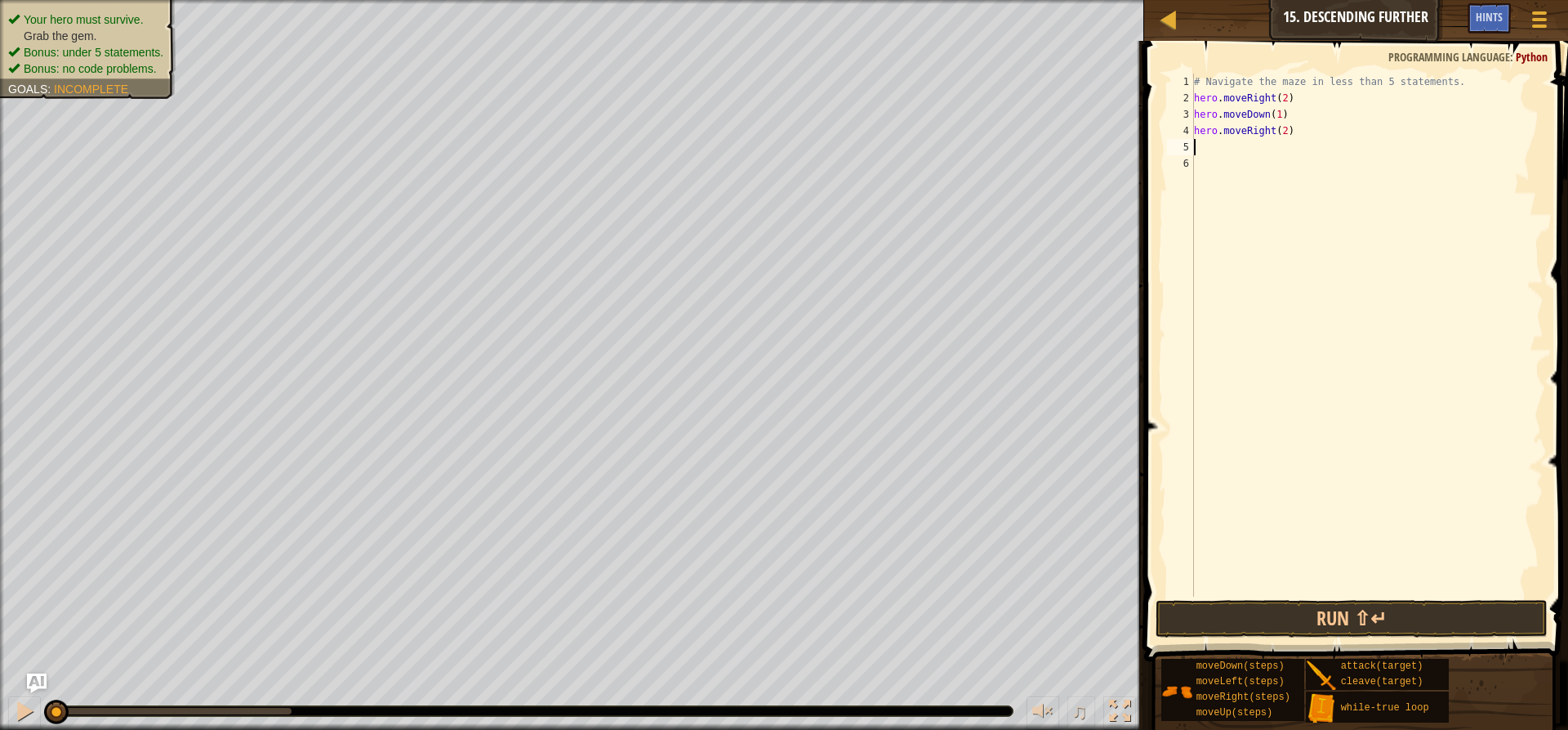
type textarea "h"
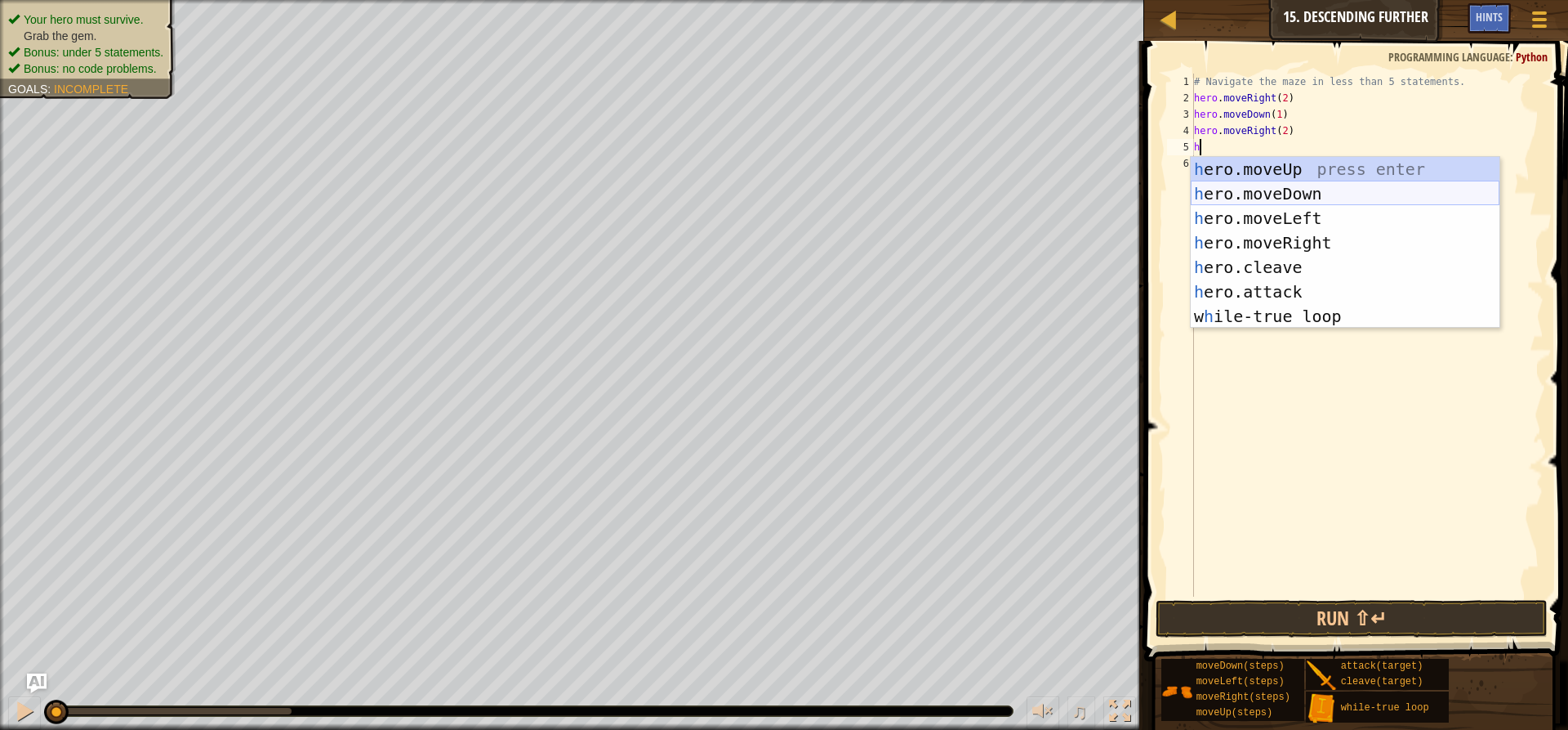
click at [1260, 190] on div "h ero.moveUp press enter h ero.moveDown press enter h ero.moveLeft press enter …" at bounding box center [1345, 268] width 308 height 221
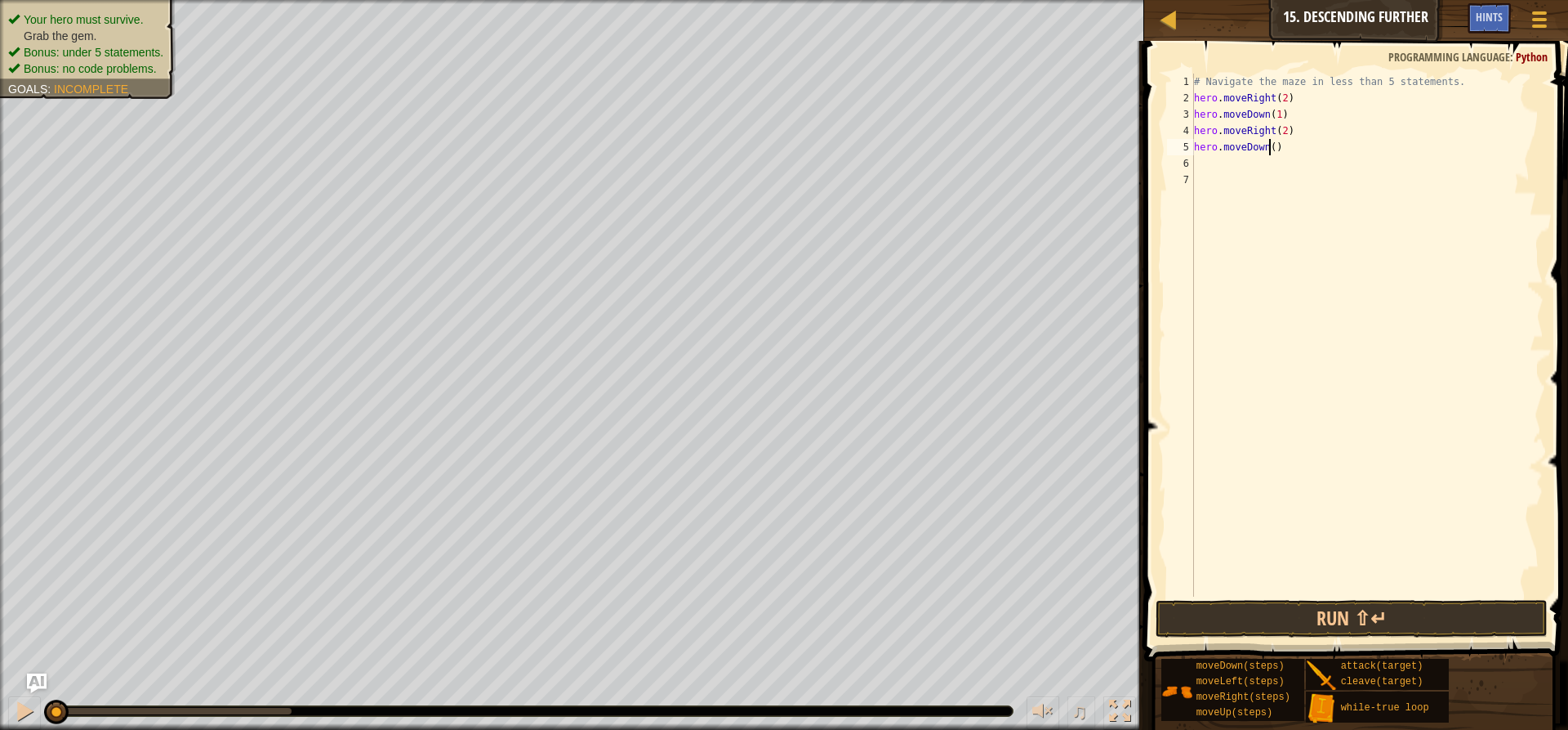
click at [1270, 150] on div "# Navigate the maze in less than 5 statements. hero . moveRight ( 2 ) hero . mo…" at bounding box center [1367, 351] width 353 height 555
type textarea "hero.moveDown(1)"
click at [1265, 169] on div "# Navigate the maze in less than 5 statements. hero . moveRight ( 2 ) hero . mo…" at bounding box center [1367, 351] width 353 height 555
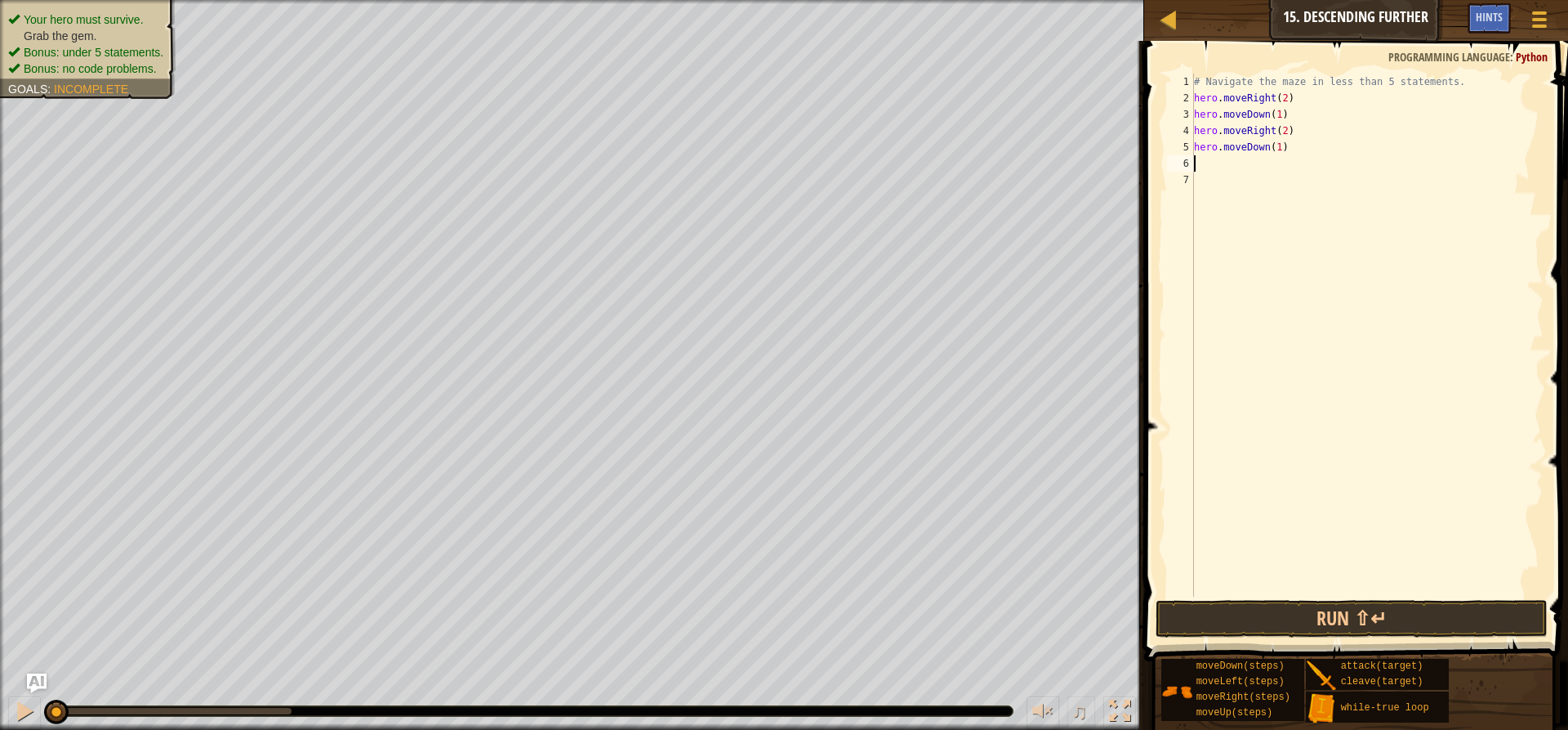
type textarea "h"
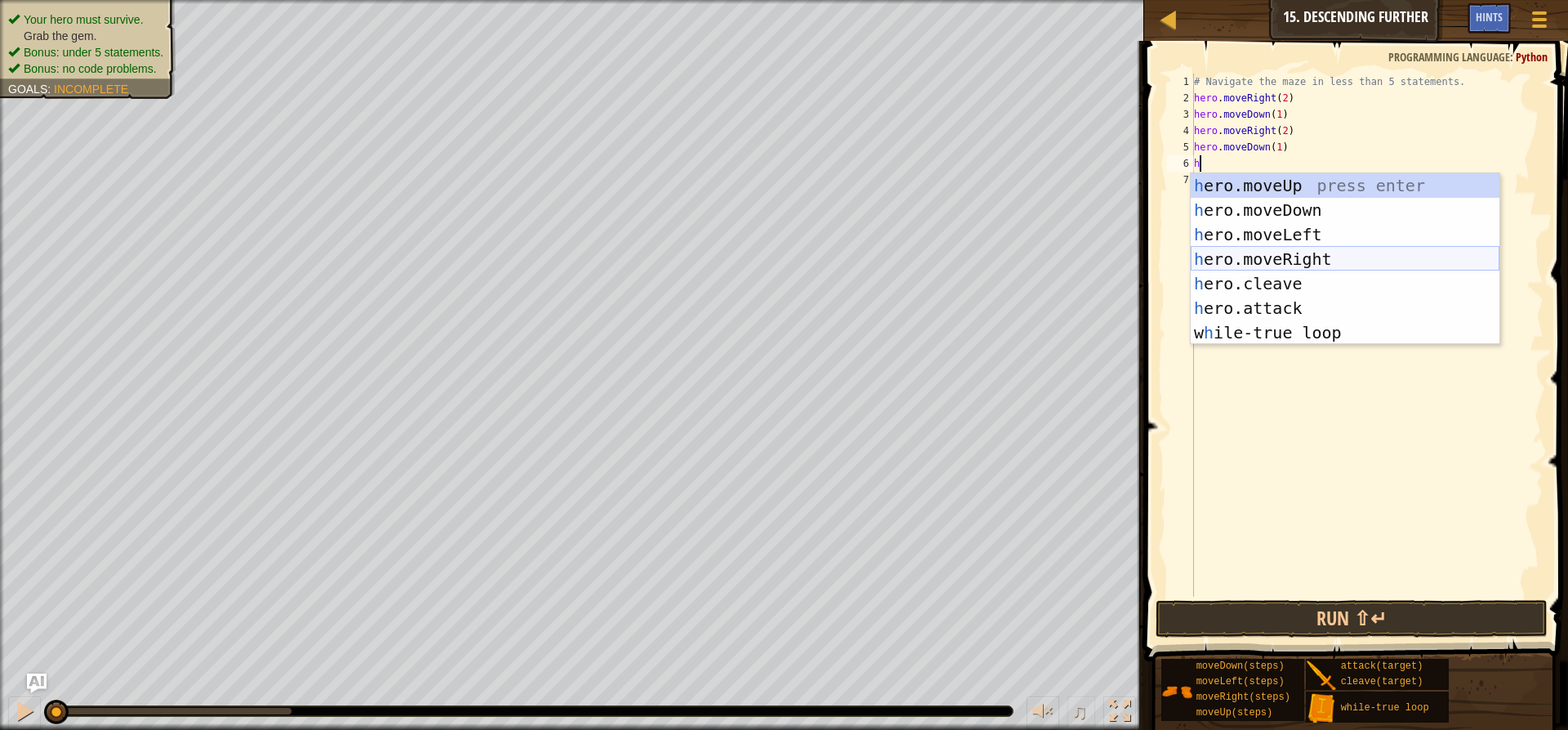
click at [1264, 253] on div "h ero.moveUp press enter h ero.moveDown press enter h ero.moveLeft press enter …" at bounding box center [1345, 283] width 308 height 221
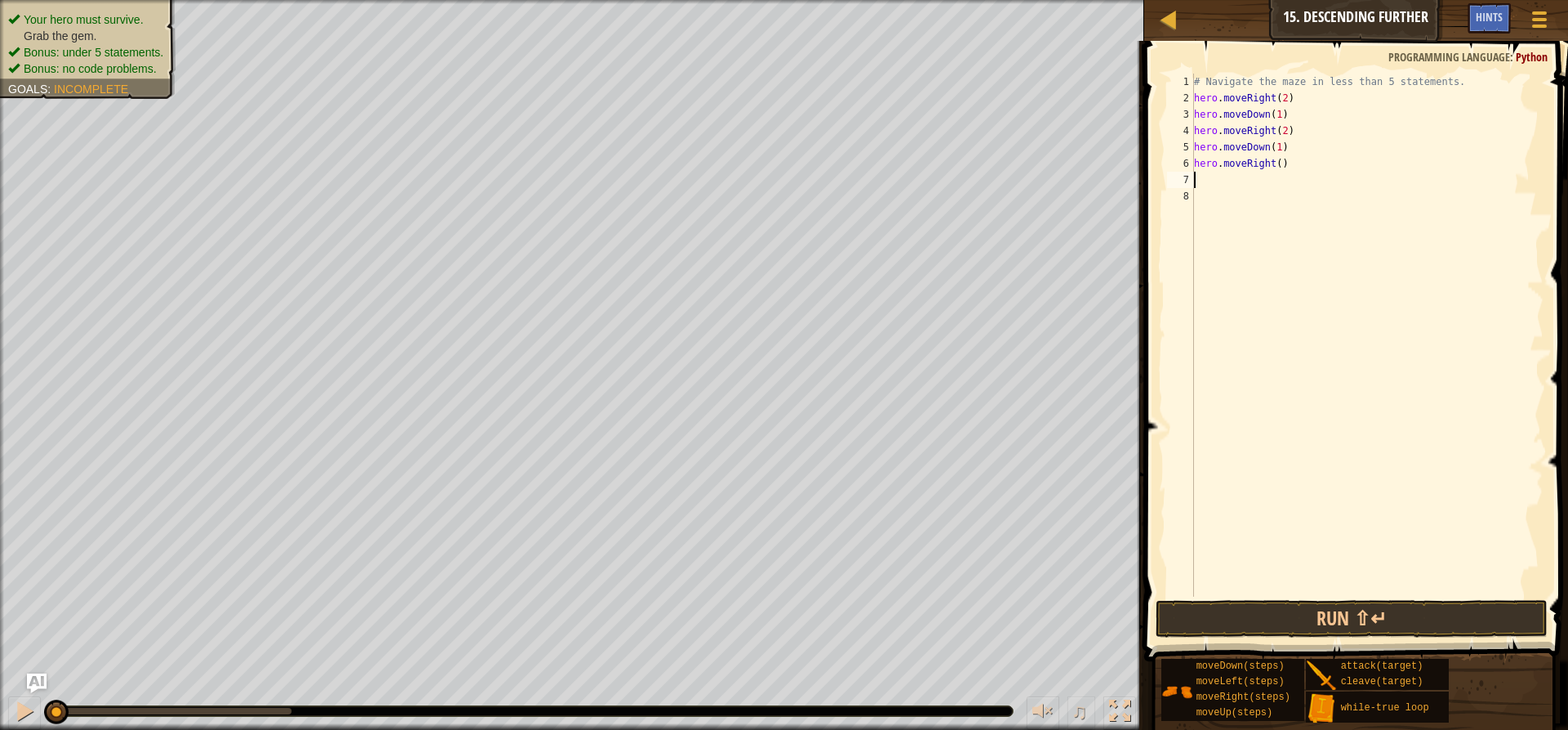
click at [1275, 168] on div "# Navigate the maze in less than 5 statements. hero . moveRight ( 2 ) hero . mo…" at bounding box center [1367, 351] width 353 height 555
type textarea "hero.moveRight(2)"
click at [1356, 608] on button "Run ⇧↵" at bounding box center [1352, 618] width 392 height 38
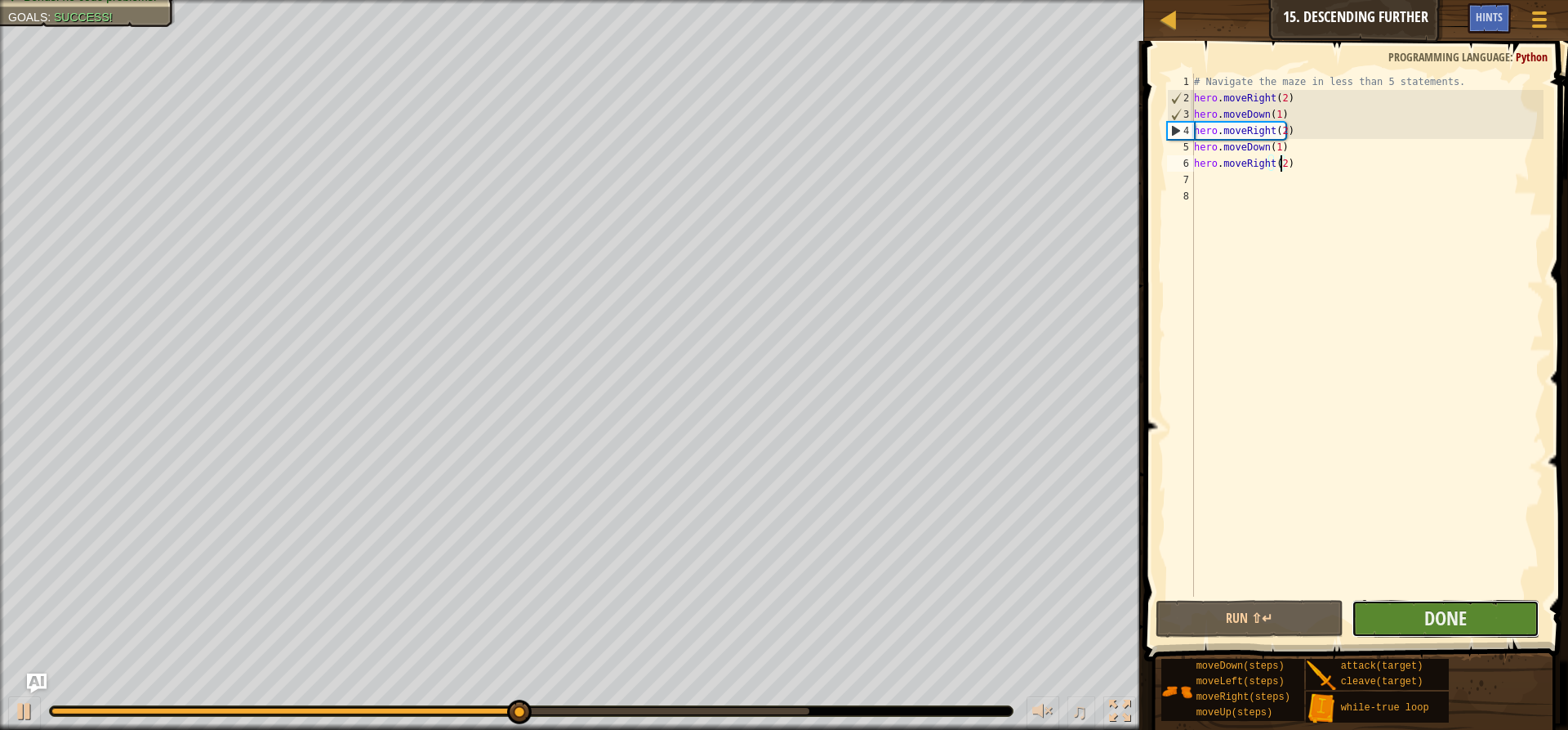
click at [1415, 610] on button "Done" at bounding box center [1445, 618] width 188 height 38
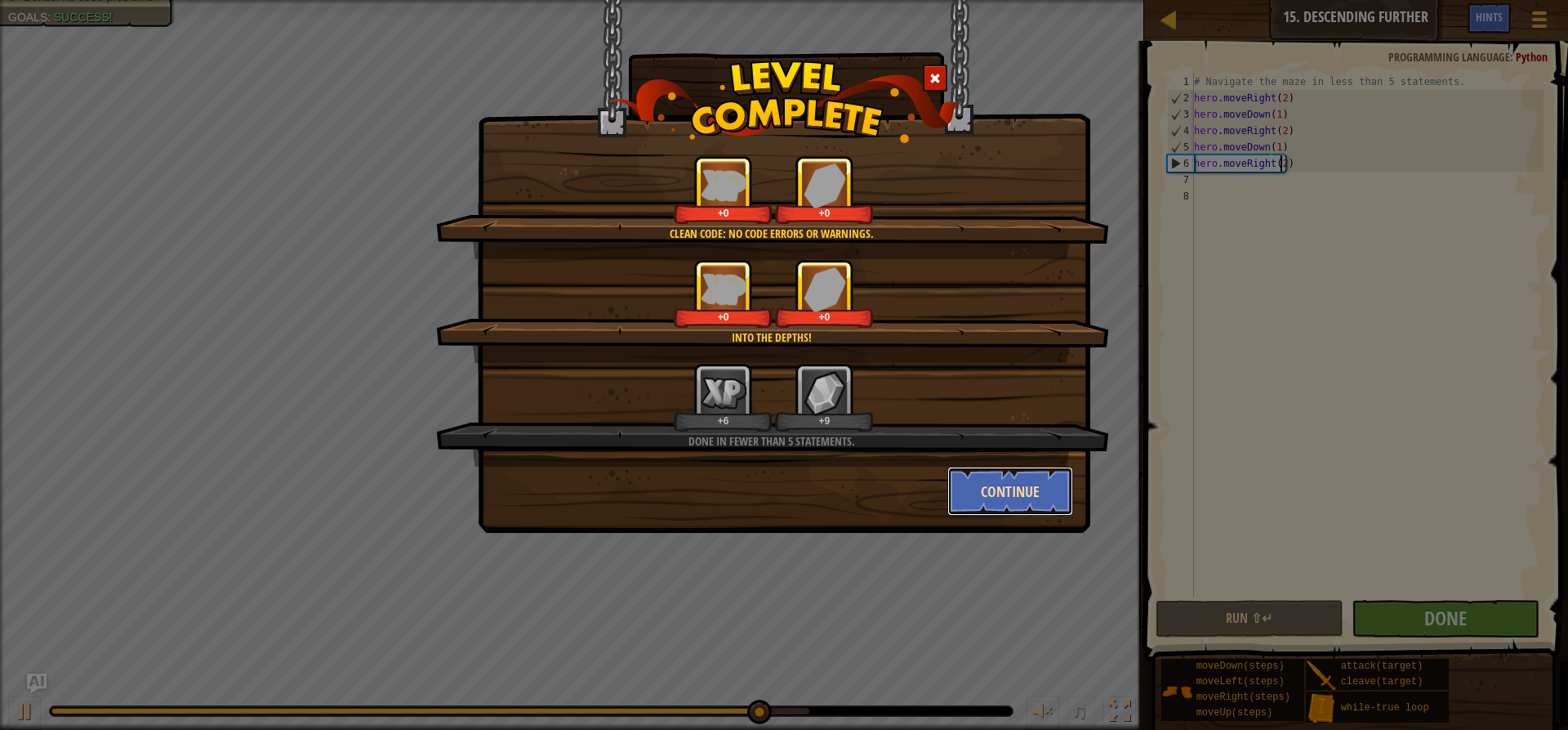
click at [1017, 487] on button "Continue" at bounding box center [1011, 491] width 126 height 49
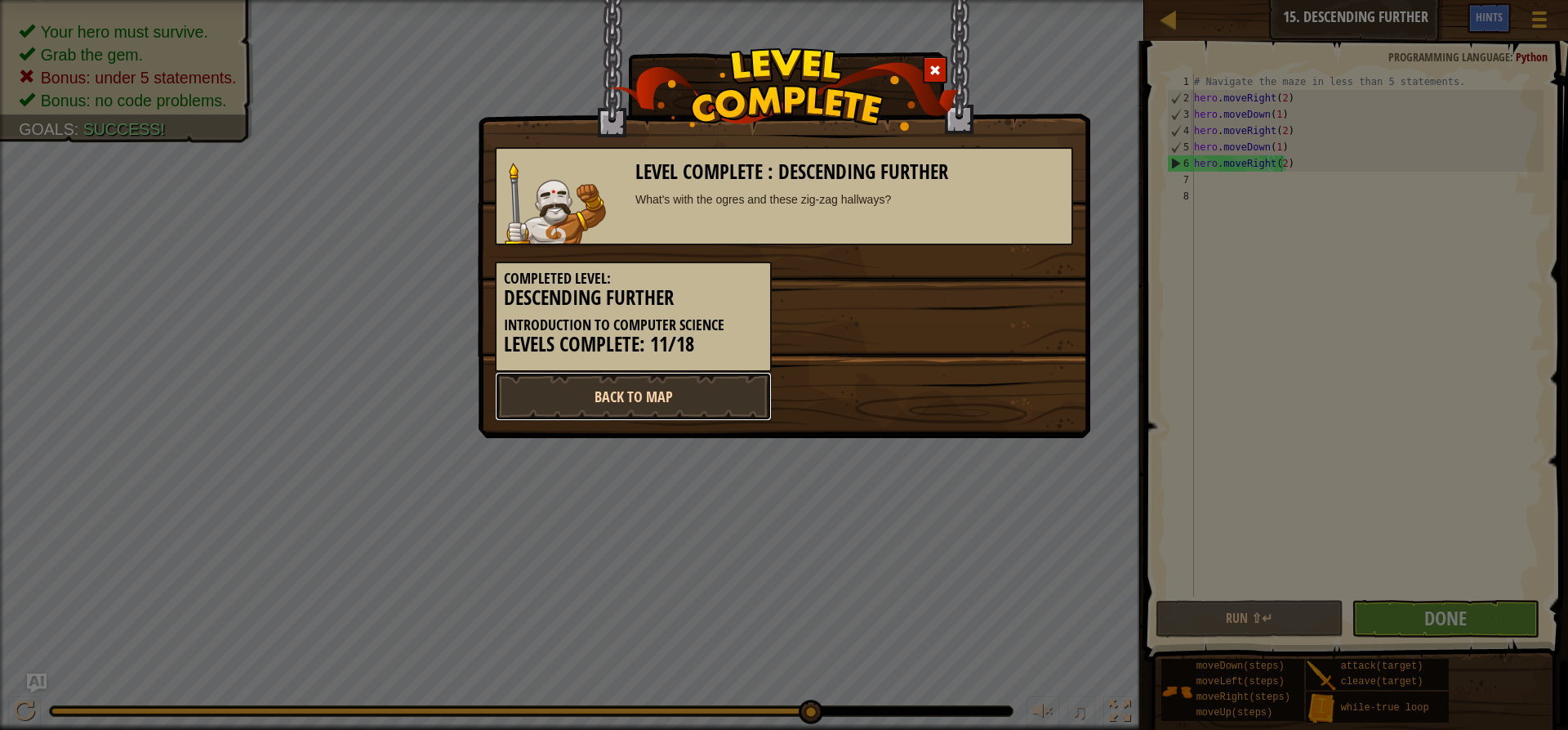
click at [742, 396] on link "Back to Map" at bounding box center [633, 396] width 277 height 49
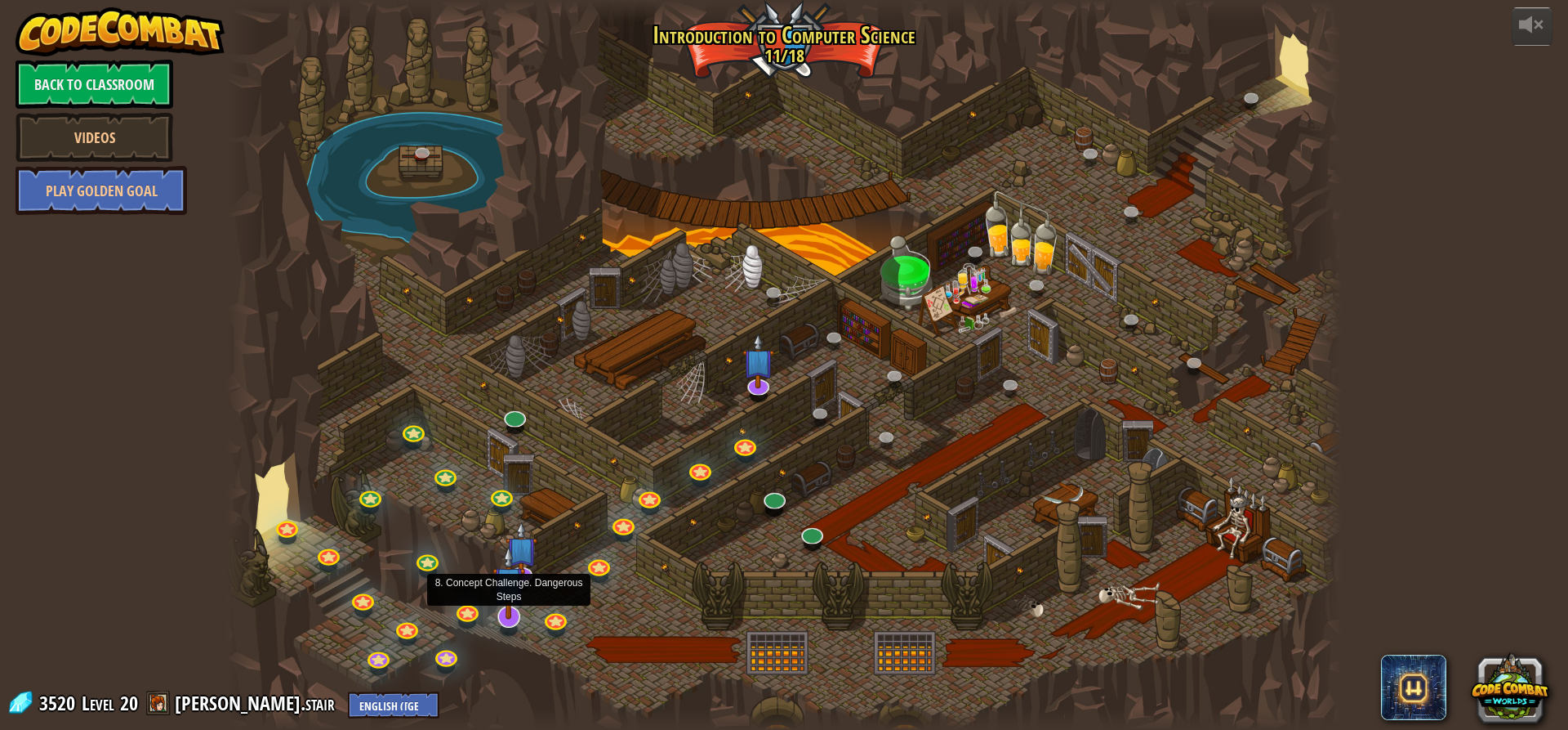
click at [509, 612] on img at bounding box center [508, 582] width 33 height 74
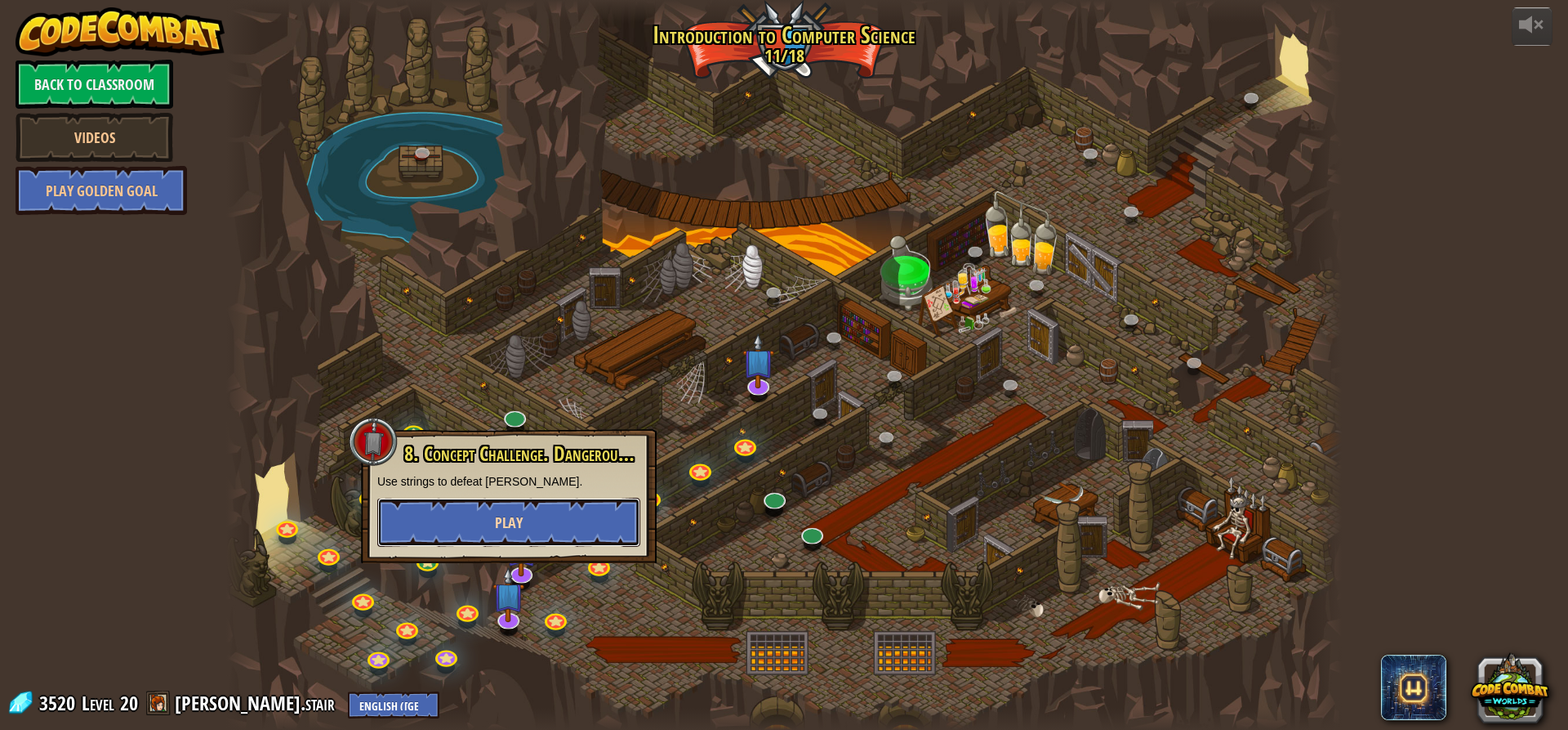
click at [524, 518] on button "Play" at bounding box center [508, 522] width 263 height 49
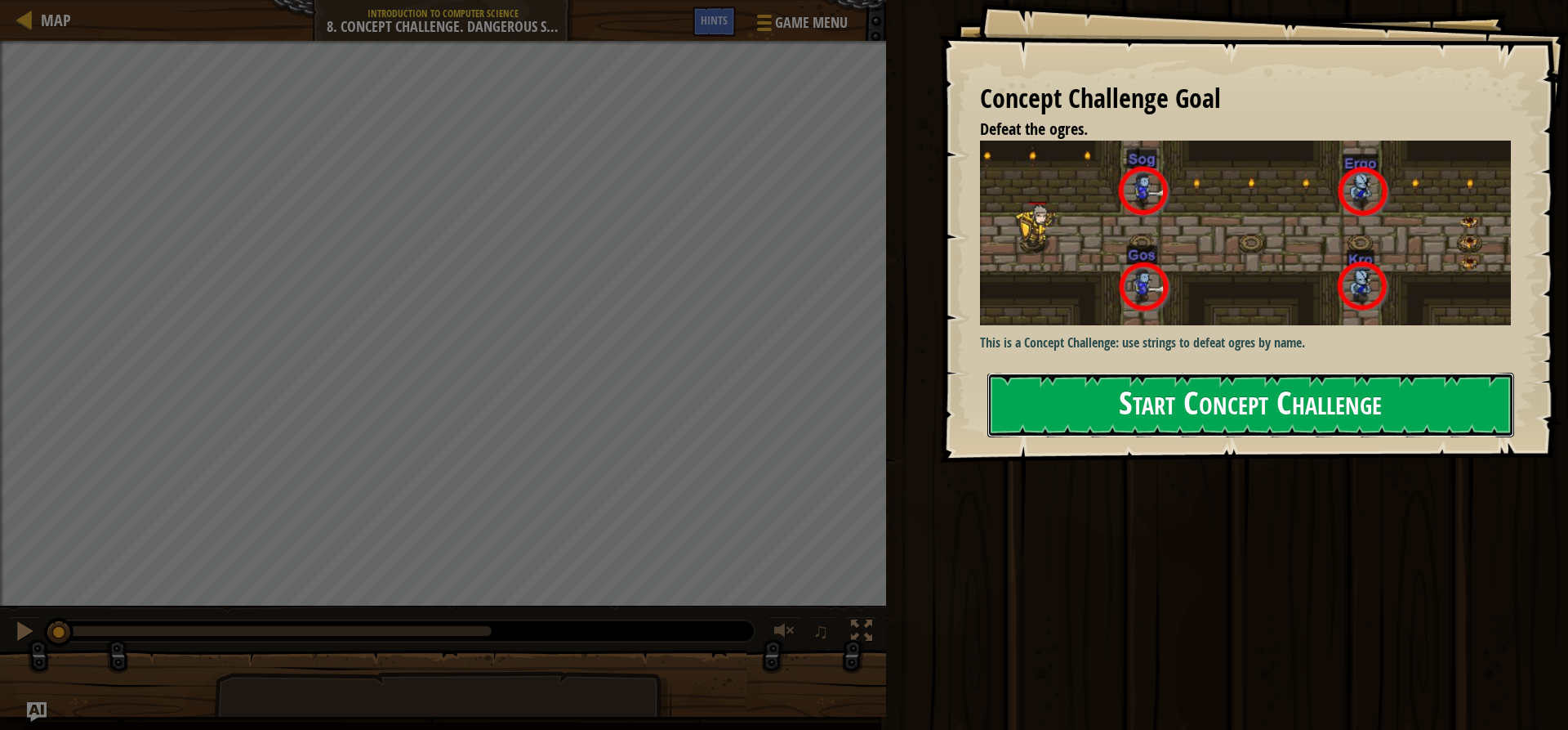
click at [1056, 340] on div "Concept Challenge Goal Defeat the ogres. This is a Concept Challenge: use strin…" at bounding box center [1254, 231] width 629 height 462
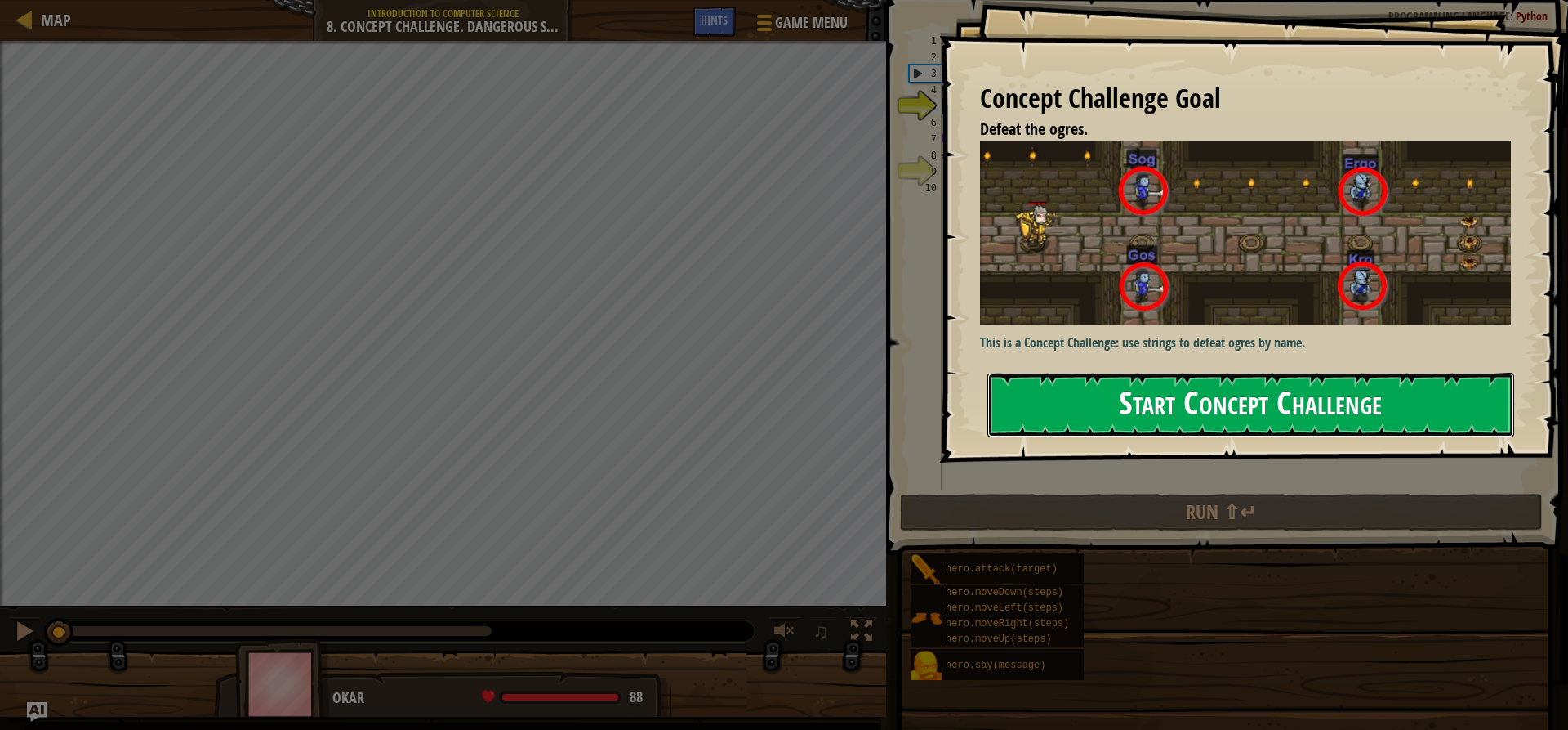
click at [1026, 409] on button "Start Concept Challenge" at bounding box center [1250, 405] width 527 height 64
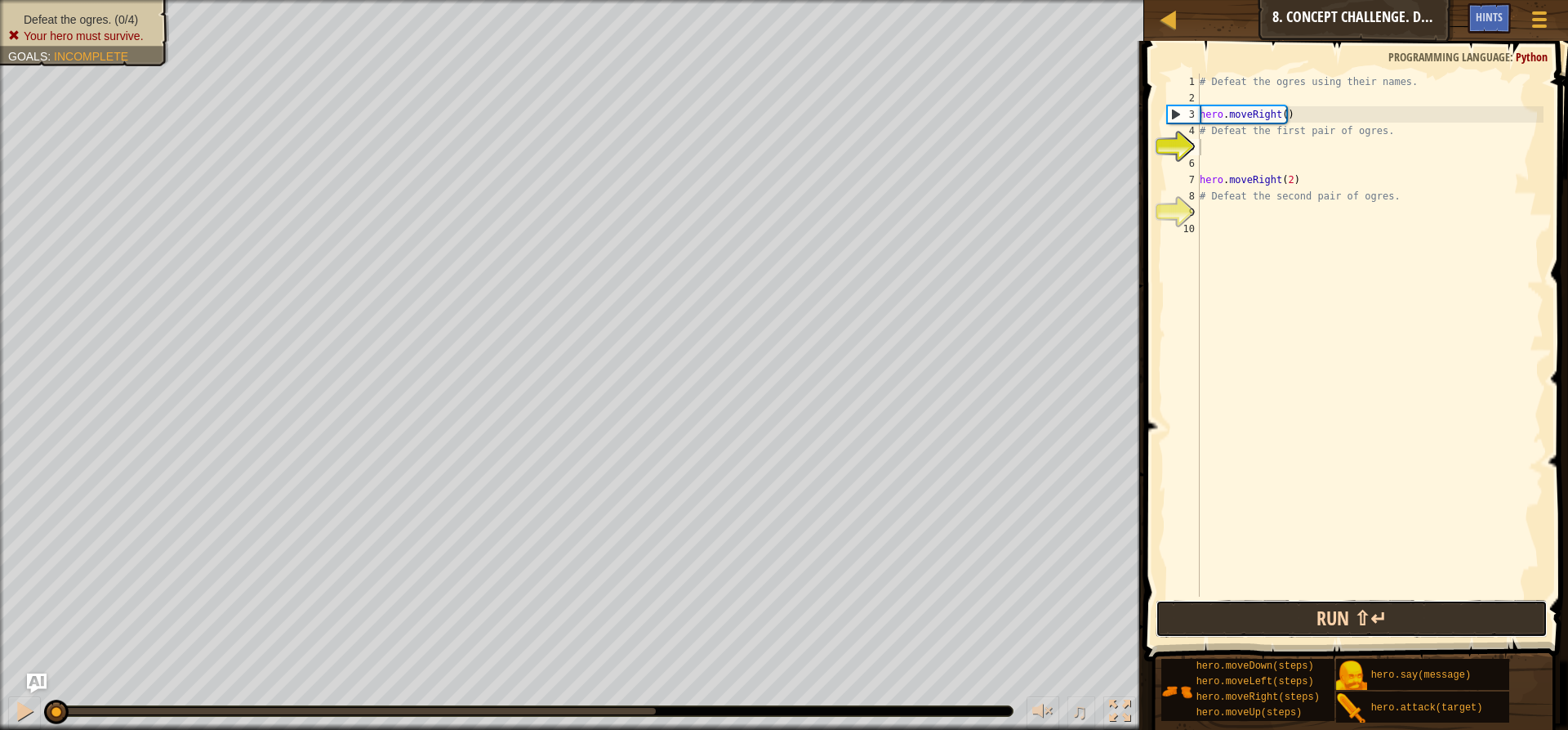
click at [1382, 615] on button "Run ⇧↵" at bounding box center [1352, 618] width 392 height 38
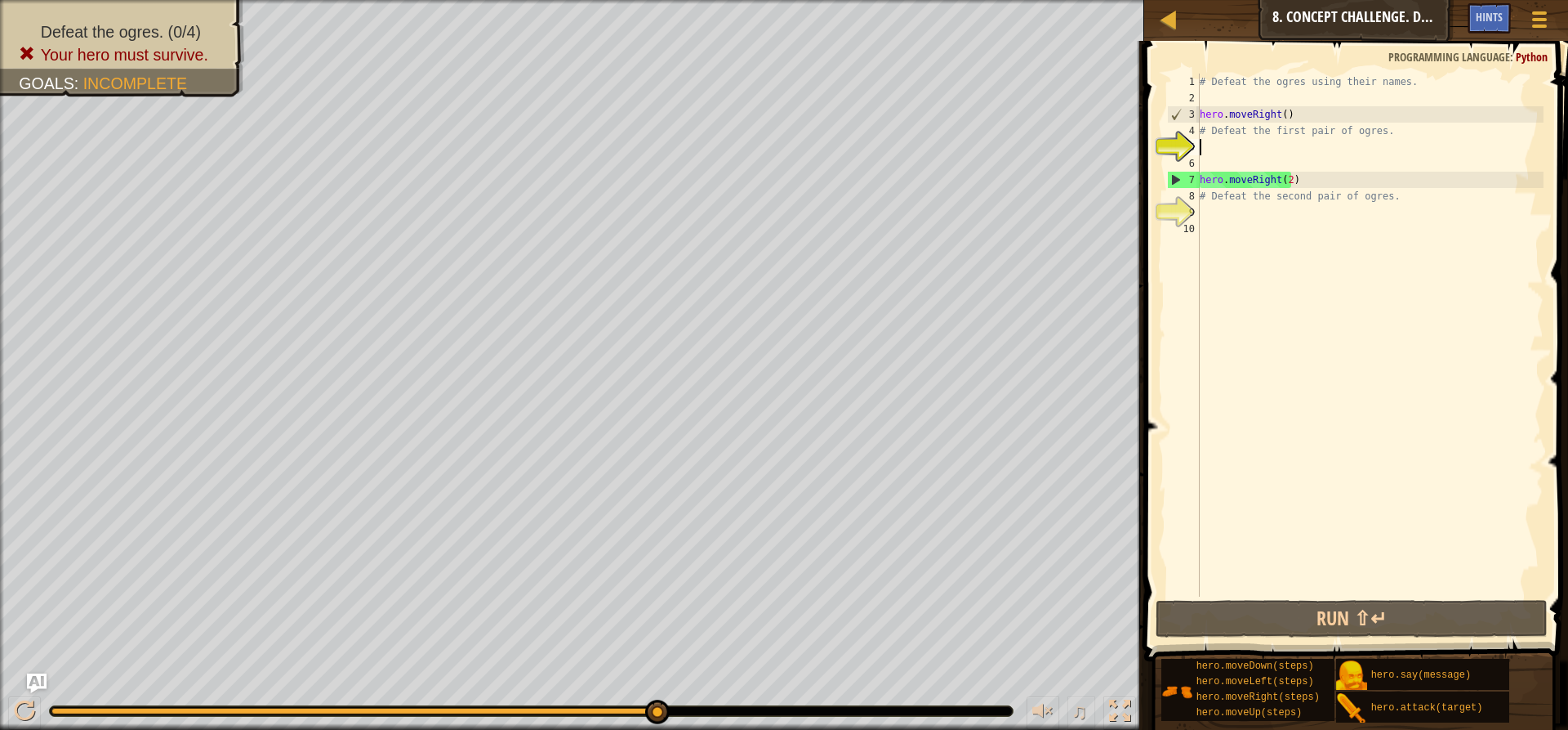
drag, startPoint x: 660, startPoint y: 712, endPoint x: 773, endPoint y: 719, distance: 113.2
drag, startPoint x: 658, startPoint y: 709, endPoint x: 685, endPoint y: 704, distance: 27.5
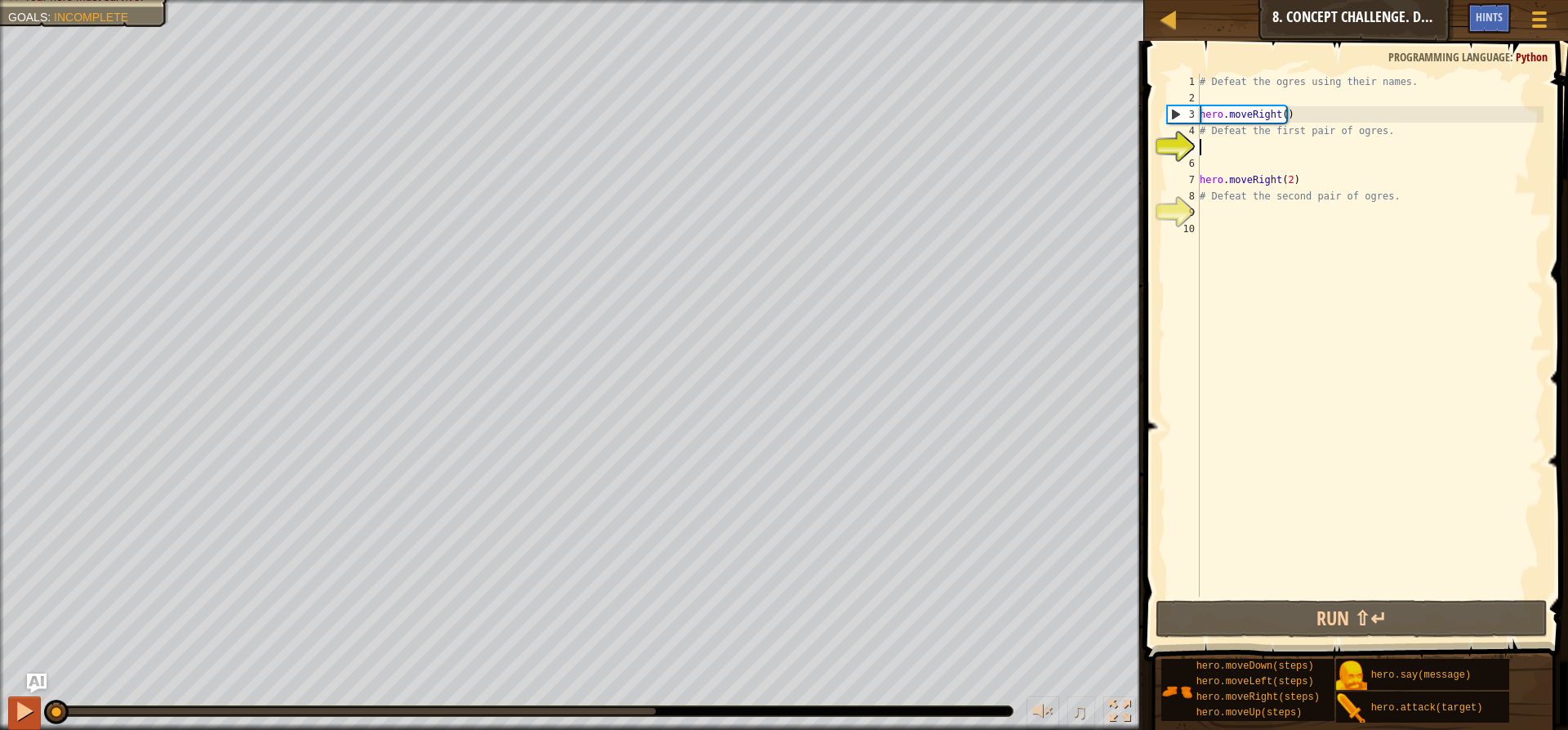
drag, startPoint x: 649, startPoint y: 707, endPoint x: 15, endPoint y: 717, distance: 634.1
click at [16, 717] on div "♫" at bounding box center [572, 707] width 1144 height 49
click at [20, 705] on div at bounding box center [24, 710] width 21 height 21
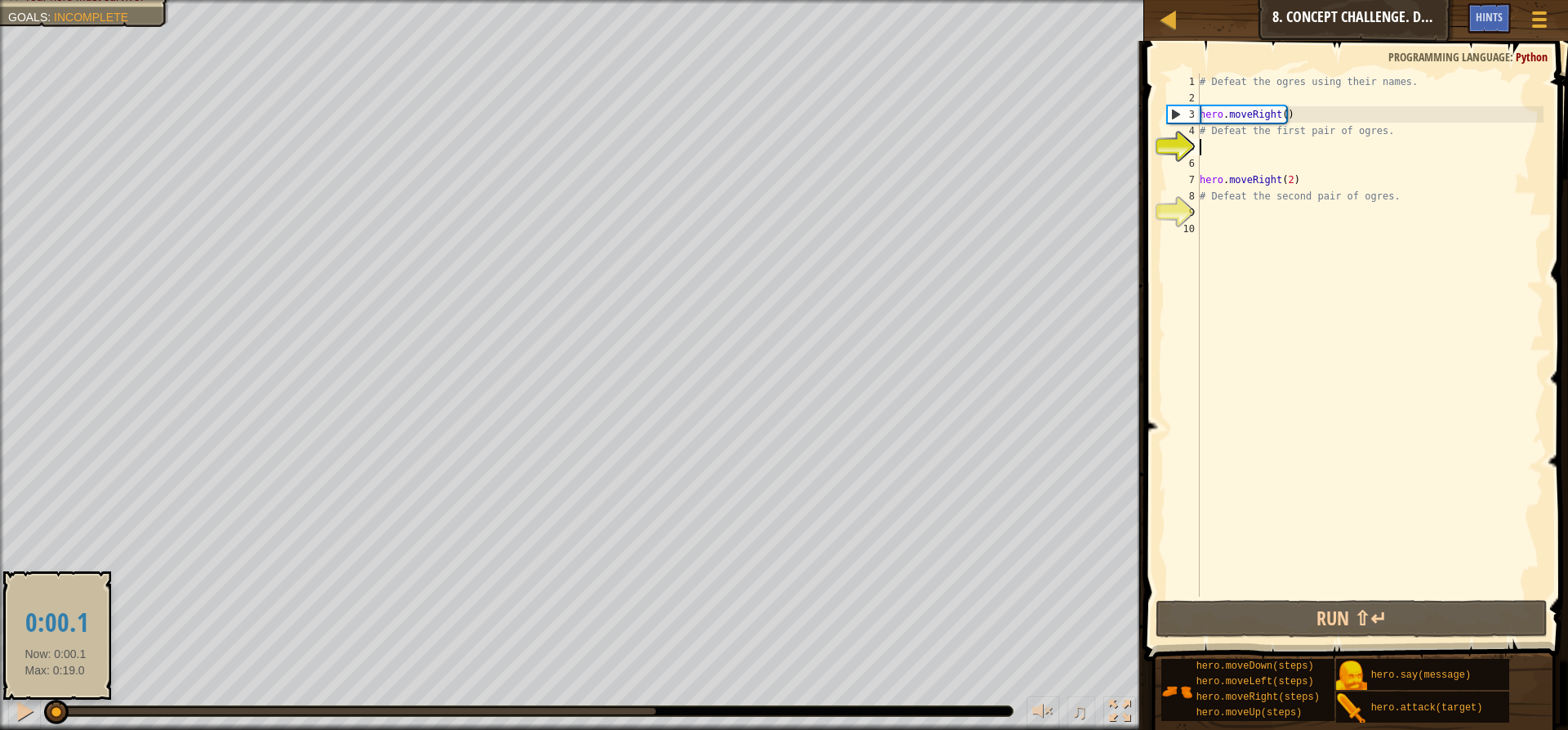
drag, startPoint x: 84, startPoint y: 711, endPoint x: 44, endPoint y: 709, distance: 40.0
click at [44, 709] on div at bounding box center [56, 711] width 24 height 24
